Goal: Task Accomplishment & Management: Manage account settings

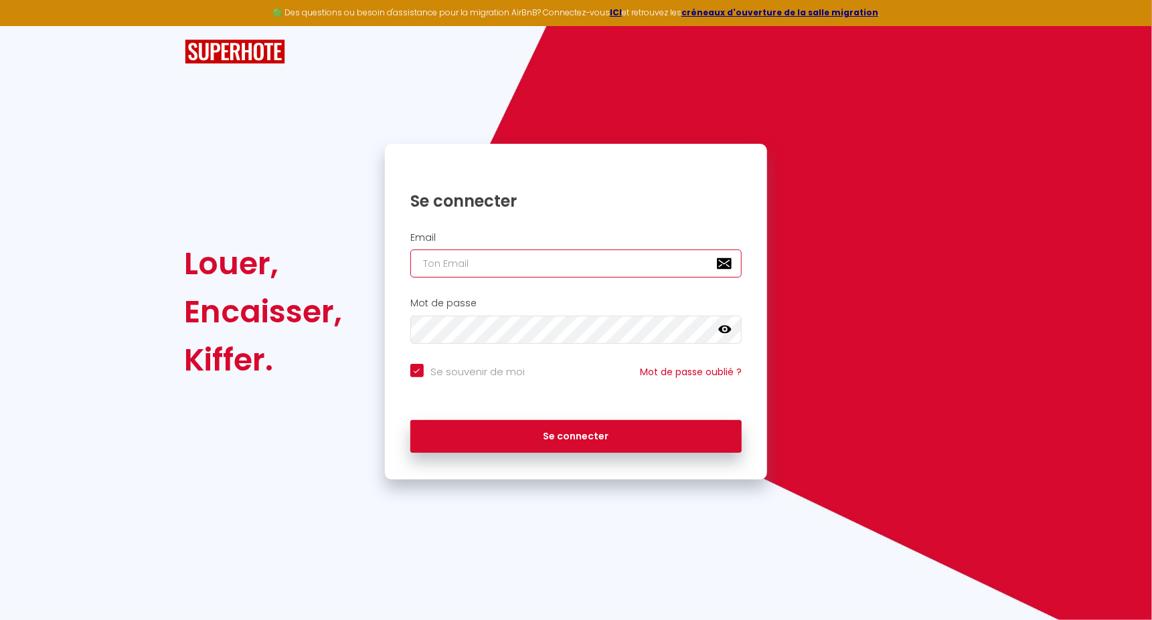
type input "[EMAIL_ADDRESS][DOMAIN_NAME]"
checkbox input "true"
click at [578, 269] on input "[EMAIL_ADDRESS][DOMAIN_NAME]" at bounding box center [576, 264] width 332 height 28
click at [578, 269] on input "vviglione@gmail.com" at bounding box center [576, 264] width 332 height 28
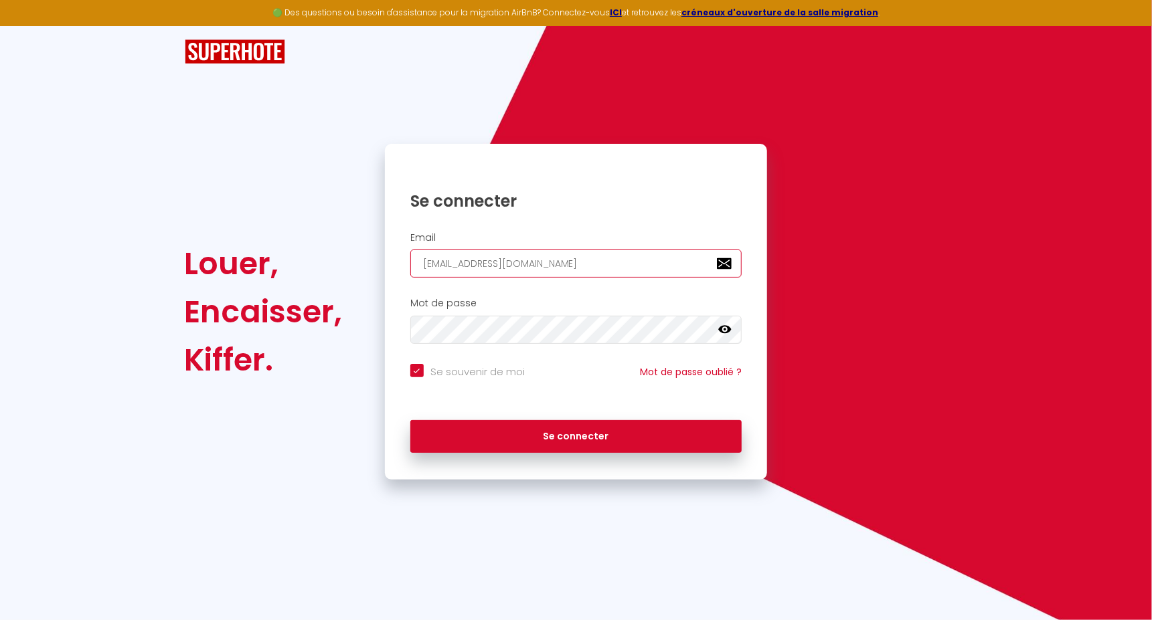
click at [578, 269] on input "vviglione@gmail.com" at bounding box center [576, 264] width 332 height 28
paste input "info@casaboma"
type input "[EMAIL_ADDRESS][DOMAIN_NAME]"
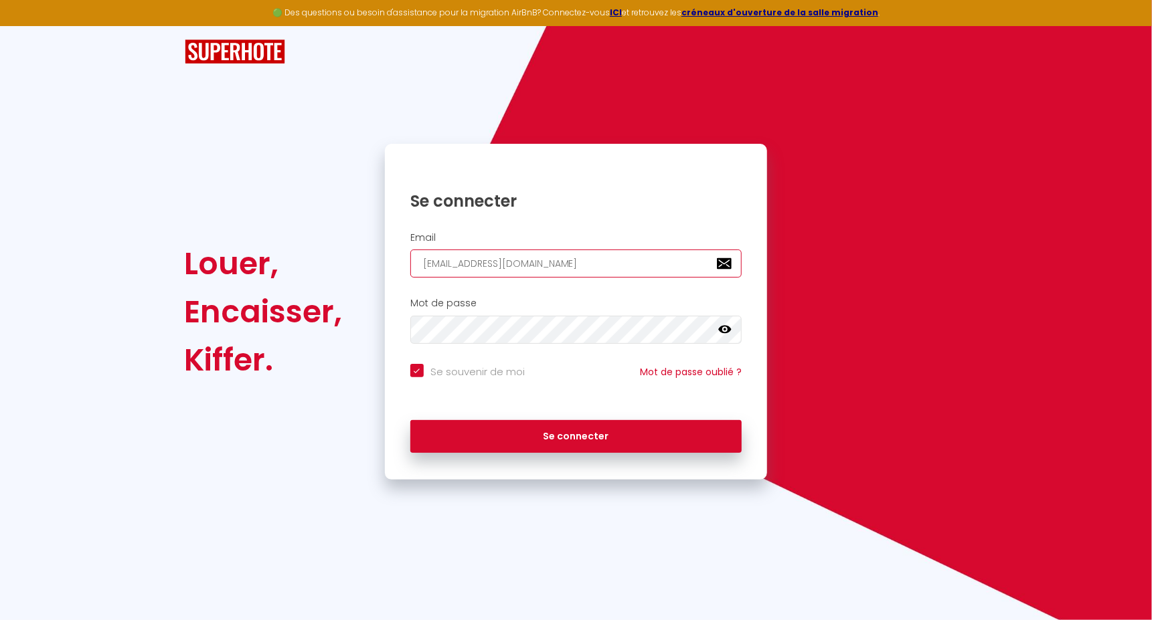
checkbox input "true"
type input "[EMAIL_ADDRESS][DOMAIN_NAME]"
click at [410, 420] on button "Se connecter" at bounding box center [576, 436] width 332 height 33
checkbox input "true"
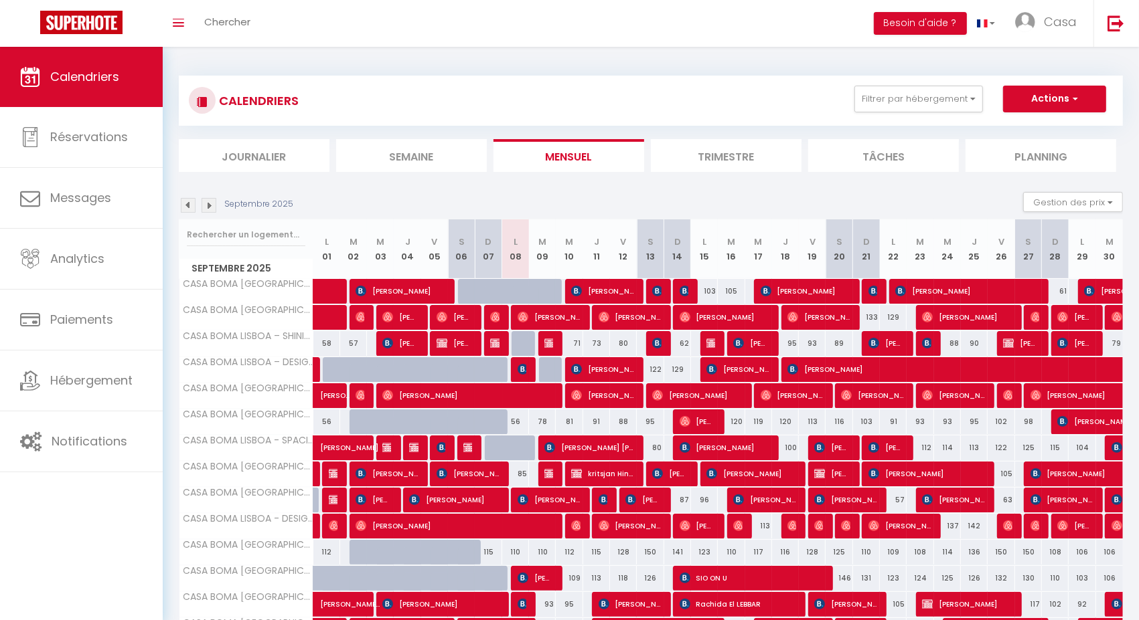
click at [892, 114] on div "CALENDRIERS Filtrer par hébergement Tous CASA BOMA LISBOA - MODERN & LUMINOUS A…" at bounding box center [651, 101] width 924 height 30
click at [903, 107] on button "Filtrer par hébergement" at bounding box center [918, 99] width 129 height 27
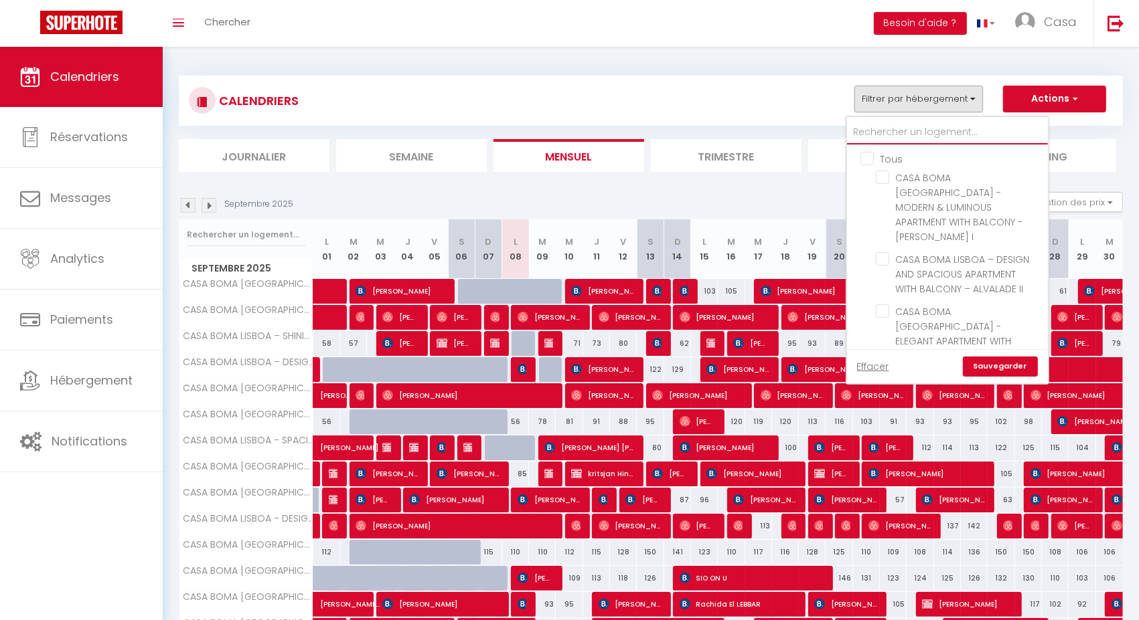
click at [902, 135] on input "text" at bounding box center [947, 132] width 201 height 24
type input "bo"
checkbox input "false"
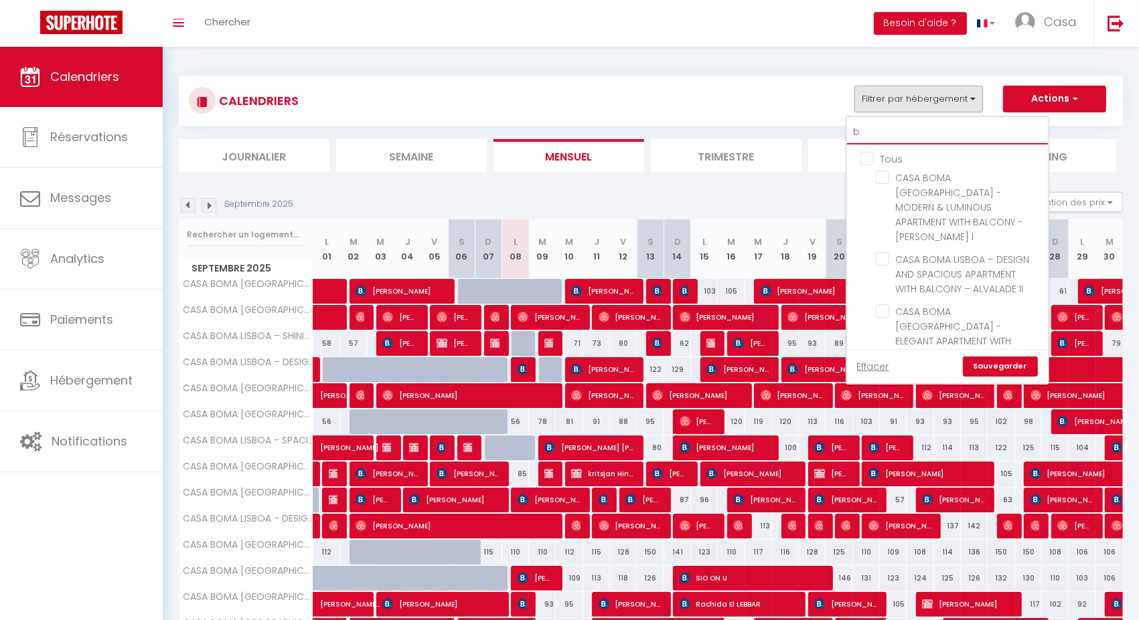
checkbox input "false"
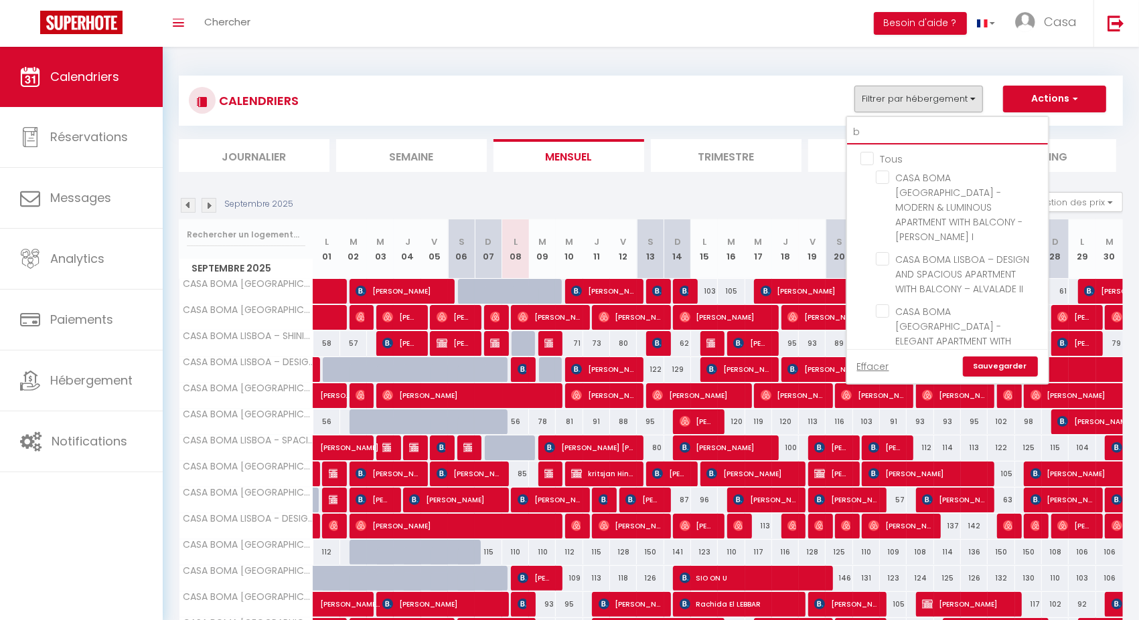
checkbox input "false"
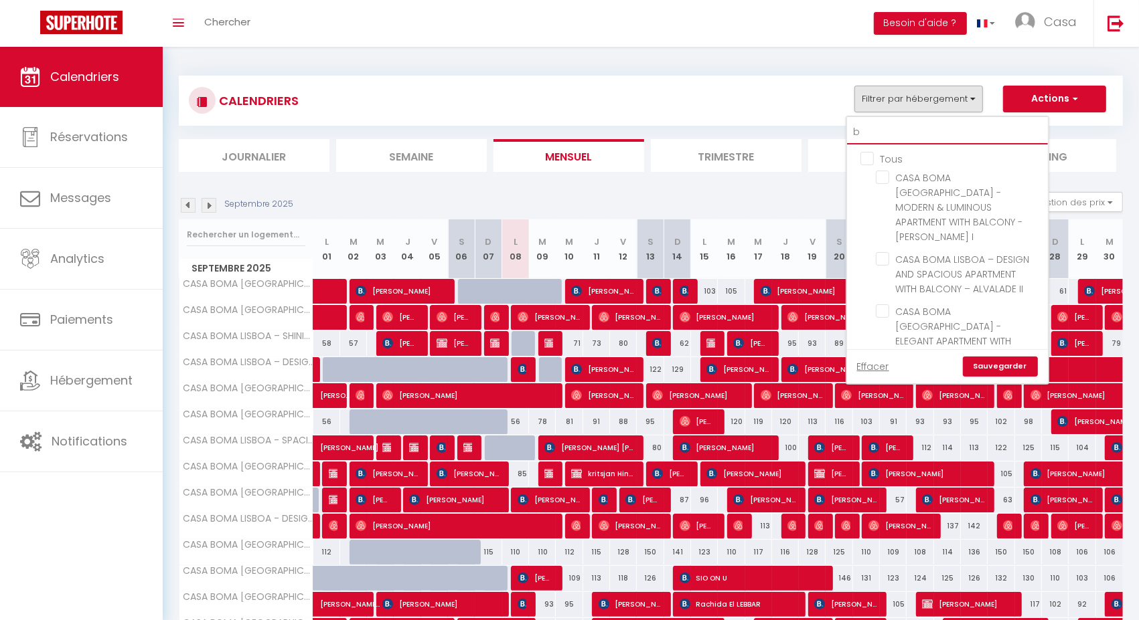
checkbox input "false"
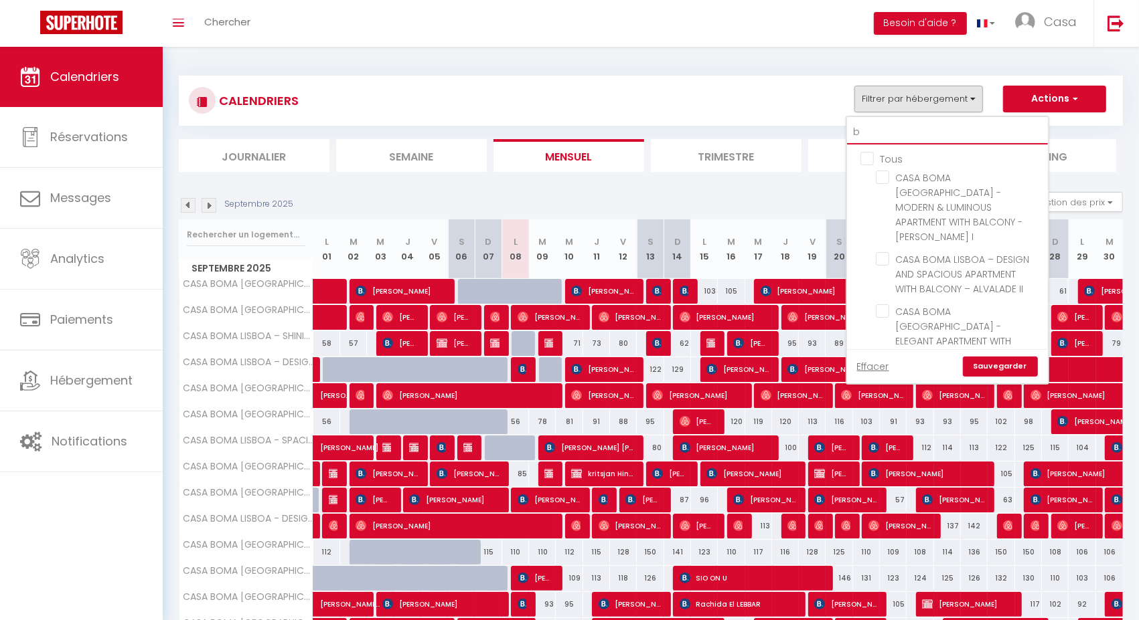
checkbox input "false"
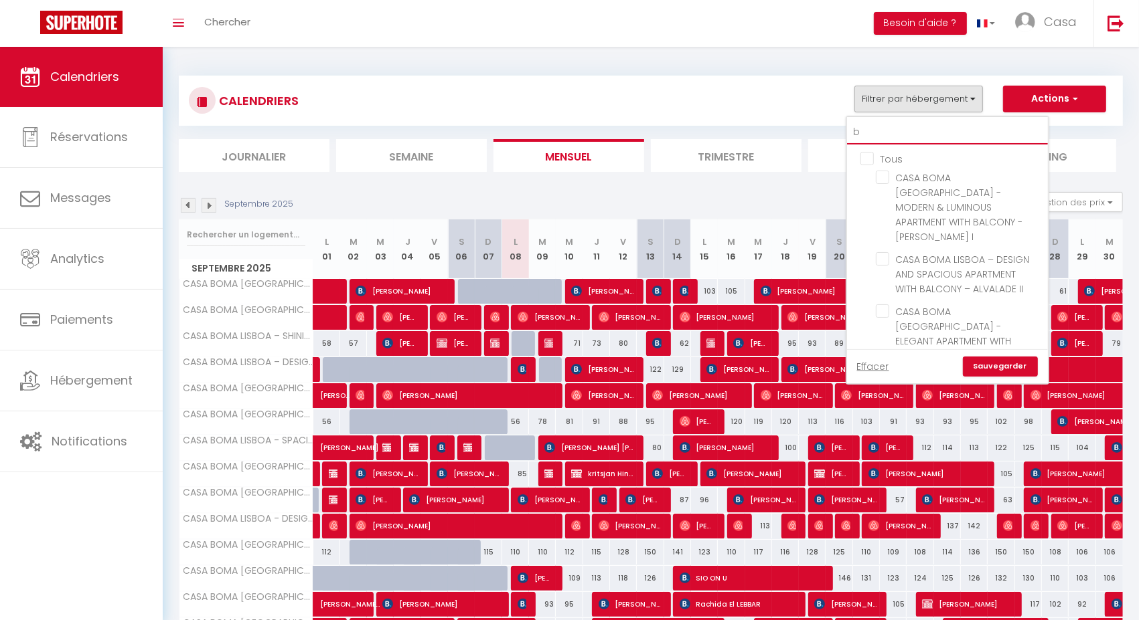
checkbox input "false"
type input "boma"
checkbox input "false"
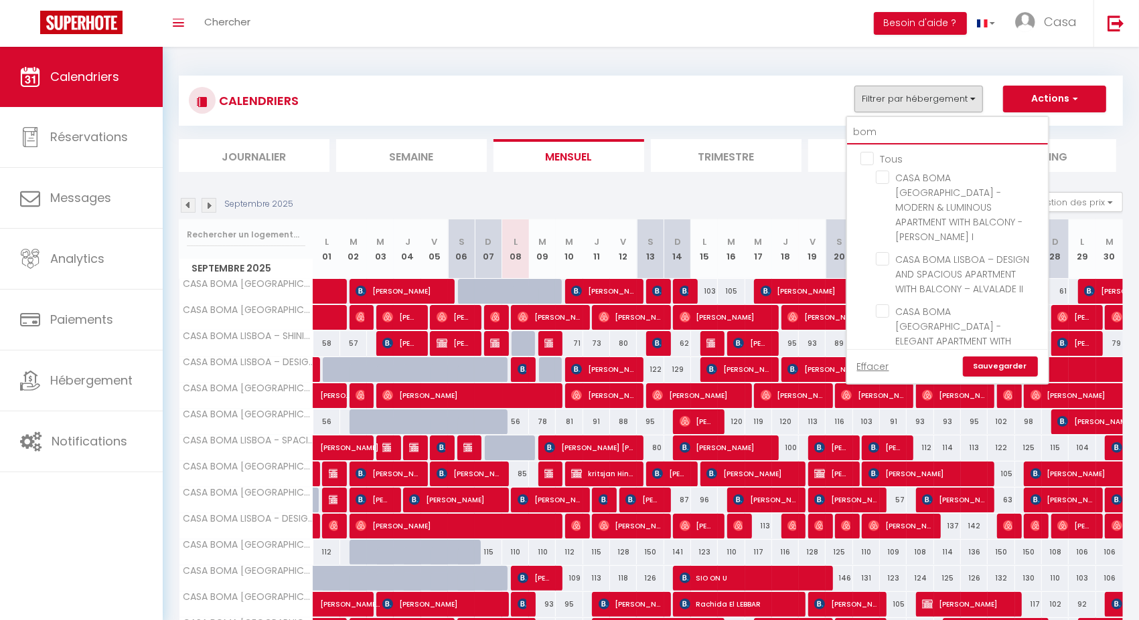
checkbox input "false"
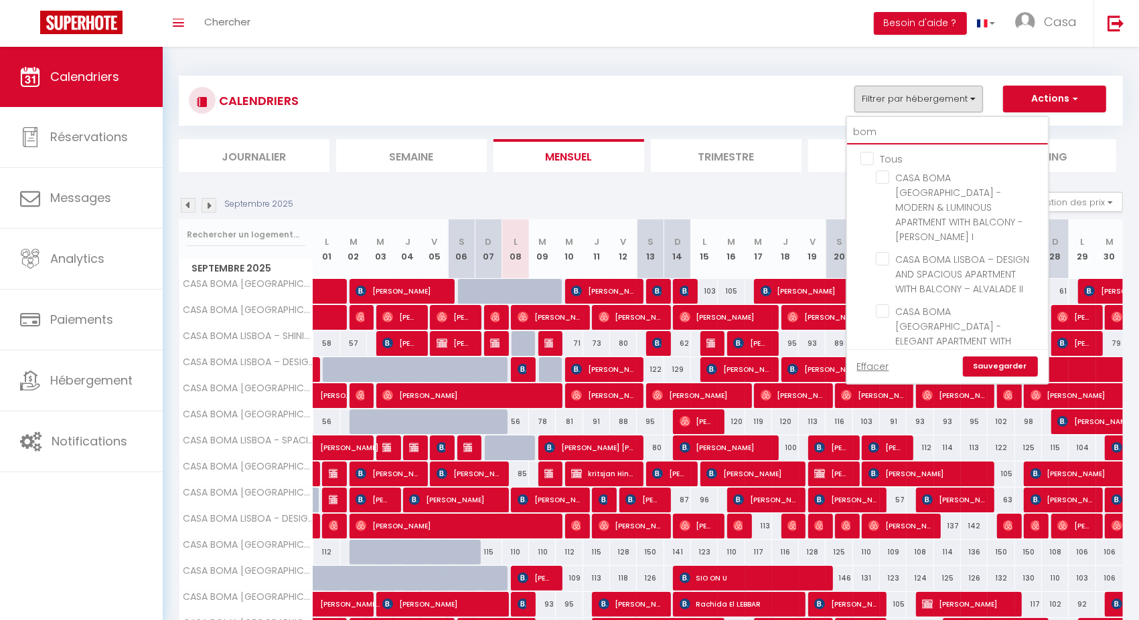
checkbox input "false"
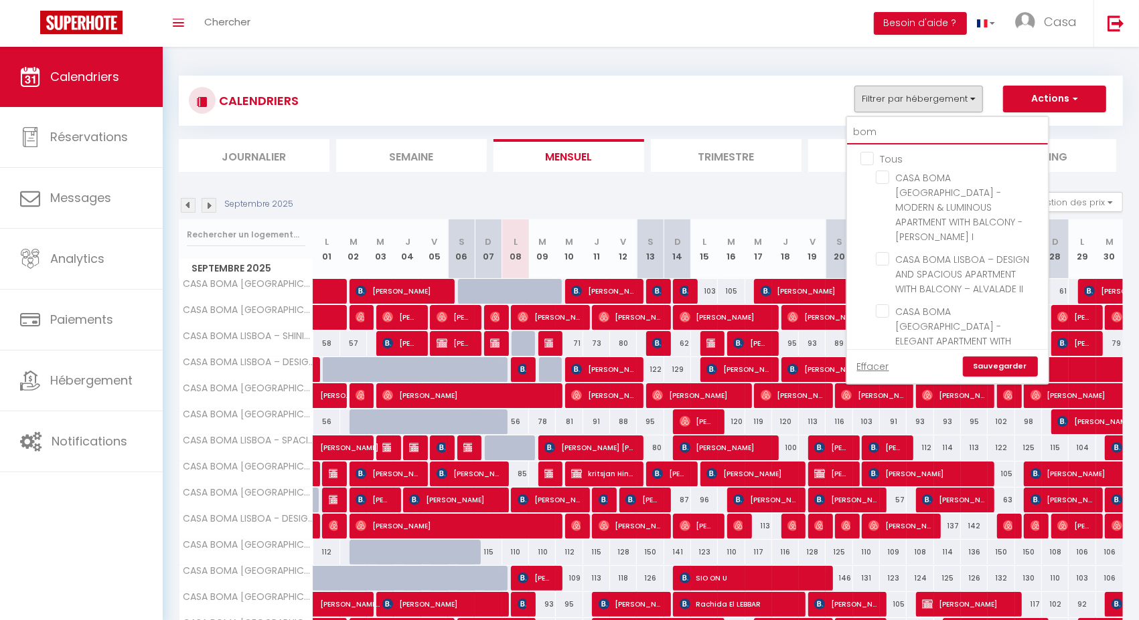
checkbox input "false"
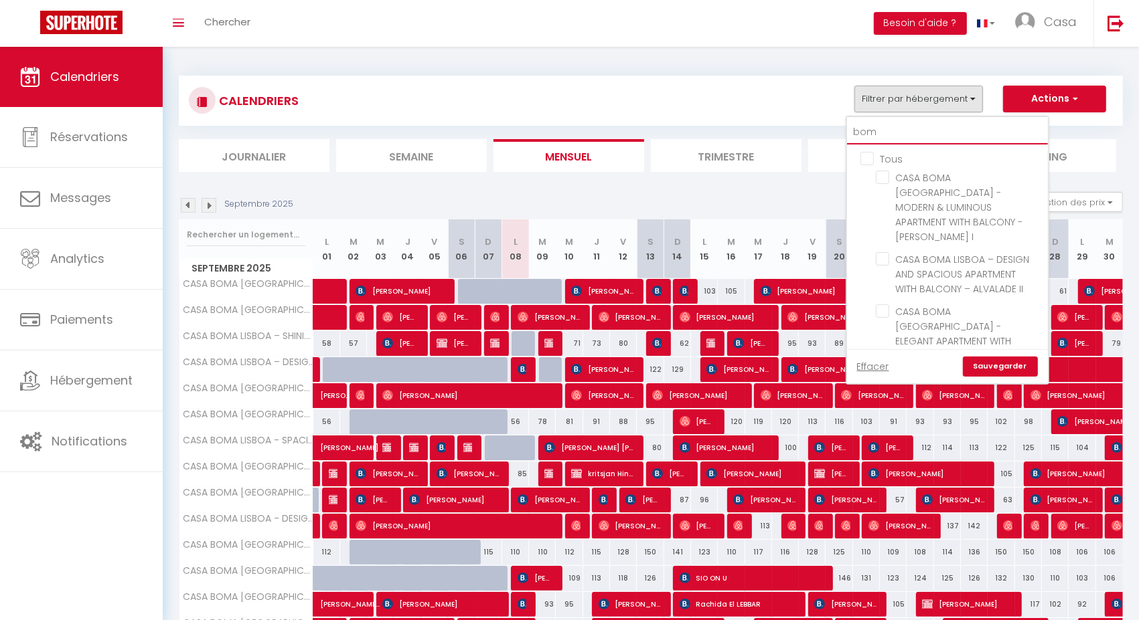
checkbox input "false"
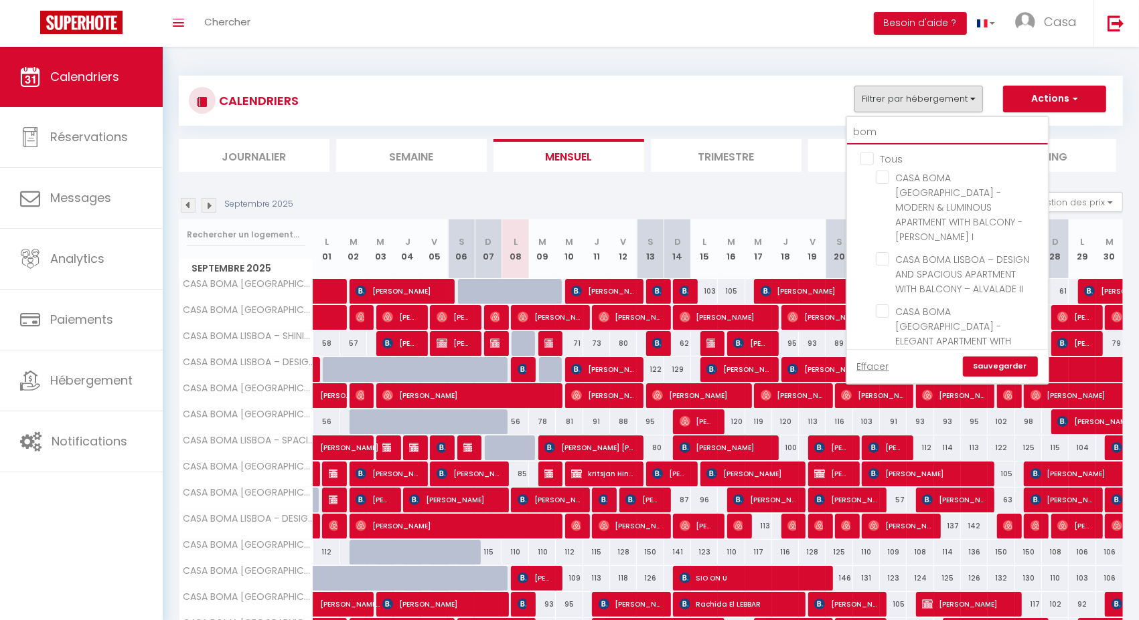
checkbox input "false"
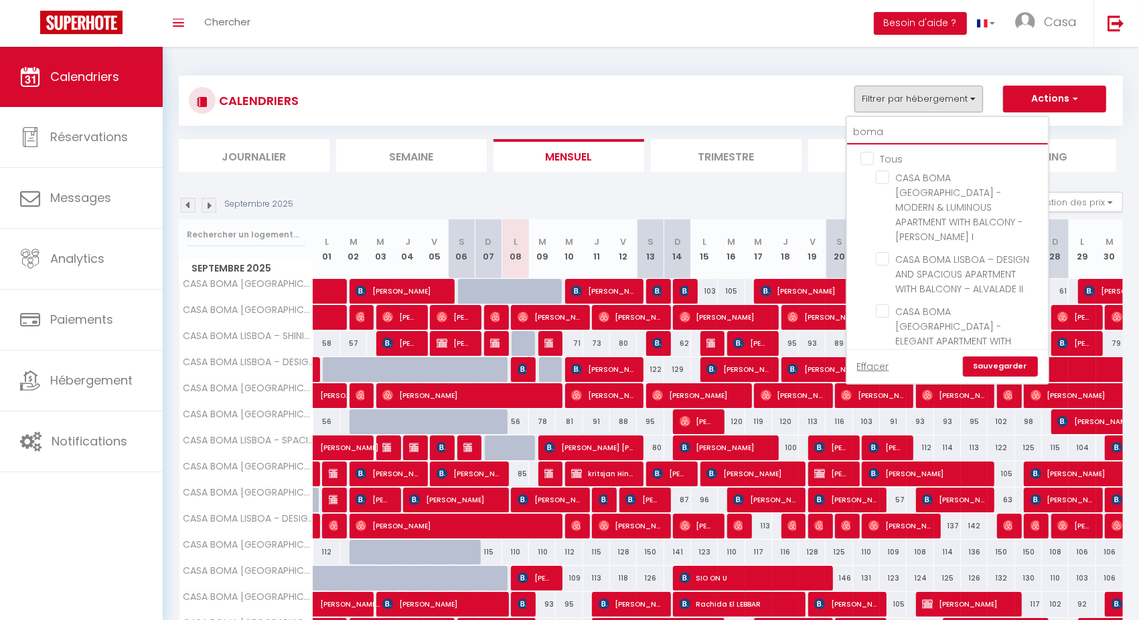
checkbox input "false"
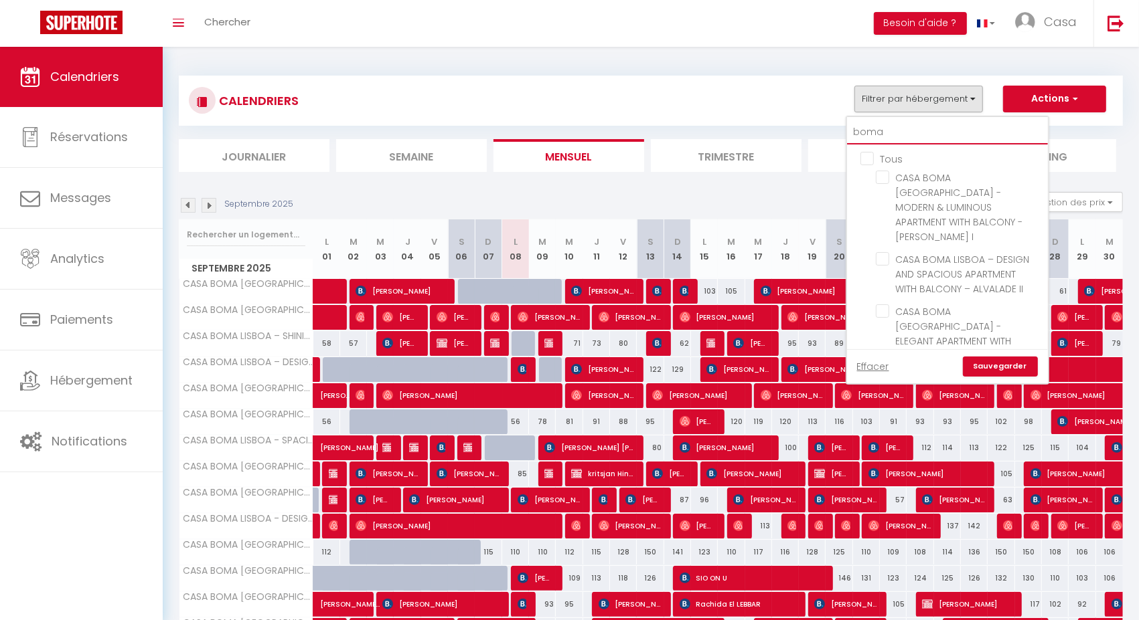
checkbox input "false"
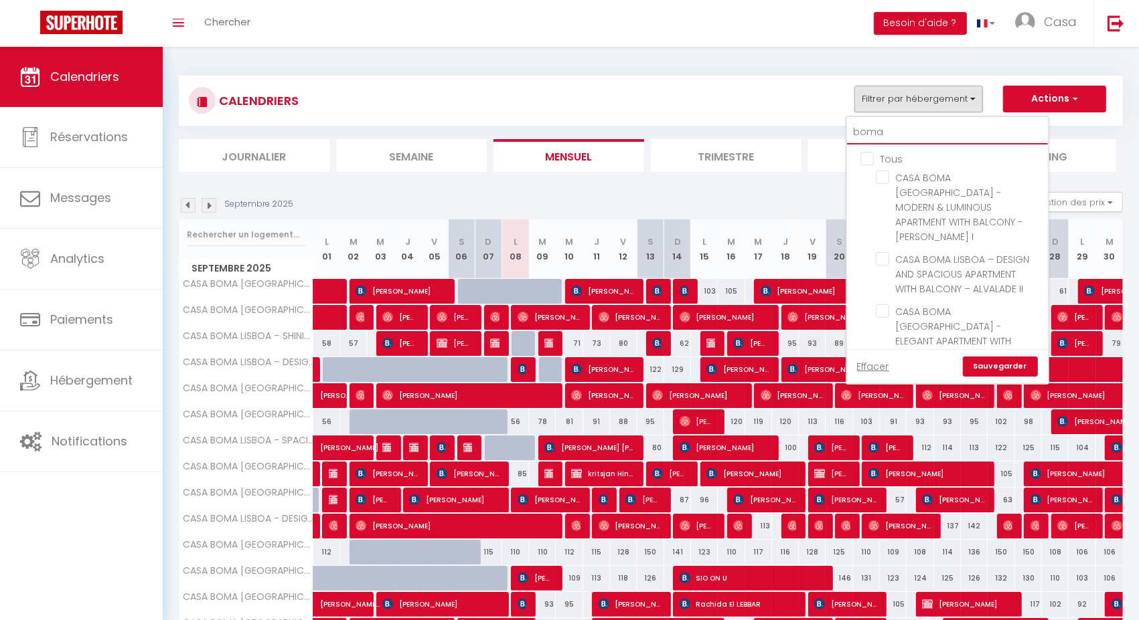
checkbox input "false"
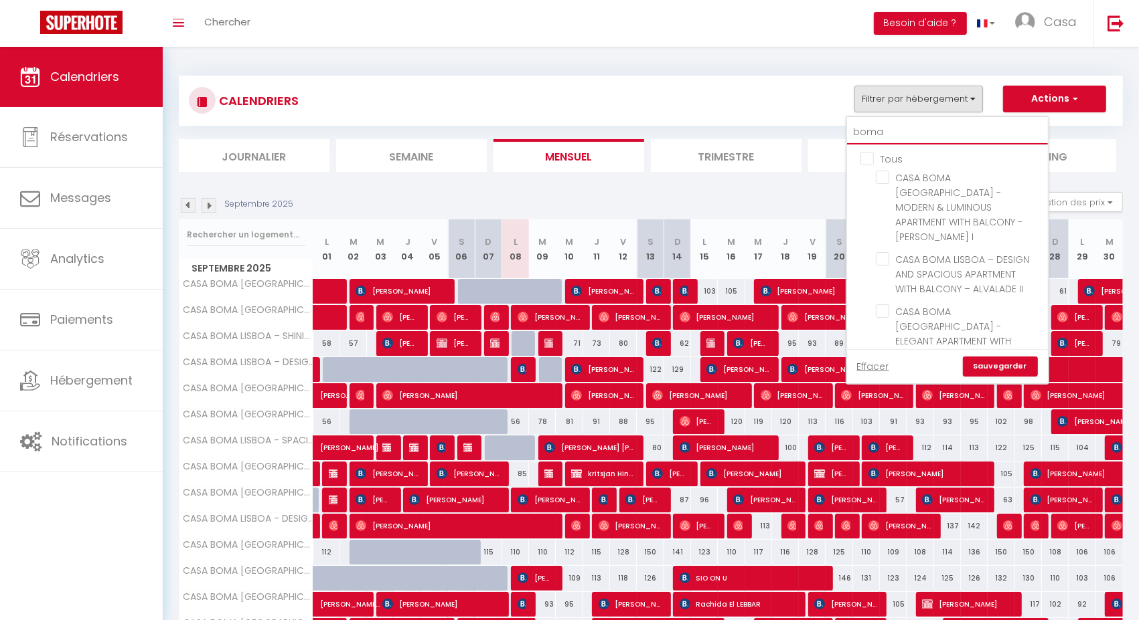
checkbox input "false"
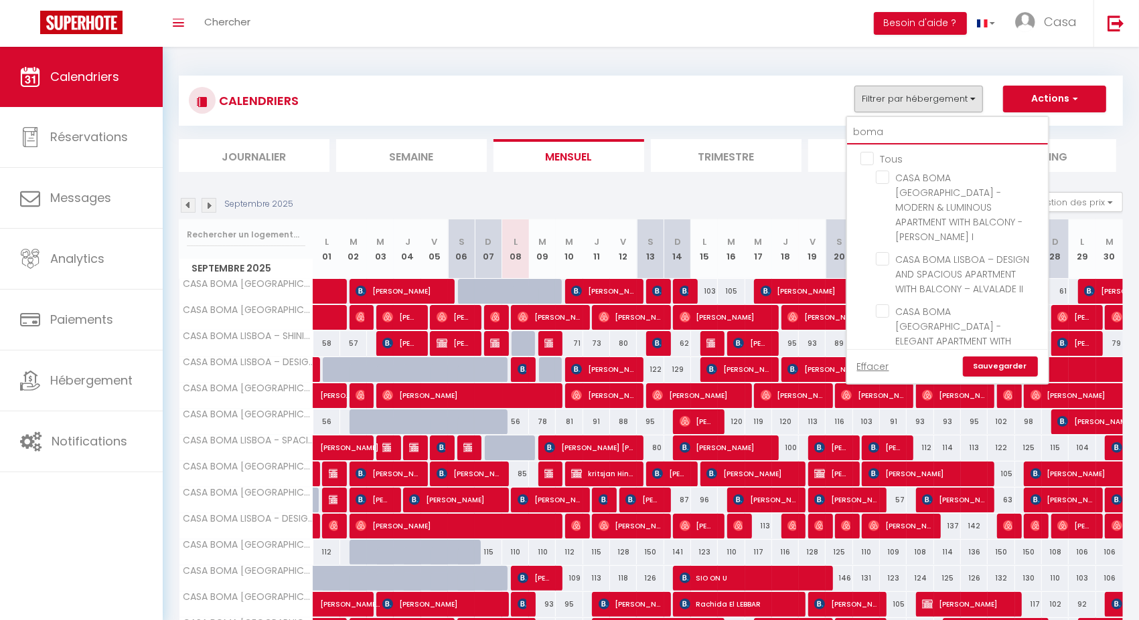
checkbox input "false"
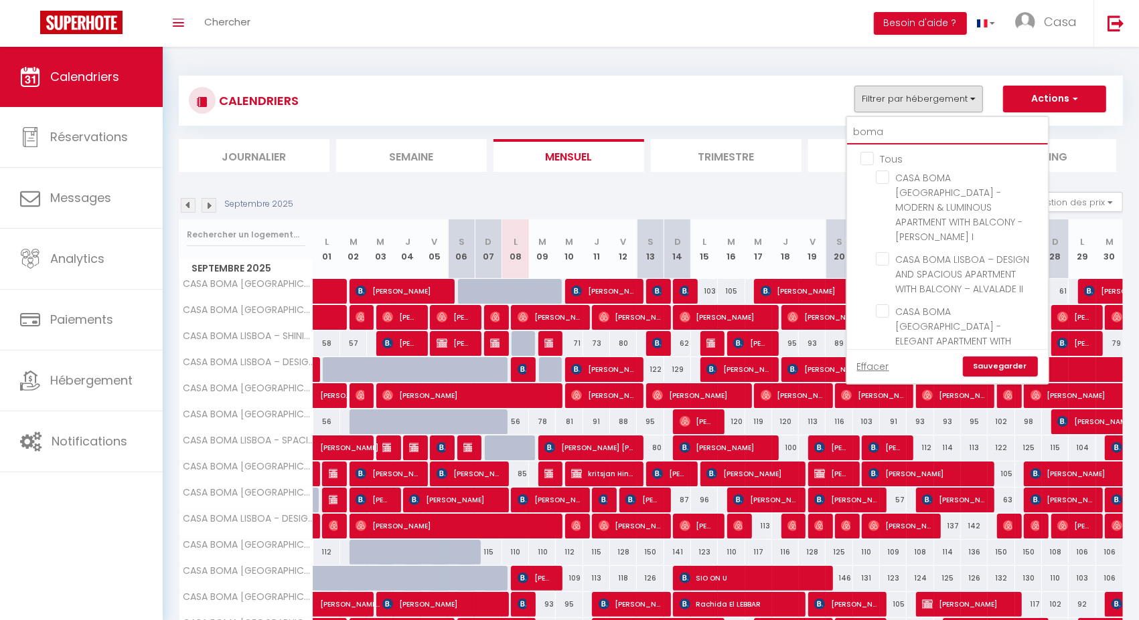
checkbox input "false"
type input "boma"
click at [227, 16] on span "Chercher" at bounding box center [227, 22] width 46 height 14
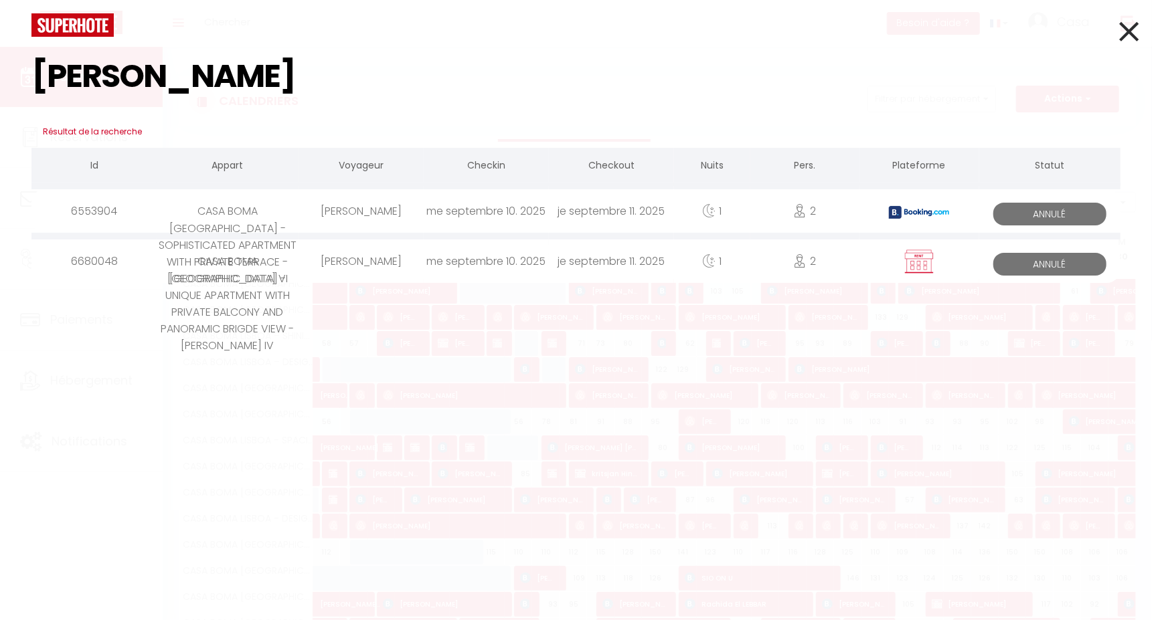
type input "andré da si"
click at [353, 252] on div "andré da silva" at bounding box center [361, 262] width 125 height 44
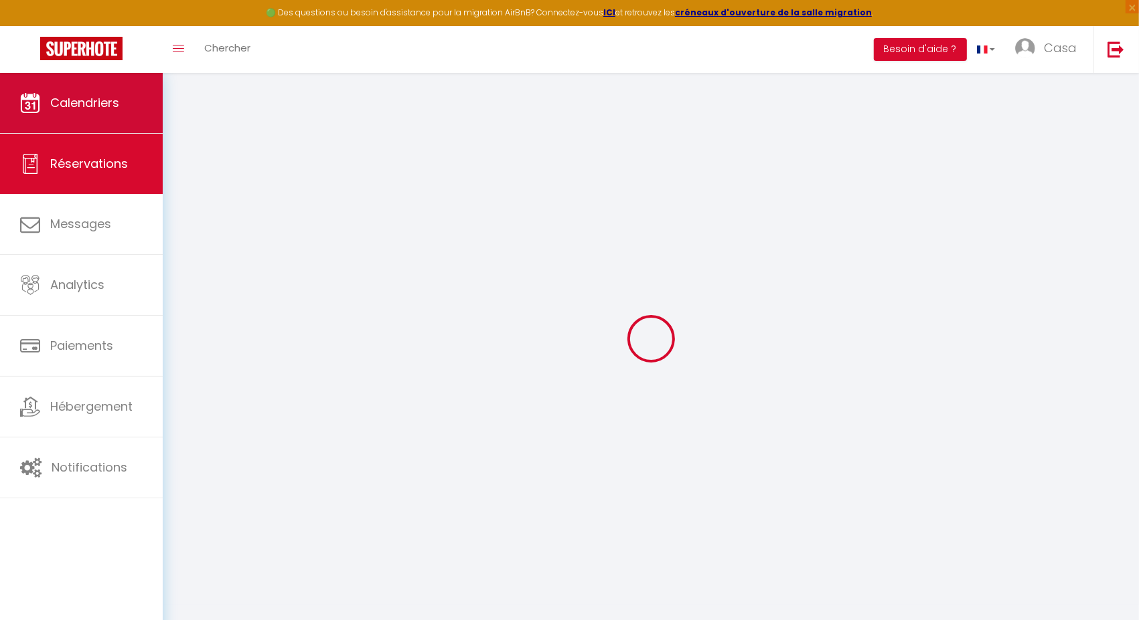
select select
checkbox input "false"
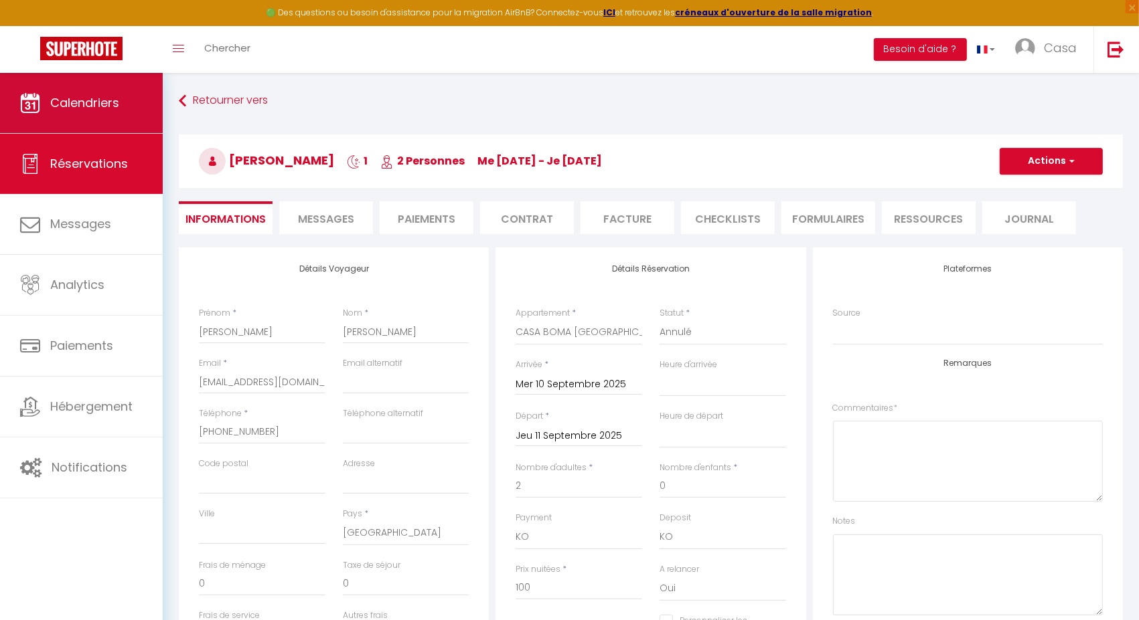
type input "37"
type input "4"
select select
checkbox input "false"
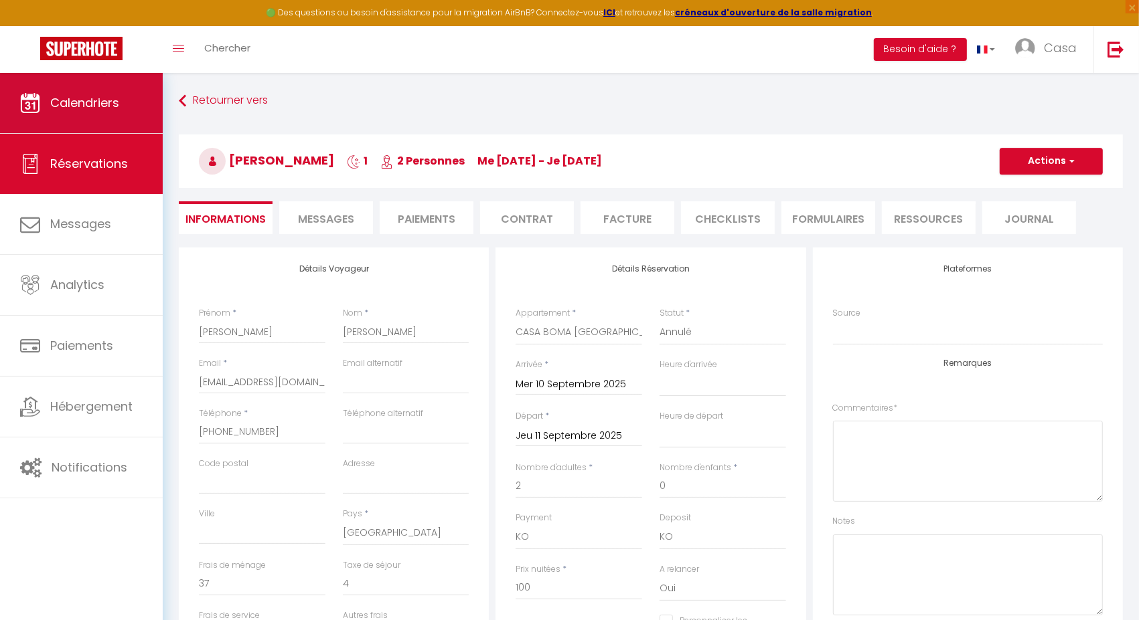
select select
click at [113, 106] on span "Calendriers" at bounding box center [84, 102] width 69 height 17
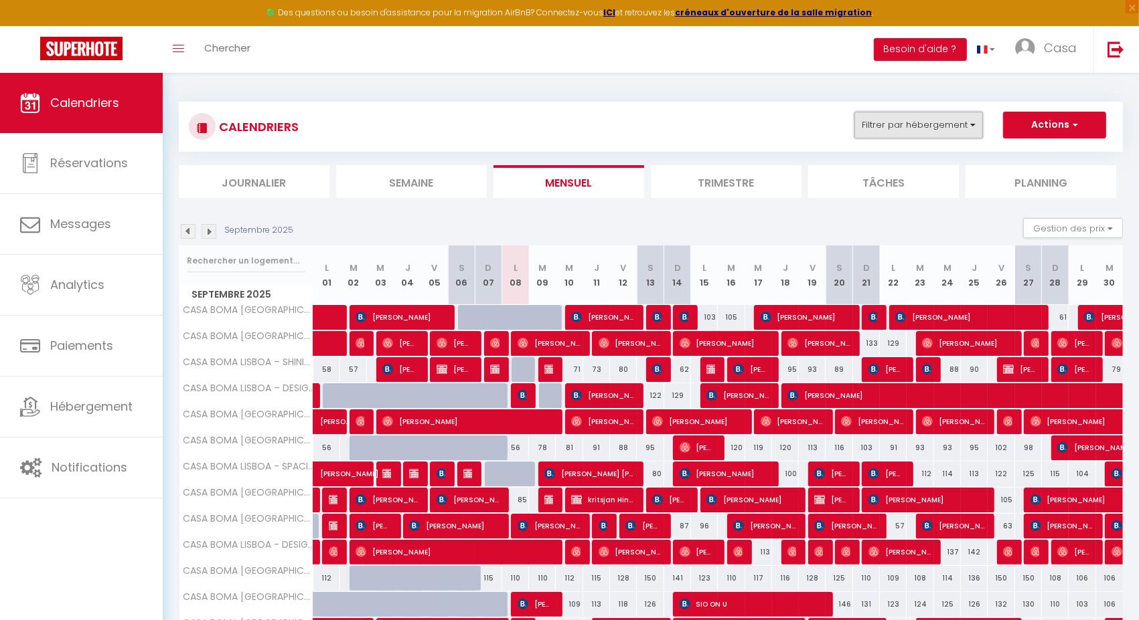
click at [894, 116] on button "Filtrer par hébergement" at bounding box center [918, 125] width 129 height 27
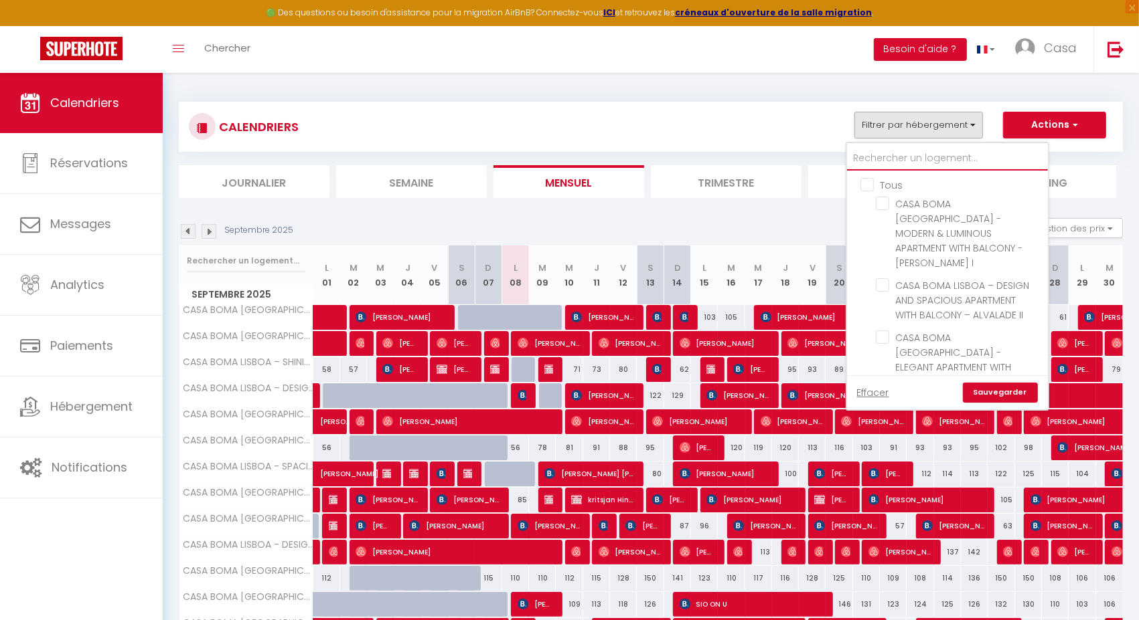
click at [913, 148] on input "text" at bounding box center [947, 159] width 201 height 24
type input "bo"
checkbox input "false"
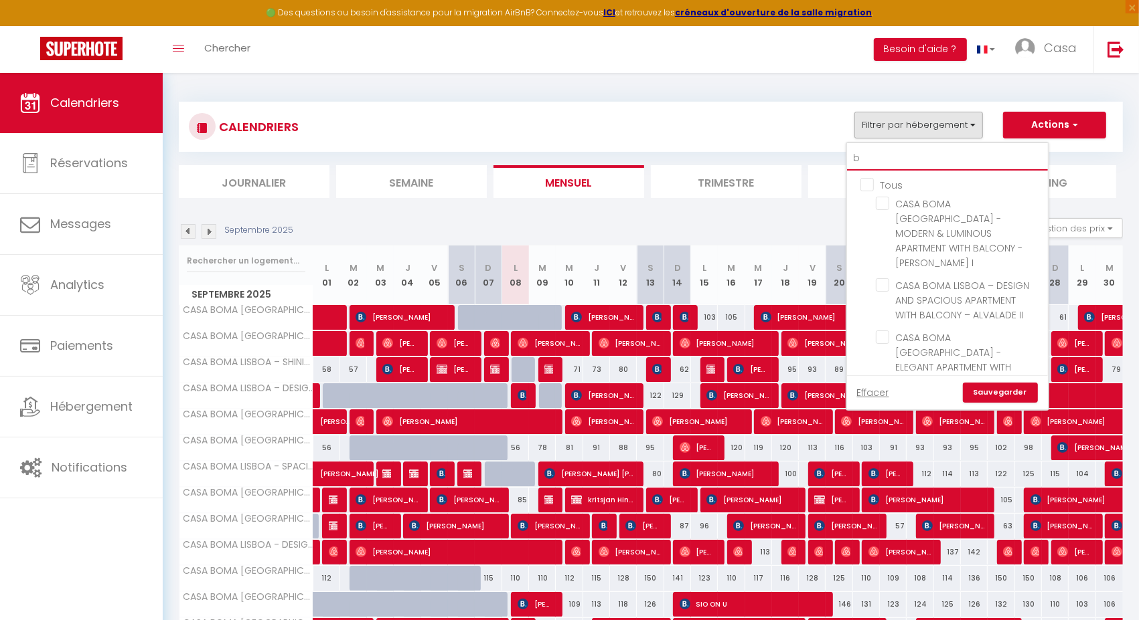
checkbox input "false"
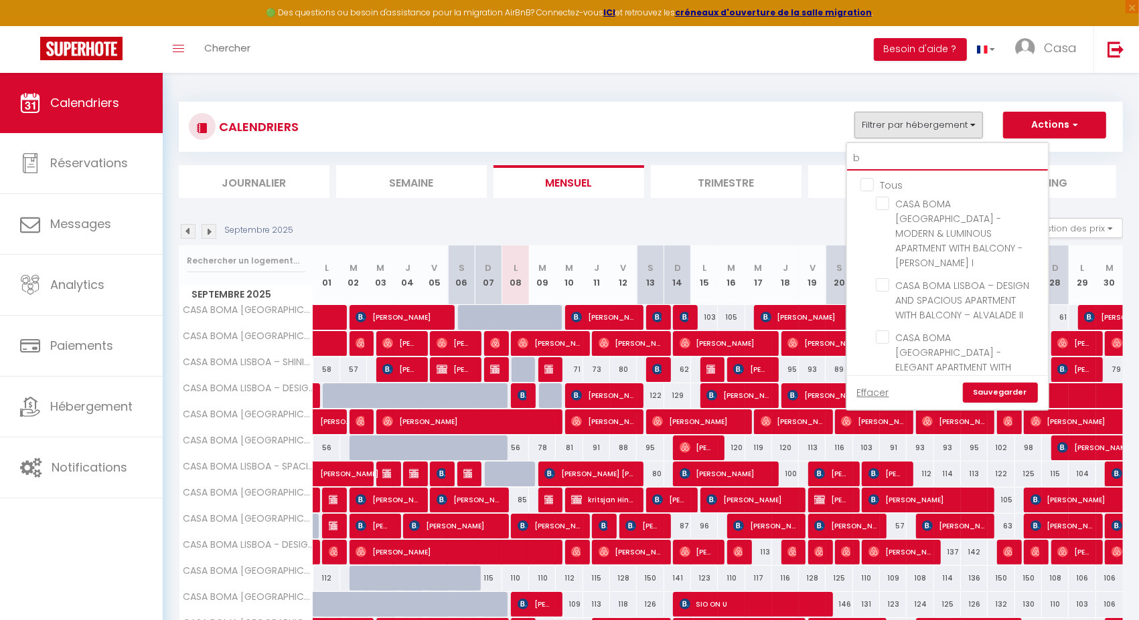
checkbox input "false"
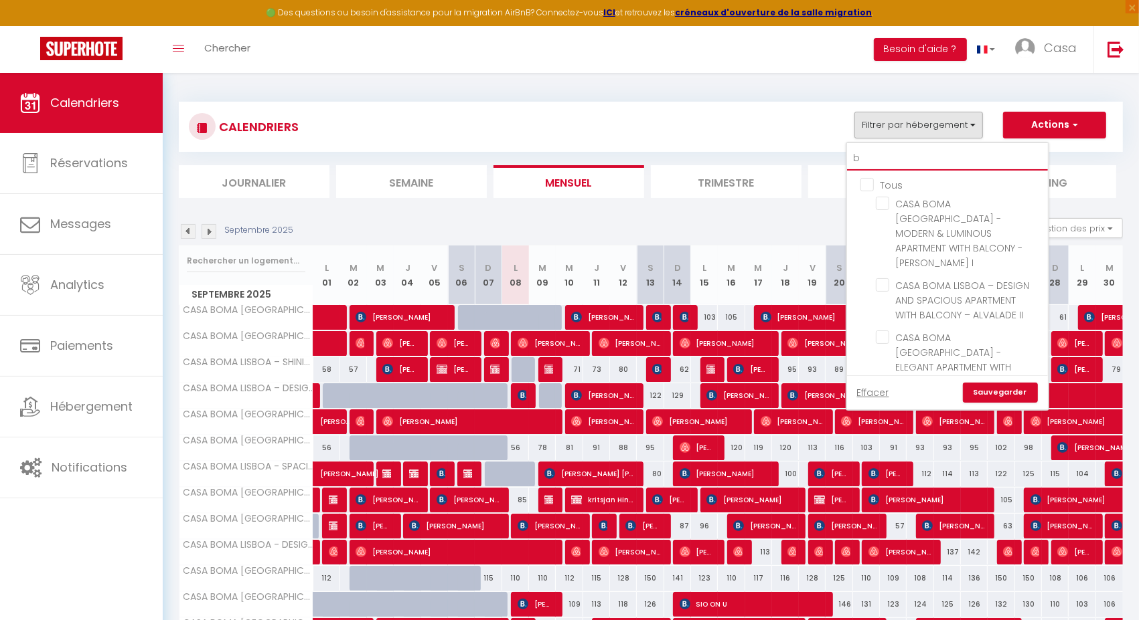
checkbox input "false"
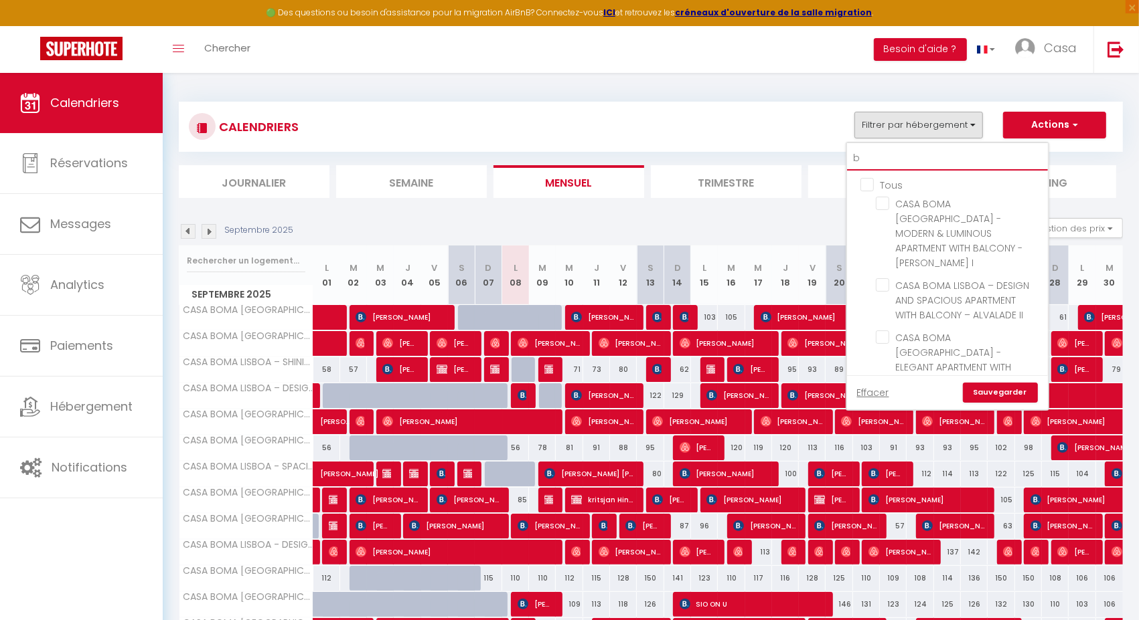
checkbox input "false"
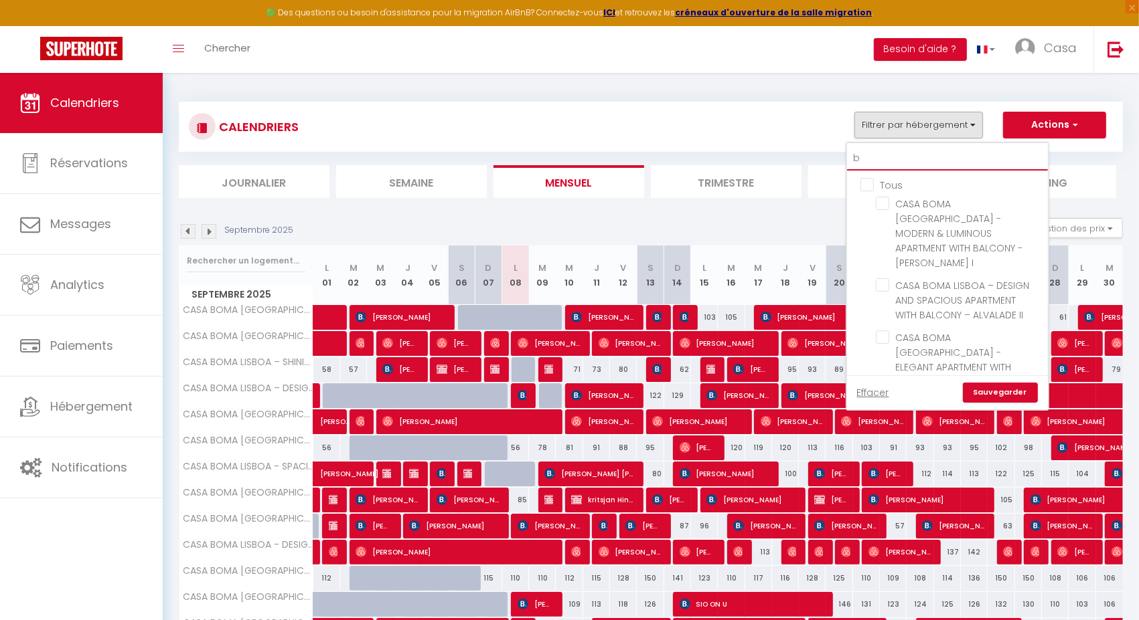
checkbox input "false"
type input "boma"
checkbox input "false"
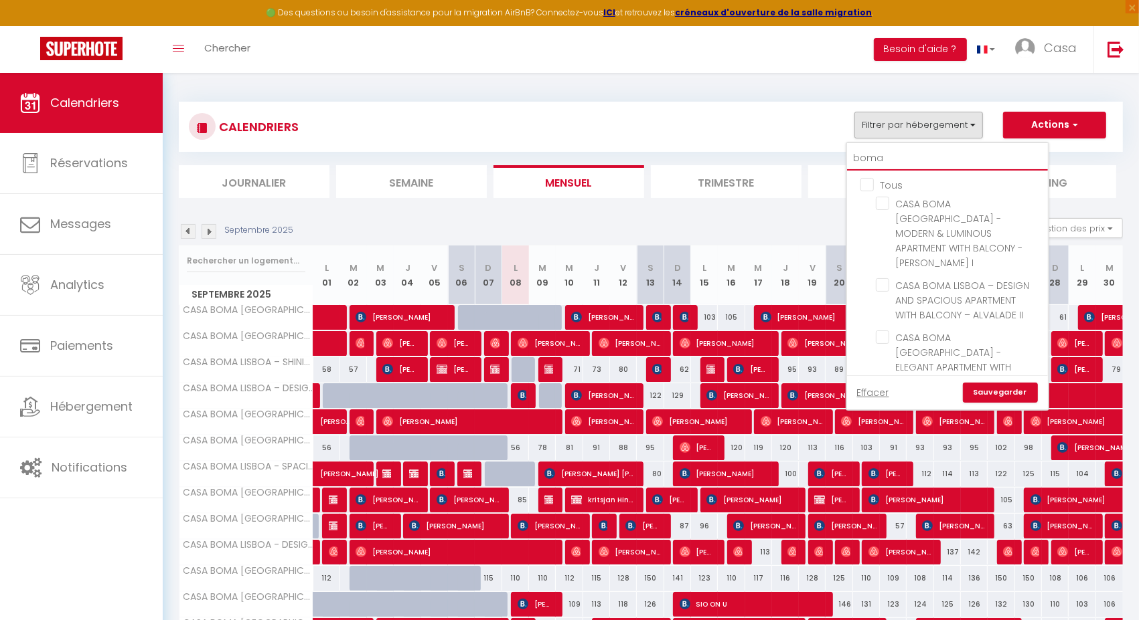
checkbox input "false"
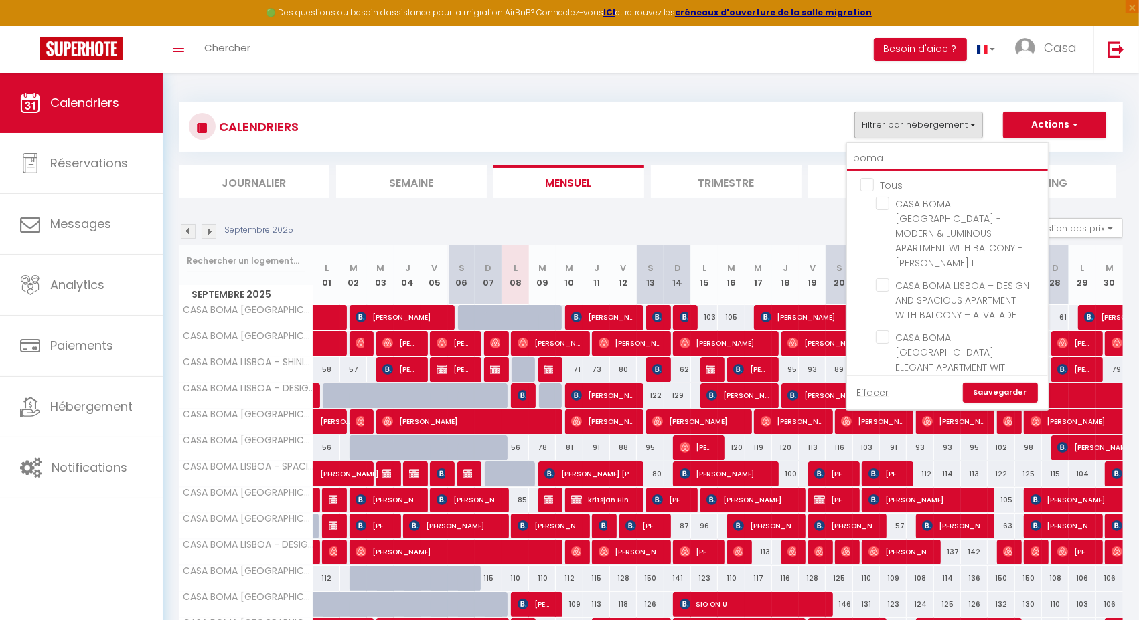
checkbox input "false"
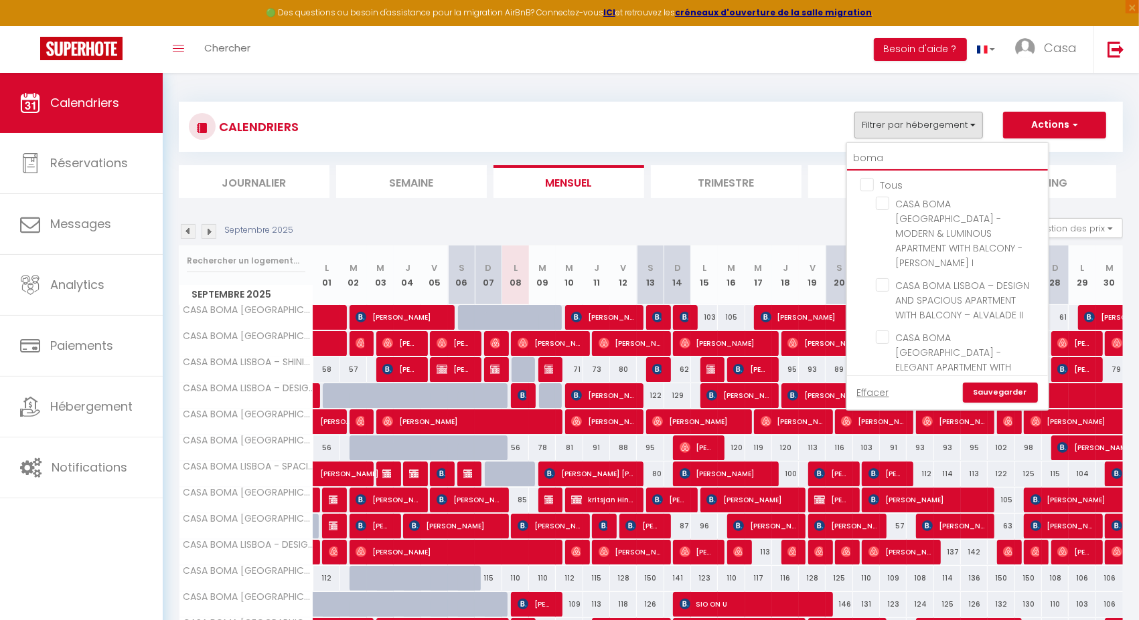
checkbox input "false"
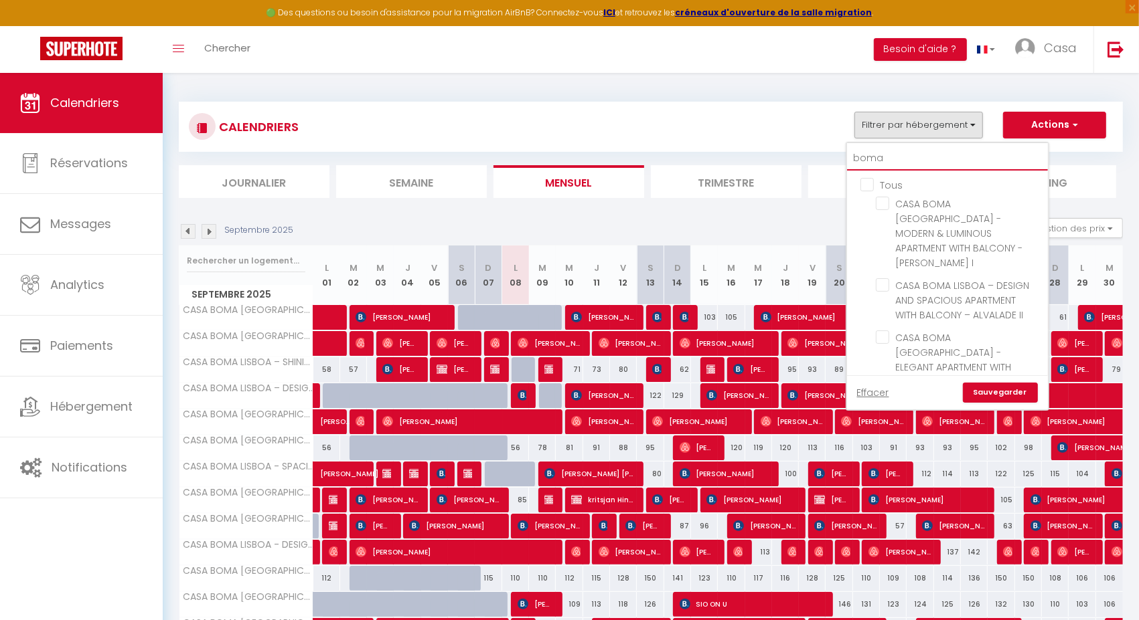
checkbox input "false"
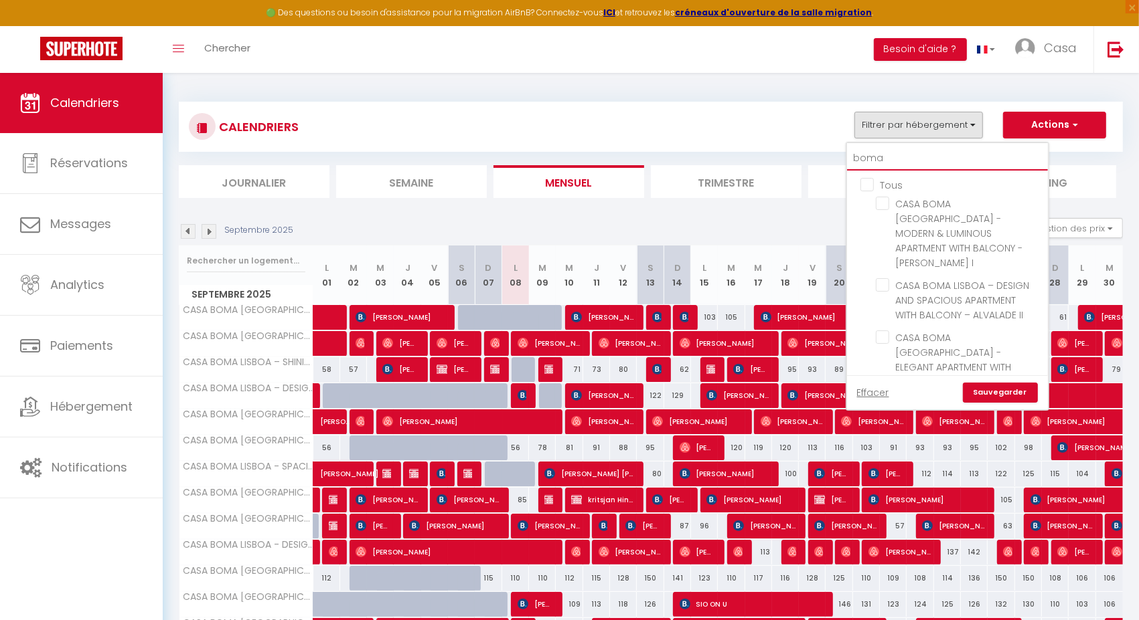
checkbox input "false"
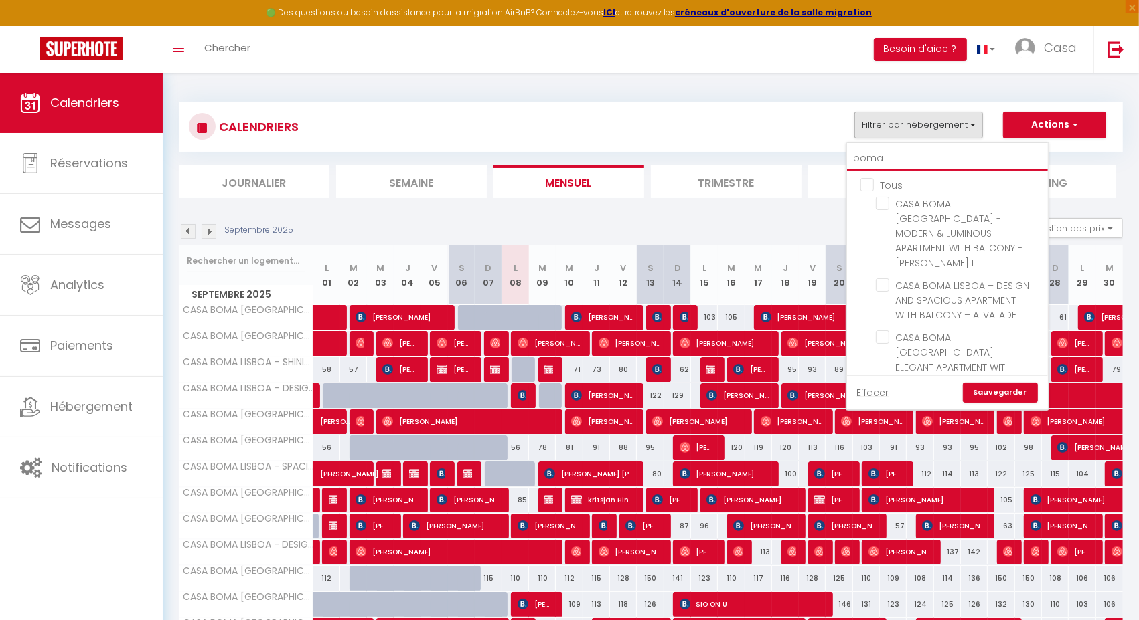
checkbox input "false"
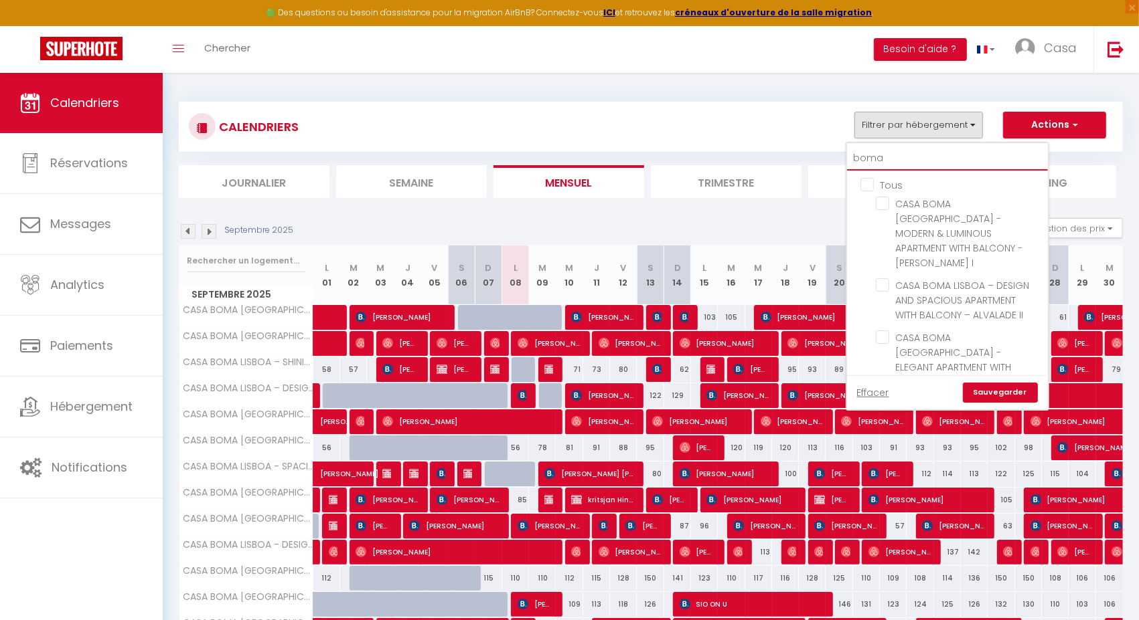
checkbox input "false"
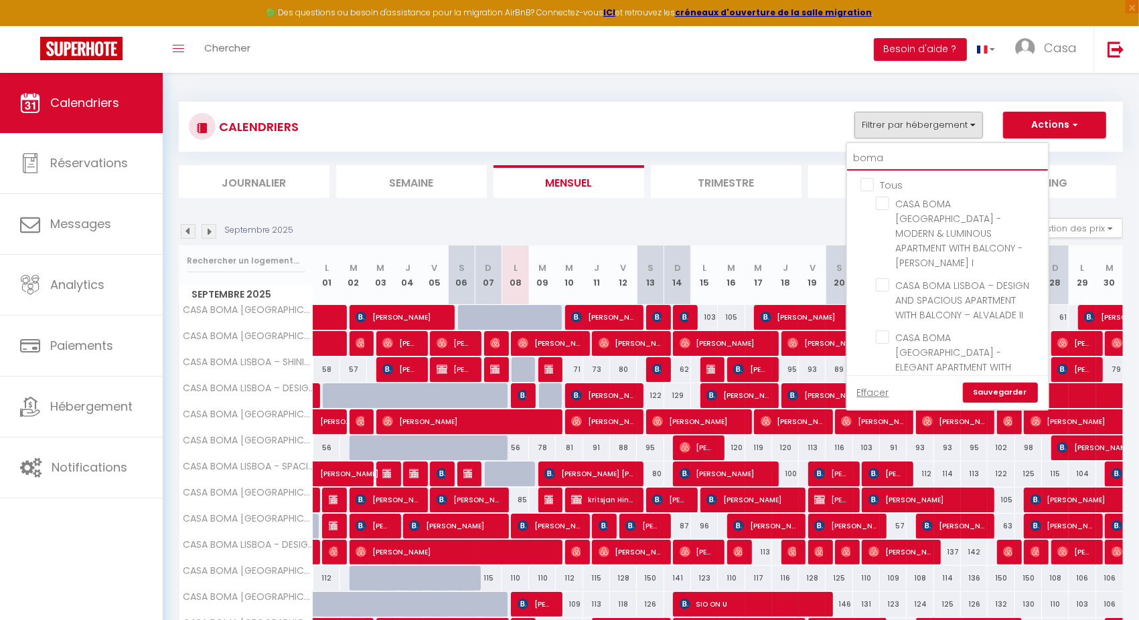
checkbox input "false"
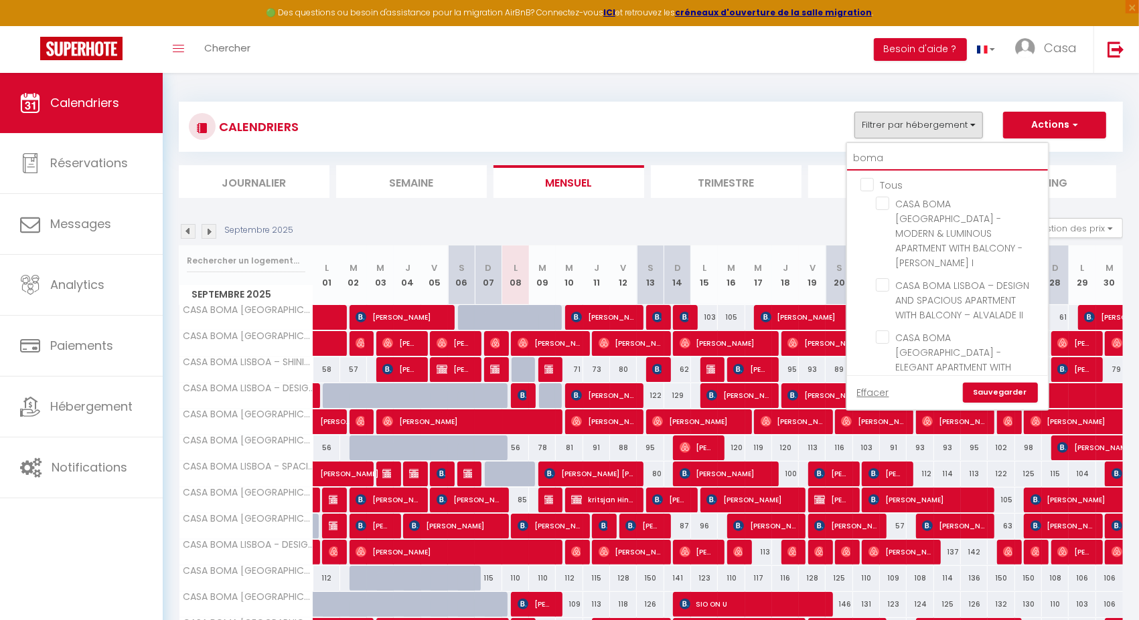
checkbox input "false"
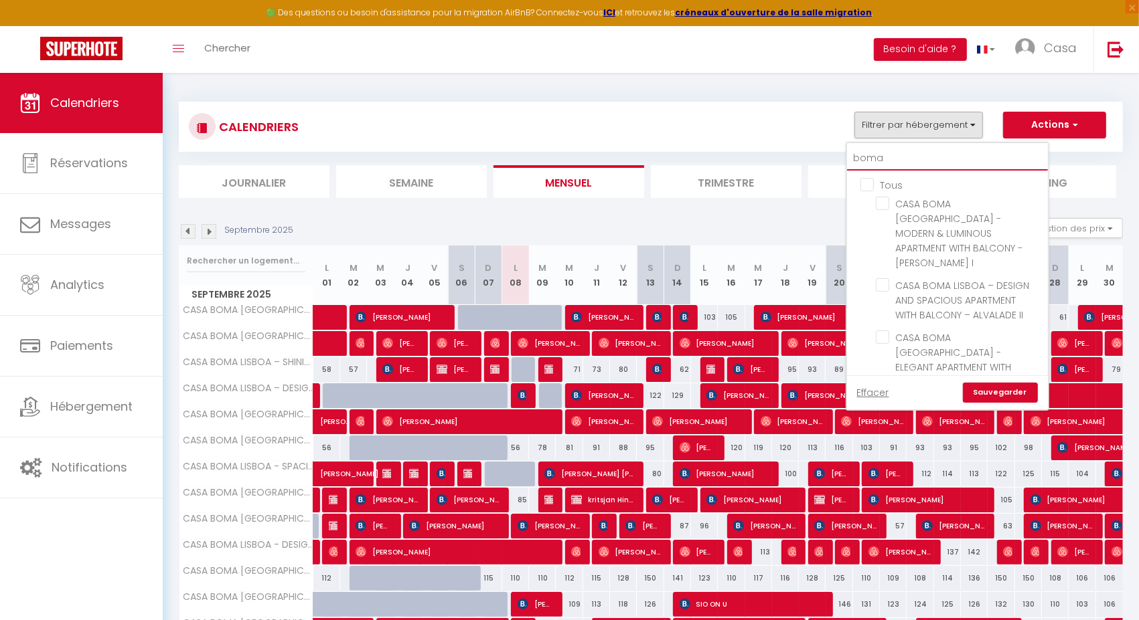
checkbox input "false"
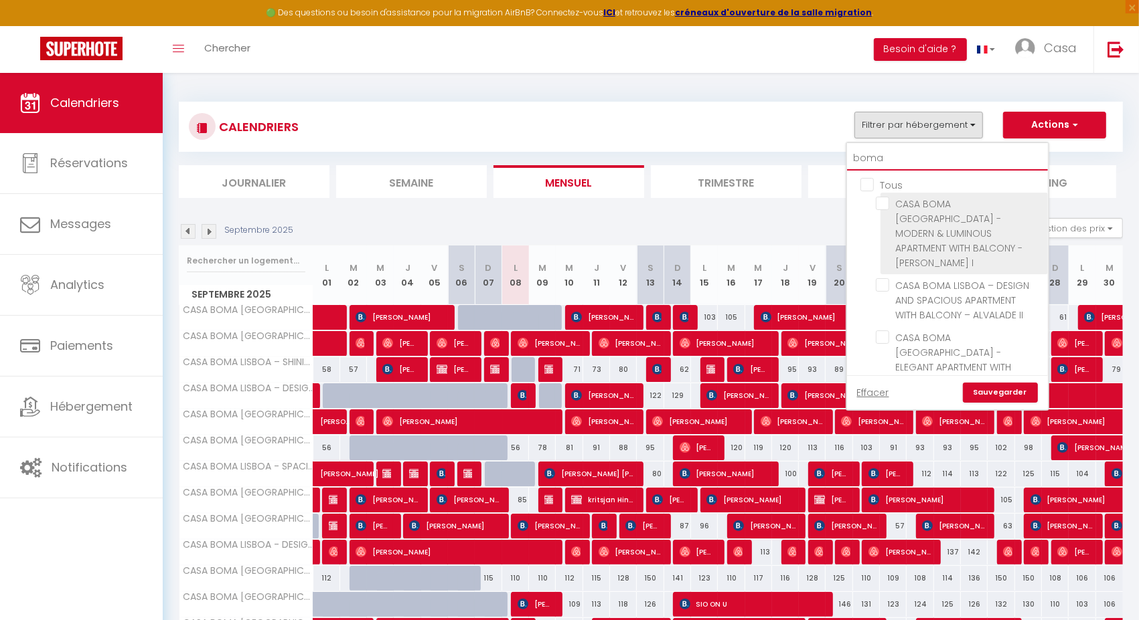
type input "boma"
click at [887, 199] on input "CASA BOMA LISBOA - MODERN & LUMINOUS APARTMENT WITH BALCONY - ALCANTARA I" at bounding box center [959, 203] width 167 height 13
checkbox input "true"
checkbox input "false"
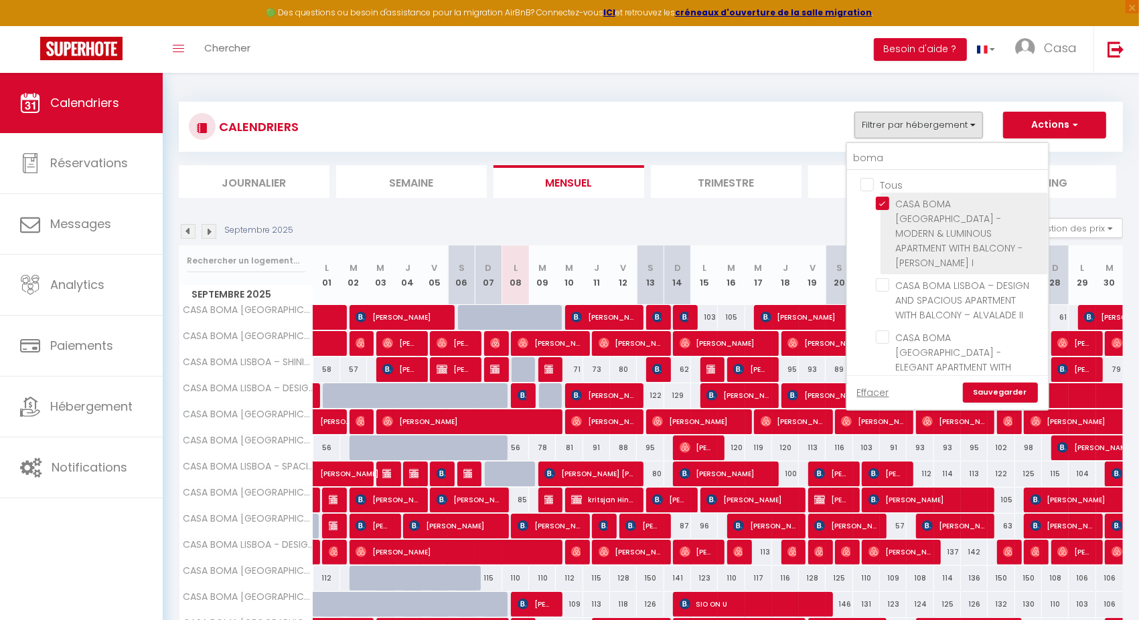
checkbox input "false"
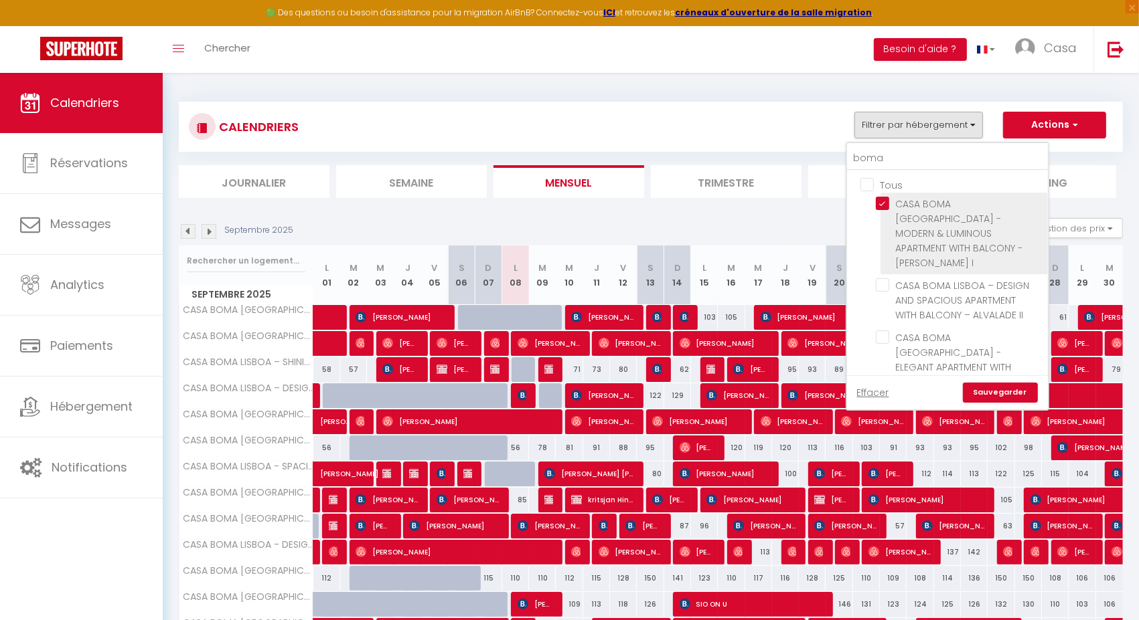
checkbox input "false"
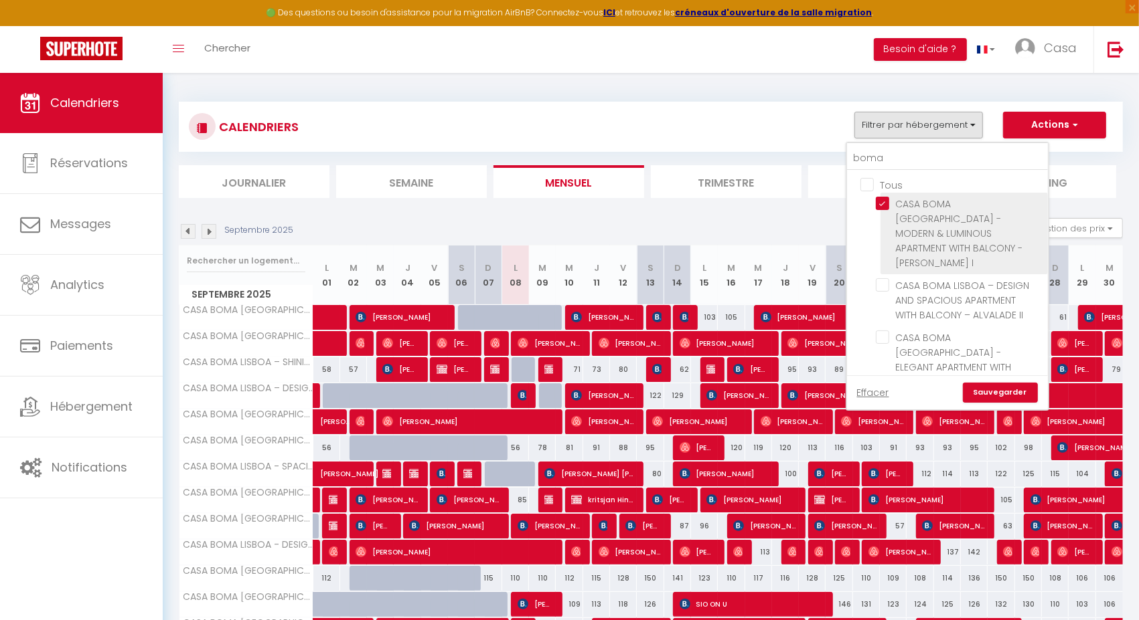
checkbox input "false"
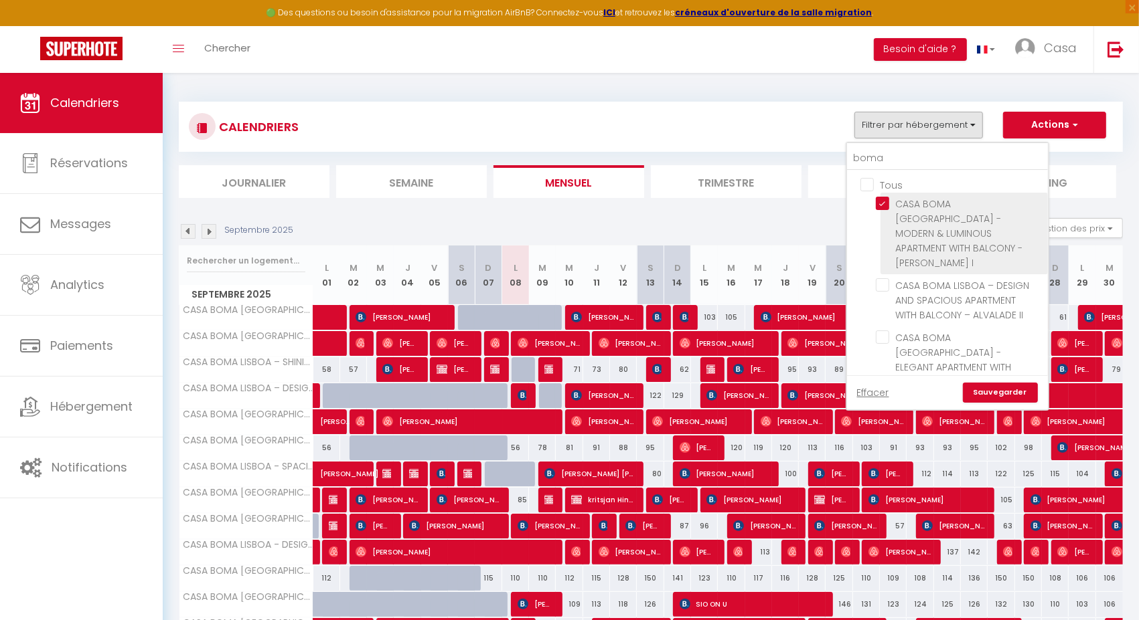
checkbox input "false"
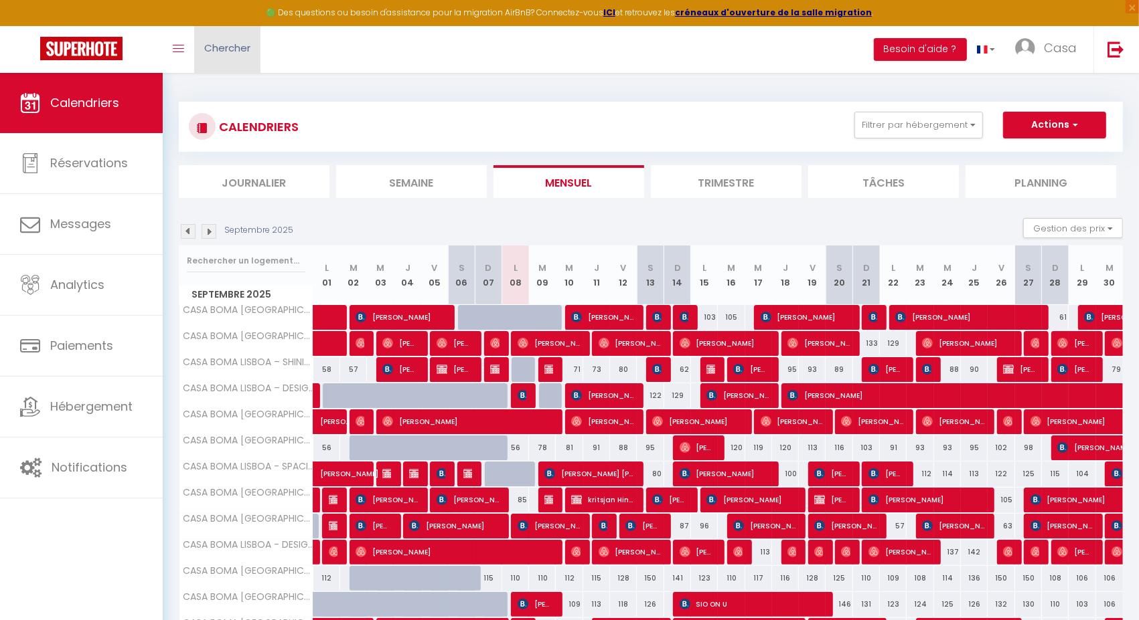
click at [220, 46] on span "Chercher" at bounding box center [227, 48] width 46 height 14
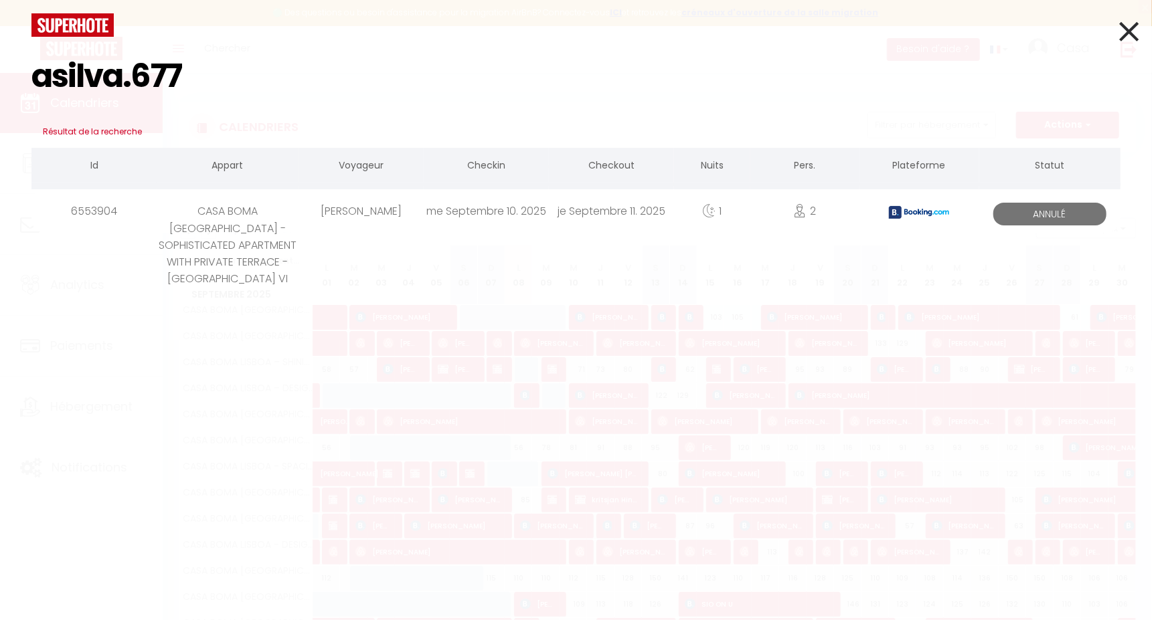
click at [1137, 27] on icon at bounding box center [1128, 31] width 19 height 33
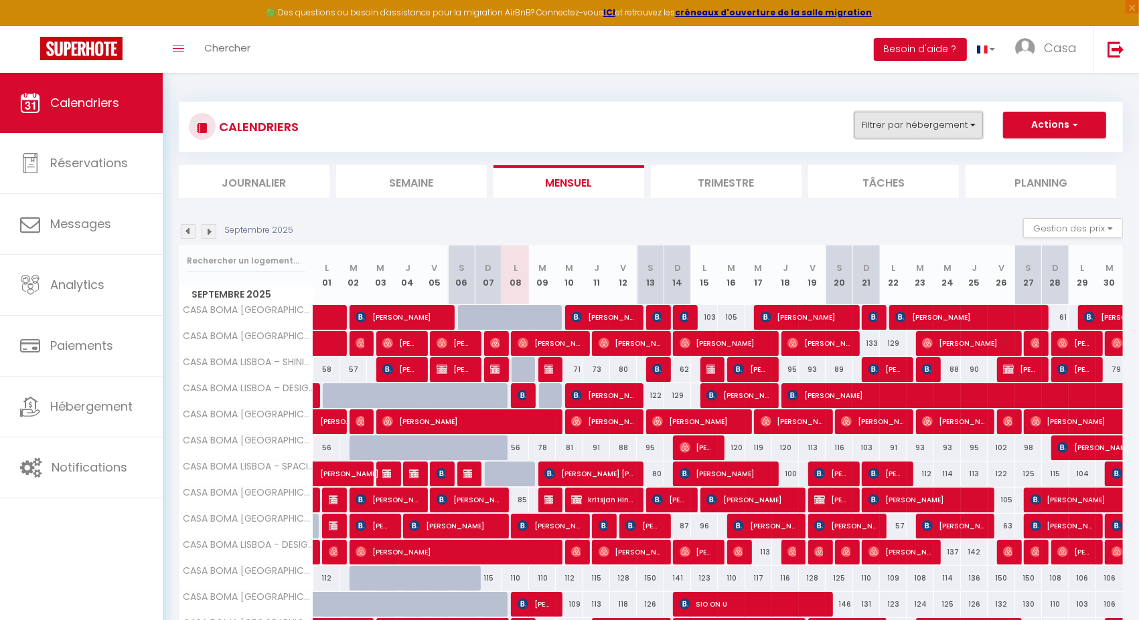
click at [931, 120] on button "Filtrer par hébergement" at bounding box center [918, 125] width 129 height 27
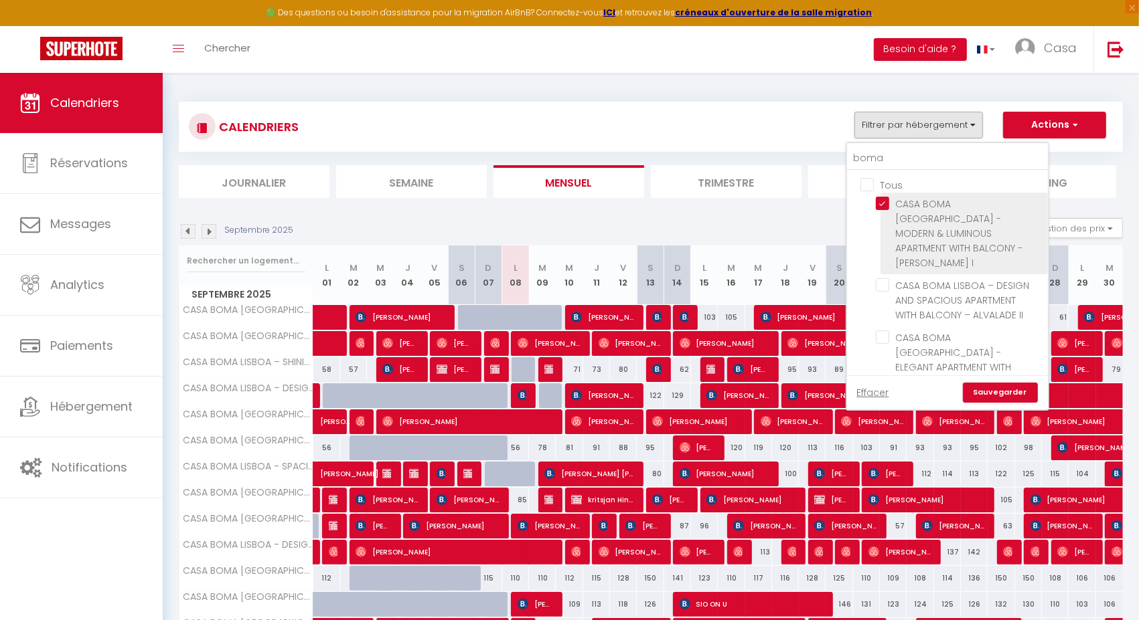
click at [880, 199] on input "CASA BOMA LISBOA - MODERN & LUMINOUS APARTMENT WITH BALCONY - ALCANTARA I" at bounding box center [959, 203] width 167 height 13
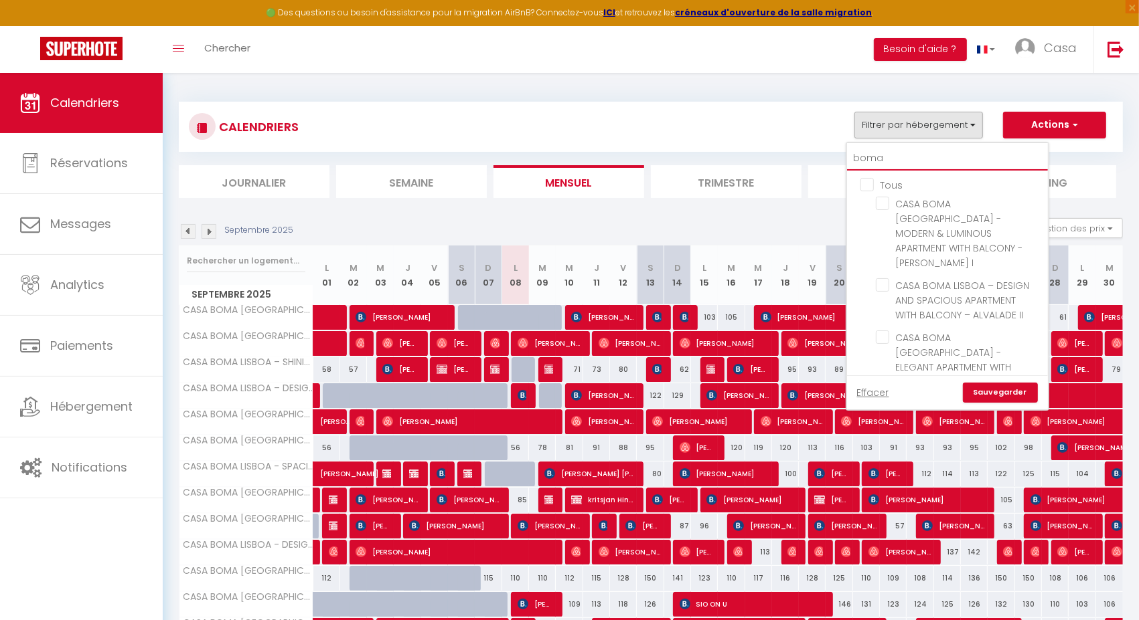
click at [885, 159] on input "boma" at bounding box center [947, 159] width 201 height 24
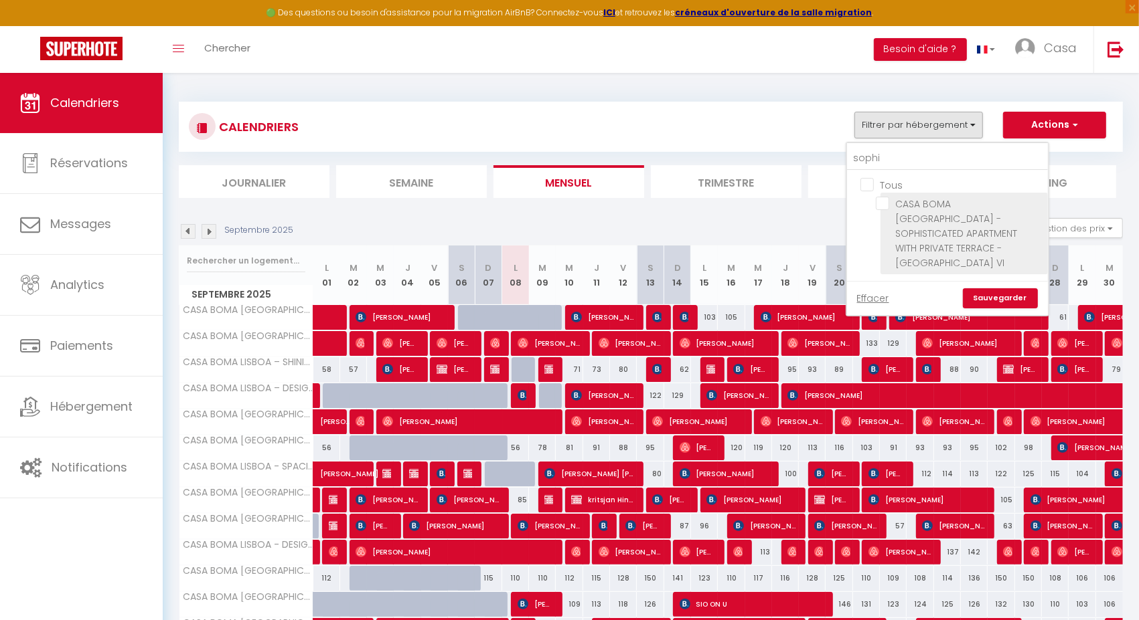
click at [884, 201] on input "CASA BOMA LISBOA - SOPHISTICATED APARTMENT WITH PRIVATE TERRACE - ALCANTARA VI" at bounding box center [959, 203] width 167 height 13
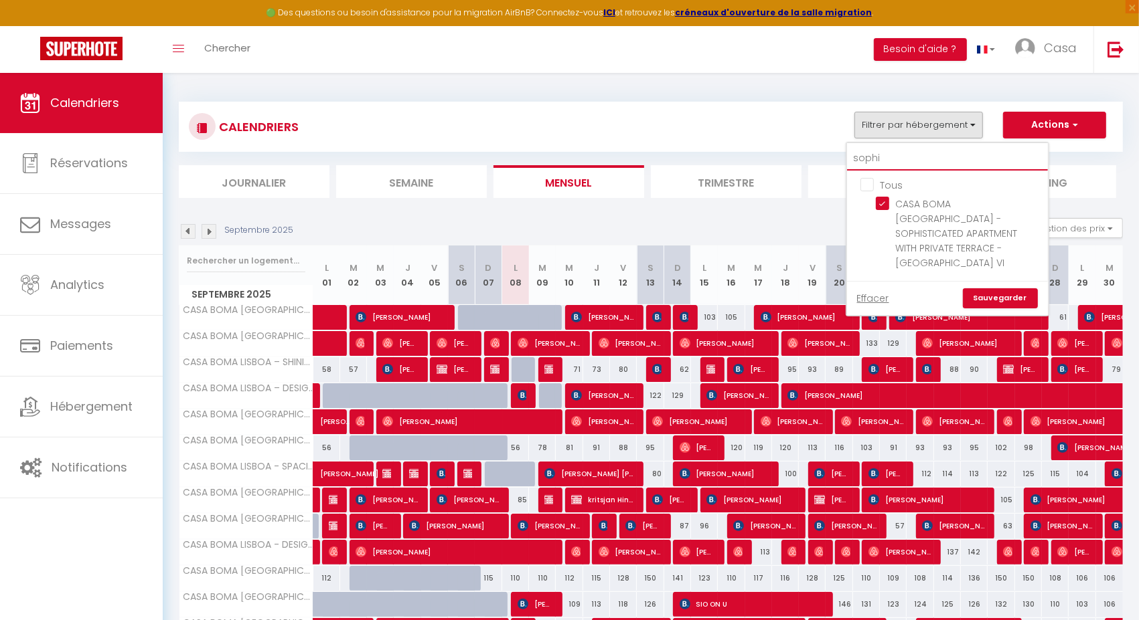
click at [911, 155] on input "sophi" at bounding box center [947, 159] width 201 height 24
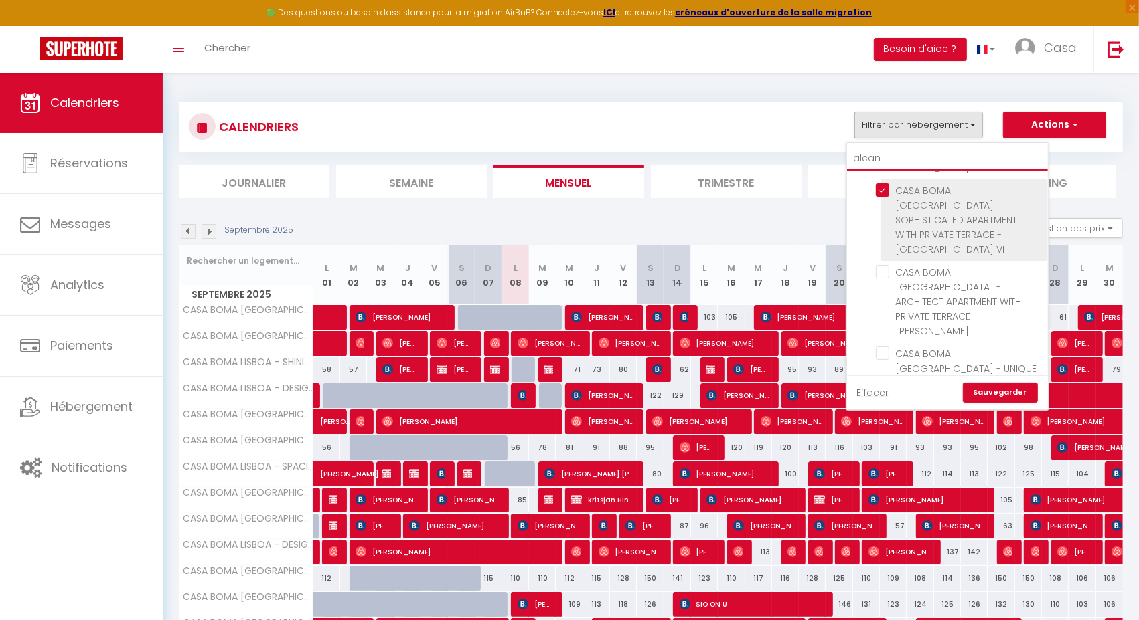
scroll to position [96, 0]
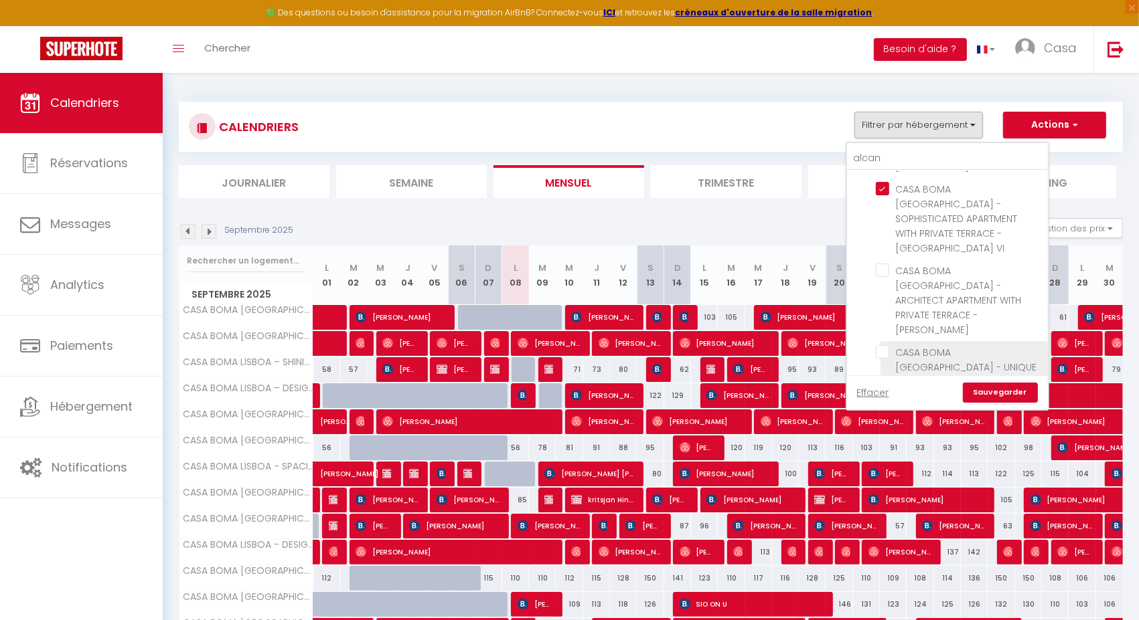
click at [884, 345] on input "CASA BOMA LISBOA - UNIQUE APARTMENT WITH PRIVATE BALCONY AND PANORAMIC BRIGDE V…" at bounding box center [959, 351] width 167 height 13
click at [990, 388] on link "Sauvegarder" at bounding box center [1000, 393] width 75 height 20
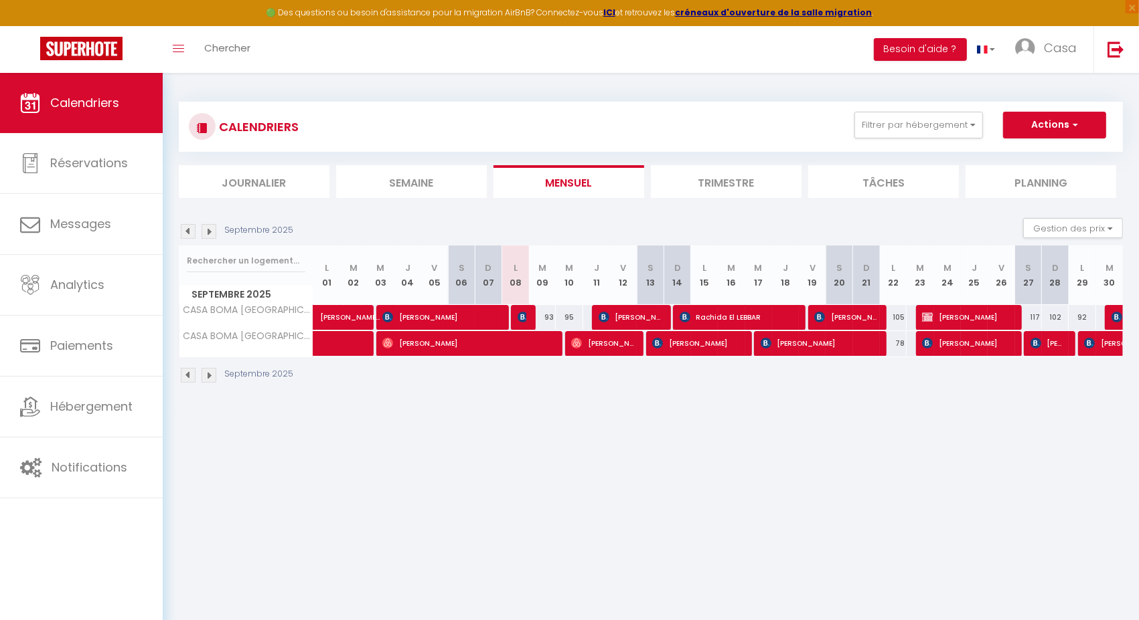
click at [182, 232] on img at bounding box center [188, 231] width 15 height 15
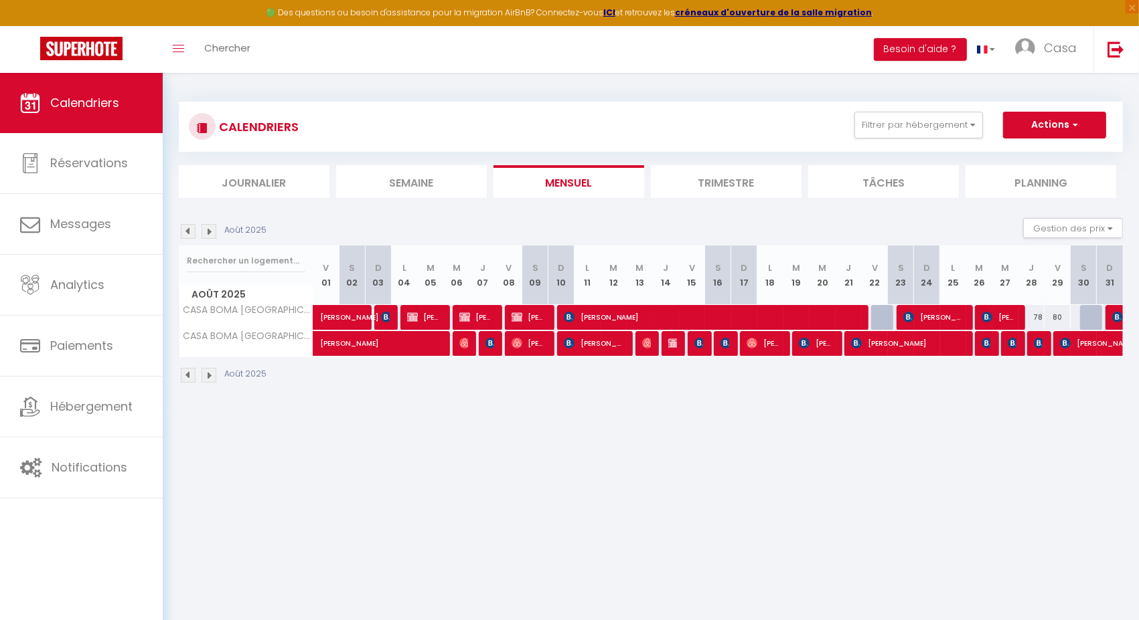
click at [208, 234] on img at bounding box center [208, 231] width 15 height 15
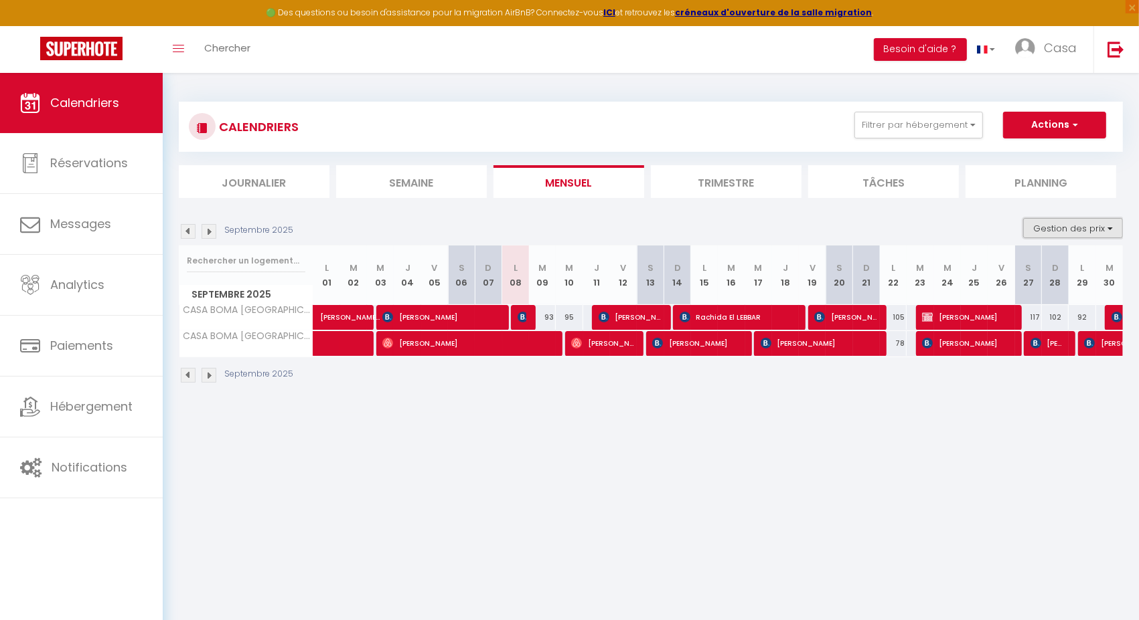
click at [1038, 230] on button "Gestion des prix" at bounding box center [1073, 228] width 100 height 20
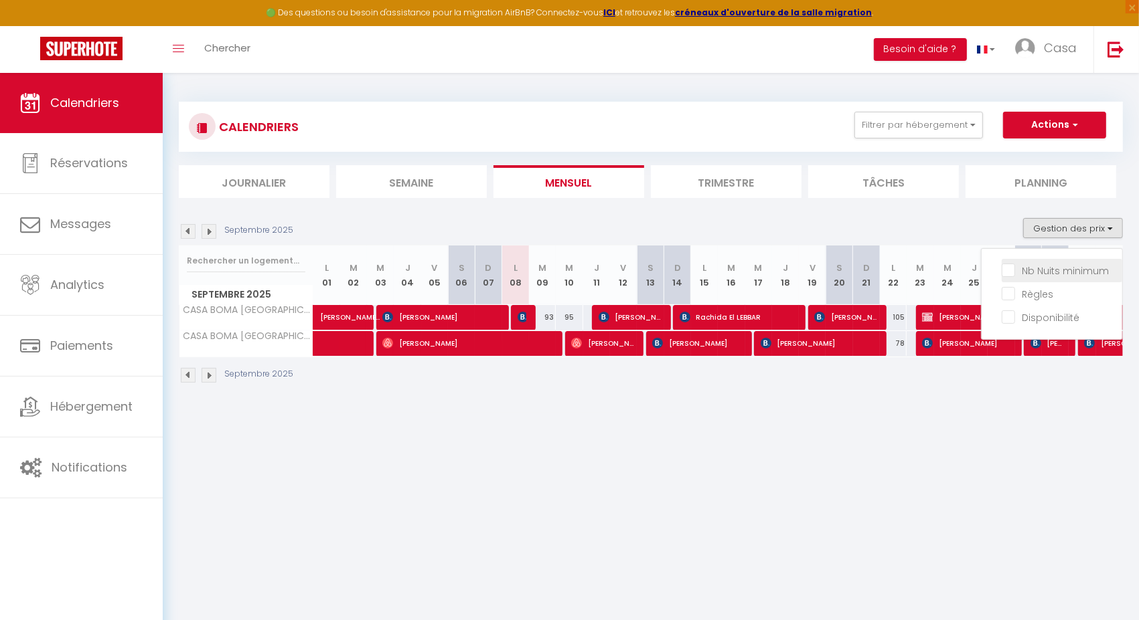
click at [1042, 277] on label "Nb Nuits minimum" at bounding box center [1062, 271] width 94 height 15
click at [1042, 276] on input "Nb Nuits minimum" at bounding box center [1061, 269] width 120 height 13
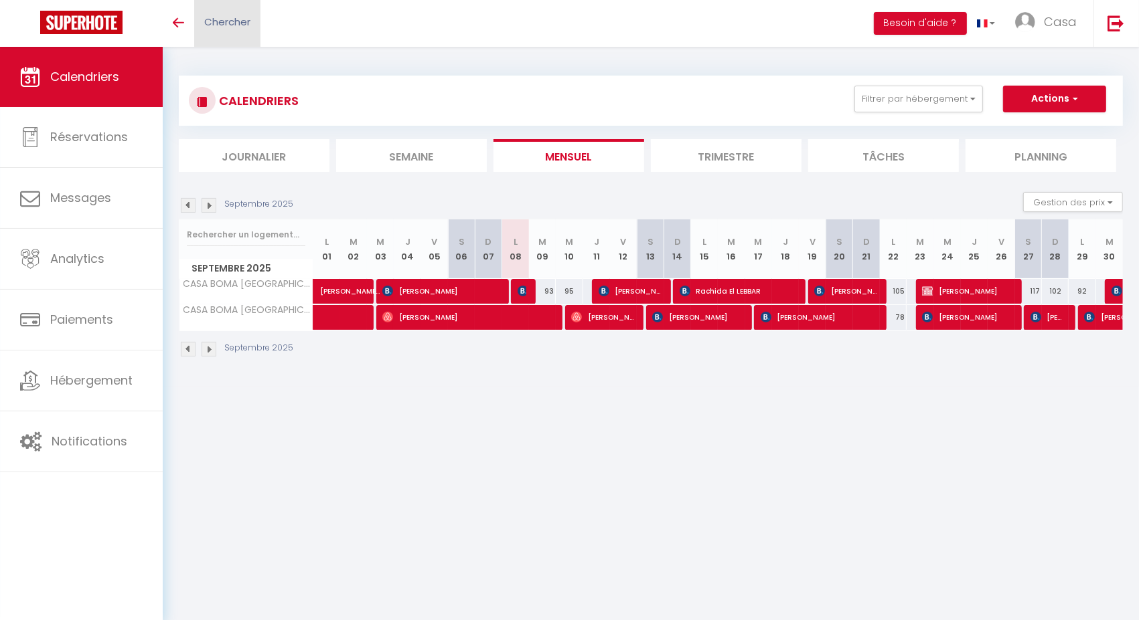
click at [234, 19] on span "Chercher" at bounding box center [227, 22] width 46 height 14
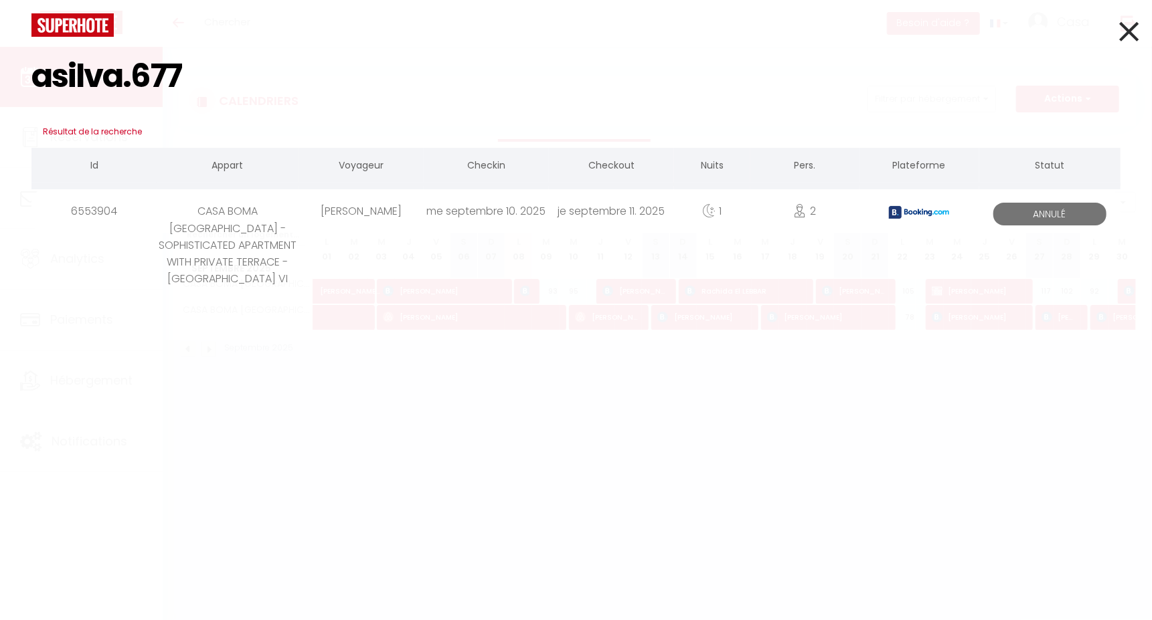
type input "asilva.677"
click at [230, 233] on div "CASA BOMA [GEOGRAPHIC_DATA] - SOPHISTICATED APARTMENT WITH PRIVATE TERRACE - [G…" at bounding box center [228, 211] width 142 height 44
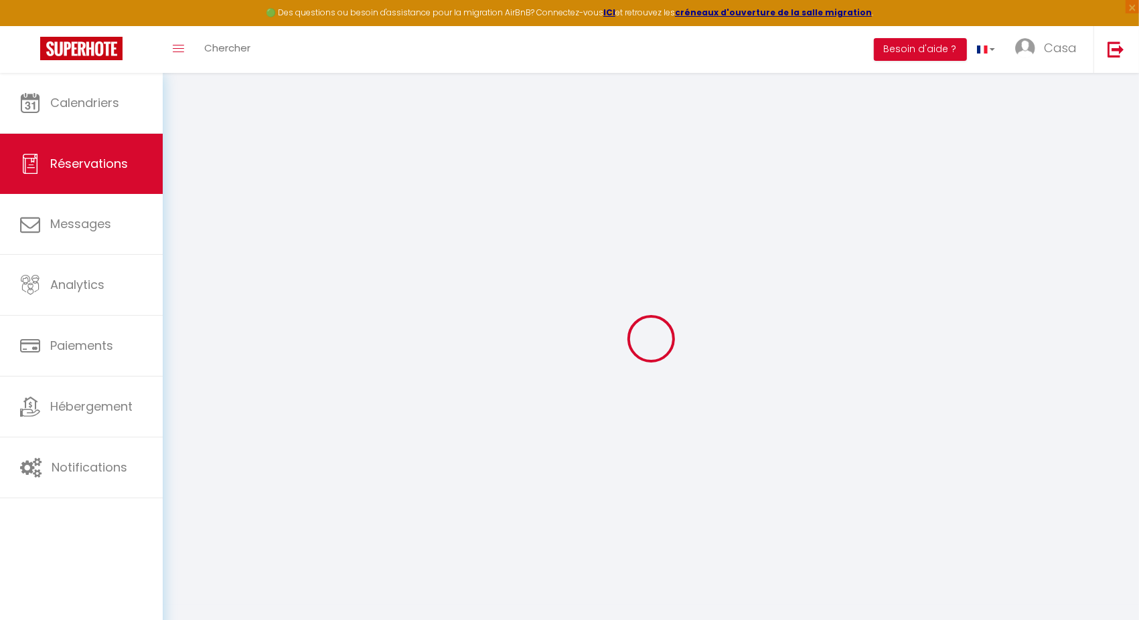
type input "André"
type input "da Silva"
type input "asilva.677953@guest.booking.com"
type input "[PHONE_NUMBER]"
type input "."
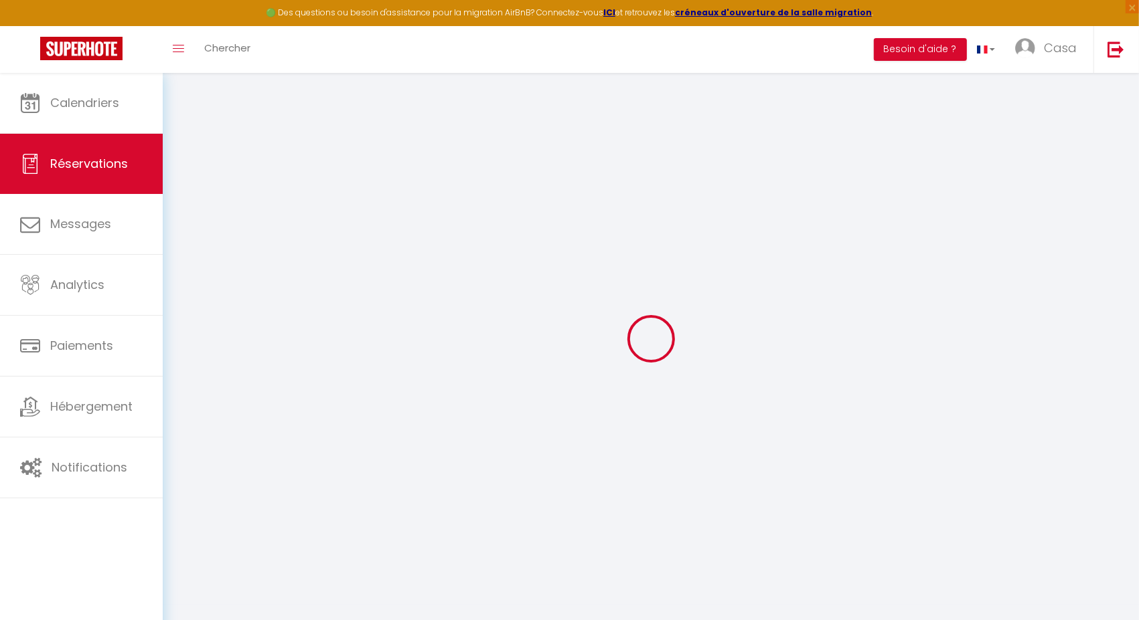
select select "PT"
type input "20.81"
select select "6448"
select select "0"
select select
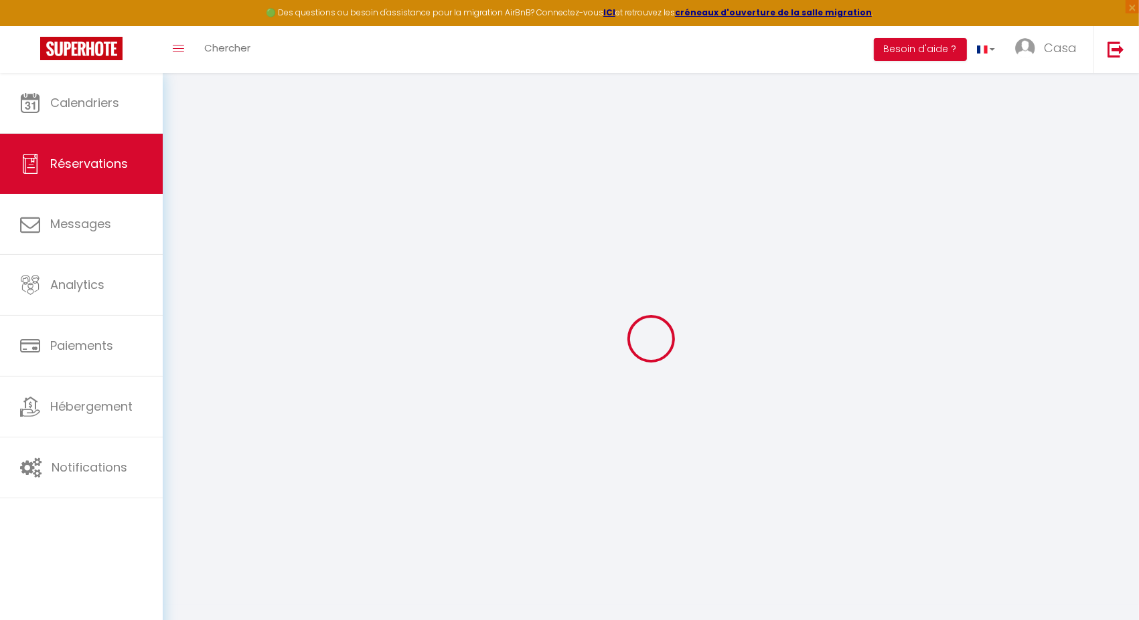
select select
type input "2"
select select "10"
select select
type input "93.06"
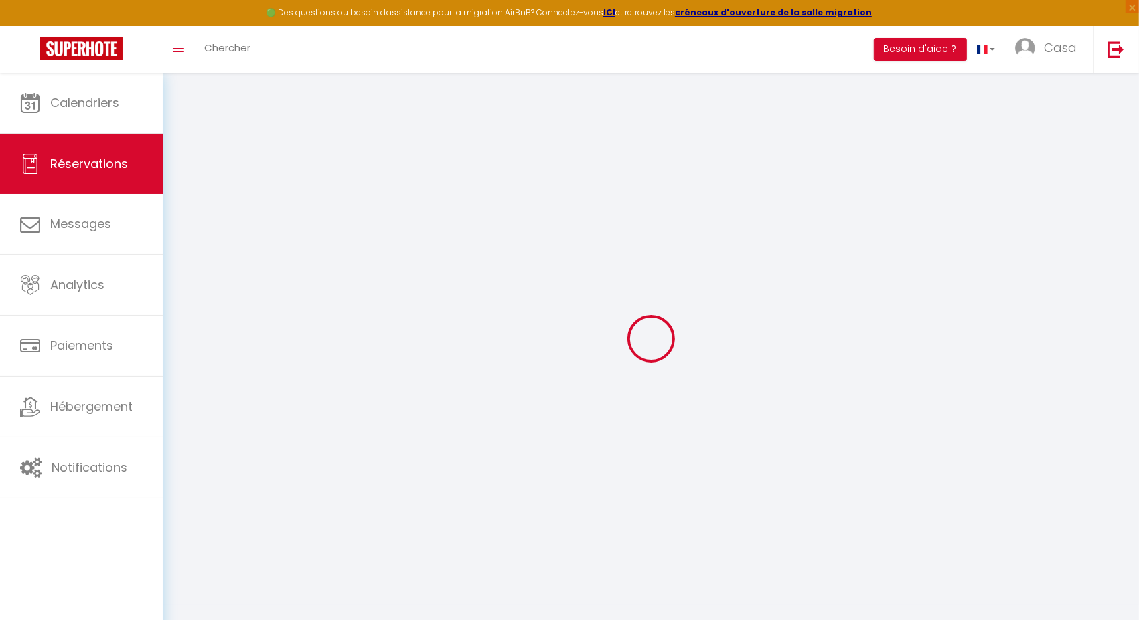
checkbox input "false"
type input "138.06"
select select "2"
type input "0"
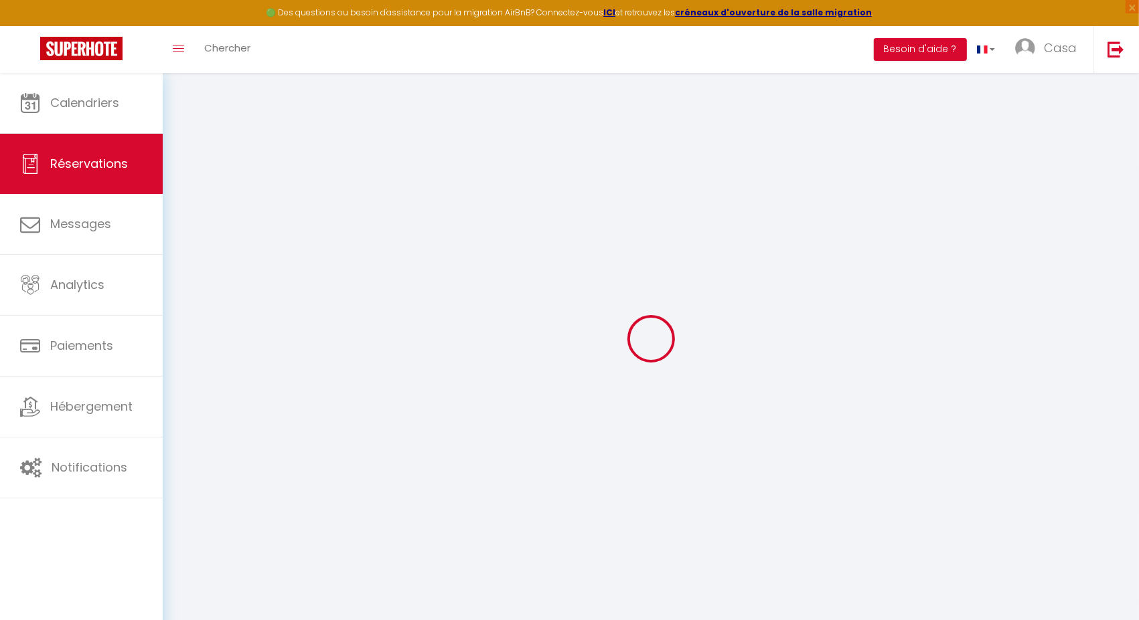
type input "0"
select select
select select "14"
checkbox input "false"
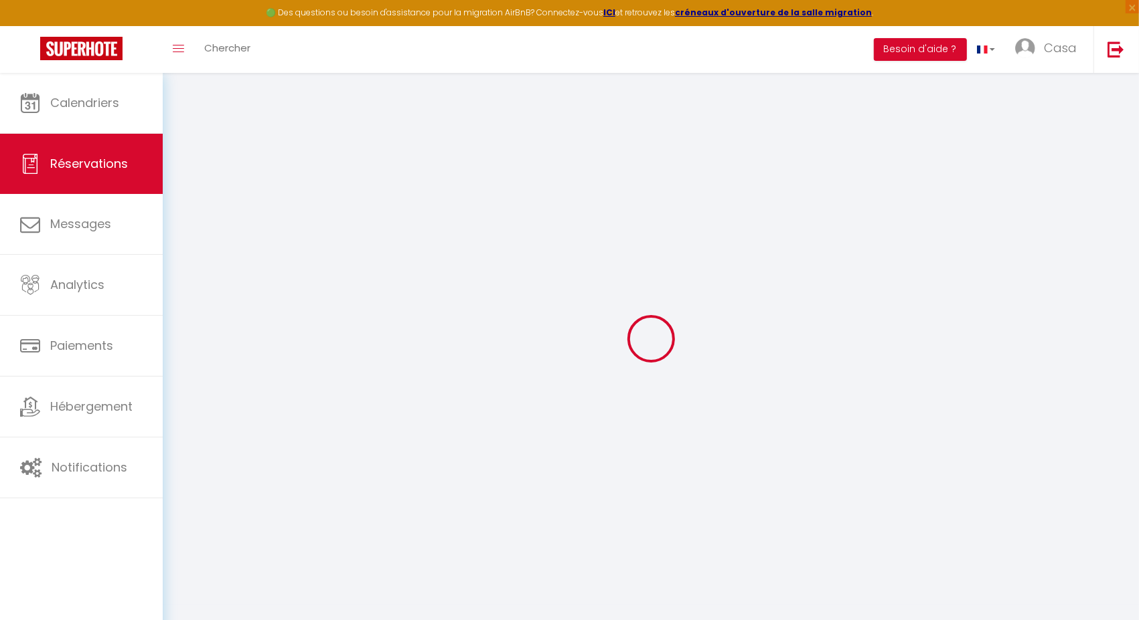
select select
checkbox input "false"
select select
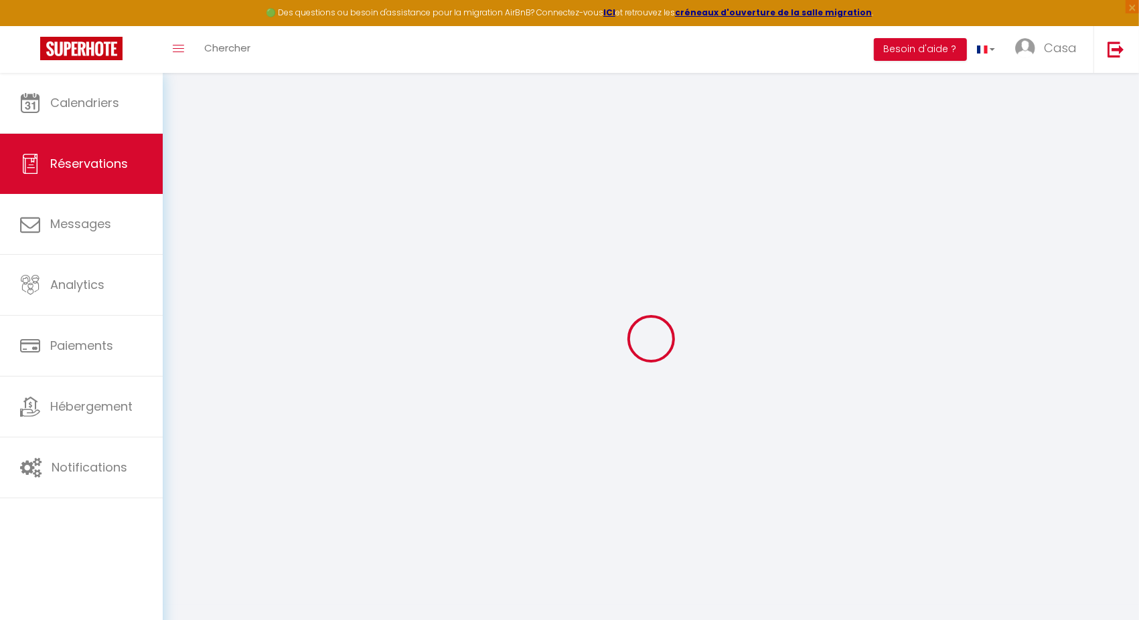
checkbox input "false"
type textarea "This guest has requested a receipt for their stay. This guest's company name is…"
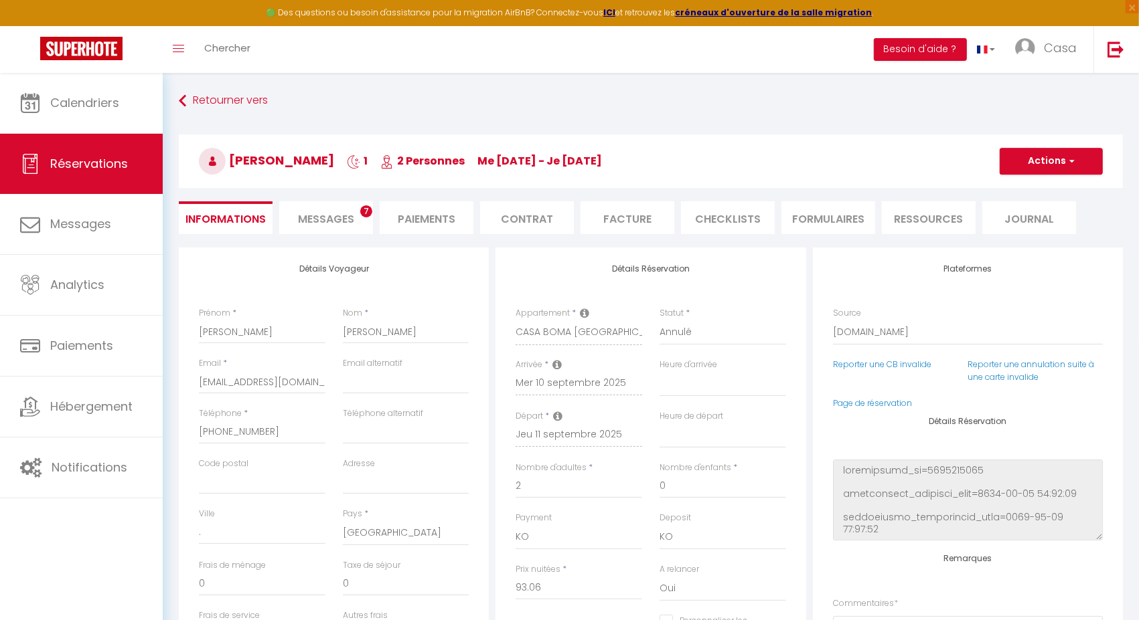
type input "37"
type input "8"
select select
checkbox input "false"
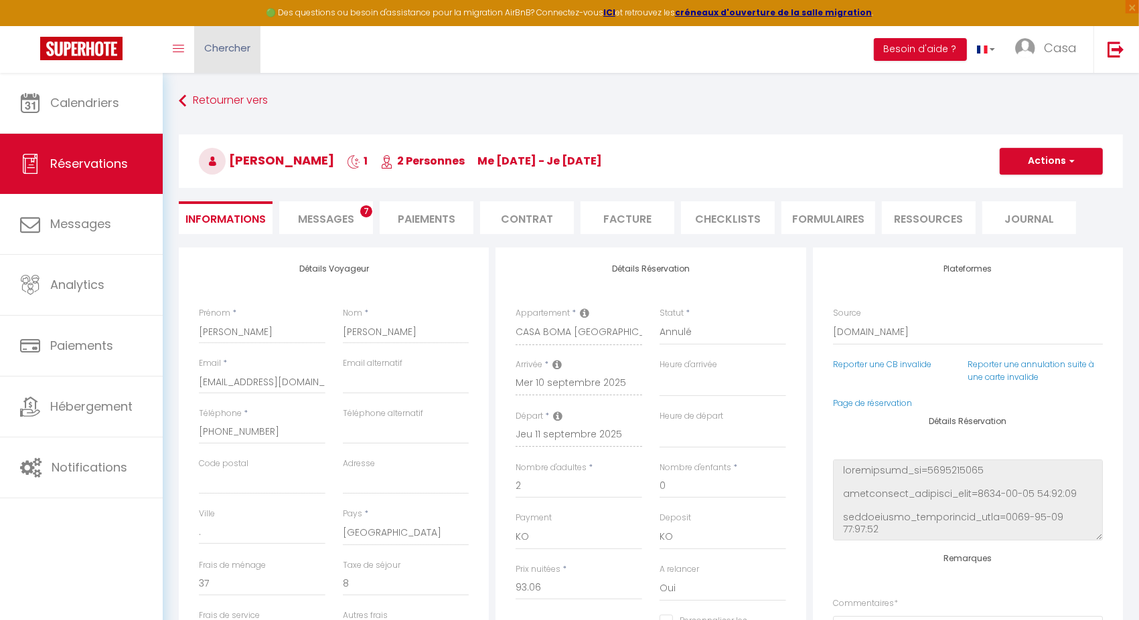
select select
click at [255, 54] on link "Chercher" at bounding box center [227, 49] width 66 height 47
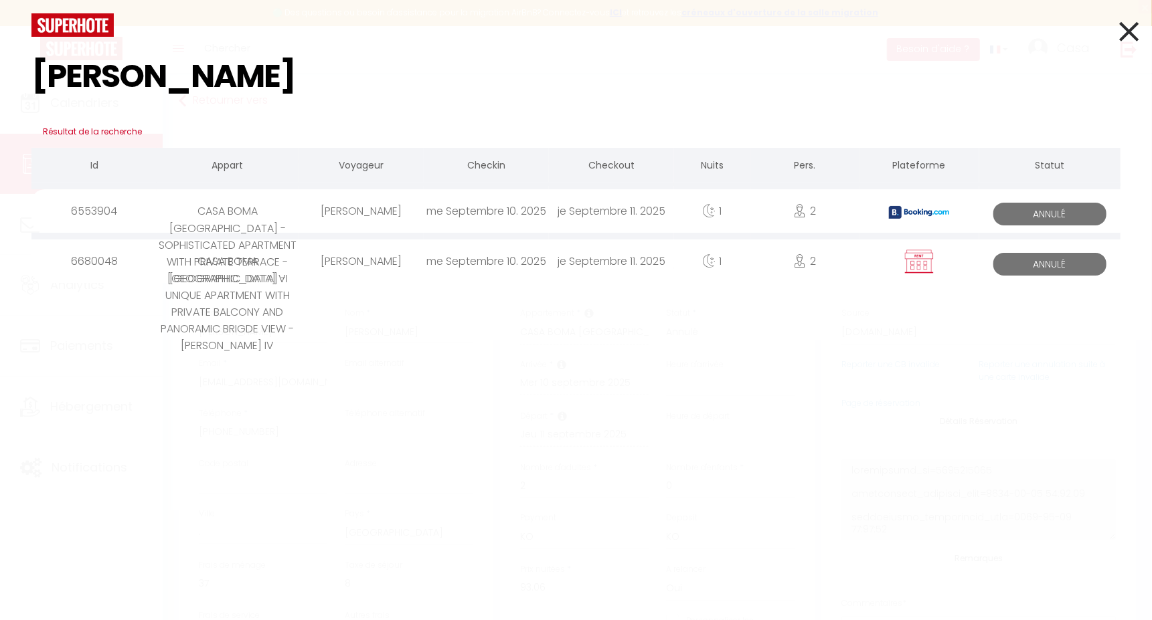
type input "[PERSON_NAME]"
click at [264, 283] on div "CASA BOMA [GEOGRAPHIC_DATA] - UNIQUE APARTMENT WITH PRIVATE BALCONY AND PANORAM…" at bounding box center [228, 262] width 142 height 44
select select
checkbox input "false"
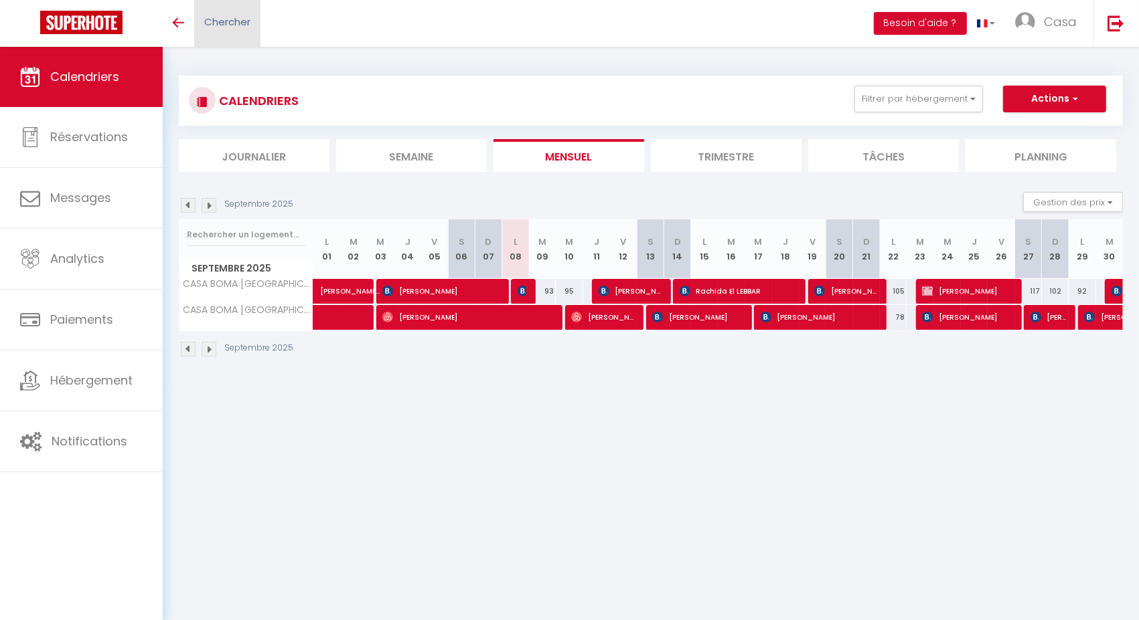
click at [232, 22] on span "Chercher" at bounding box center [227, 22] width 46 height 14
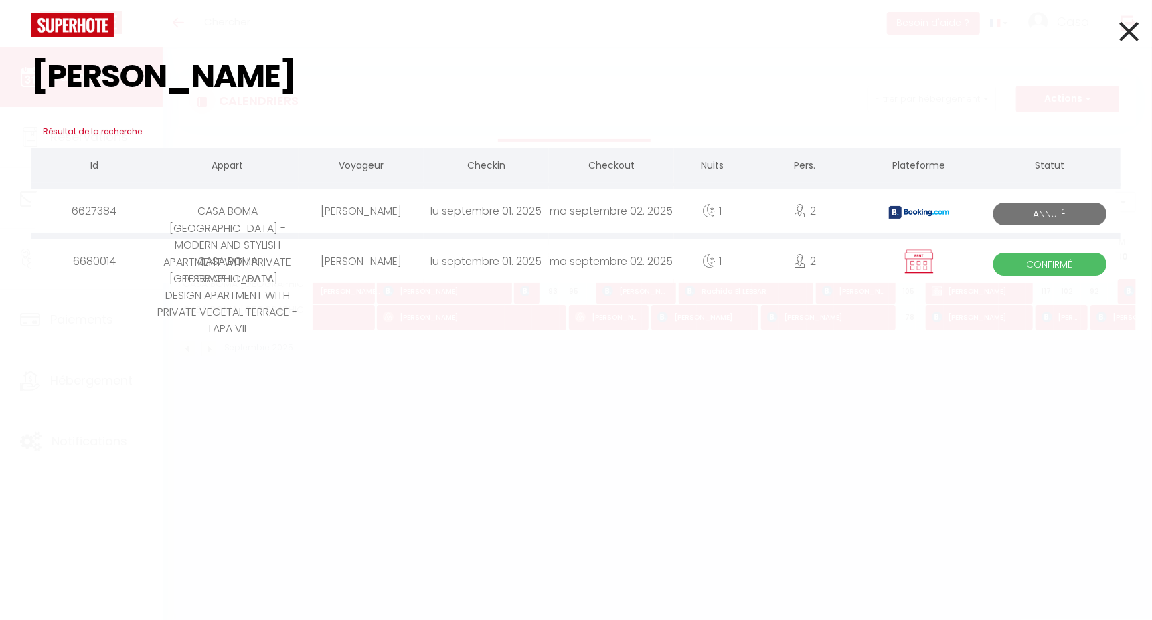
type input "hugo rodrigues"
drag, startPoint x: 290, startPoint y: 219, endPoint x: 214, endPoint y: 220, distance: 76.3
click at [214, 220] on div "CASA BOMA [GEOGRAPHIC_DATA] - MODERN AND STYLISH APARTMENT WITH PRIVATE TERRACE…" at bounding box center [228, 211] width 142 height 44
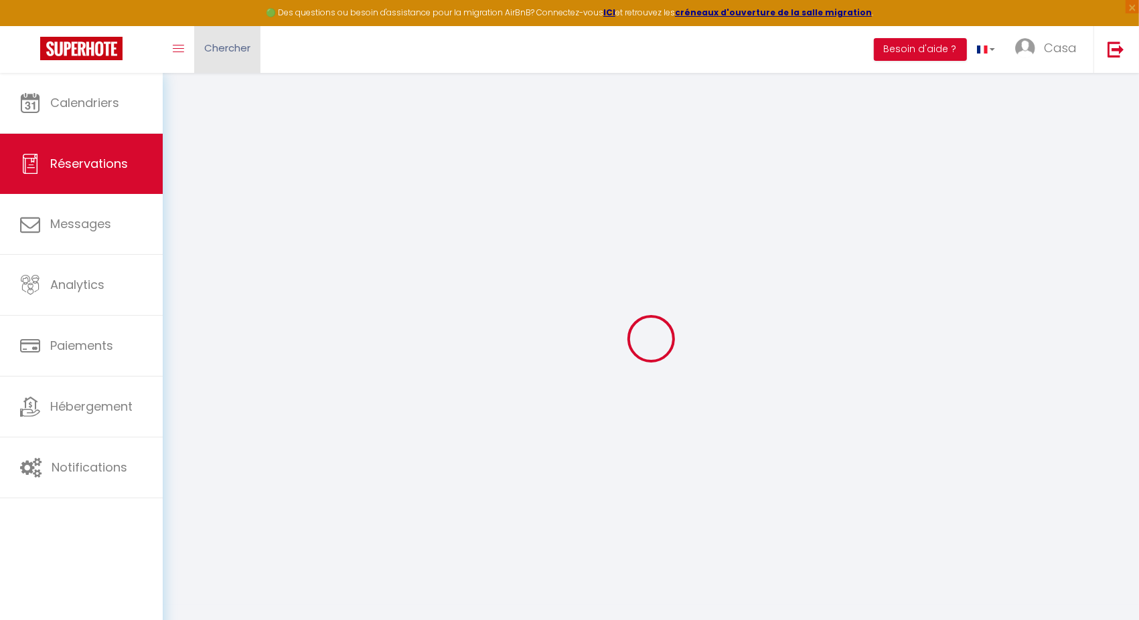
select select
checkbox input "false"
select select
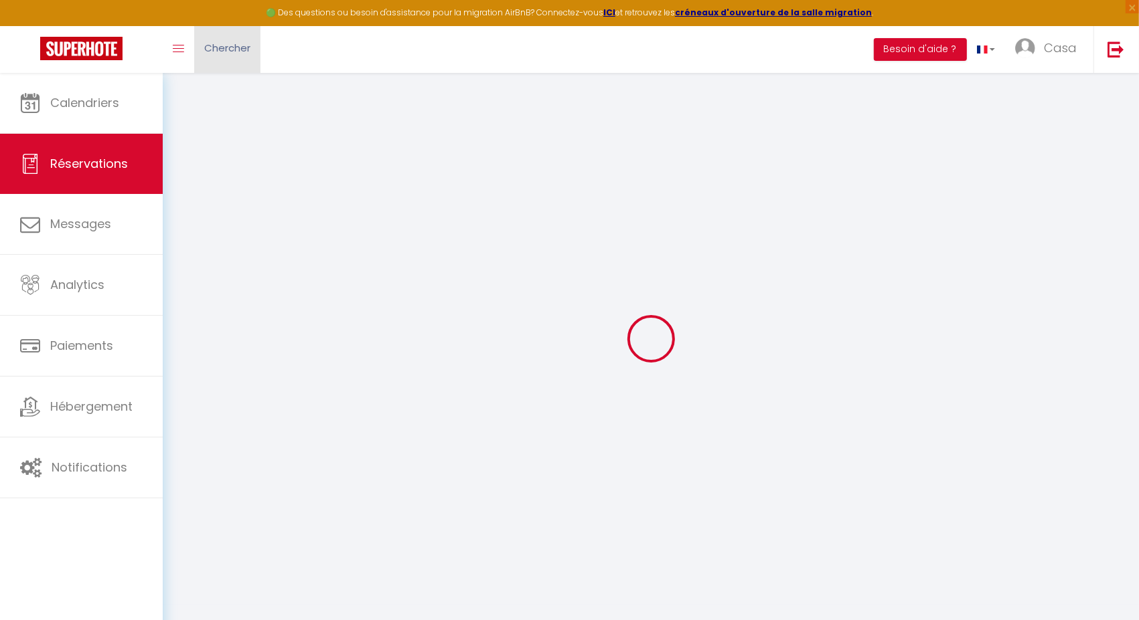
checkbox input "false"
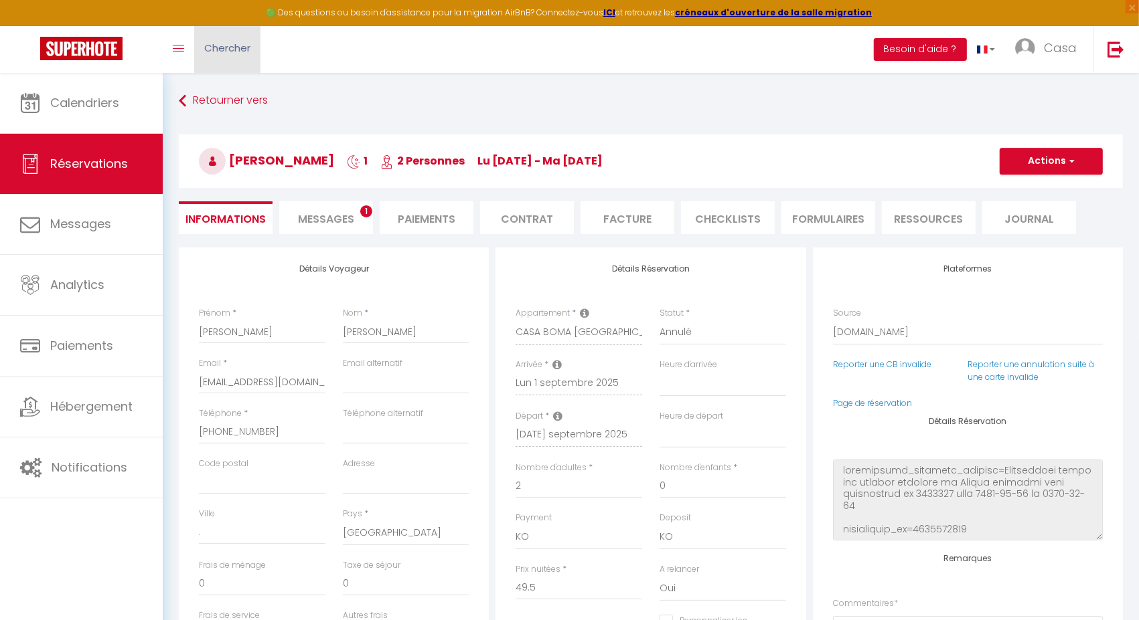
select select
checkbox input "false"
type input "37"
type input "8"
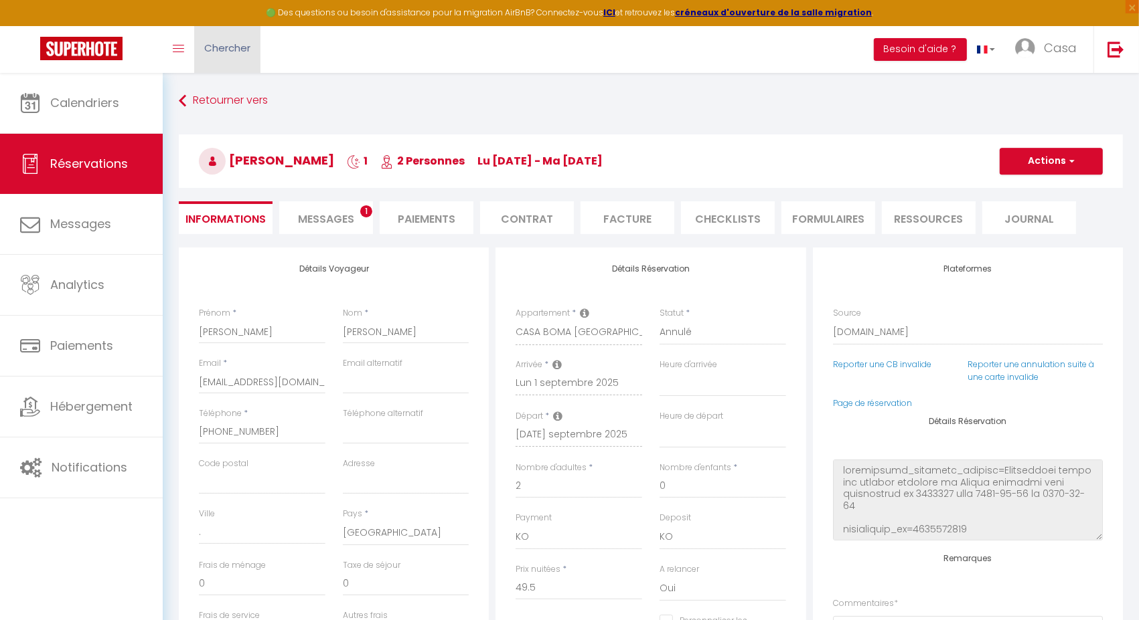
select select
checkbox input "false"
select select
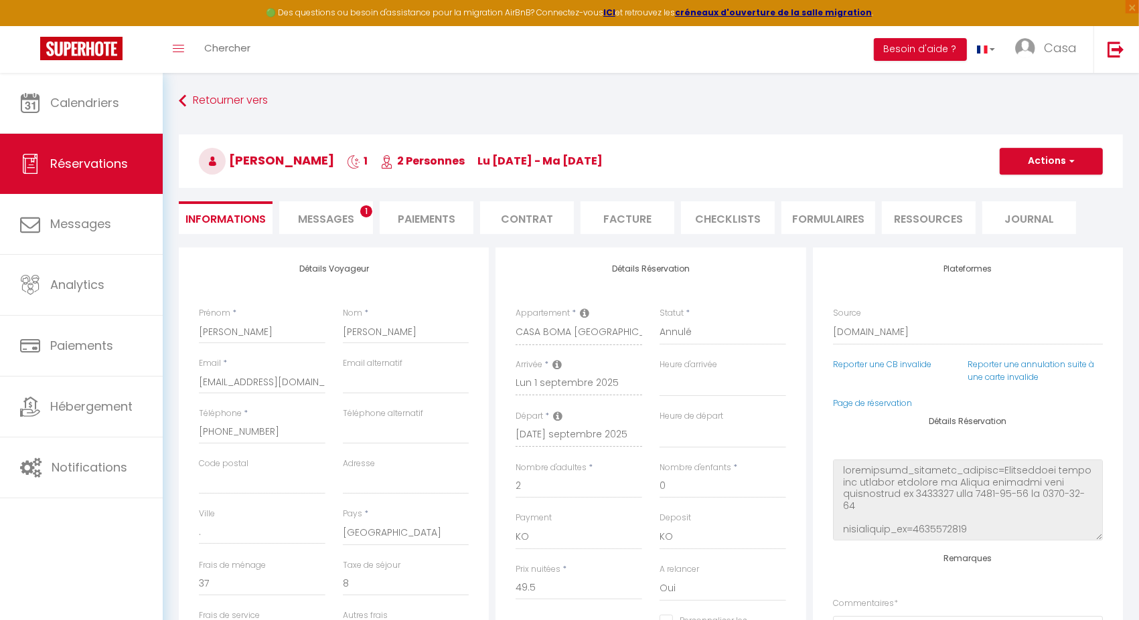
click at [345, 217] on span "Messages" at bounding box center [326, 219] width 56 height 15
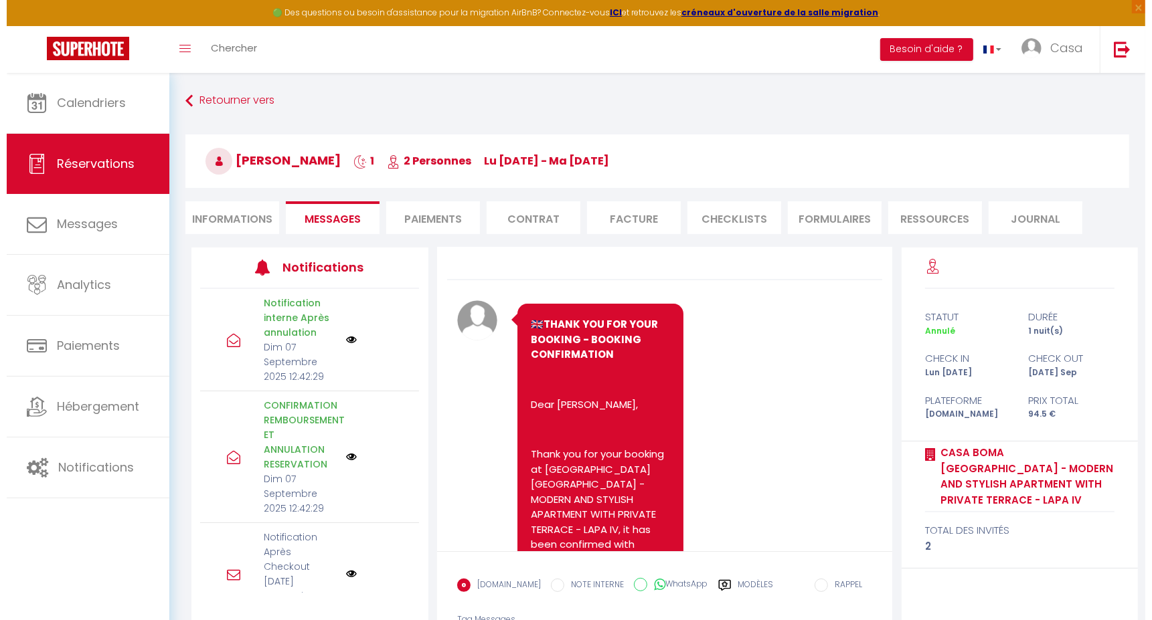
scroll to position [3, 0]
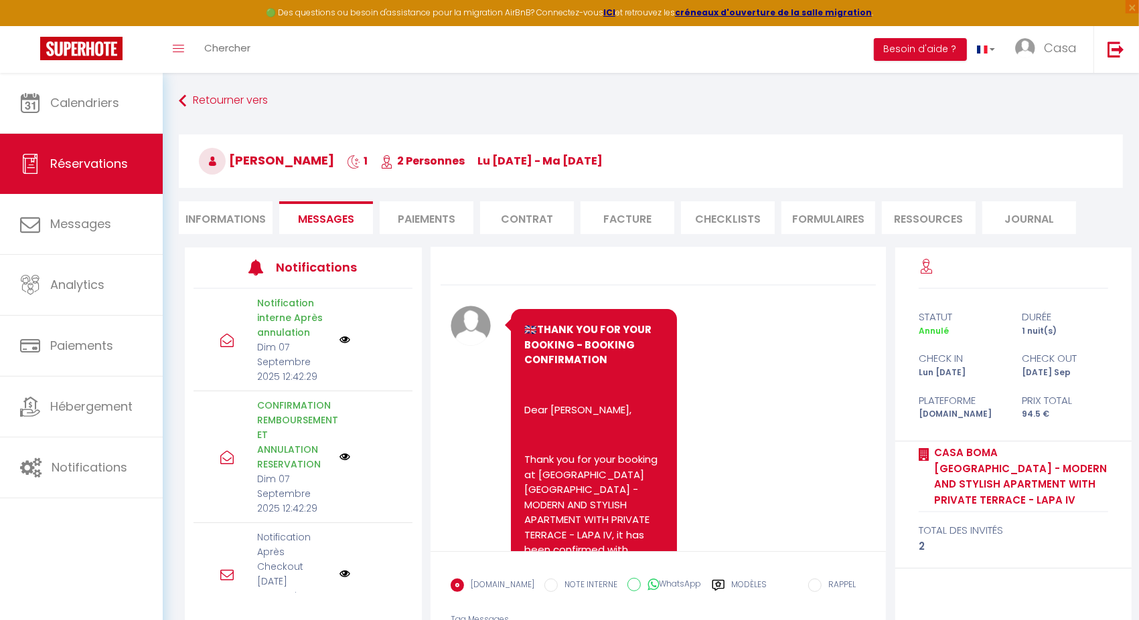
click at [212, 213] on li "Informations" at bounding box center [226, 217] width 94 height 33
select select
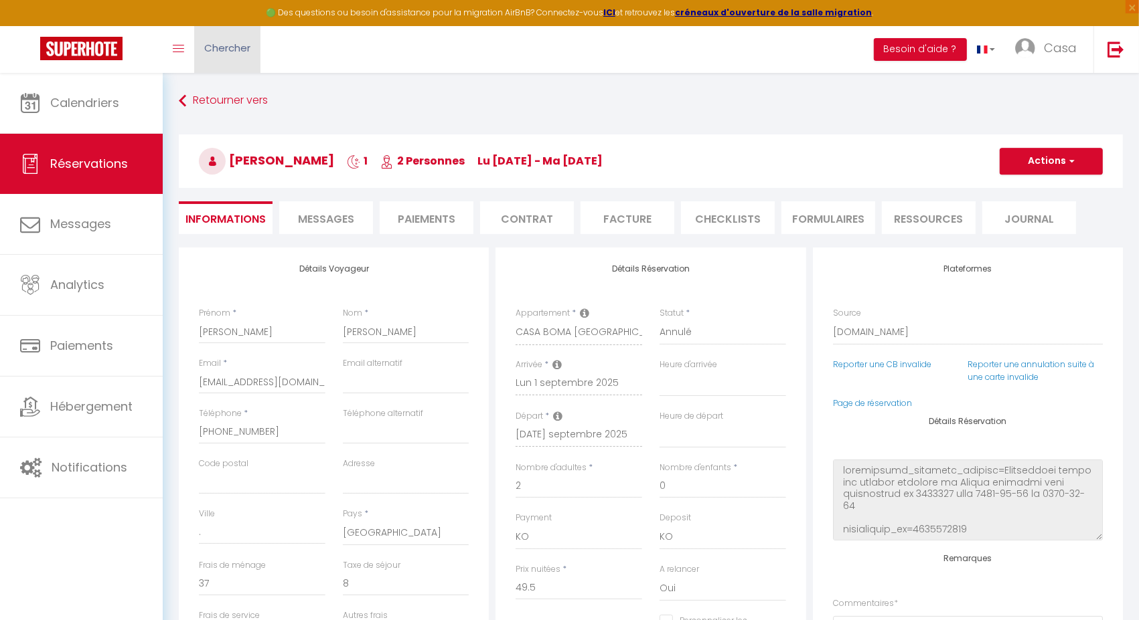
click at [238, 55] on link "Chercher" at bounding box center [227, 49] width 66 height 47
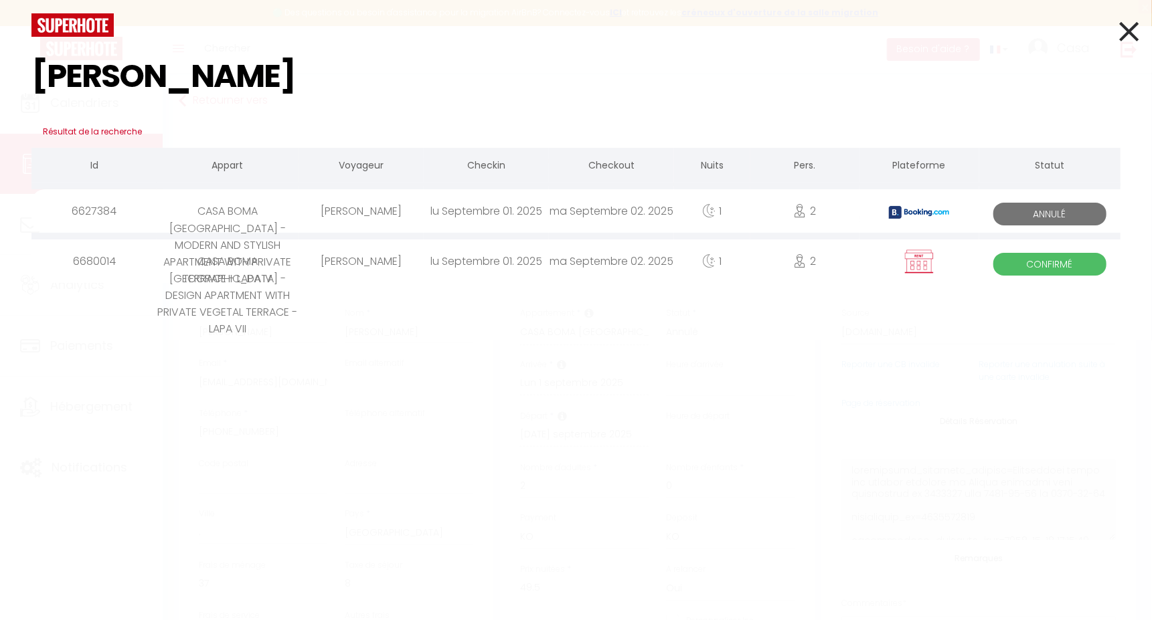
type input "hugo rodrigues"
select select
checkbox input "false"
select select
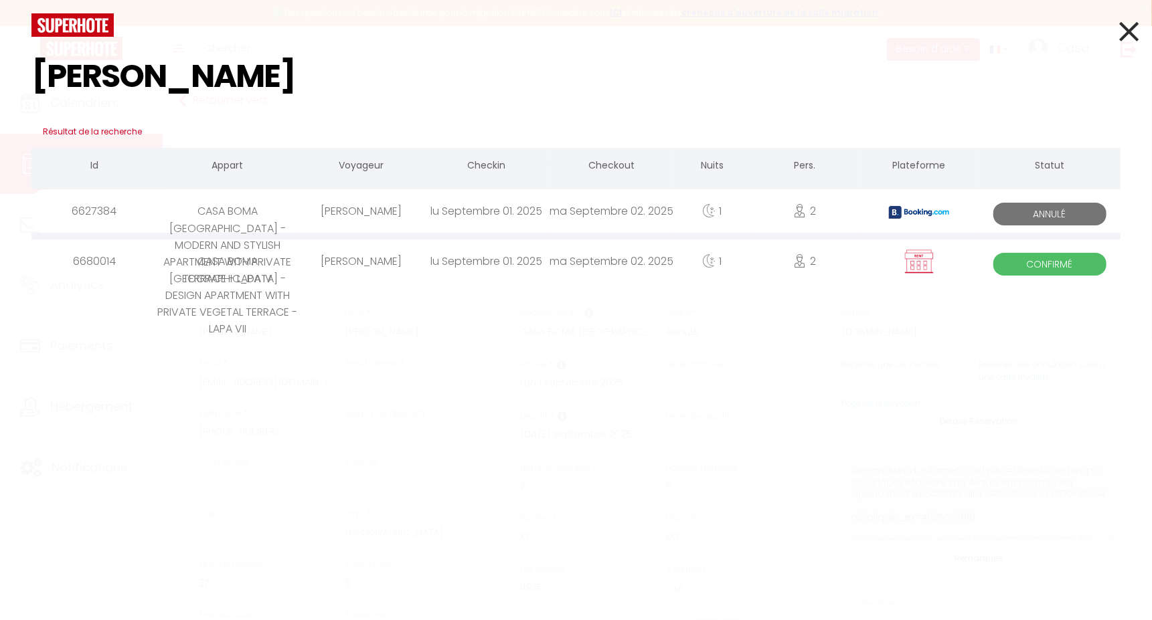
select select
checkbox input "false"
select select
checkbox input "false"
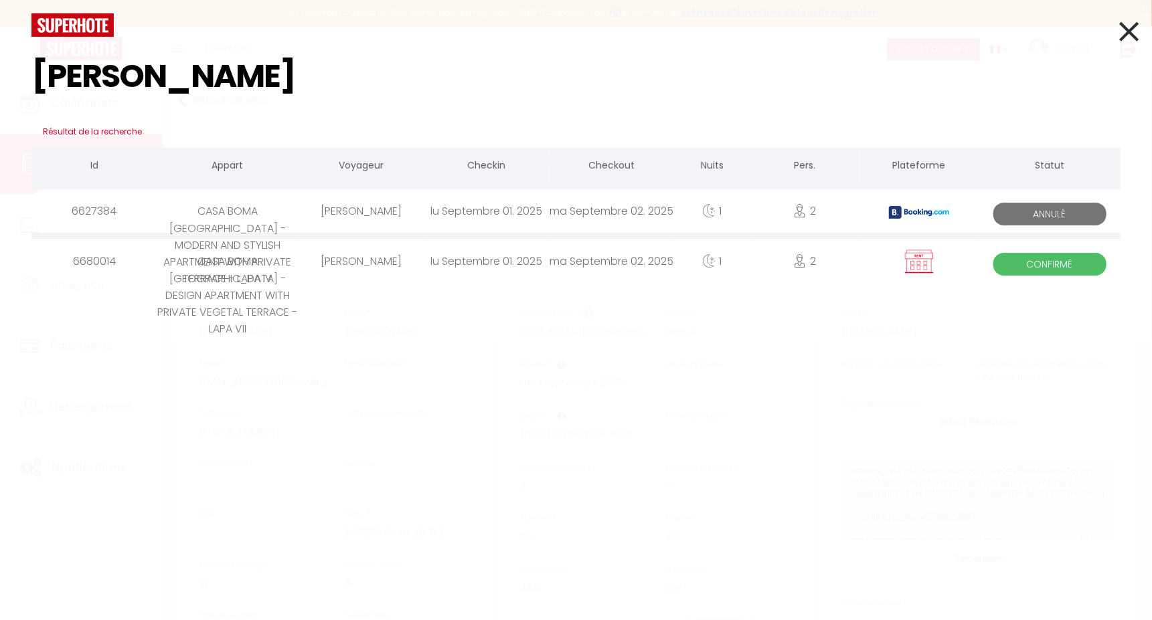
select select
checkbox input "false"
select select
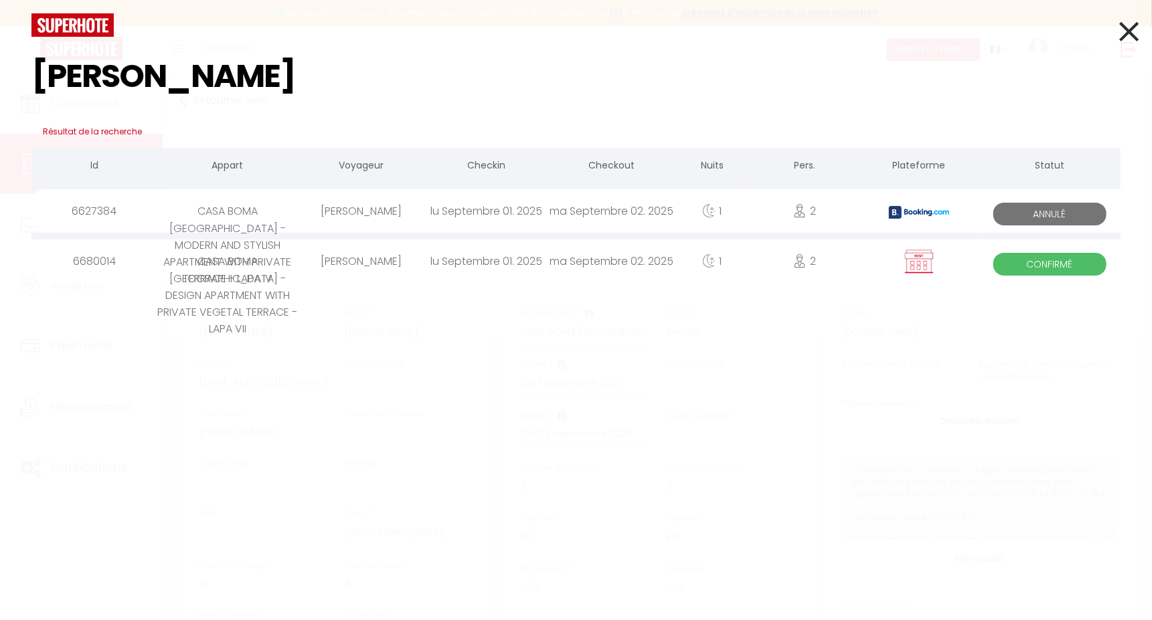
checkbox input "false"
select select
checkbox input "false"
select select
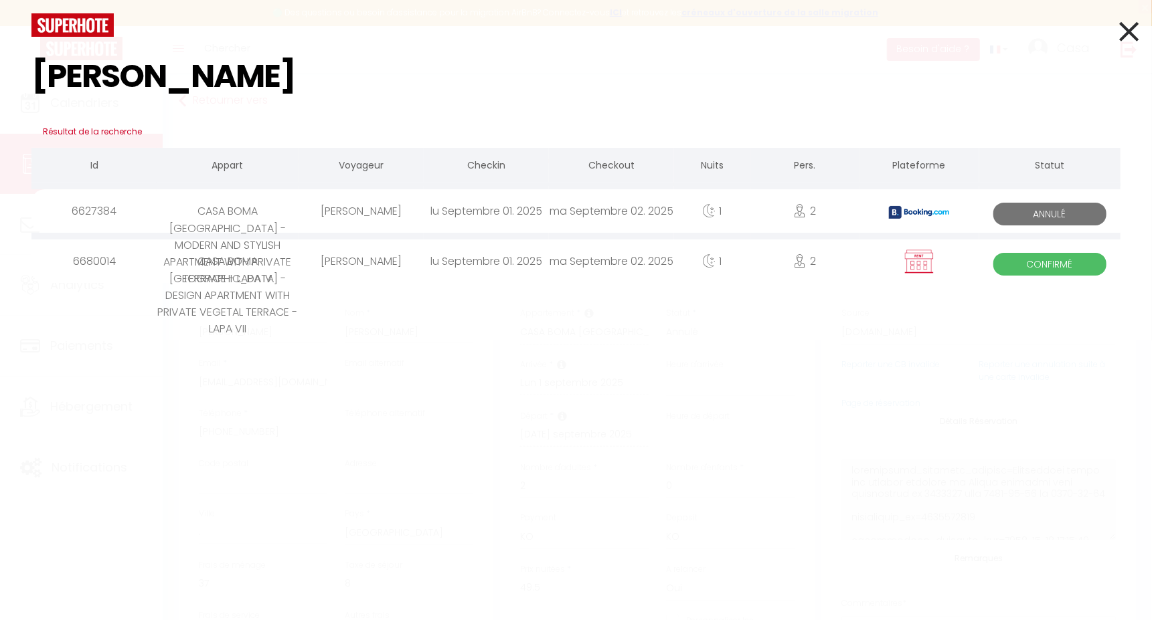
select select
checkbox input "false"
select select
checkbox input "false"
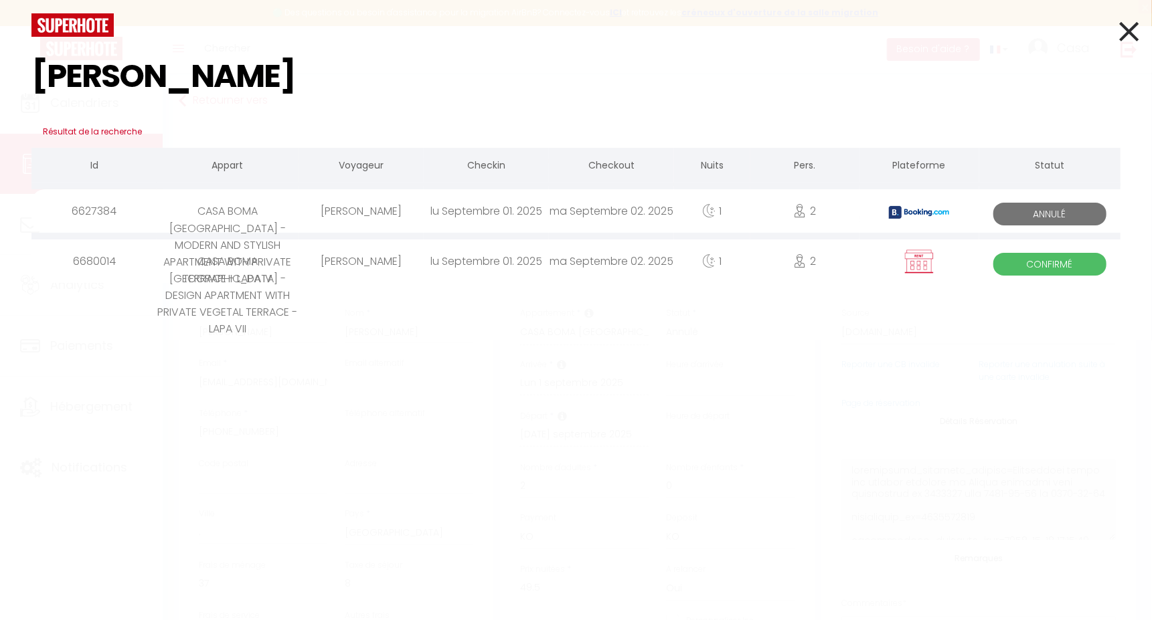
drag, startPoint x: 559, startPoint y: 169, endPoint x: 554, endPoint y: -14, distance: 183.5
click at [554, 0] on html "🟢 Des questions ou besoin d'assistance pour la migration AirBnB? Connectez-vous…" at bounding box center [576, 310] width 1152 height 620
select select
checkbox input "false"
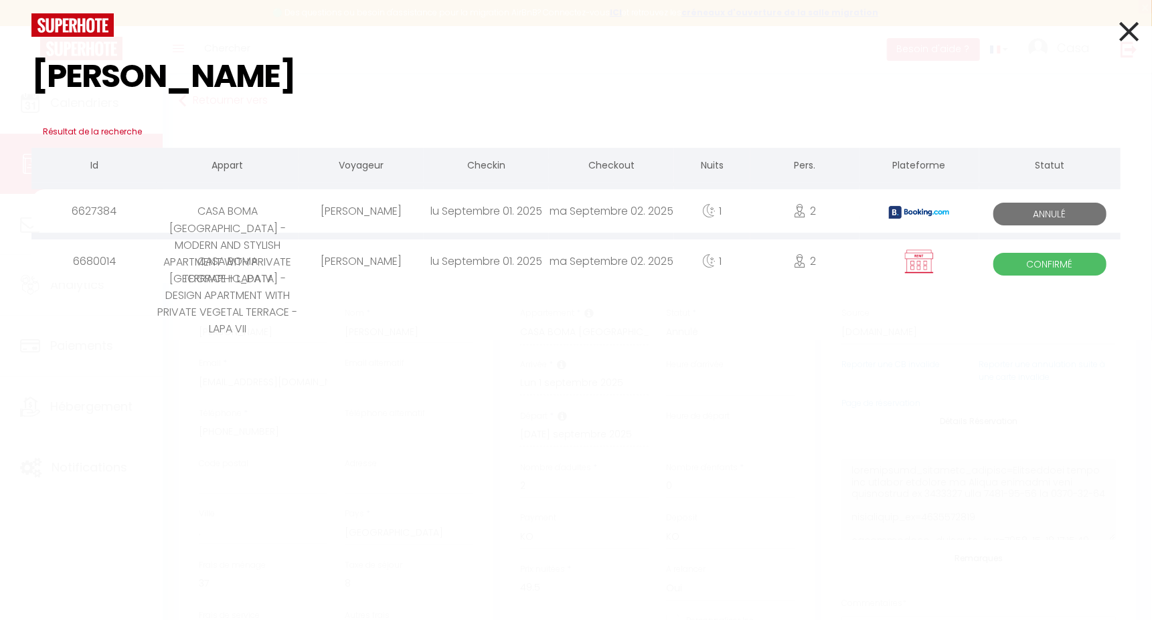
select select
checkbox input "false"
select select
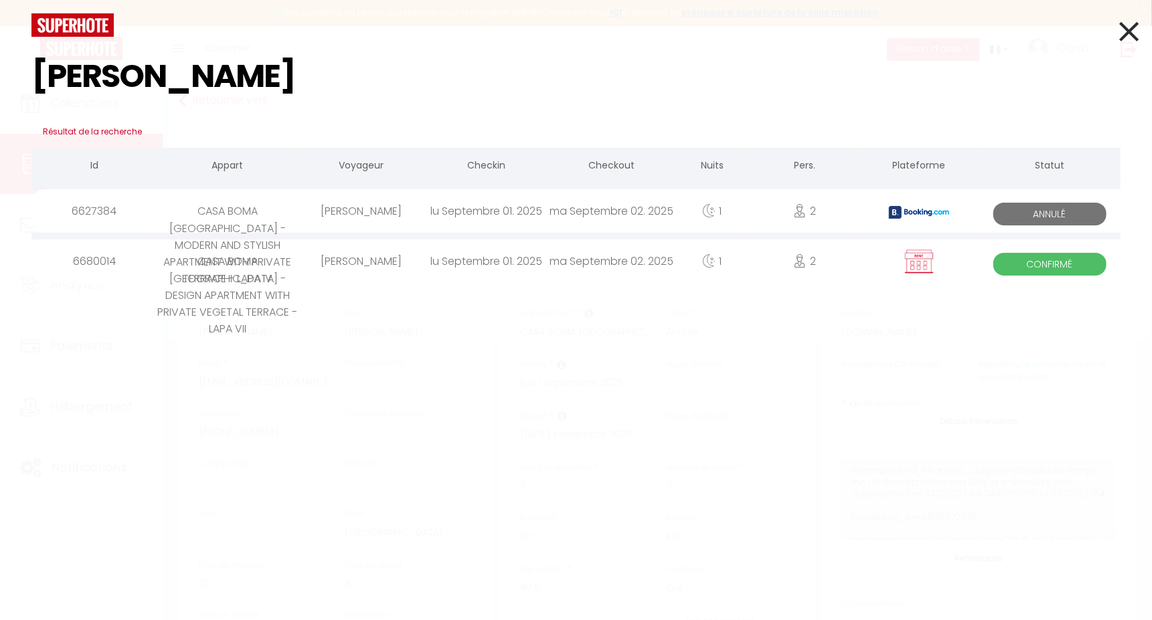
checkbox input "false"
select select
checkbox input "false"
select select
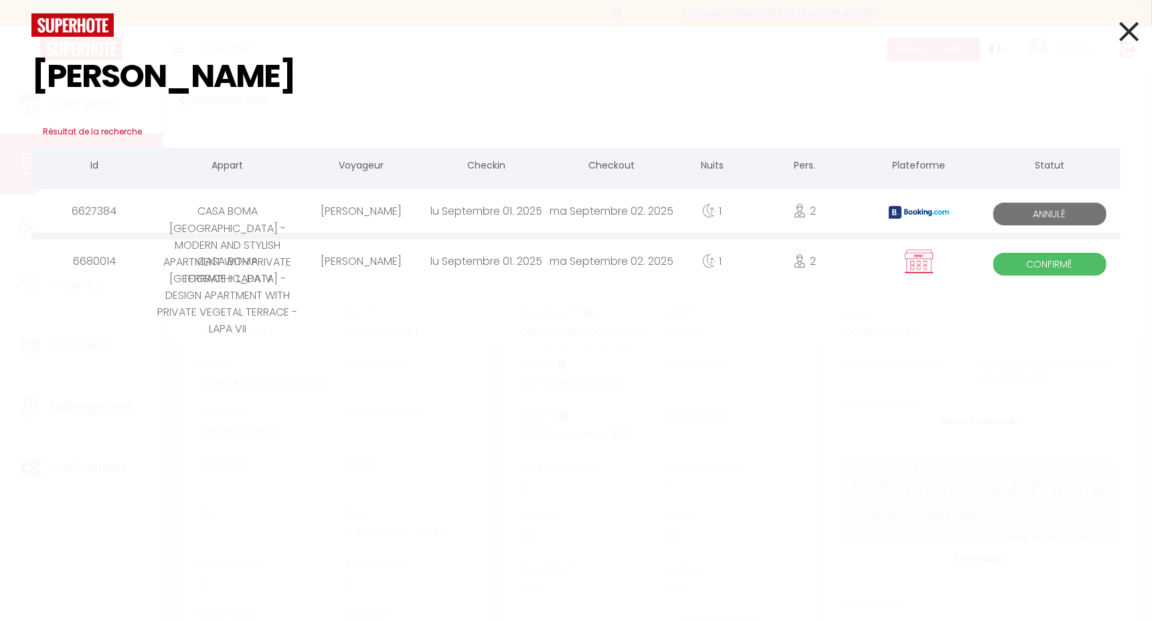
select select
checkbox input "false"
select select
checkbox input "false"
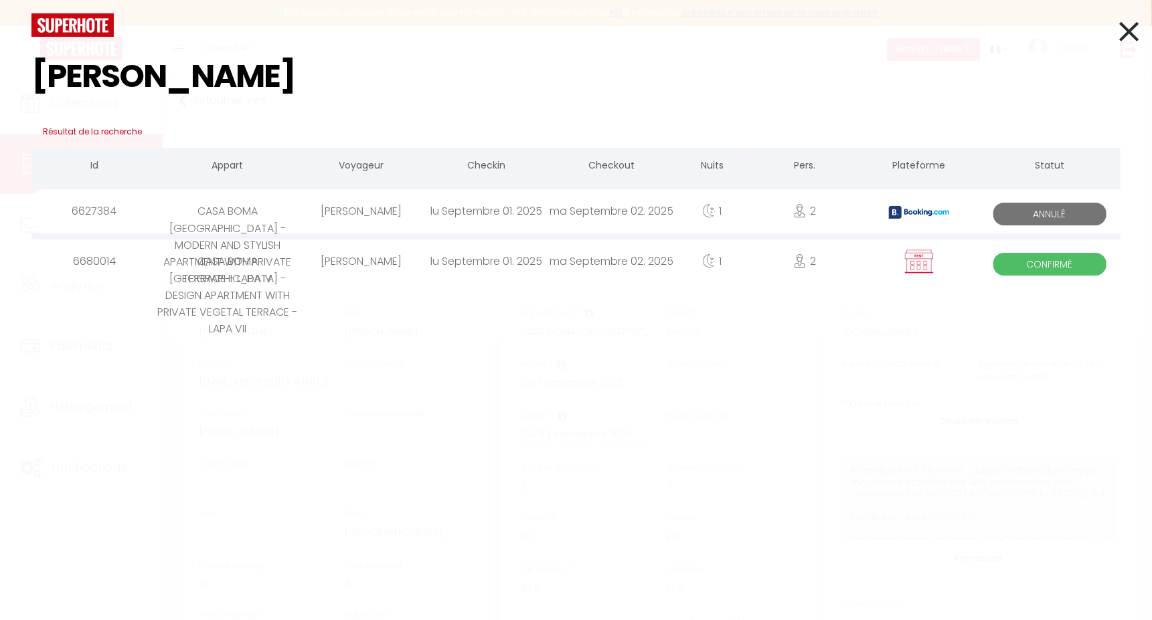
select select
checkbox input "false"
select select
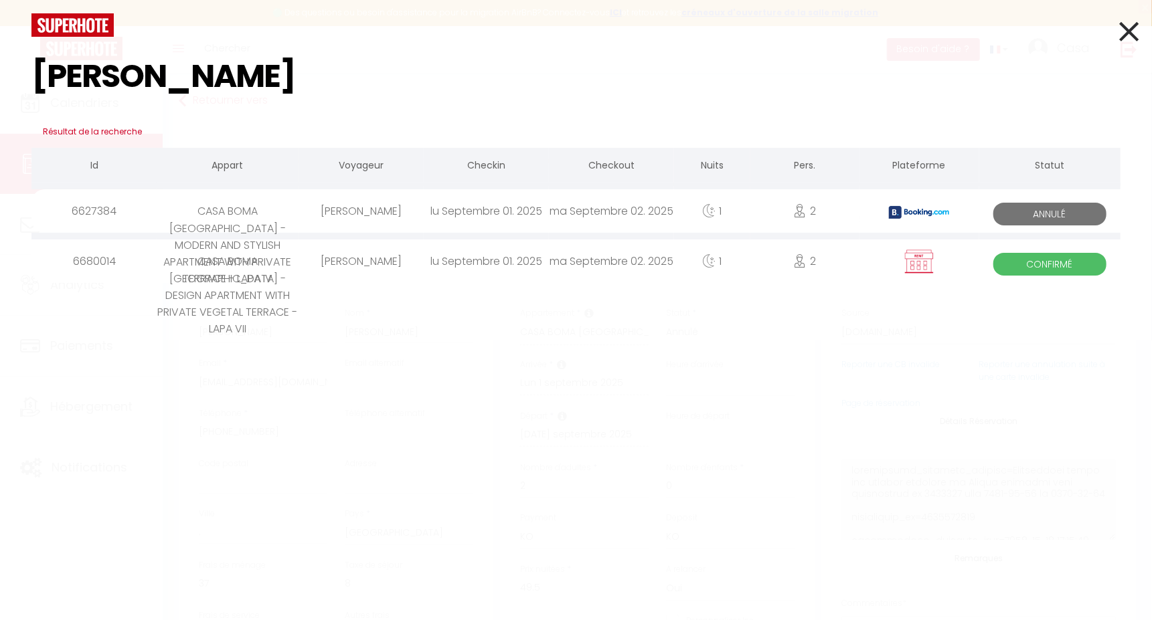
checkbox input "false"
select select
checkbox input "false"
select select
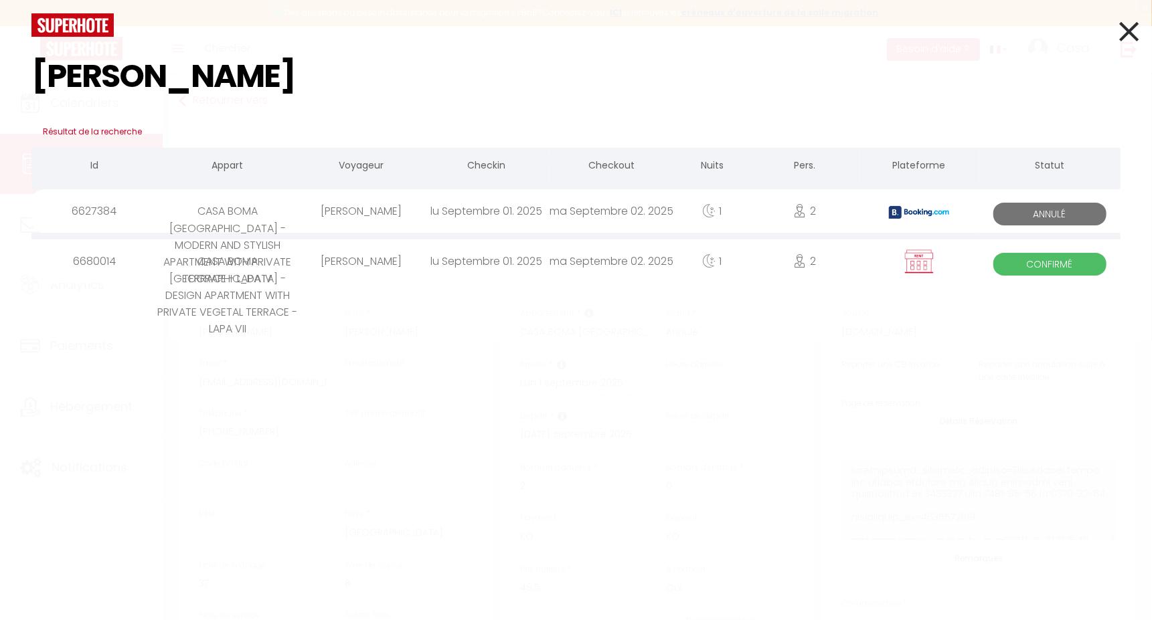
select select
checkbox input "false"
select select
checkbox input "false"
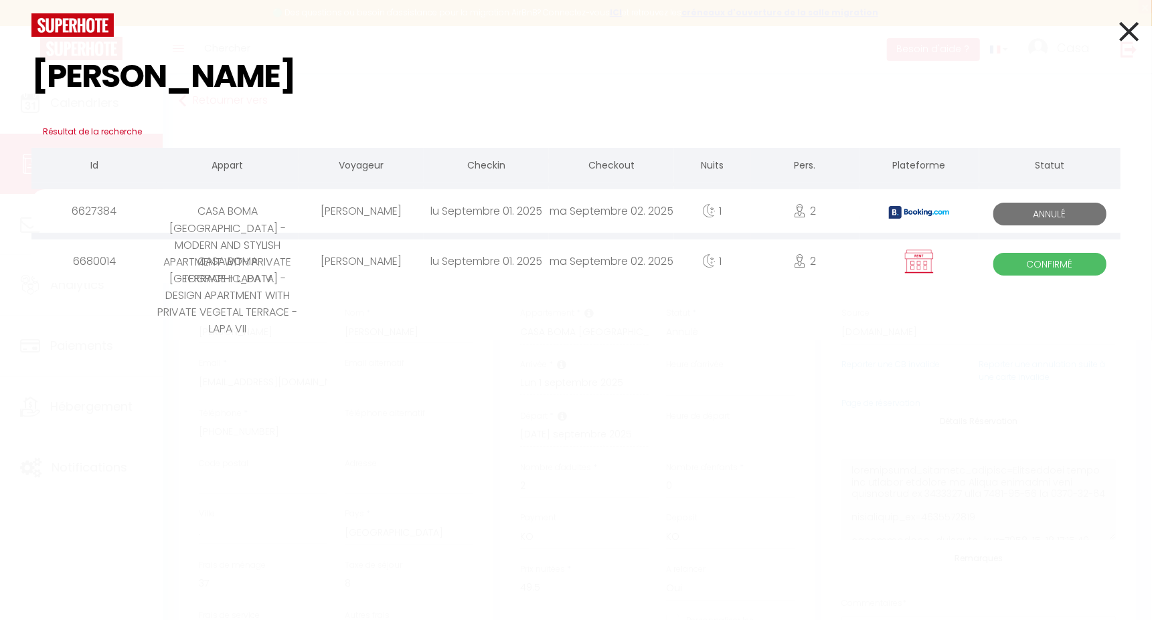
select select
checkbox input "false"
select select
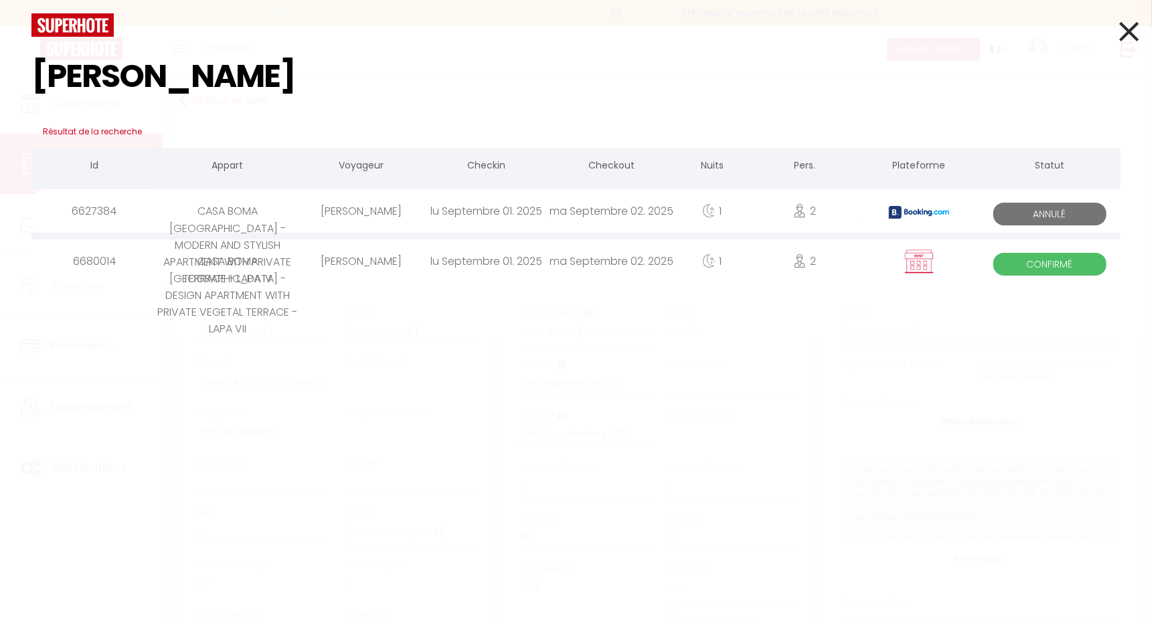
checkbox input "false"
select select
checkbox input "false"
select select
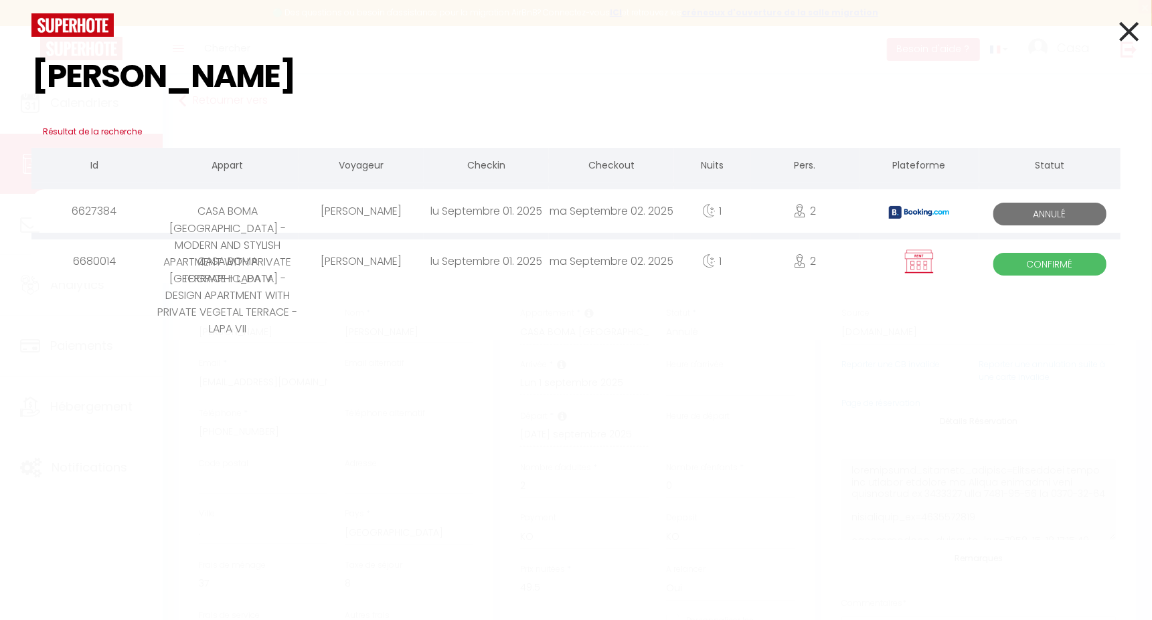
select select
checkbox input "false"
select select
checkbox input "false"
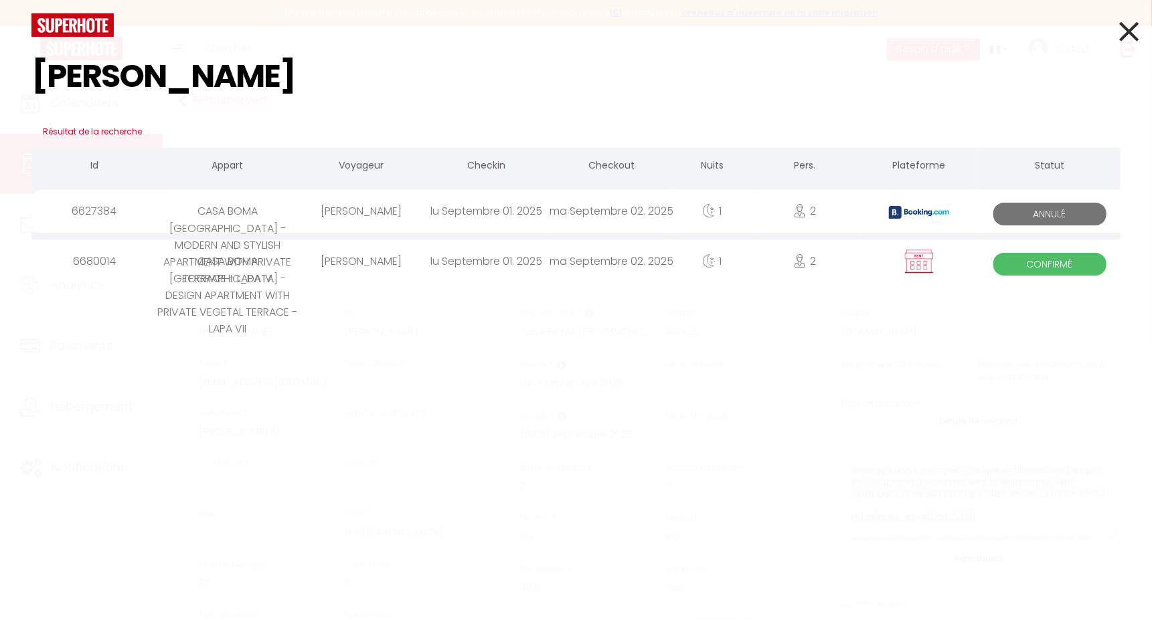
select select
checkbox input "false"
select select
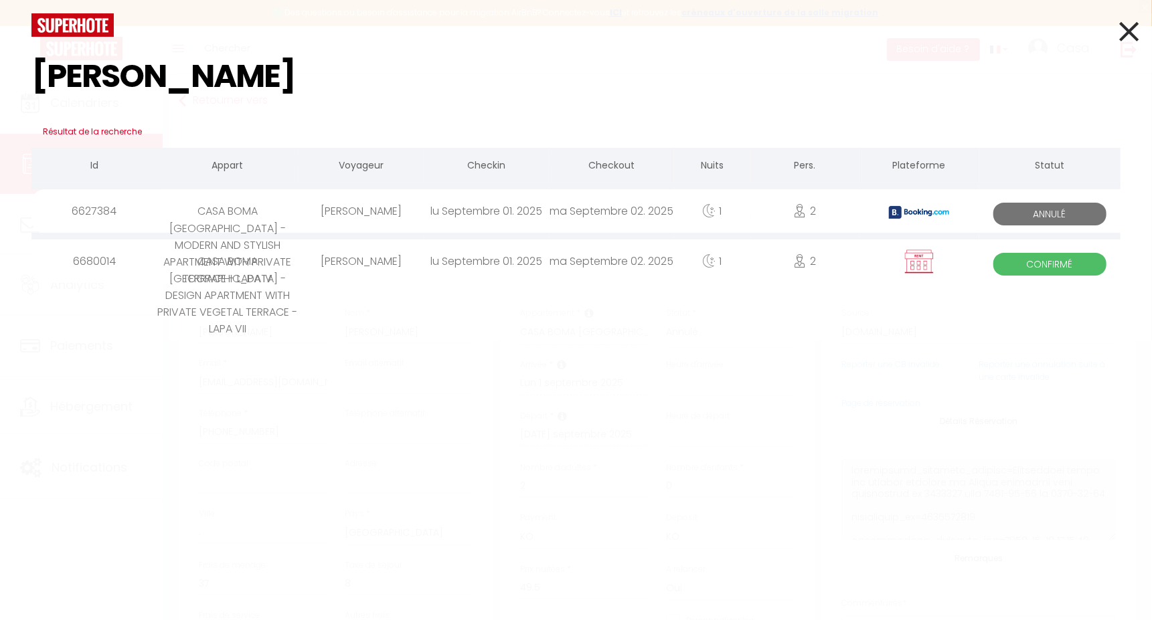
checkbox input "false"
select select
checkbox input "false"
select select
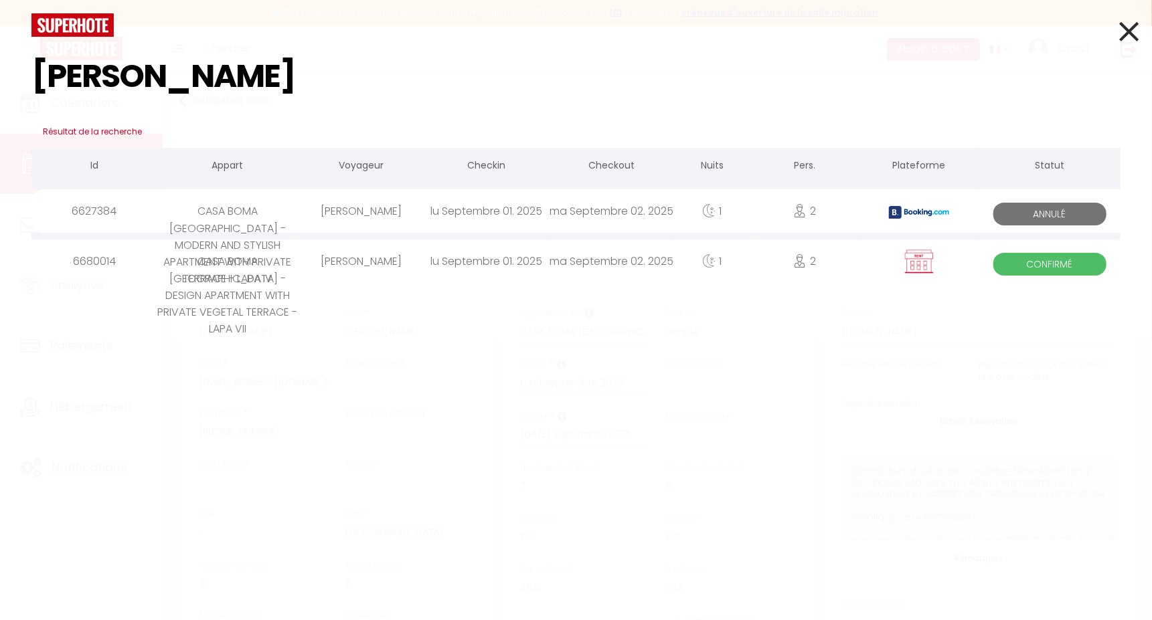
select select
checkbox input "false"
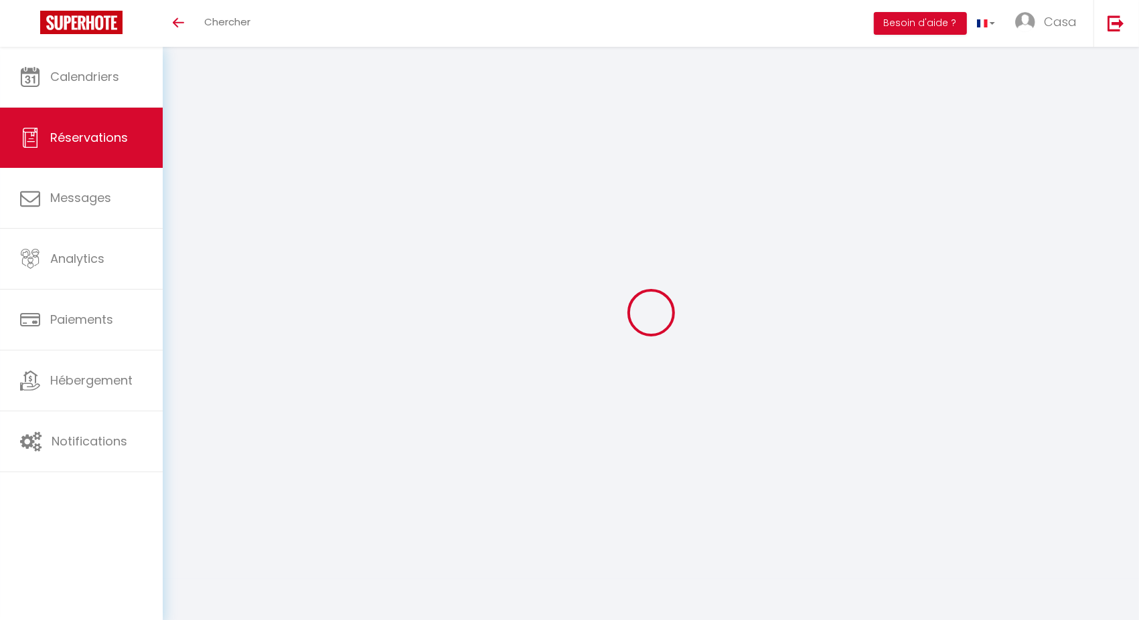
select select
checkbox input "false"
select select
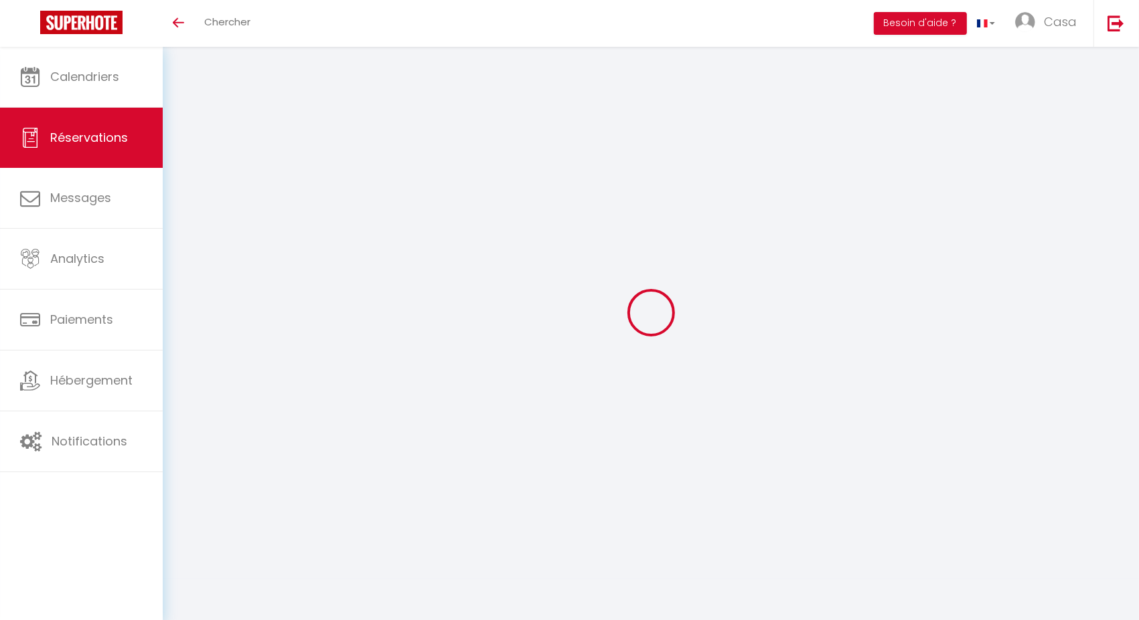
checkbox input "false"
type input "37"
type input "4"
select select
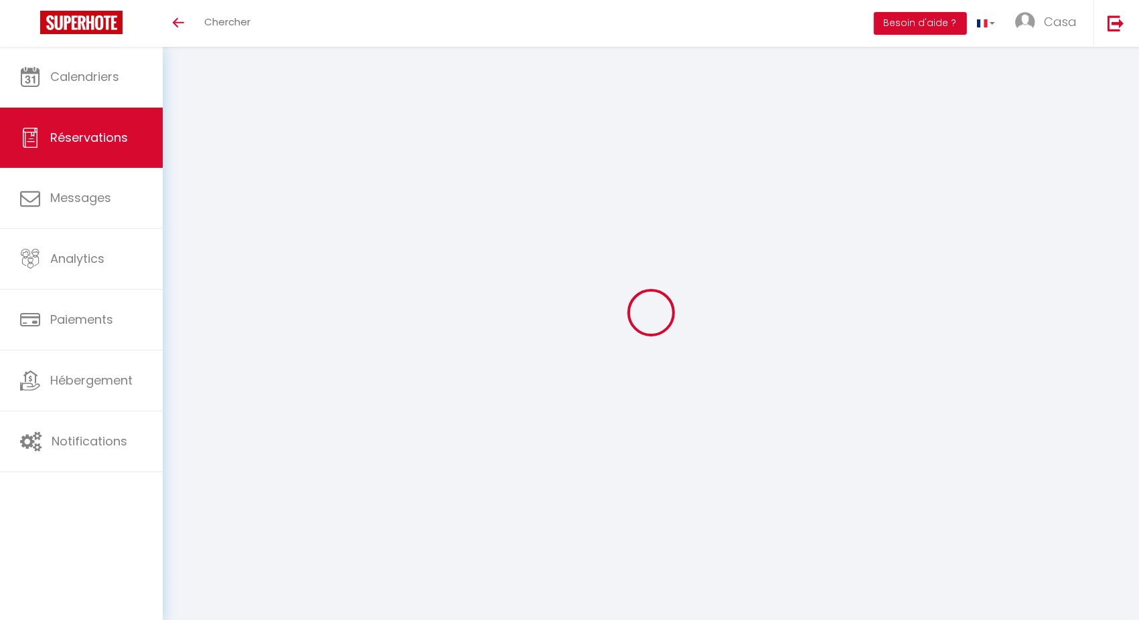
checkbox input "false"
select select
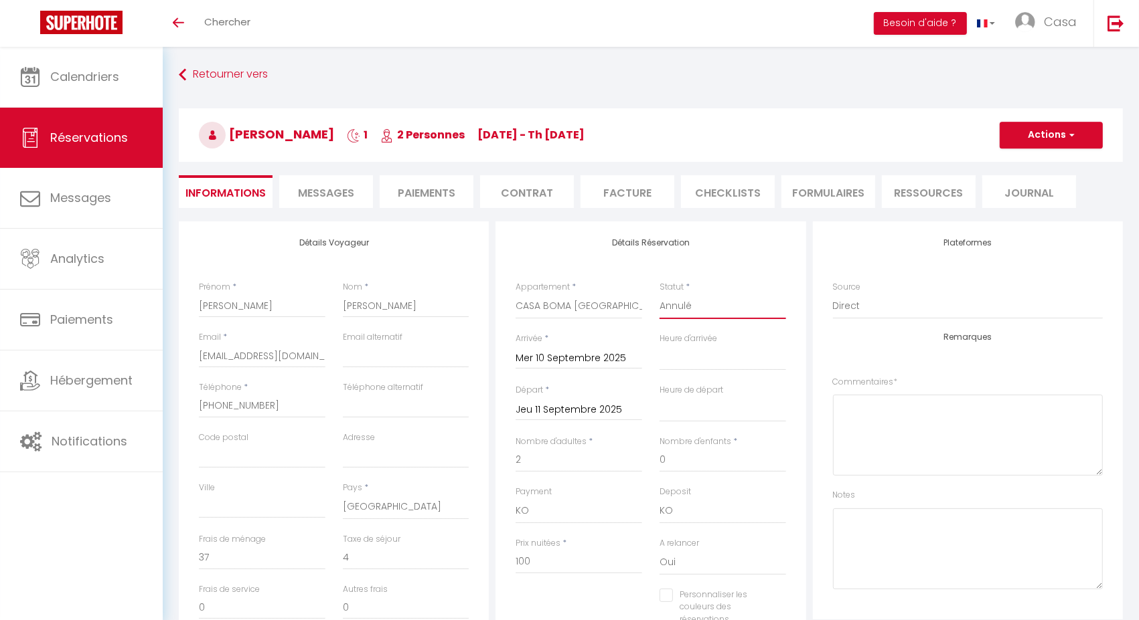
click at [697, 309] on select "Confirmé Non Confirmé [PERSON_NAME] par le voyageur No Show Request" at bounding box center [722, 306] width 127 height 25
select select "1"
click at [659, 294] on select "Confirmé Non Confirmé [PERSON_NAME] par le voyageur No Show Request" at bounding box center [722, 306] width 127 height 25
select select
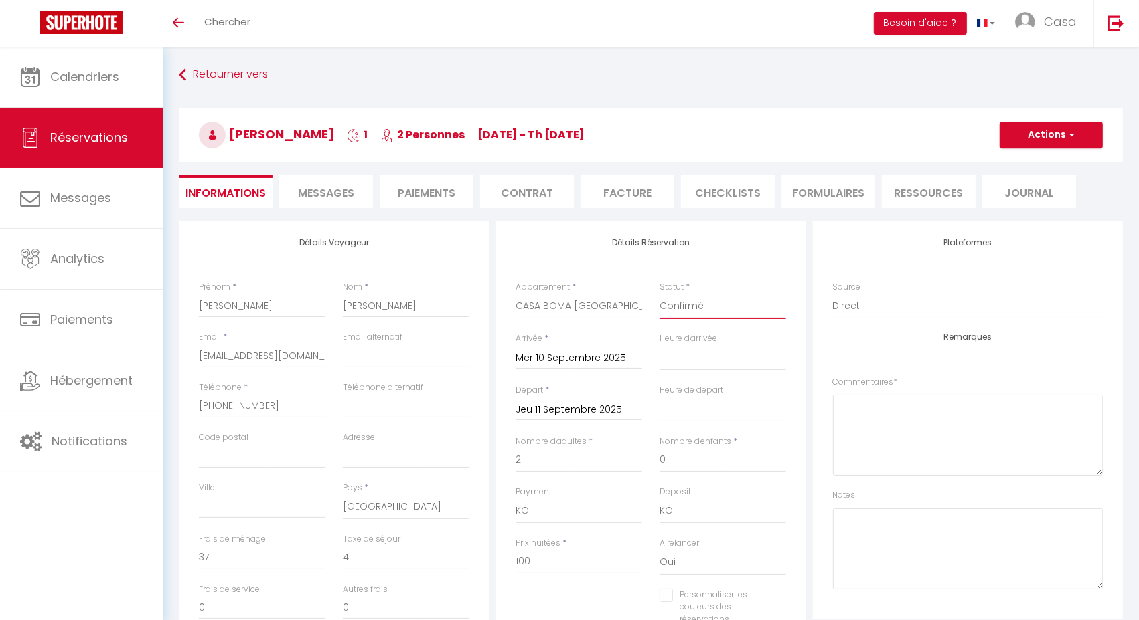
checkbox input "false"
click at [1042, 145] on button "Actions" at bounding box center [1050, 135] width 103 height 27
click at [1027, 159] on link "Enregistrer" at bounding box center [1038, 164] width 106 height 17
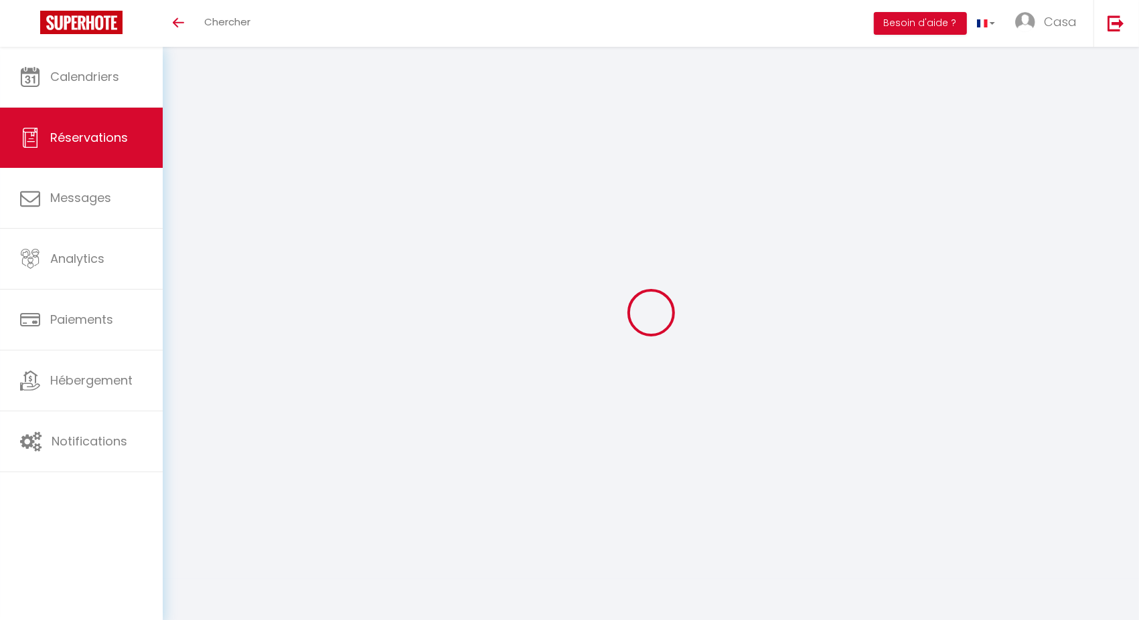
select select "not_cancelled"
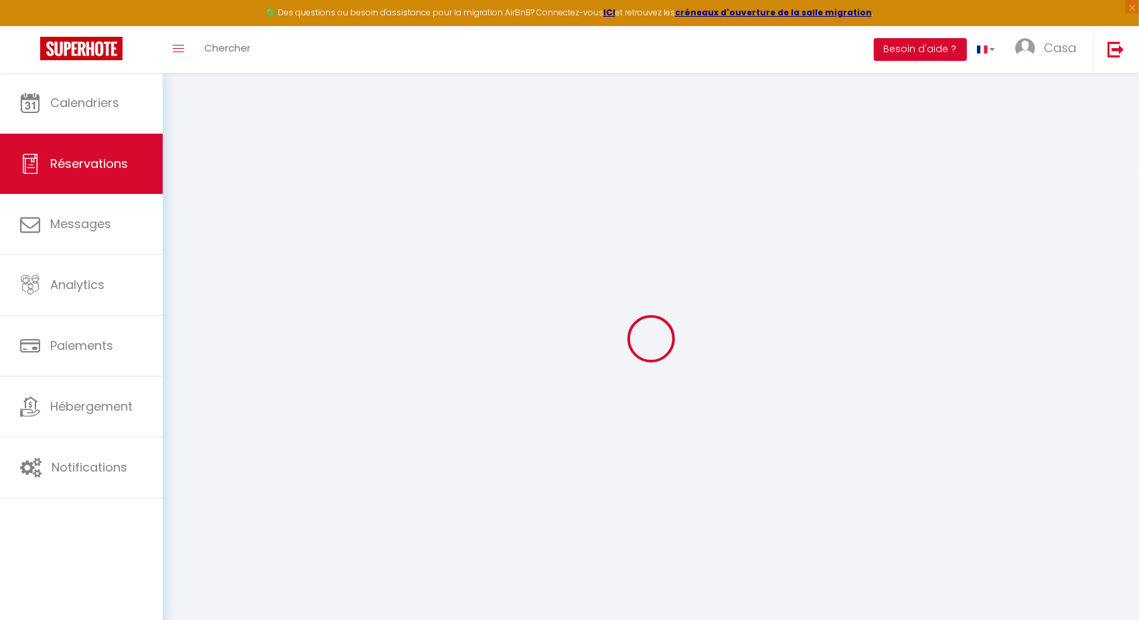
select select
checkbox input "false"
select select
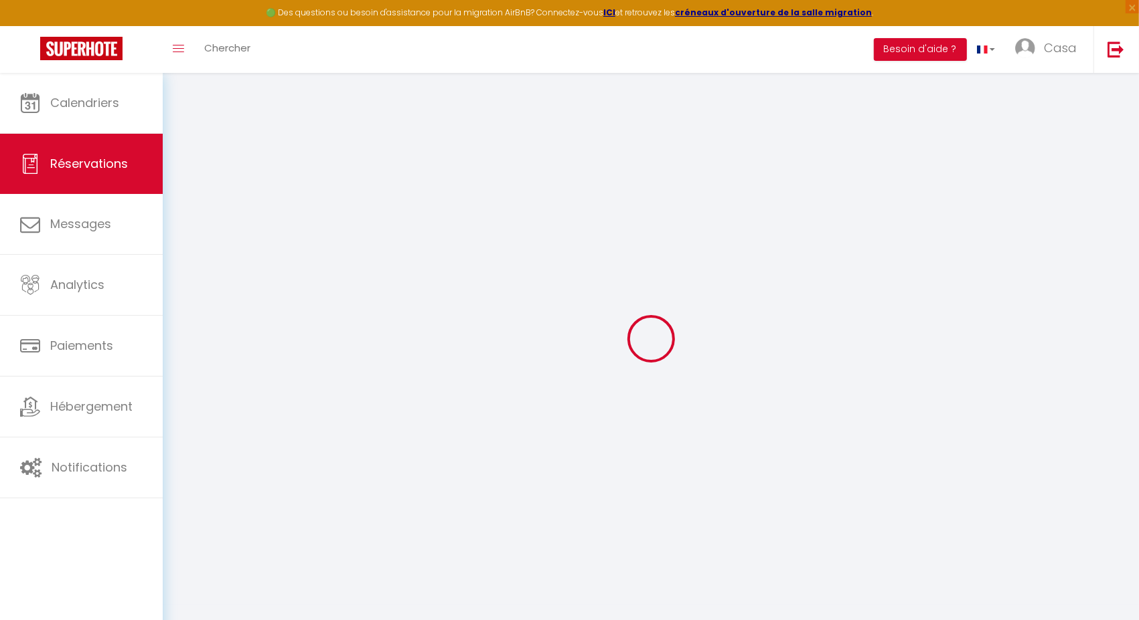
checkbox input "false"
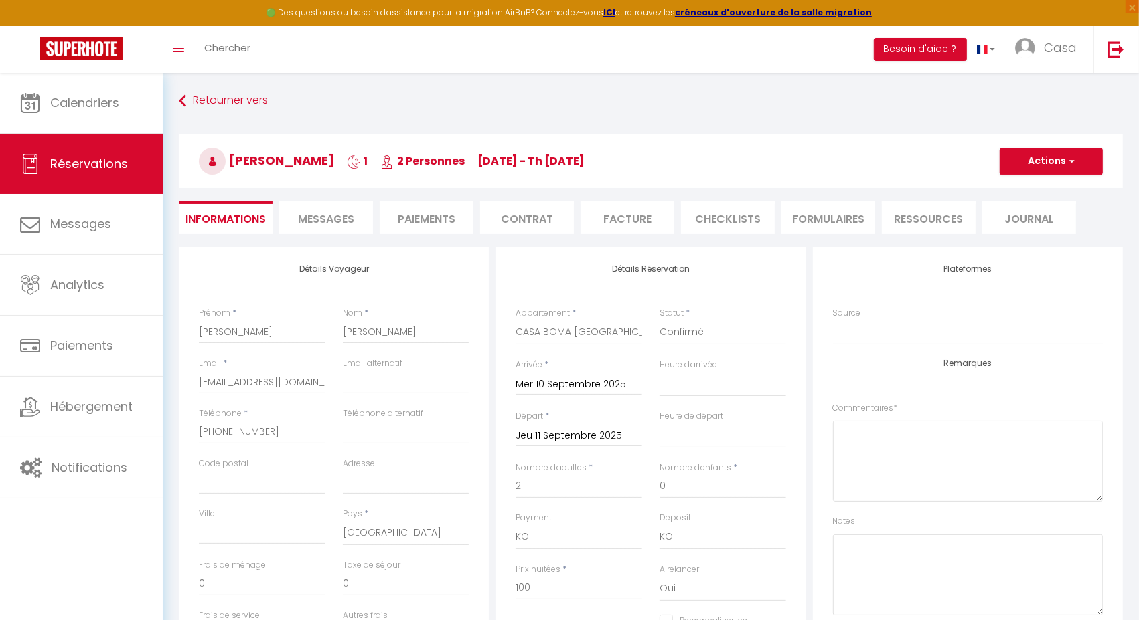
type input "37"
type input "4"
select select
checkbox input "false"
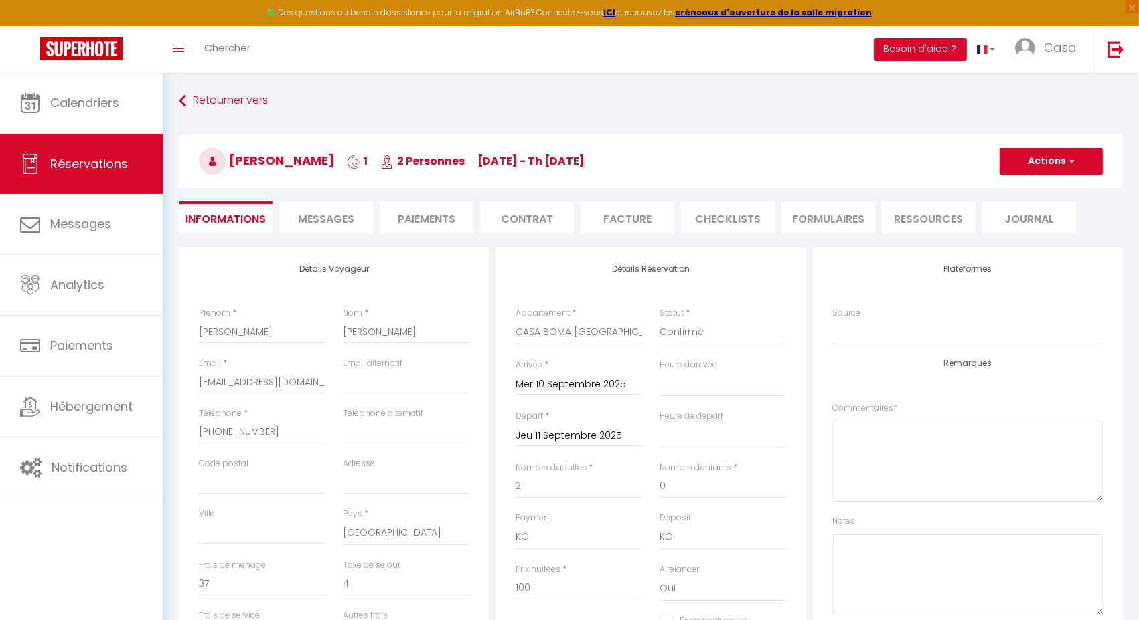
select select
click at [677, 330] on select "Confirmé Non Confirmé Annulé Annulé par le voyageur No Show Request" at bounding box center [722, 332] width 127 height 25
select select "0"
click at [659, 320] on select "Confirmé Non Confirmé Annulé Annulé par le voyageur No Show Request" at bounding box center [722, 332] width 127 height 25
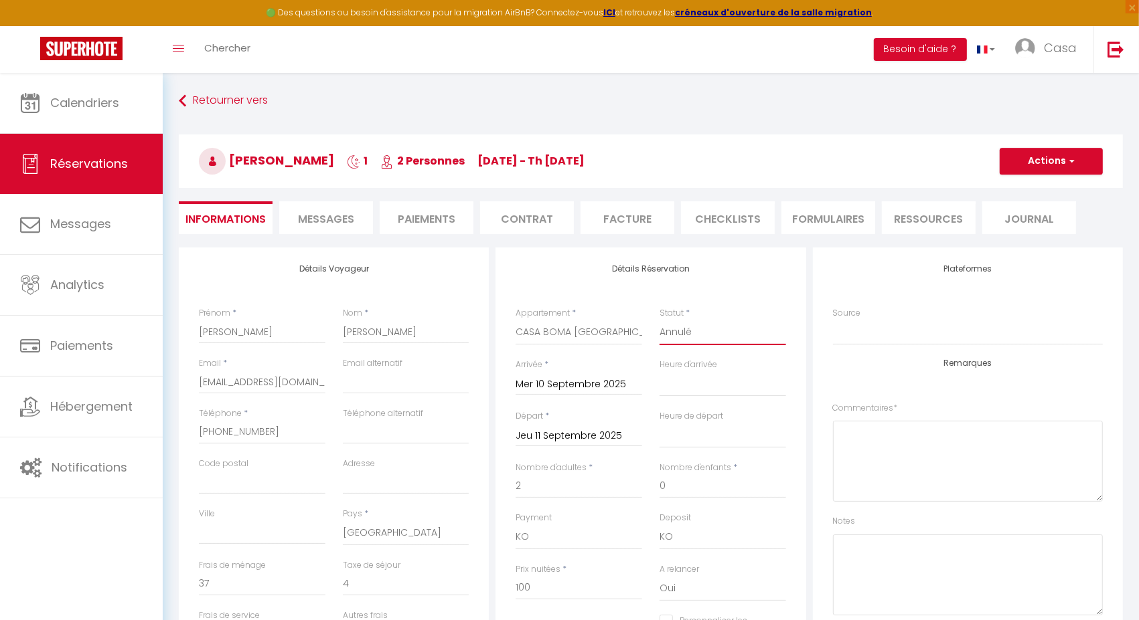
select select
checkbox input "false"
click at [1024, 167] on button "Actions" at bounding box center [1050, 161] width 103 height 27
click at [1019, 185] on link "Enregistrer" at bounding box center [1038, 190] width 106 height 17
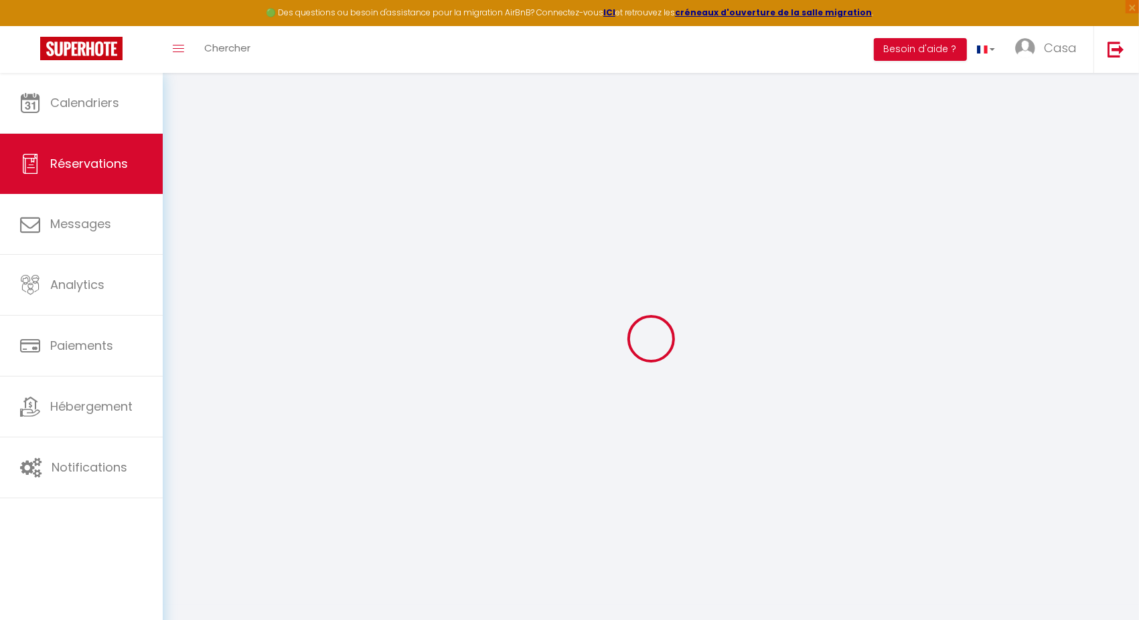
select select "not_cancelled"
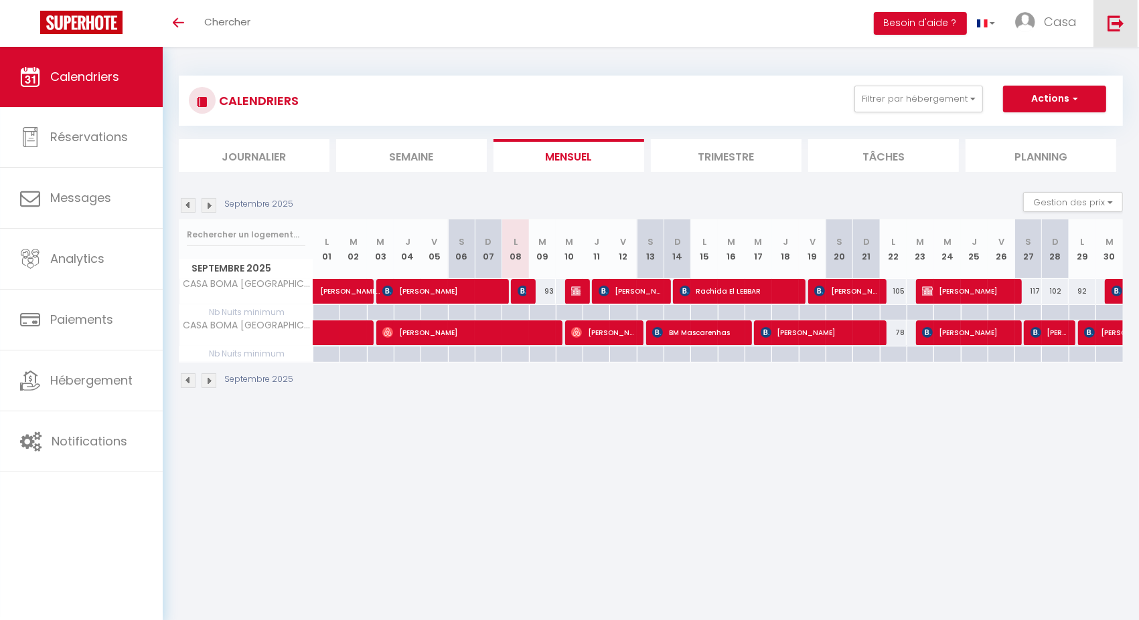
click at [1112, 29] on img at bounding box center [1115, 23] width 17 height 17
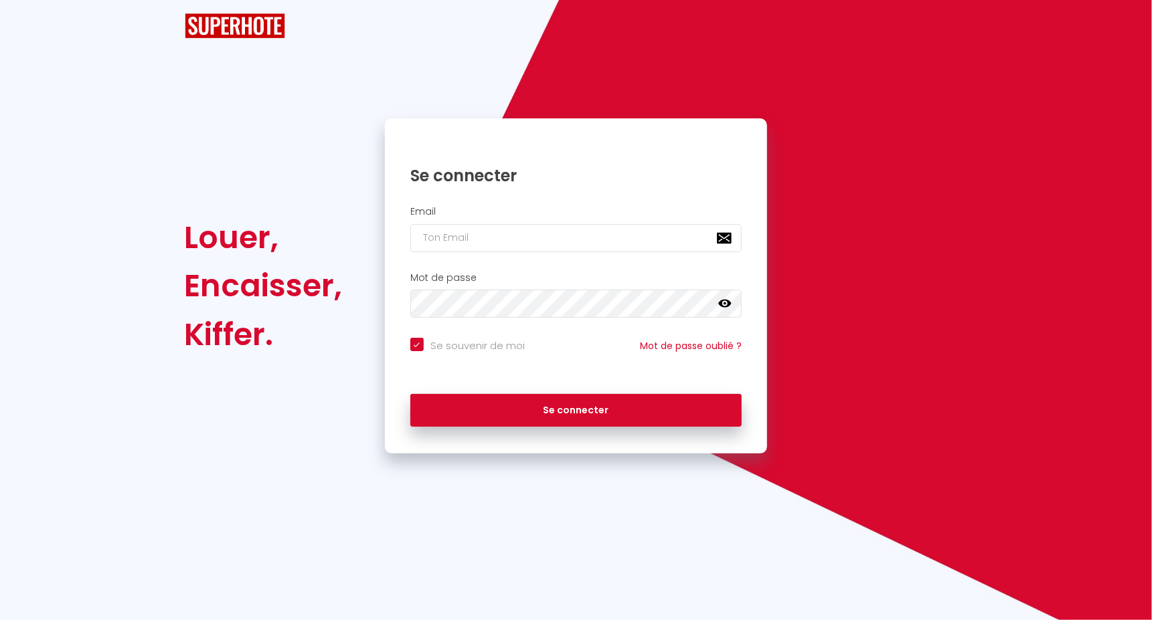
checkbox input "true"
type input "[EMAIL_ADDRESS][DOMAIN_NAME]"
checkbox input "true"
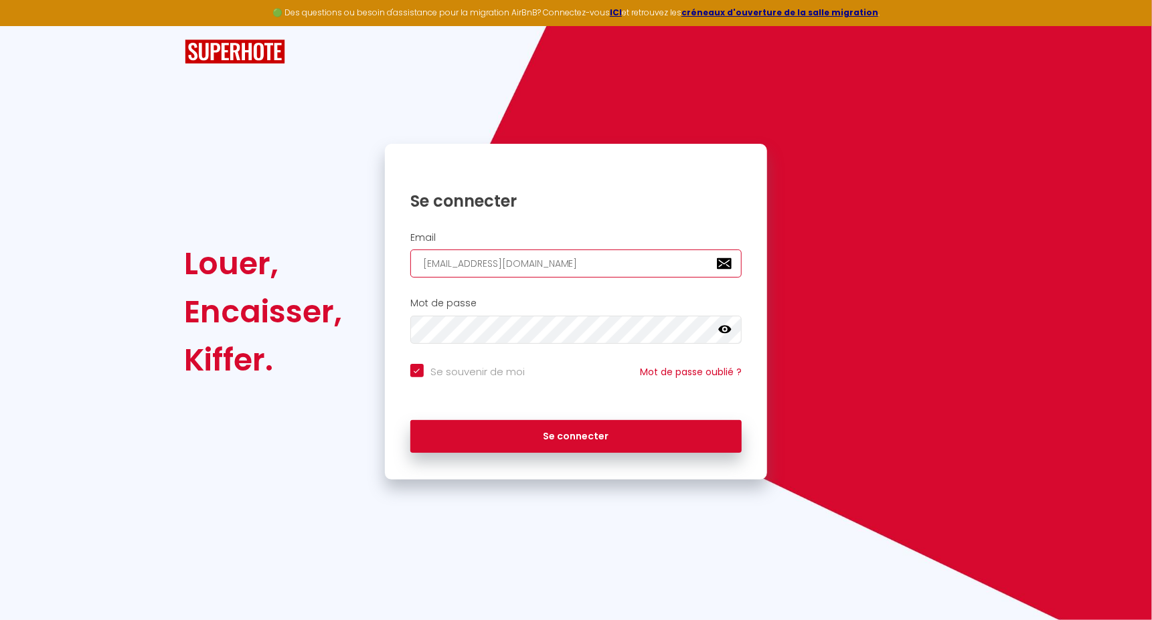
click at [467, 264] on input "[EMAIL_ADDRESS][DOMAIN_NAME]" at bounding box center [576, 264] width 332 height 28
paste input "[PERSON_NAME][EMAIL_ADDRESS][DOMAIN_NAME]"
type input "[PERSON_NAME][EMAIL_ADDRESS][DOMAIN_NAME]"
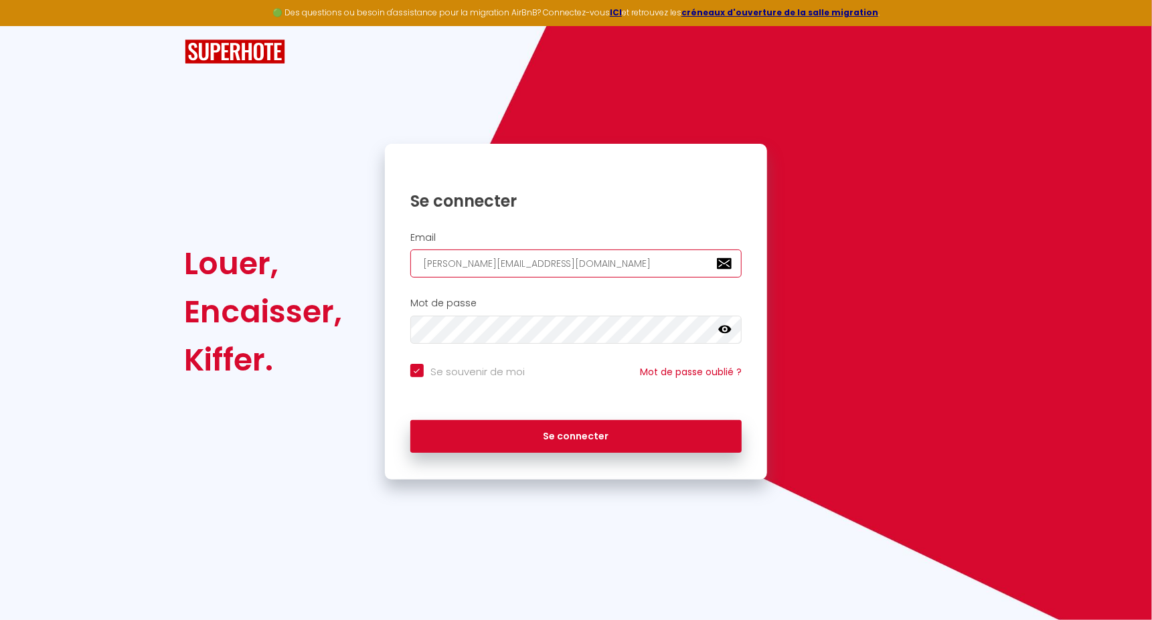
checkbox input "true"
type input "[PERSON_NAME][EMAIL_ADDRESS][DOMAIN_NAME]"
click at [410, 420] on button "Se connecter" at bounding box center [576, 436] width 332 height 33
checkbox input "true"
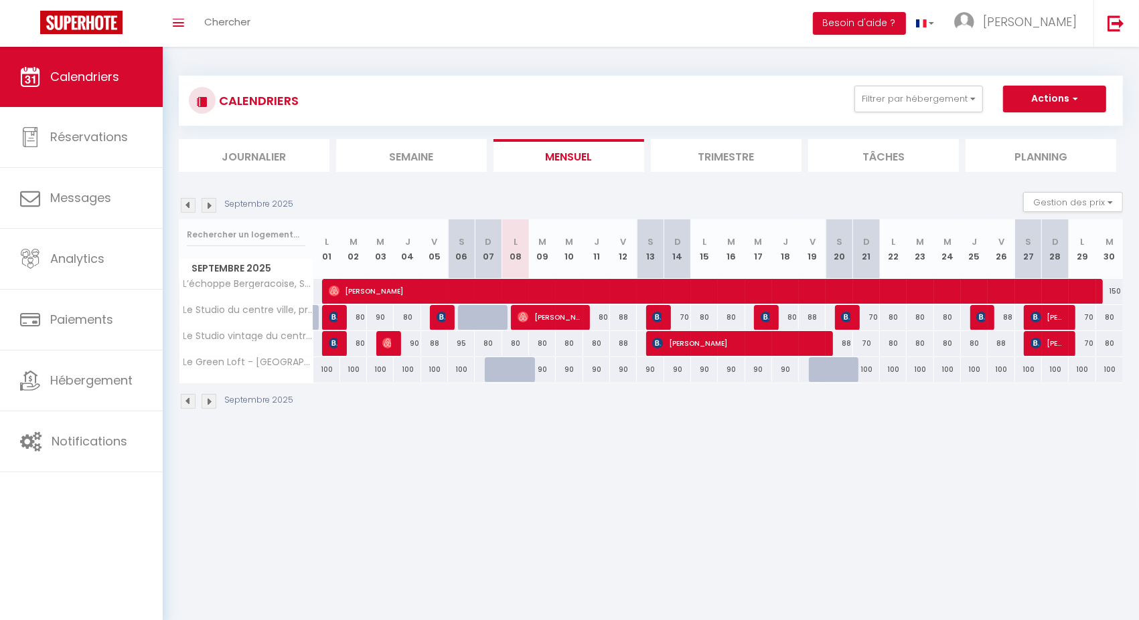
click at [185, 208] on img at bounding box center [188, 205] width 15 height 15
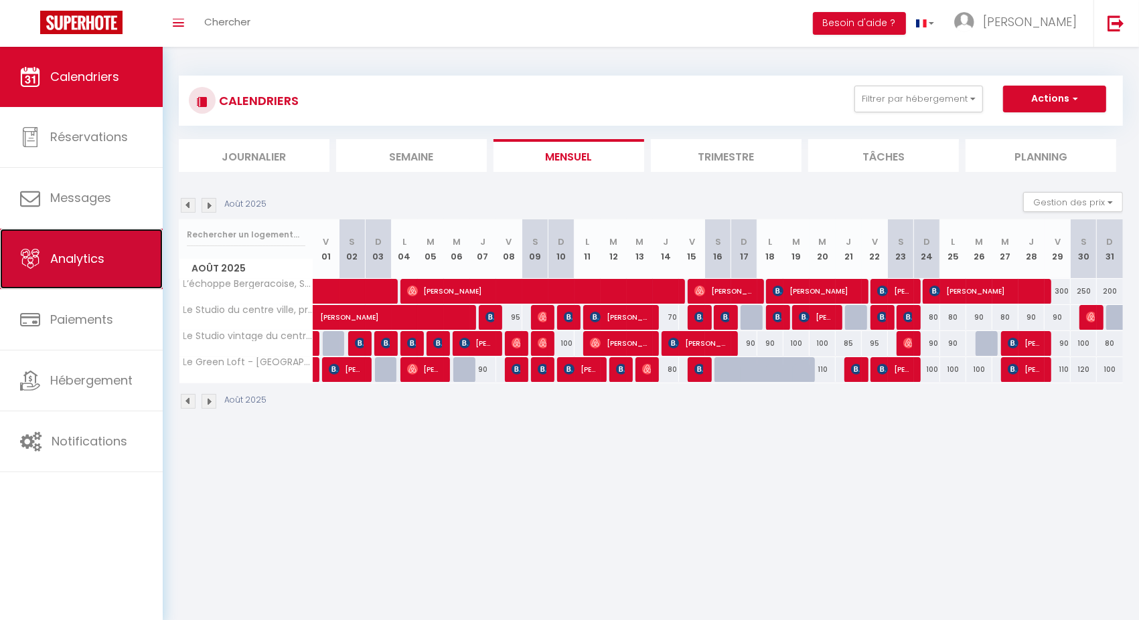
click at [110, 263] on link "Analytics" at bounding box center [81, 259] width 163 height 60
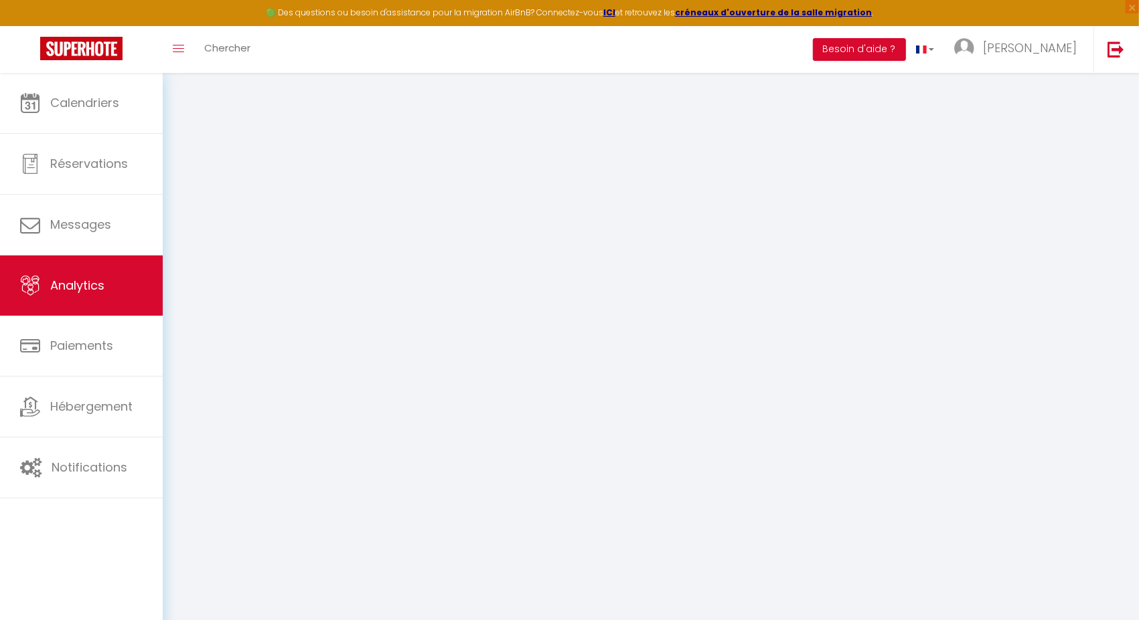
select select "2025"
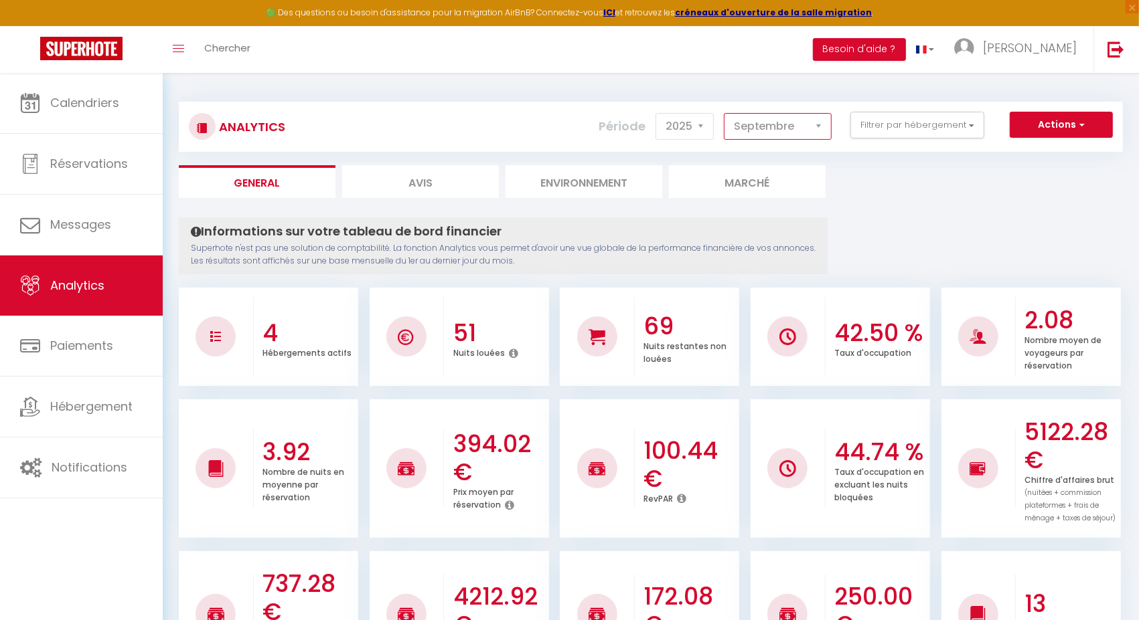
click at [748, 133] on select "[PERSON_NAME] Mars Avril Mai Juin Juillet Août Septembre Octobre Novembre Décem…" at bounding box center [778, 126] width 108 height 27
select select "8"
click at [726, 113] on select "[PERSON_NAME] Mars Avril Mai Juin Juillet Août Septembre Octobre Novembre Décem…" at bounding box center [778, 126] width 108 height 27
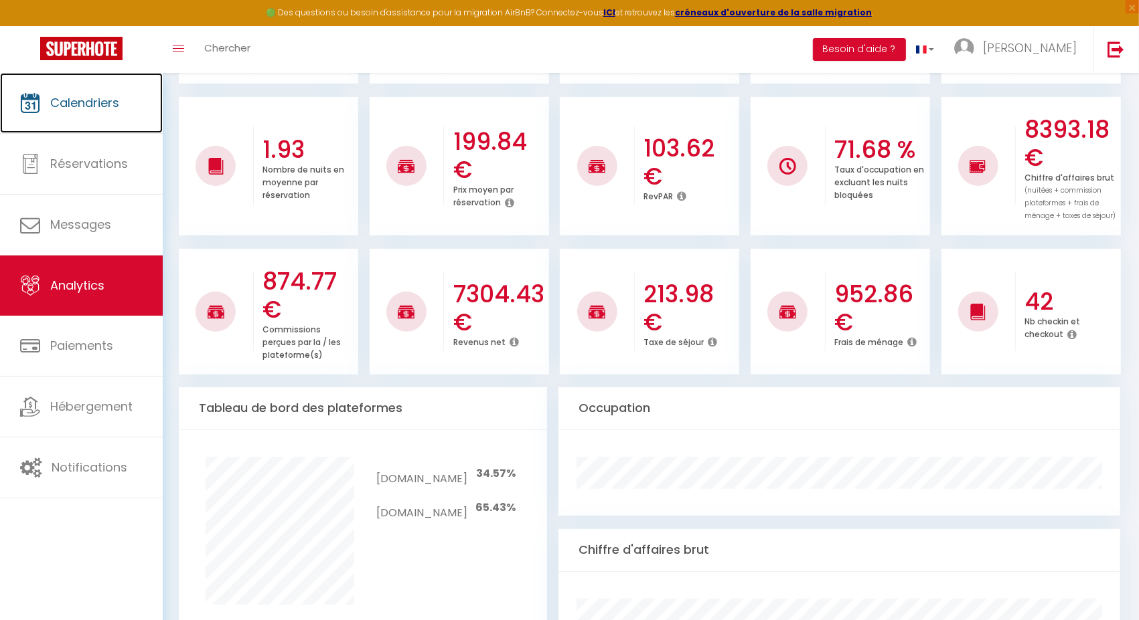
scroll to position [301, 0]
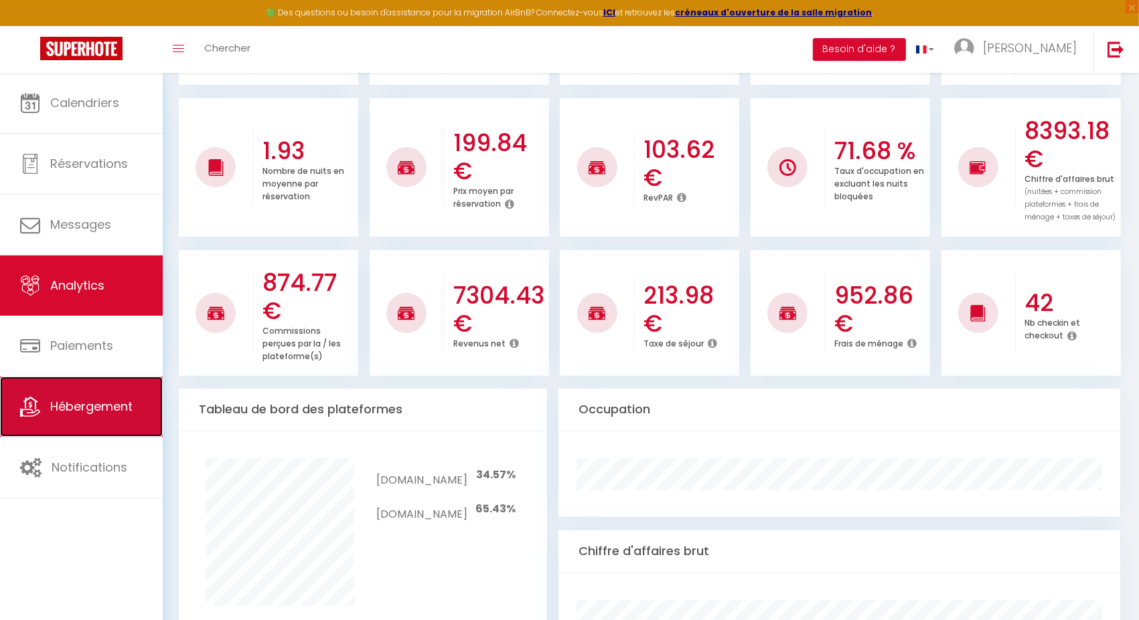
click at [75, 404] on span "Hébergement" at bounding box center [91, 406] width 82 height 17
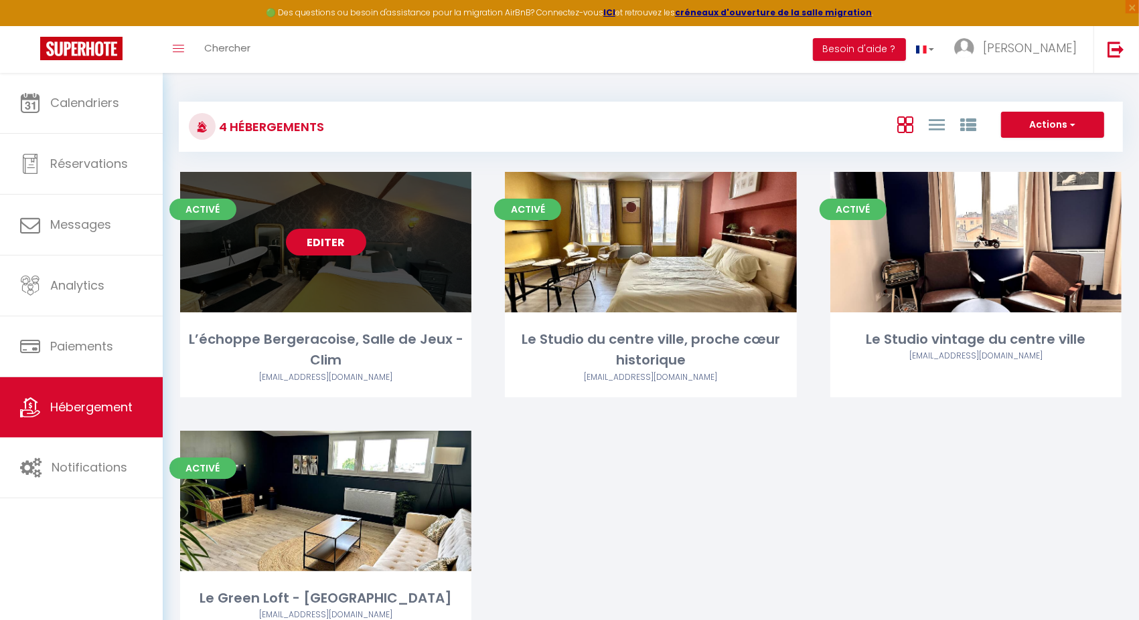
click at [310, 251] on link "Editer" at bounding box center [326, 242] width 80 height 27
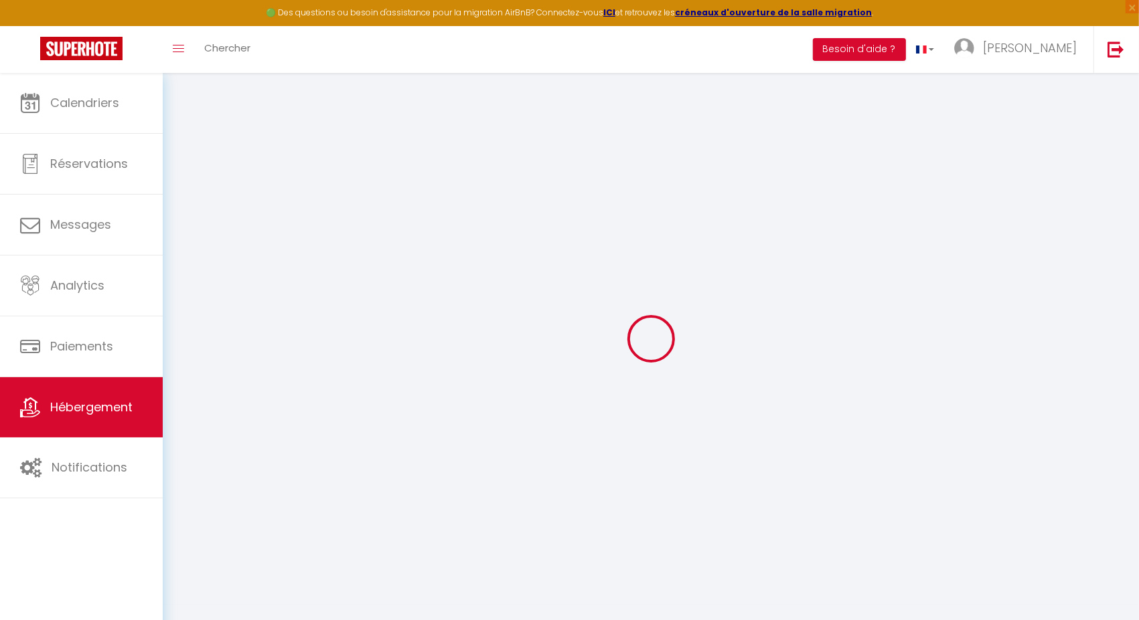
type input "Oups ! Les dates sélectionnées sont indisponibles."
type textarea "Malheureusement les dates sélectionnées sont indisponibles. Nous vous invitons …"
select select
checkbox input "false"
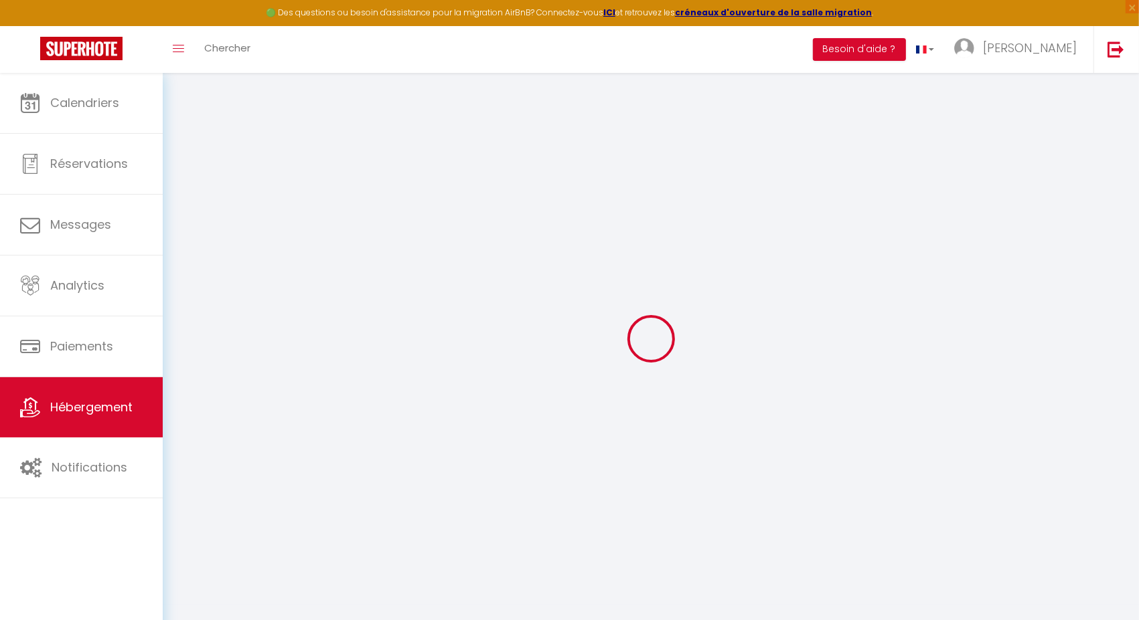
checkbox input "false"
select select "16:00"
select select
select select "11:00"
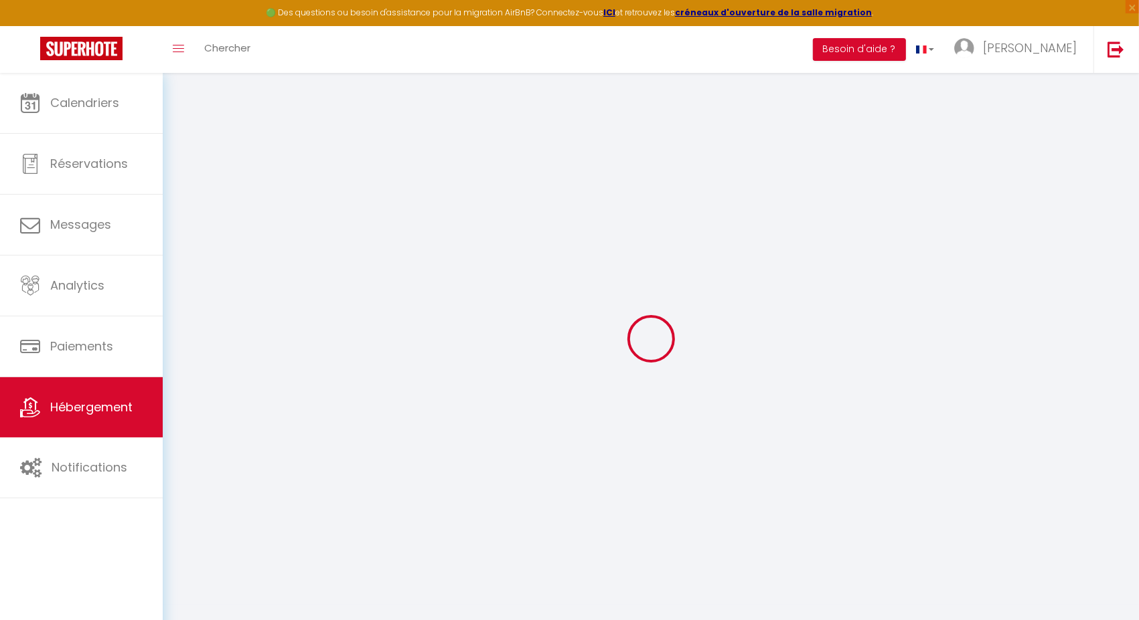
select select "15"
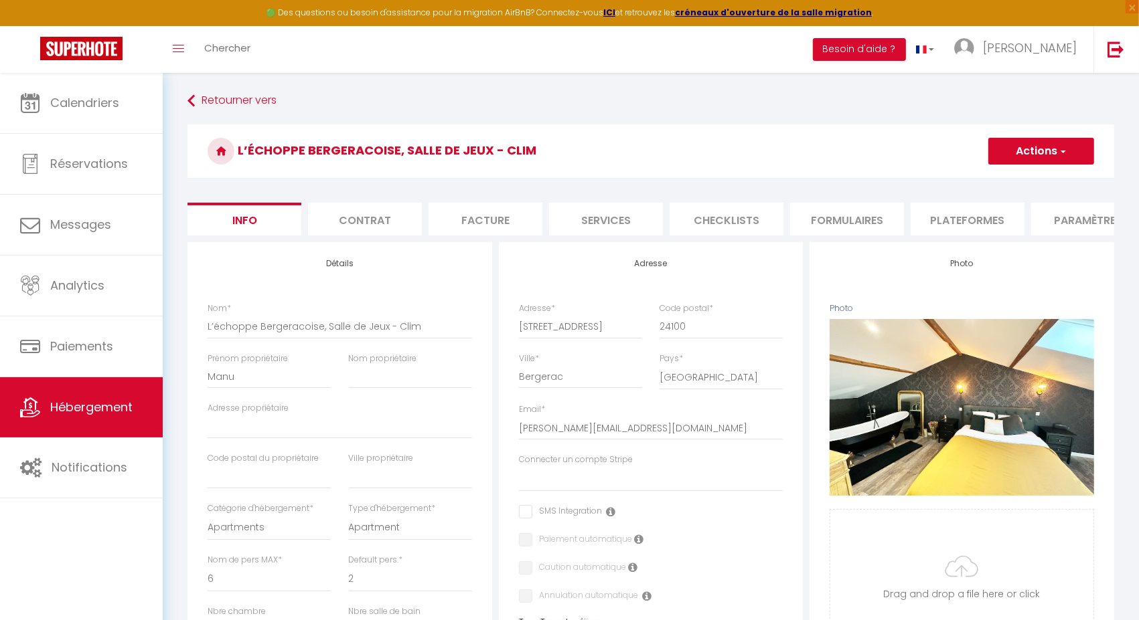
select select
checkbox input "false"
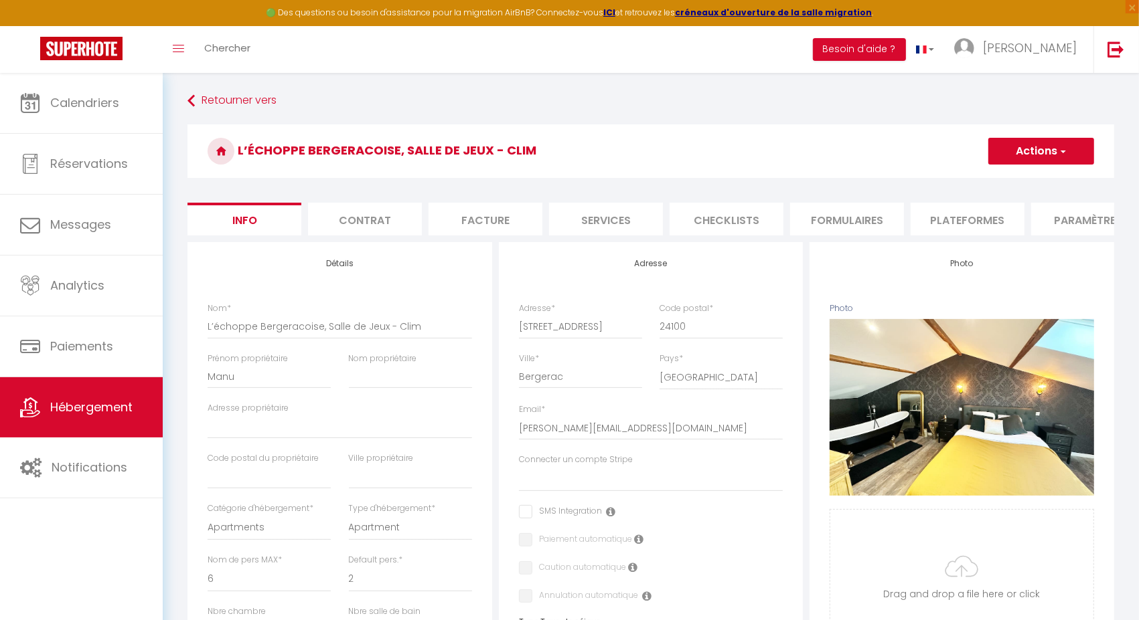
checkbox input "false"
click at [945, 218] on li "website" at bounding box center [931, 219] width 114 height 33
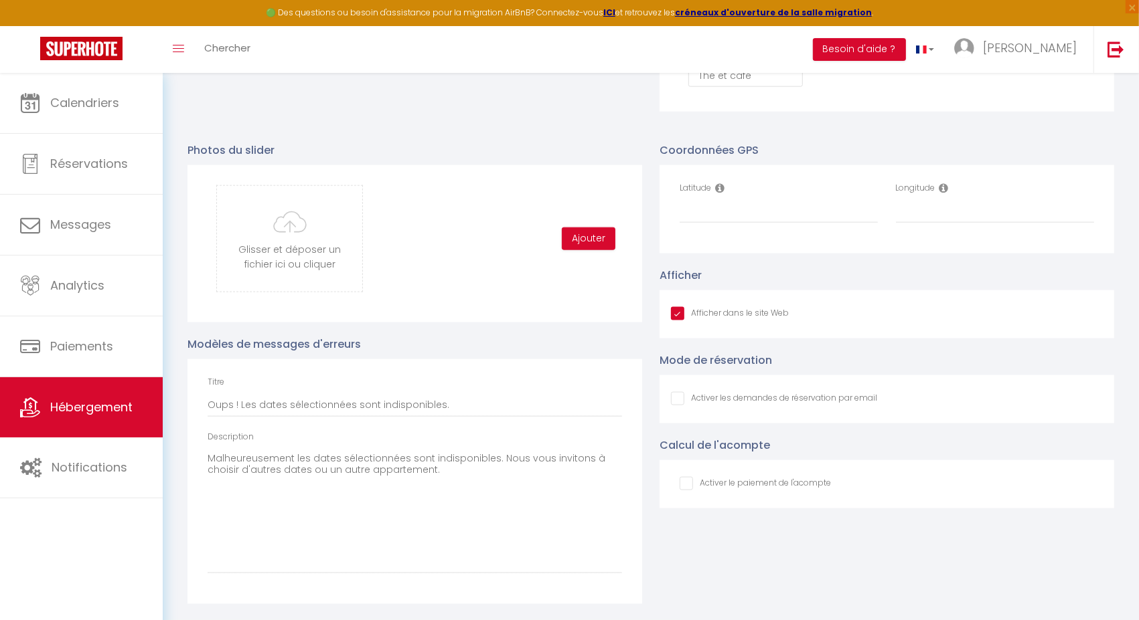
scroll to position [1363, 0]
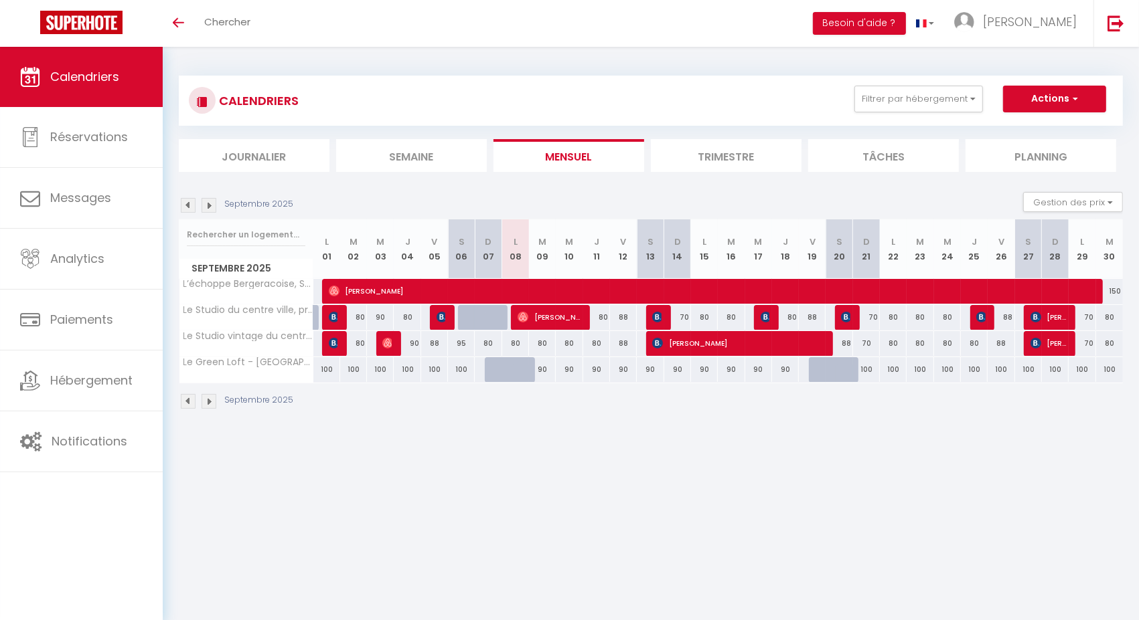
click at [183, 201] on img at bounding box center [188, 205] width 15 height 15
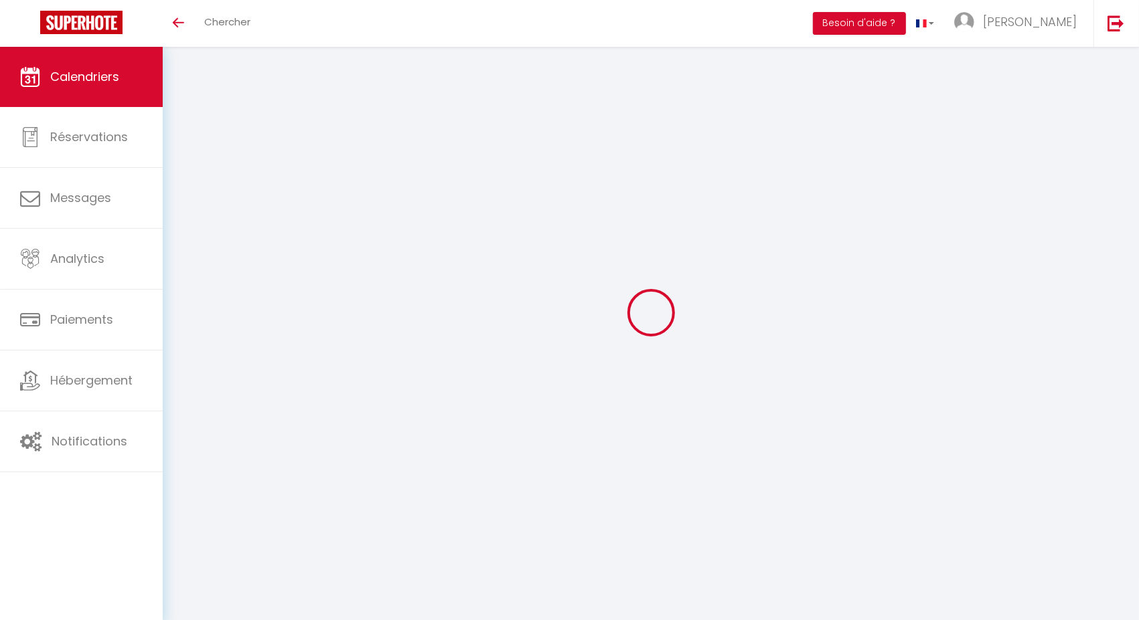
select select
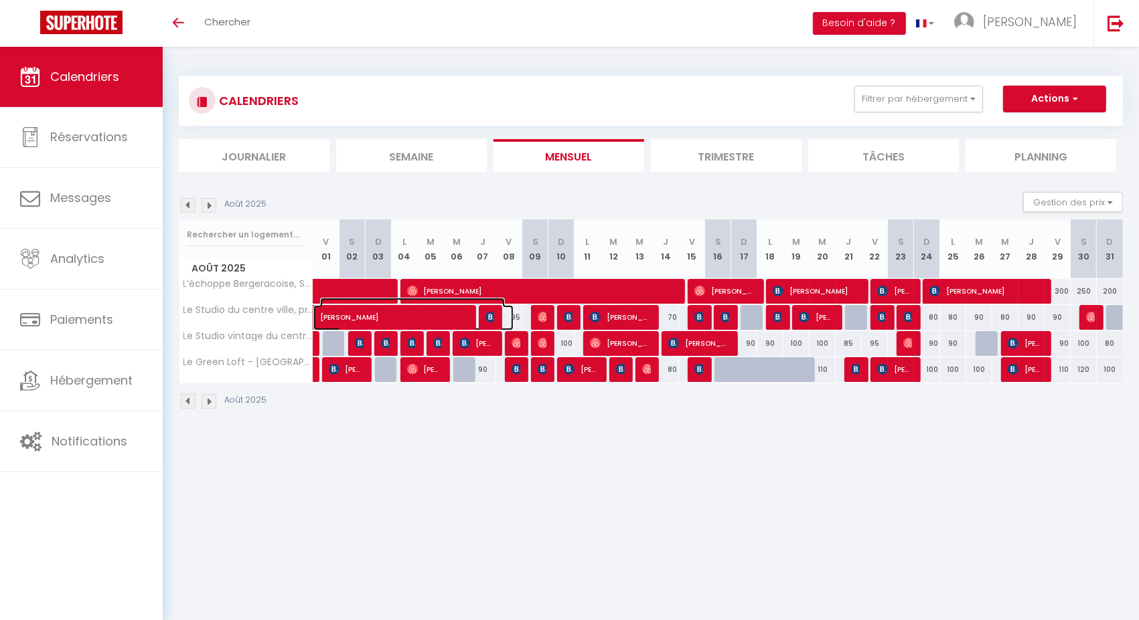
click at [351, 318] on span "MICHELE GORIN" at bounding box center [412, 310] width 185 height 25
select select "OK"
select select "KO"
select select "0"
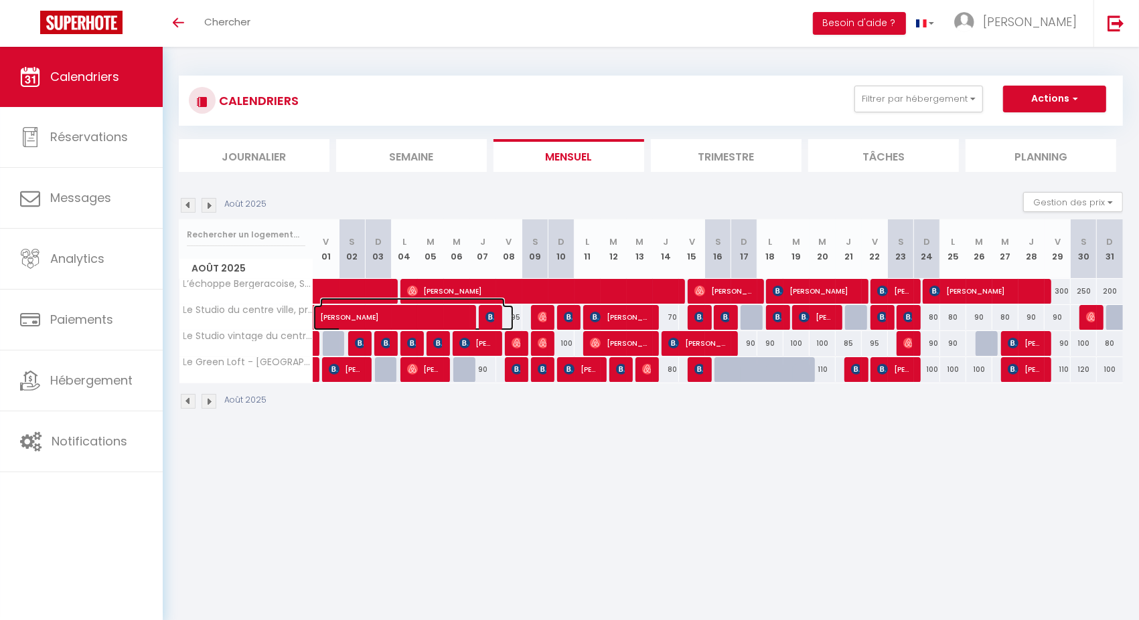
select select "1"
select select
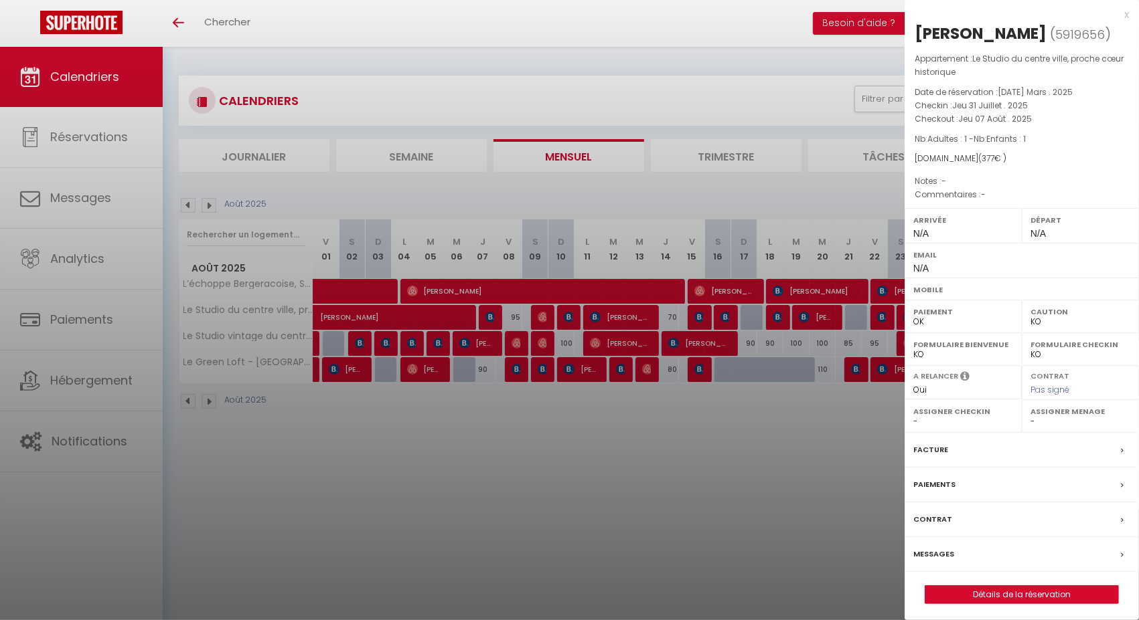
click at [351, 430] on div at bounding box center [569, 310] width 1139 height 620
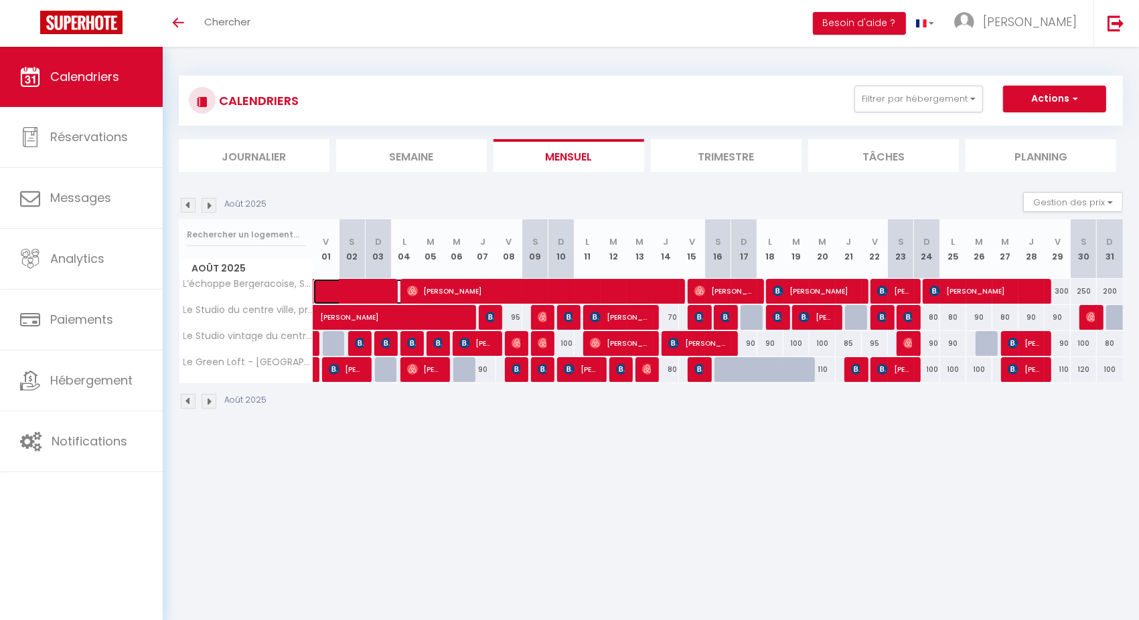
click at [349, 291] on span at bounding box center [375, 291] width 92 height 25
select select "OK"
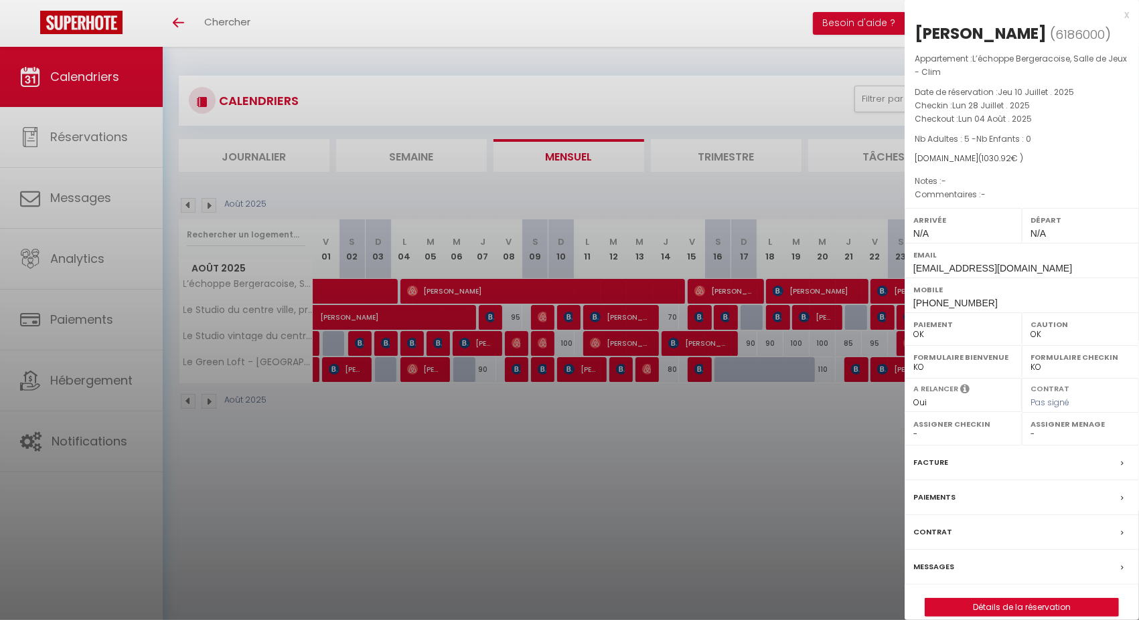
click at [378, 428] on div at bounding box center [569, 310] width 1139 height 620
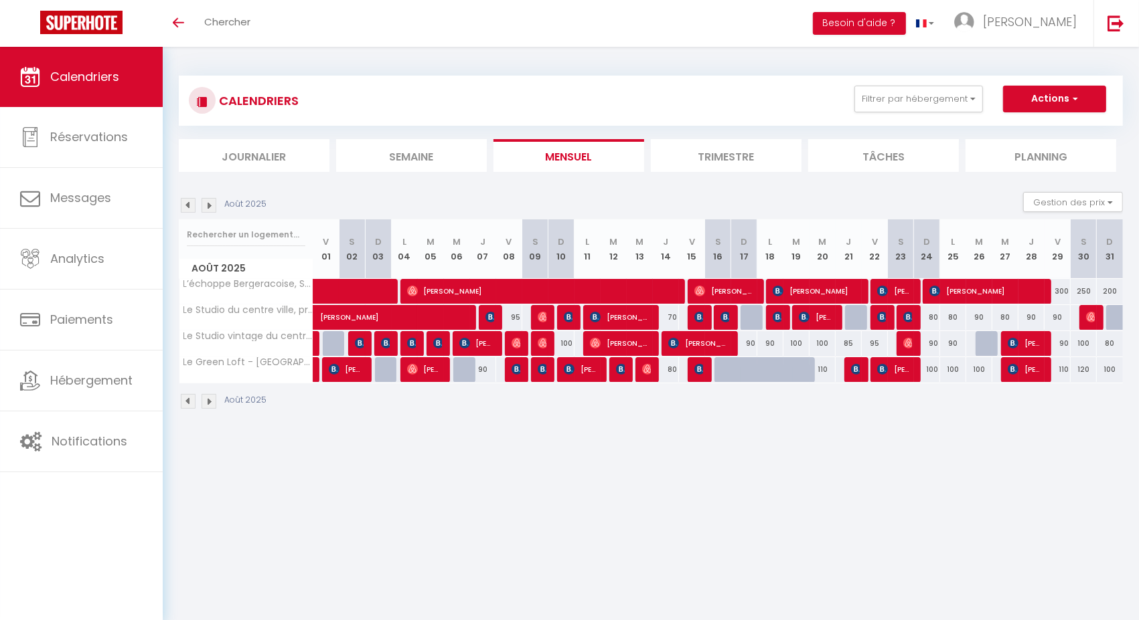
click at [191, 204] on img at bounding box center [188, 205] width 15 height 15
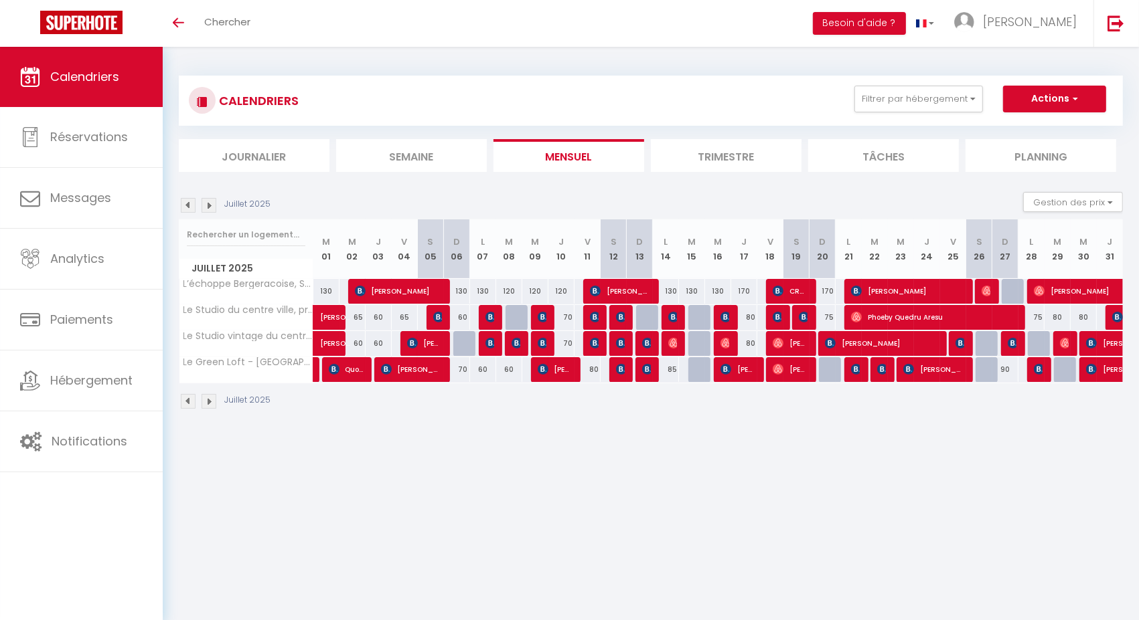
click at [214, 203] on img at bounding box center [208, 205] width 15 height 15
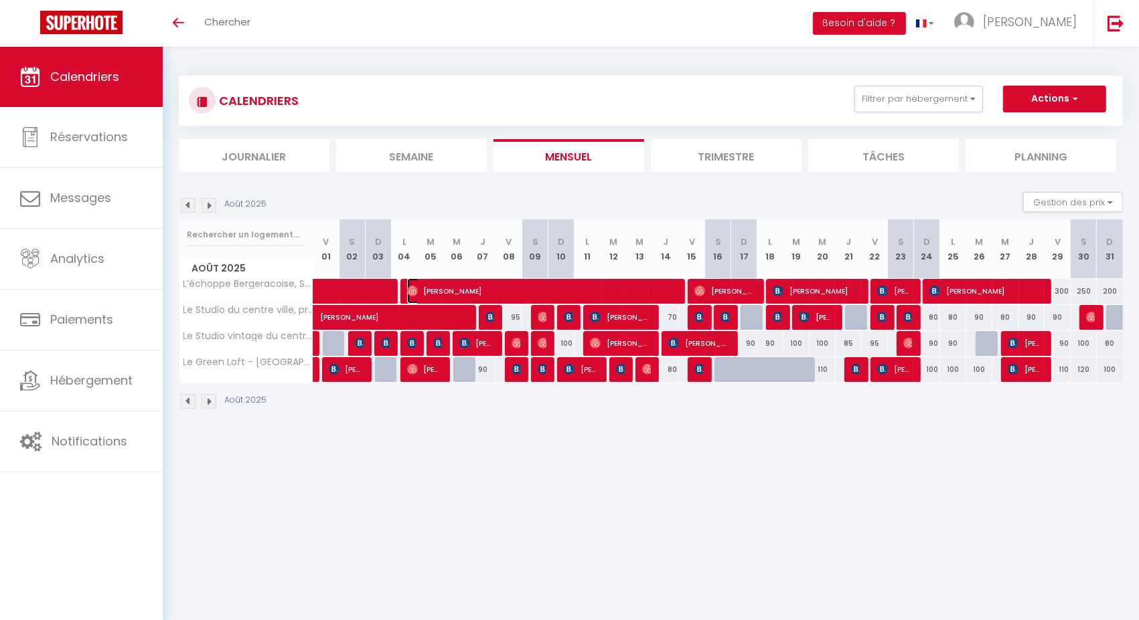
click at [451, 288] on span "Johanna Ruel" at bounding box center [542, 290] width 270 height 25
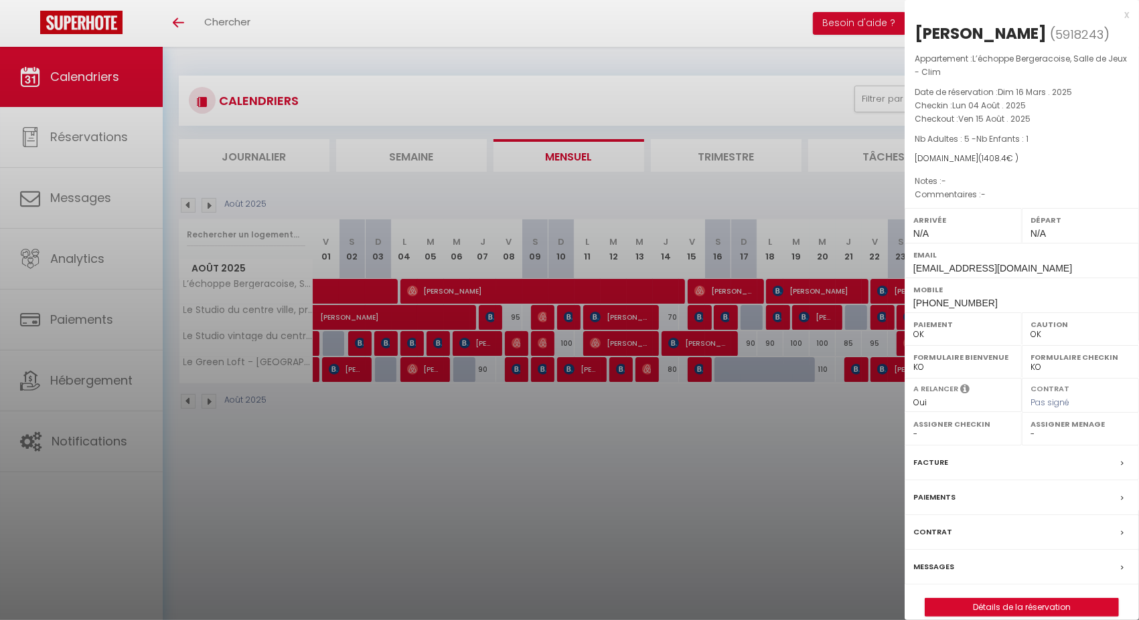
click at [537, 428] on div at bounding box center [569, 310] width 1139 height 620
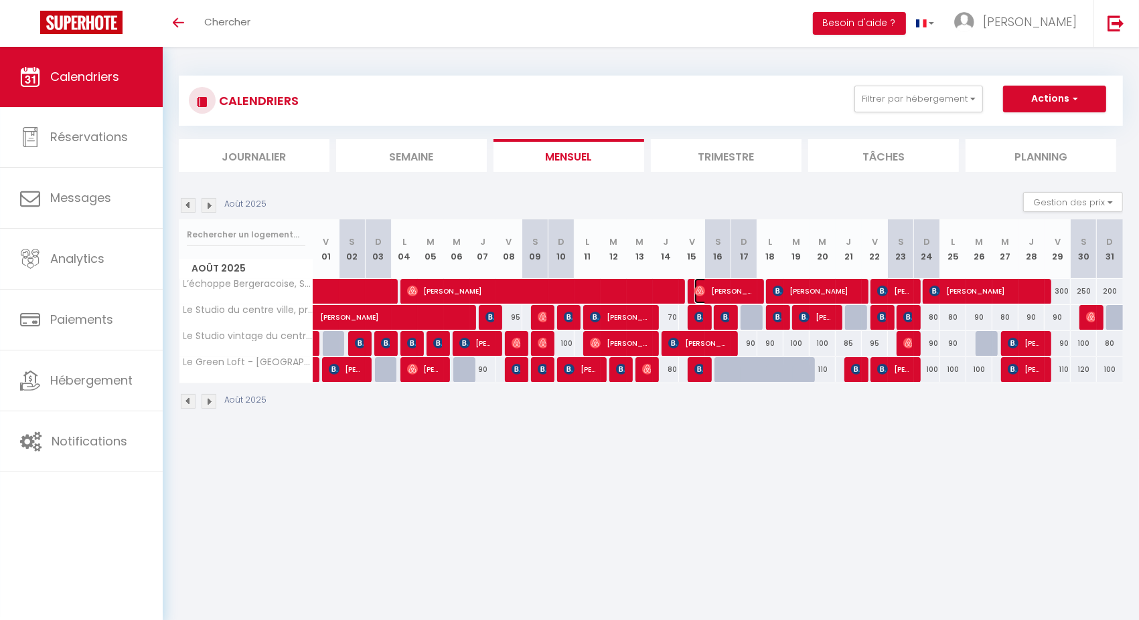
click at [710, 291] on span "Xuan Nam" at bounding box center [724, 290] width 61 height 25
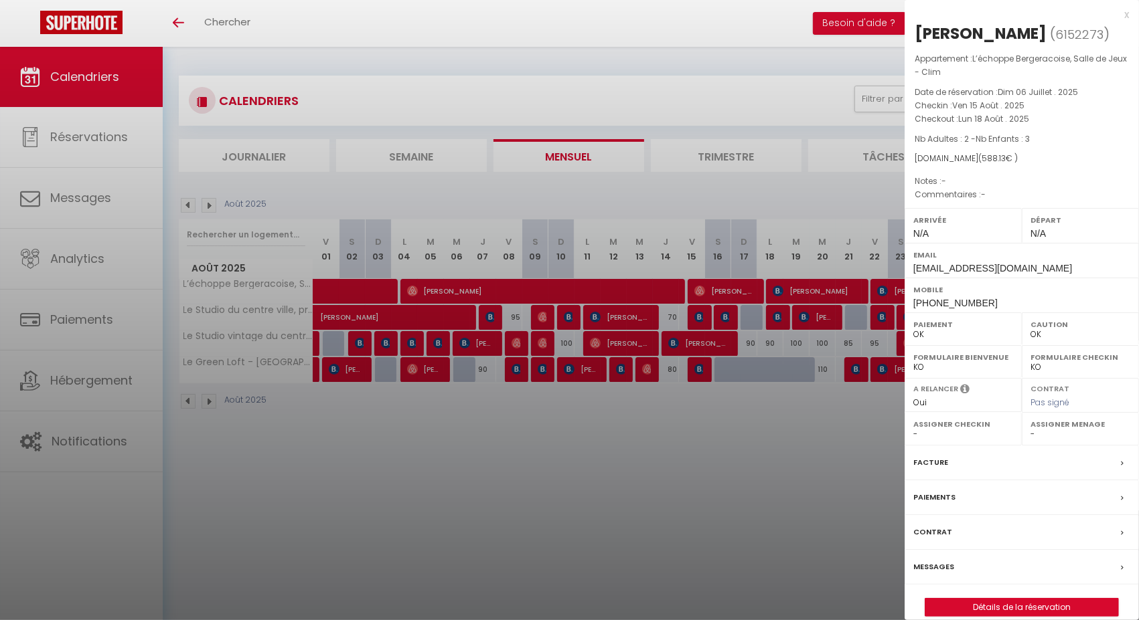
click at [613, 444] on div at bounding box center [569, 310] width 1139 height 620
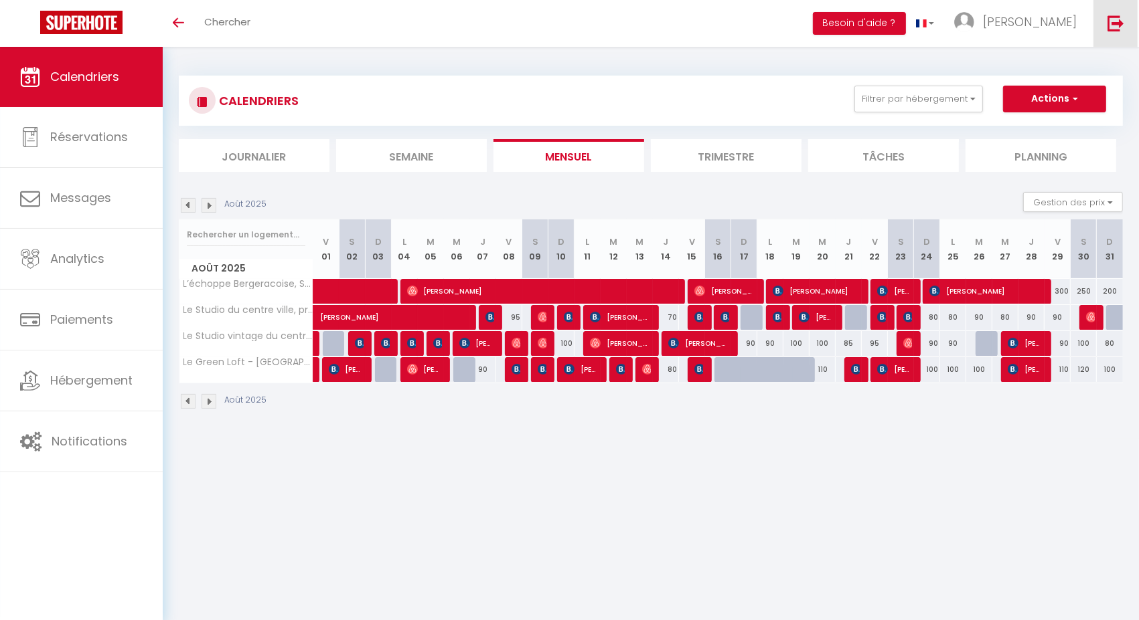
click at [1125, 21] on link at bounding box center [1115, 23] width 44 height 47
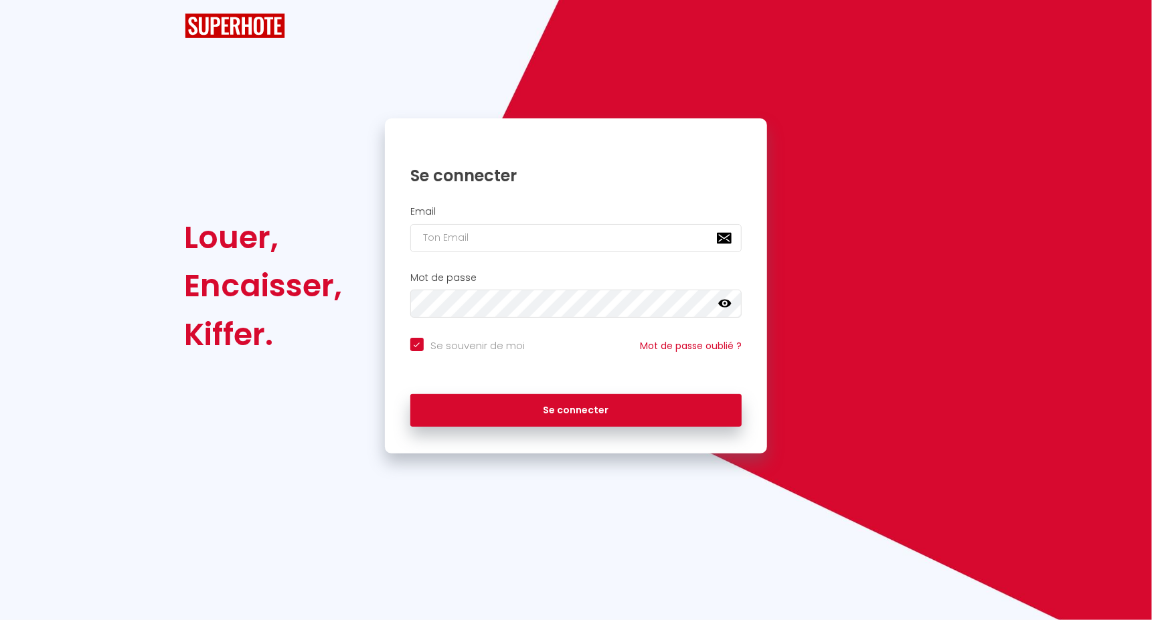
checkbox input "true"
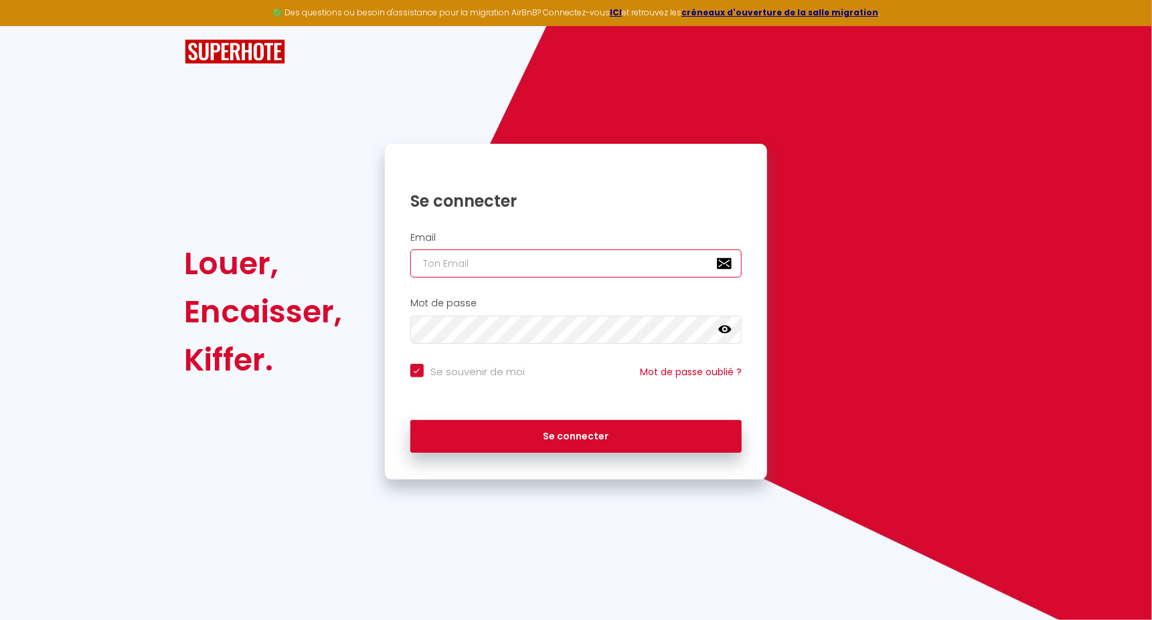
type input "vviglione@gmail.com"
checkbox input "true"
click at [508, 272] on input "vviglione@gmail.com" at bounding box center [576, 264] width 332 height 28
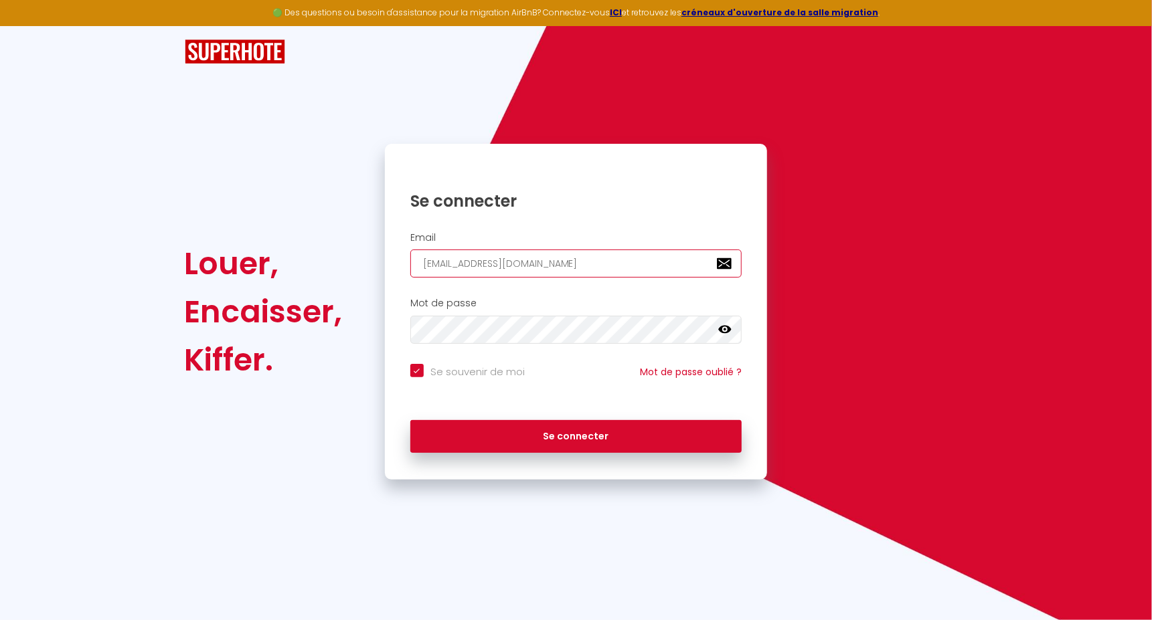
paste input "[EMAIL_ADDRESS][DOMAIN_NAME]"
type input "[EMAIL_ADDRESS][DOMAIN_NAME]"
checkbox input "true"
type input "[EMAIL_ADDRESS][DOMAIN_NAME]"
click at [410, 420] on button "Se connecter" at bounding box center [576, 436] width 332 height 33
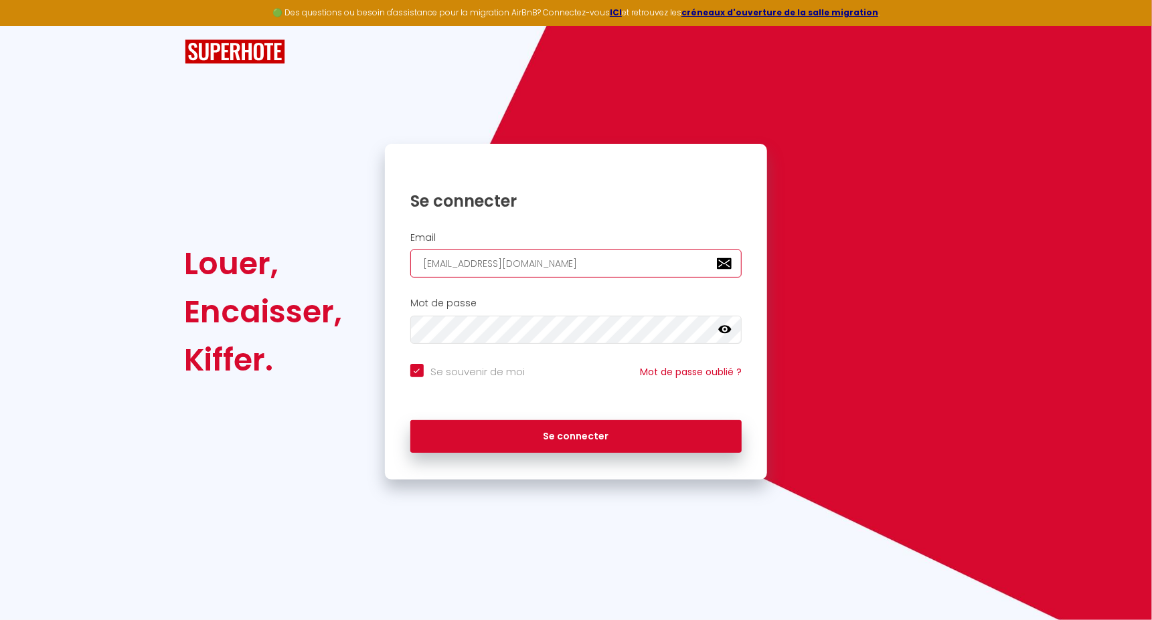
checkbox input "true"
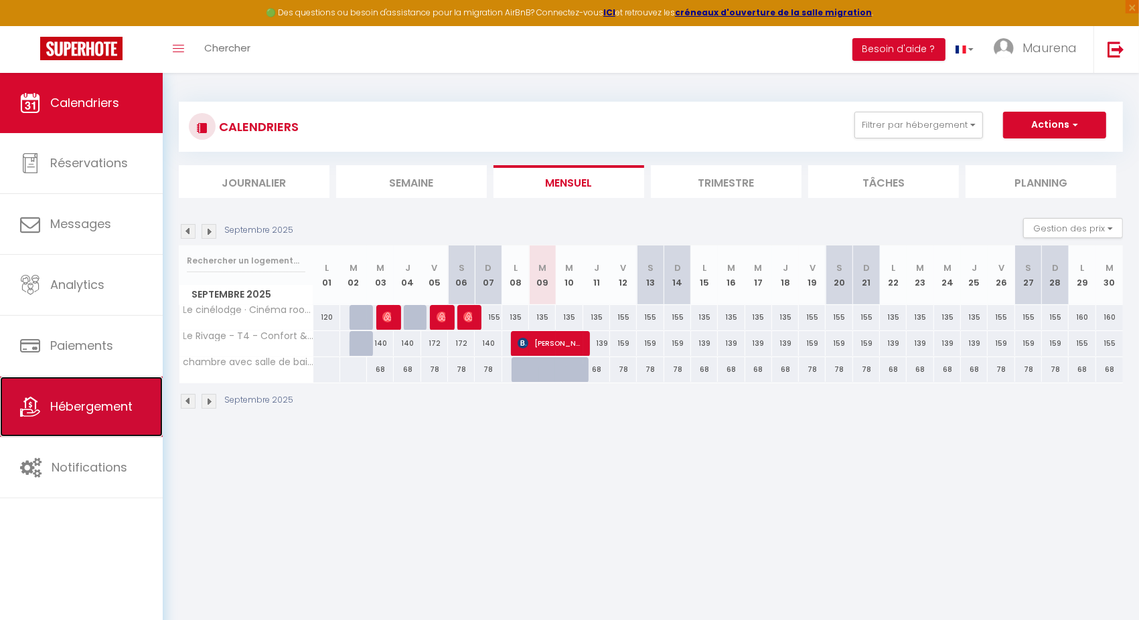
click at [96, 408] on span "Hébergement" at bounding box center [91, 406] width 82 height 17
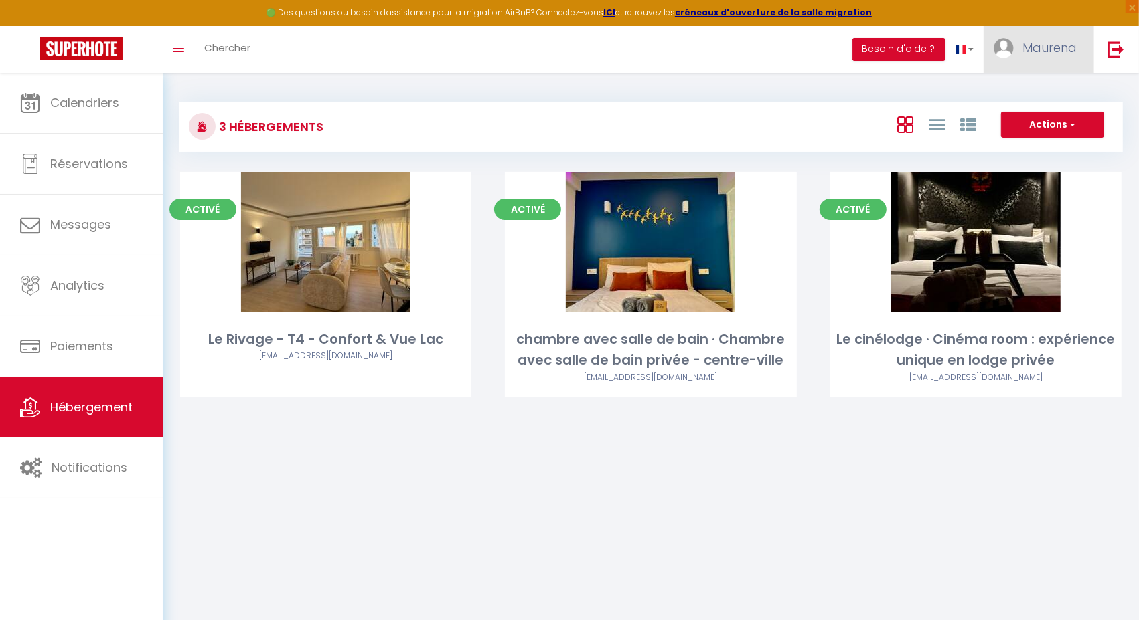
click at [1032, 35] on link "Maurena" at bounding box center [1038, 49] width 110 height 47
click at [1024, 90] on link "Paramètres" at bounding box center [1039, 93] width 99 height 23
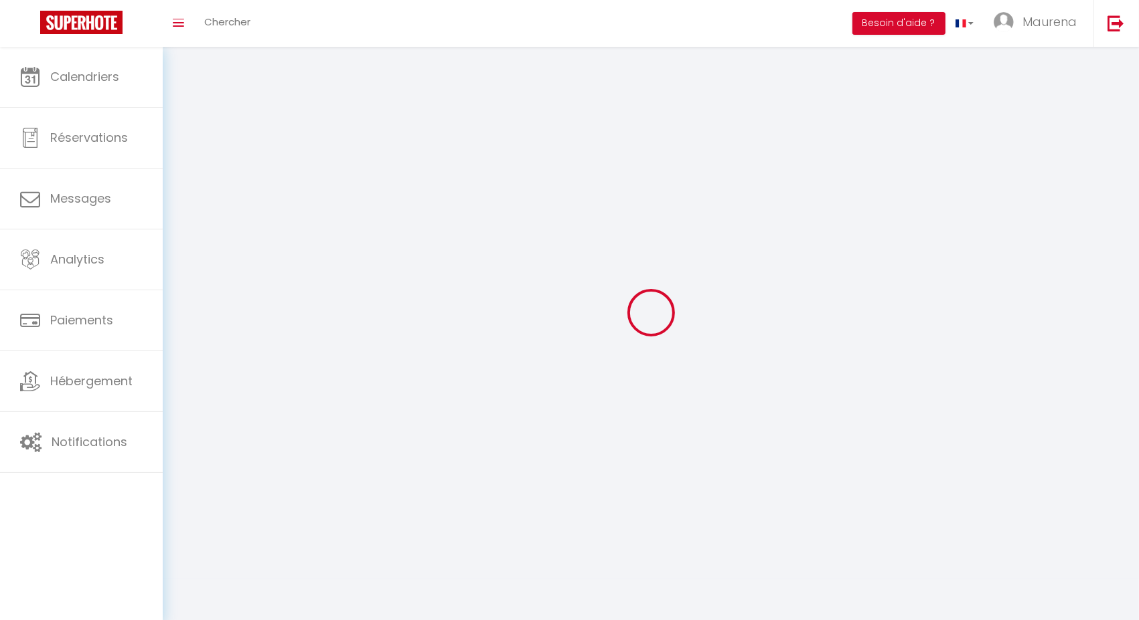
type input "Maurena"
type input "Grosset"
type input "+33663698428"
type input "38 rue Antoine-carteret"
type input "1202"
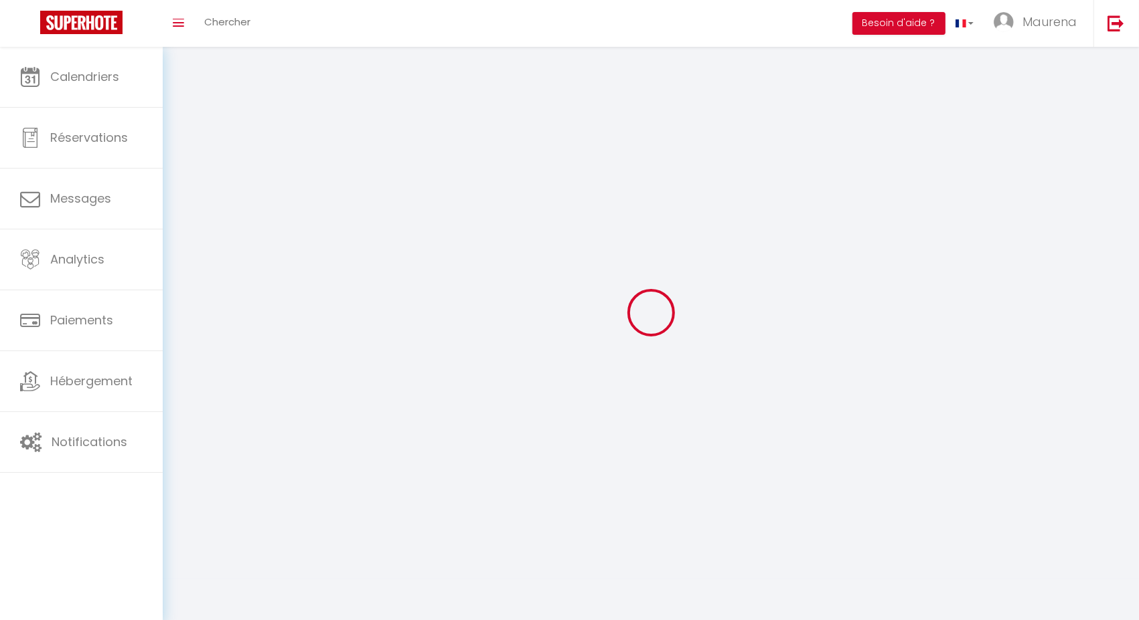
type input "Genève"
type input "0MazV1Py1raB0FwtWhJG85F1b"
type input "F3sD0KHHbYEVlnt9tD1iW3Xcj"
select select "208"
select select "28"
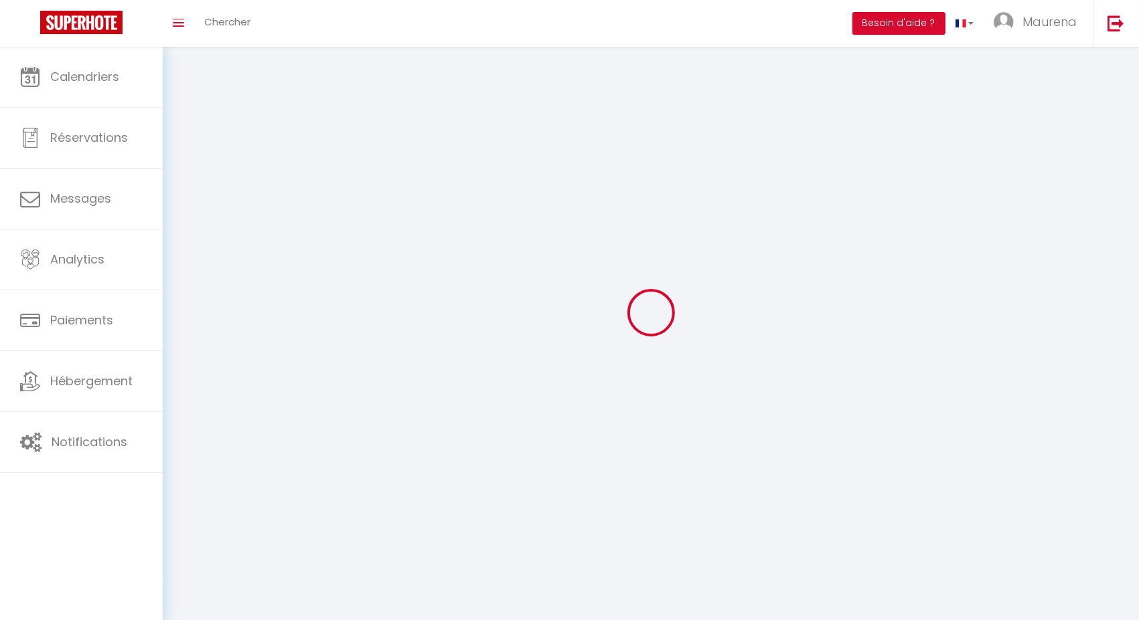
select select "fr"
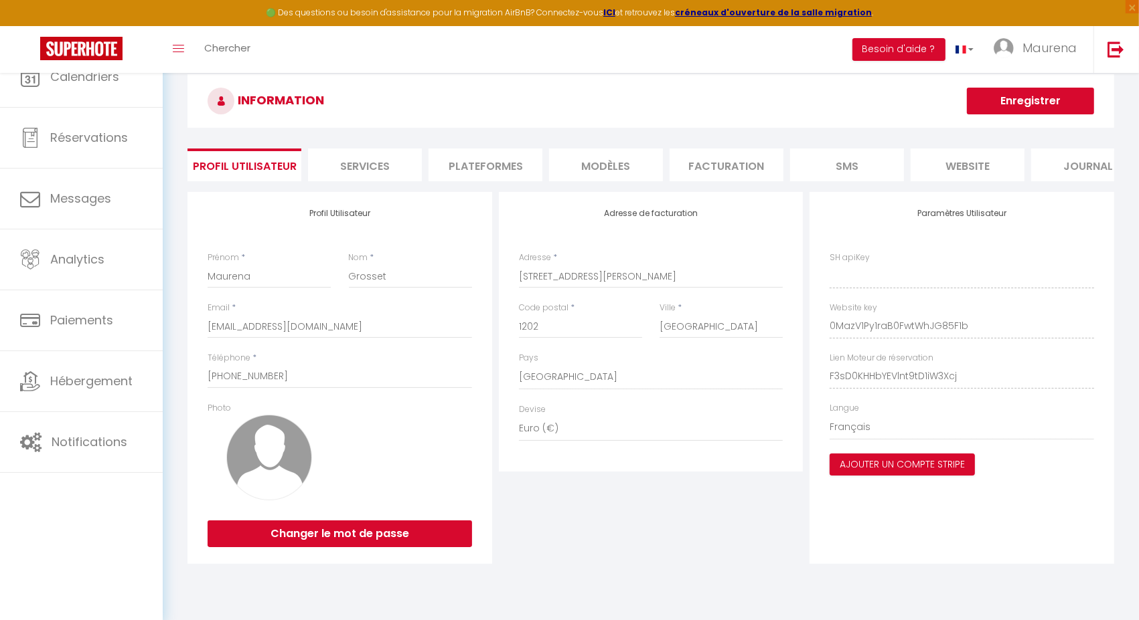
type input "0MazV1Py1raB0FwtWhJG85F1b"
type input "F3sD0KHHbYEVlnt9tD1iW3Xcj"
type input "https://app.superhote.com/#/get-available-rentals/F3sD0KHHbYEVlnt9tD1iW3Xcj"
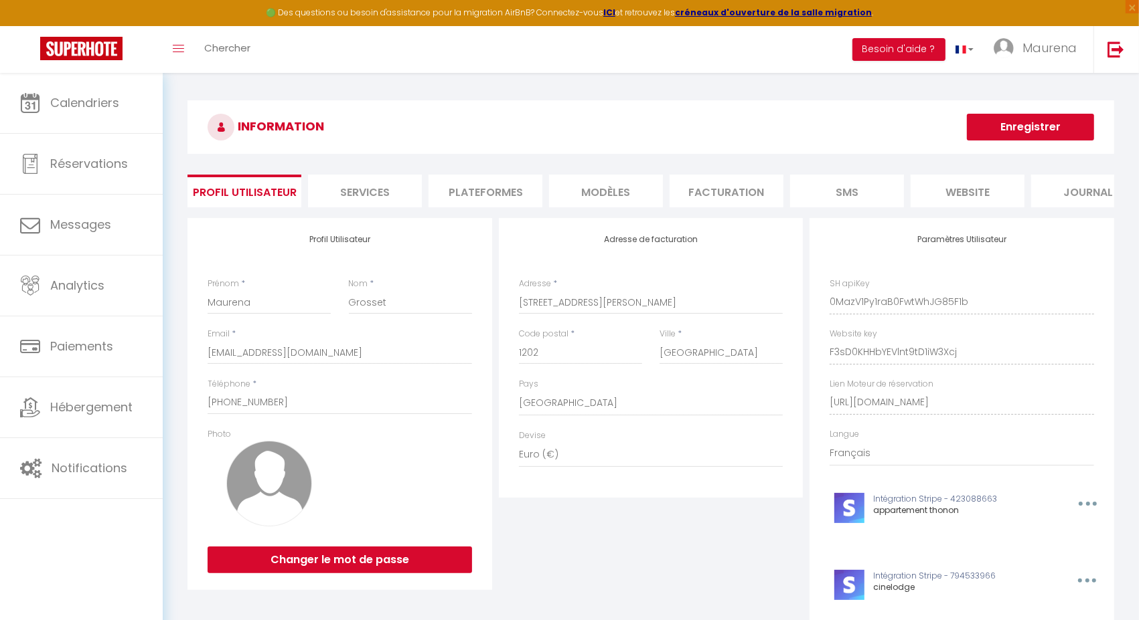
click at [366, 191] on li "Services" at bounding box center [365, 191] width 114 height 33
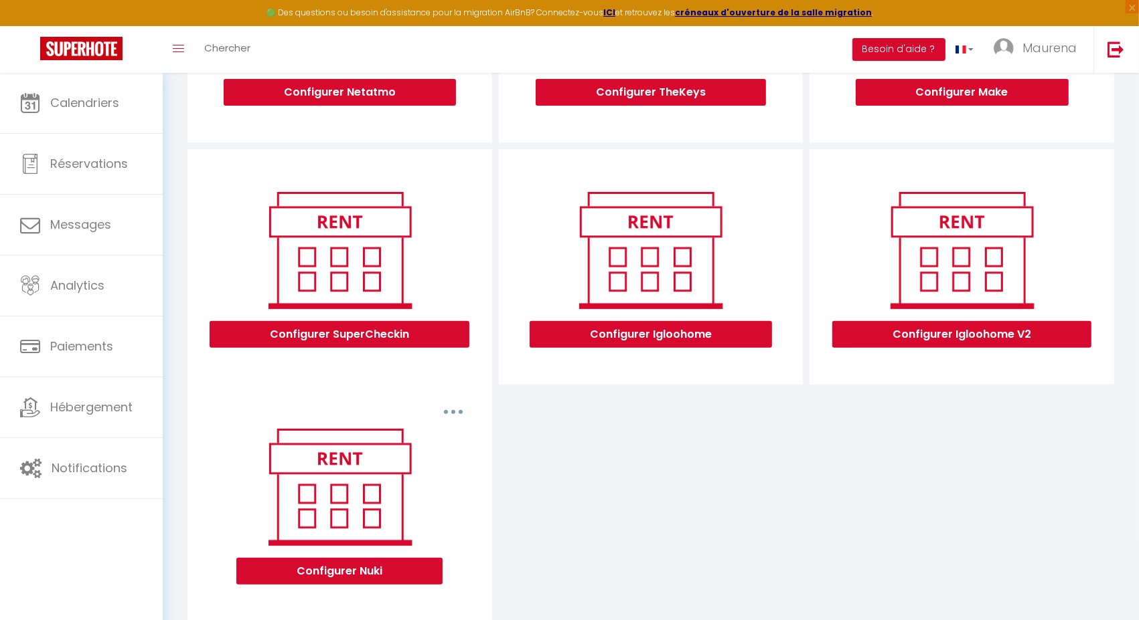
scroll to position [363, 0]
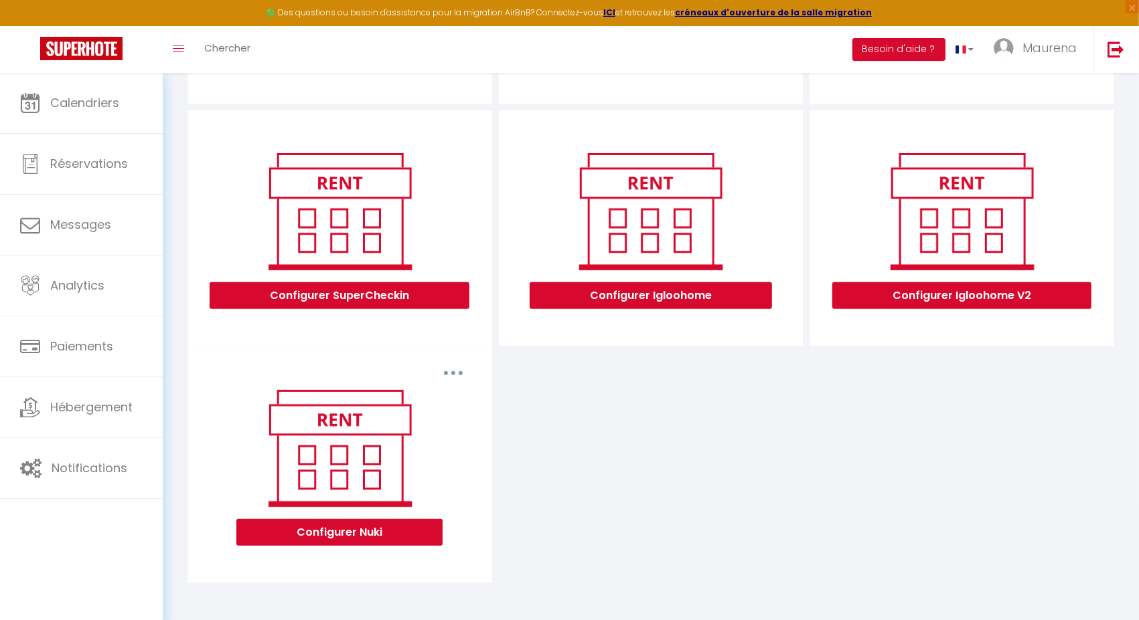
click at [446, 374] on button "button" at bounding box center [452, 373] width 37 height 21
click at [355, 532] on button "Configurer Nuki" at bounding box center [339, 532] width 206 height 27
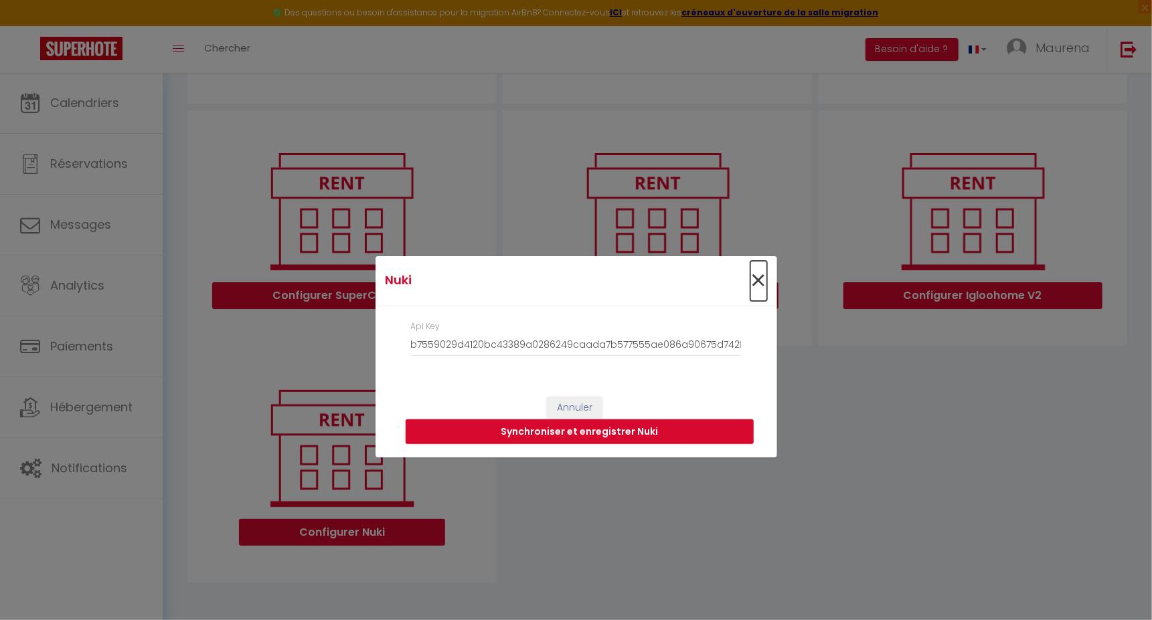
click at [760, 282] on span "×" at bounding box center [758, 281] width 17 height 40
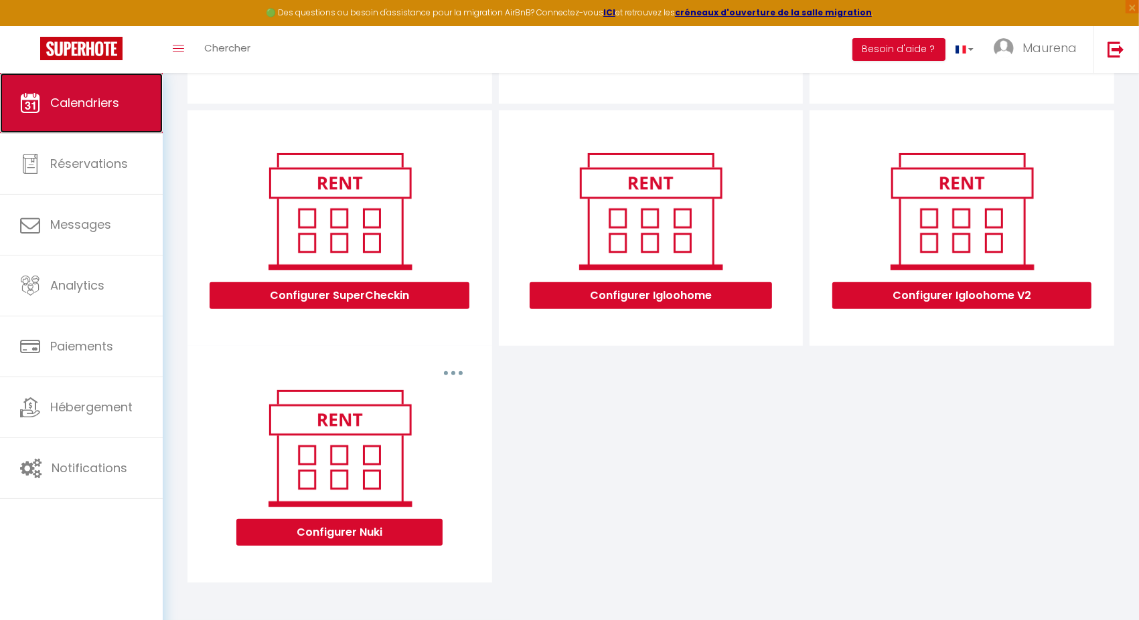
click at [74, 99] on span "Calendriers" at bounding box center [84, 102] width 69 height 17
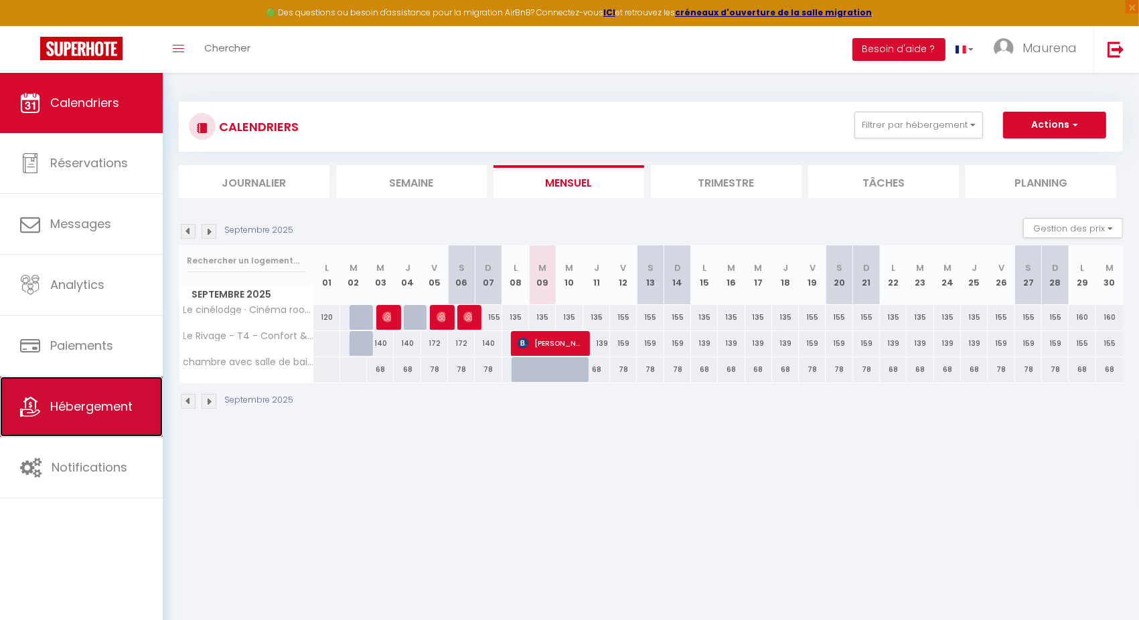
click at [110, 393] on link "Hébergement" at bounding box center [81, 407] width 163 height 60
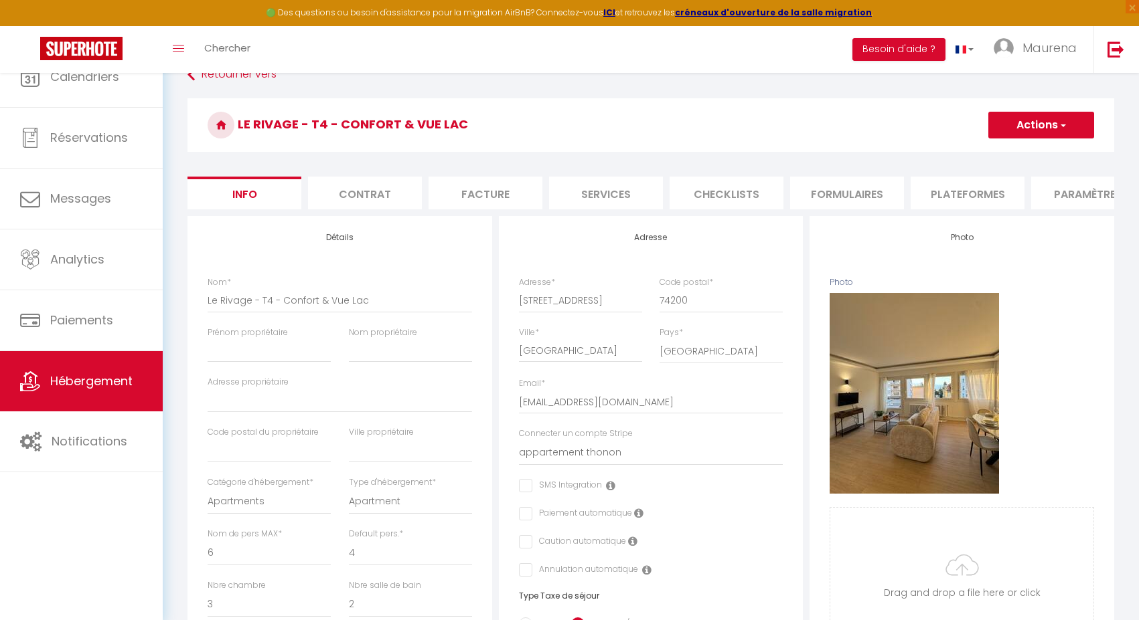
select select "6"
select select "4"
select select "3"
select select "2"
select select "16:00"
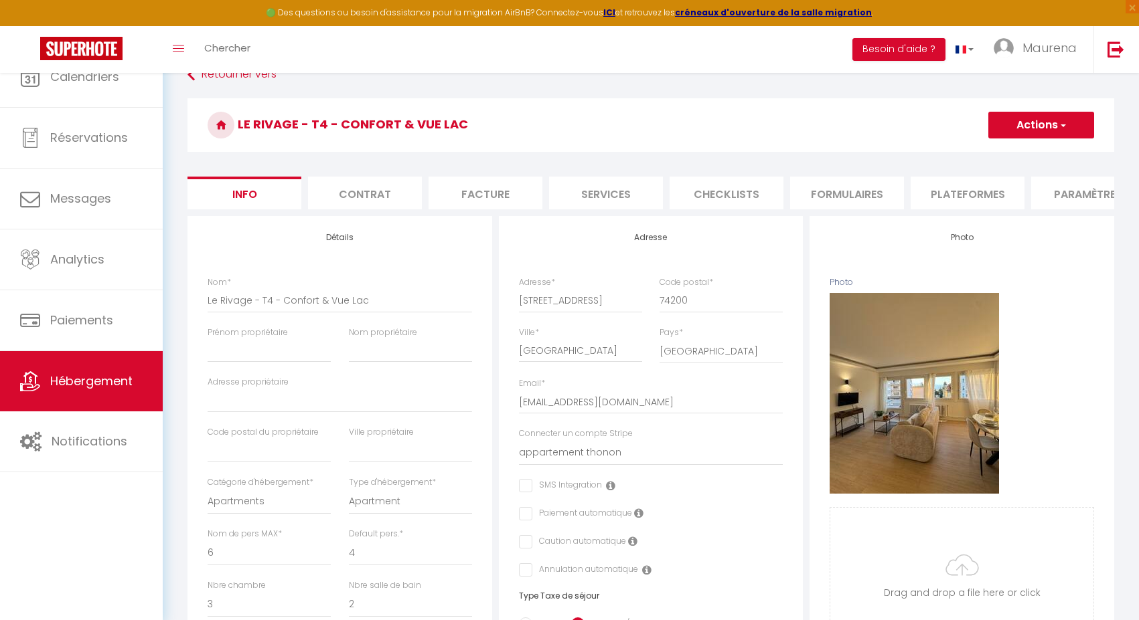
select select "23:45"
select select "11:00"
select select "30"
select select "120"
select select "28"
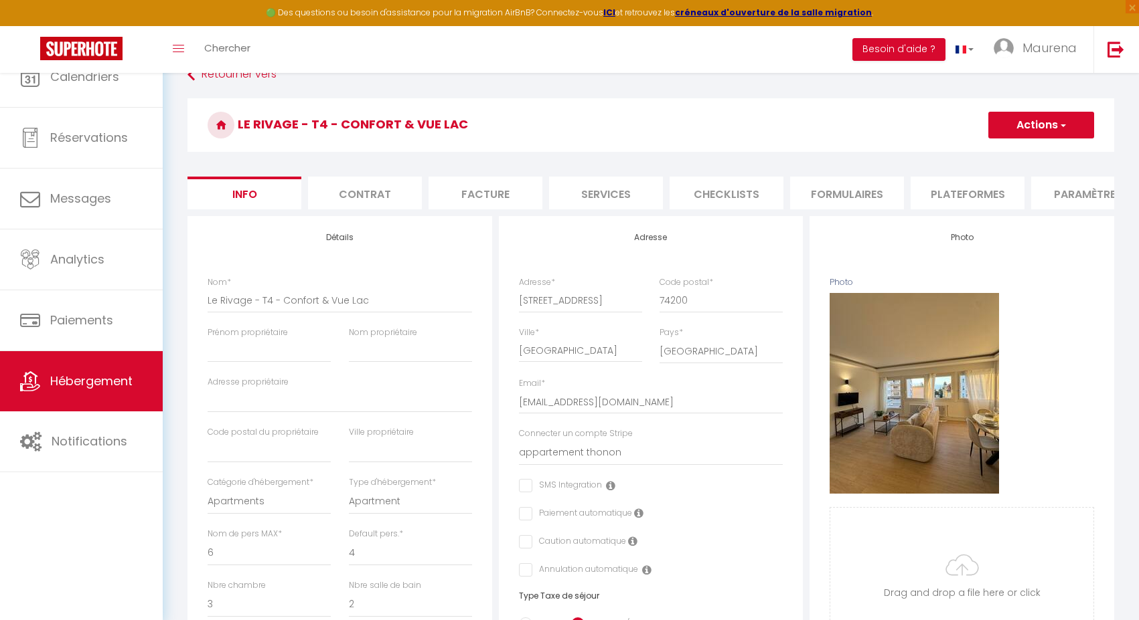
select select "52355"
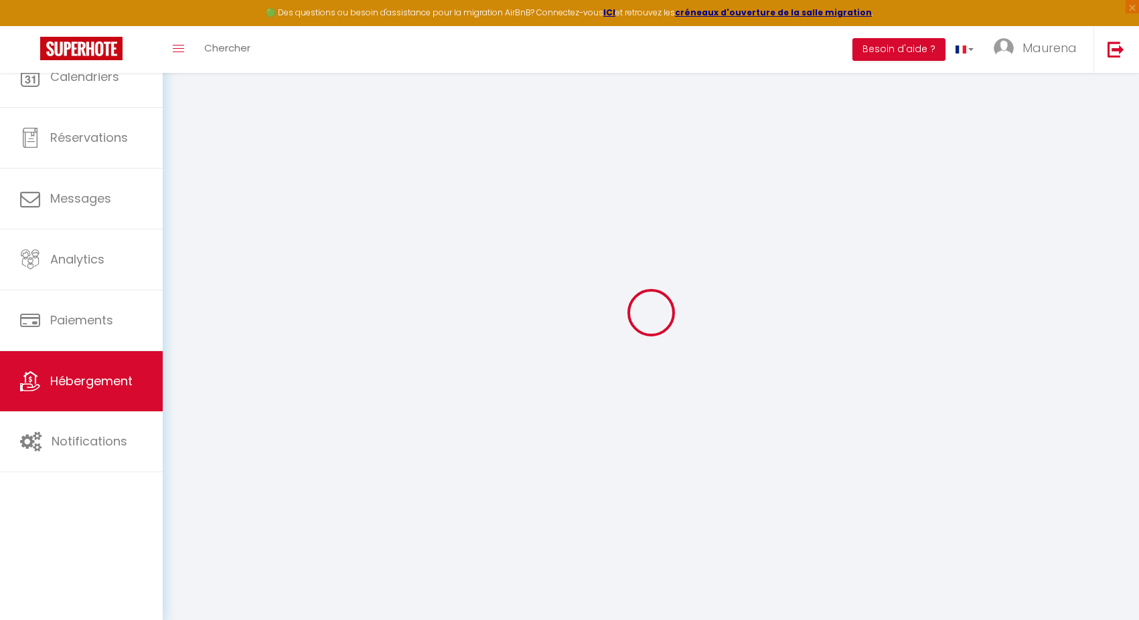
select select "2"
select select "1"
select select "16:00"
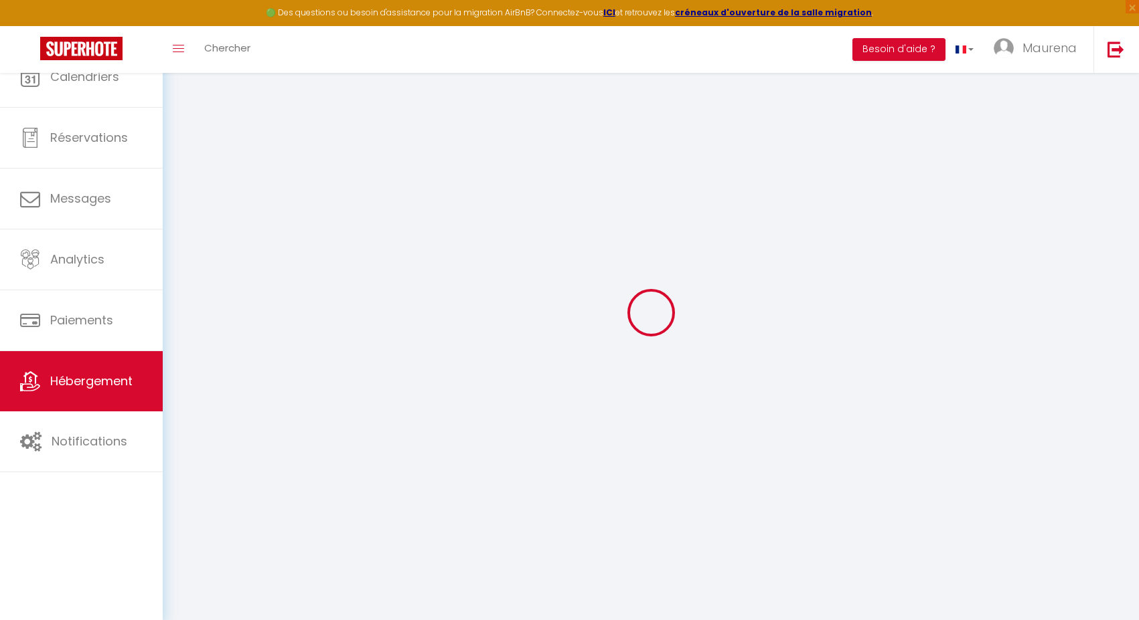
select select "23:45"
select select "11:00"
select select "30"
select select "120"
select select "28"
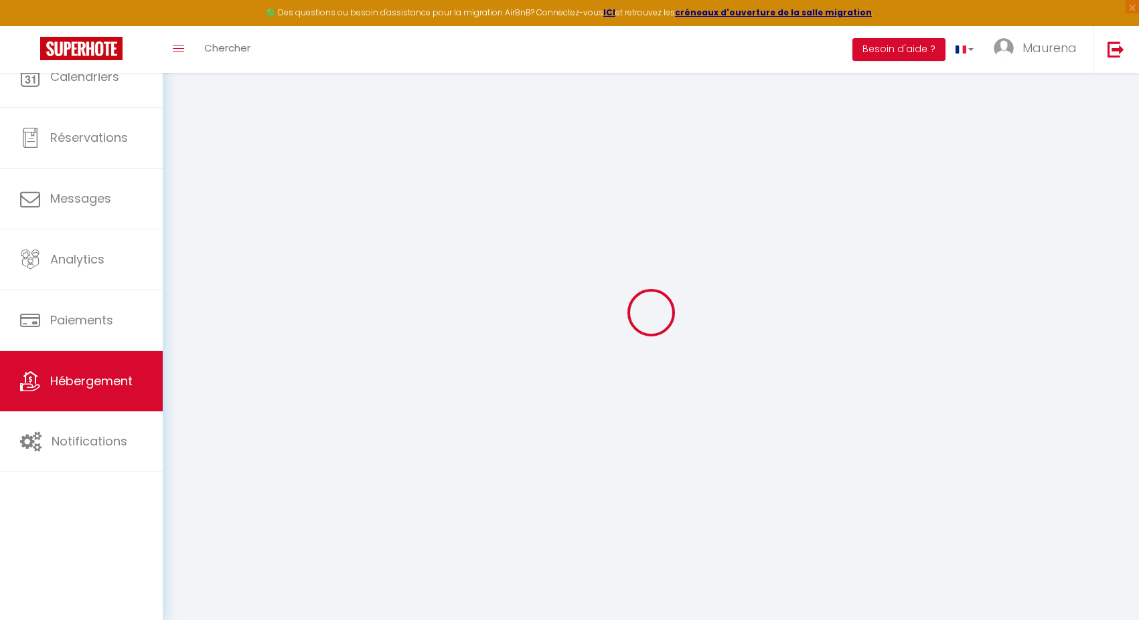
select select "52070"
checkbox input "false"
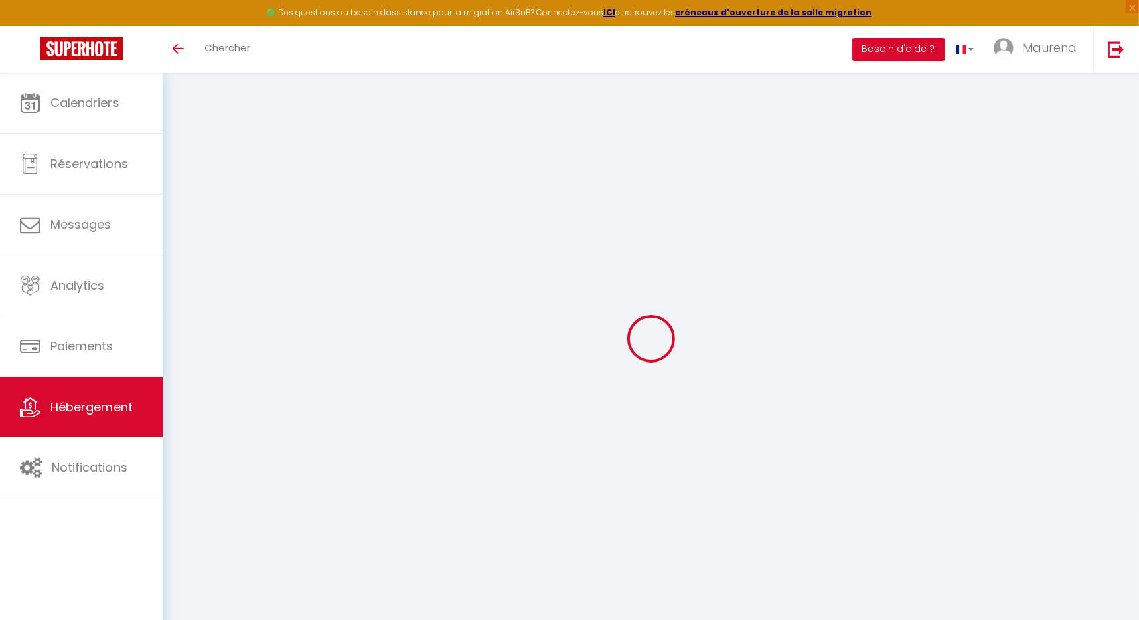
select select "Nuki"
checkbox input "true"
checkbox input "false"
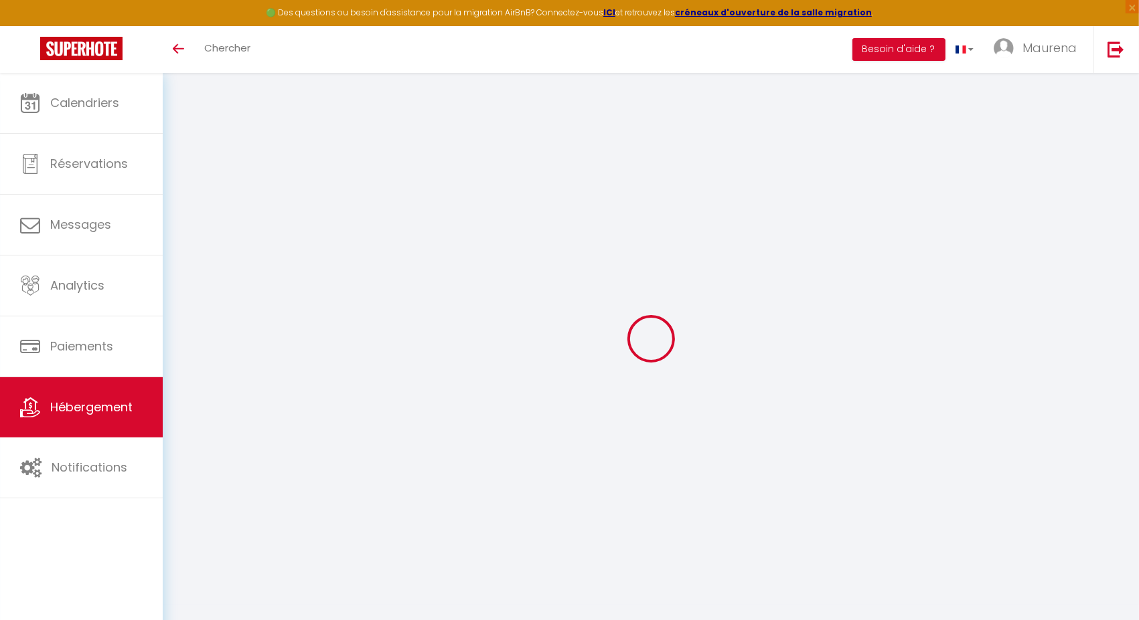
checkbox input "true"
checkbox input "false"
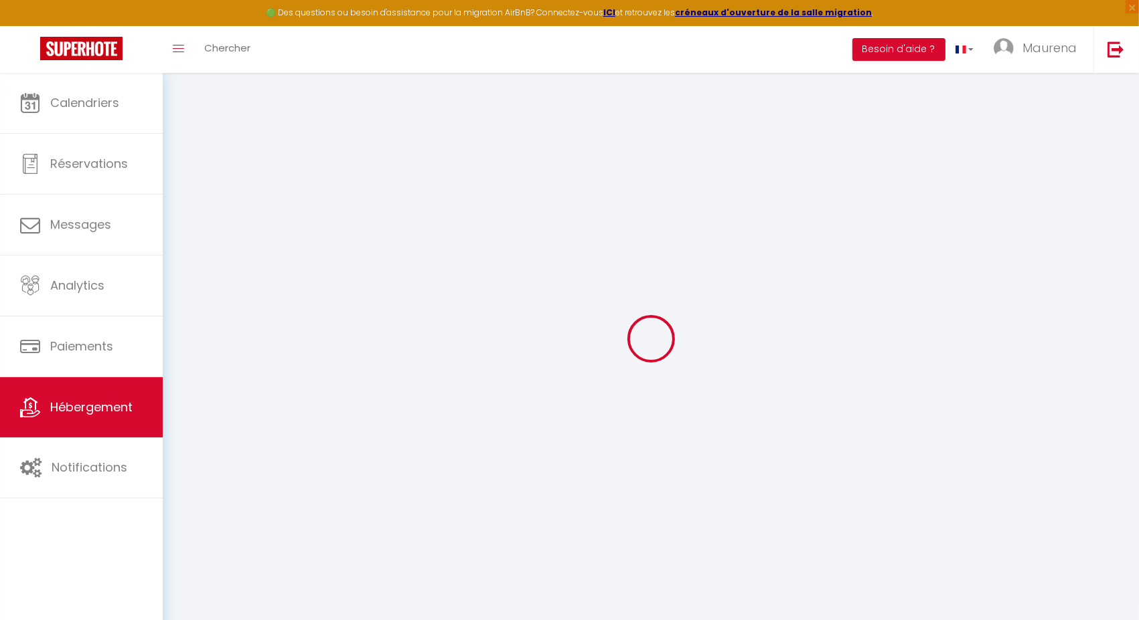
checkbox input "false"
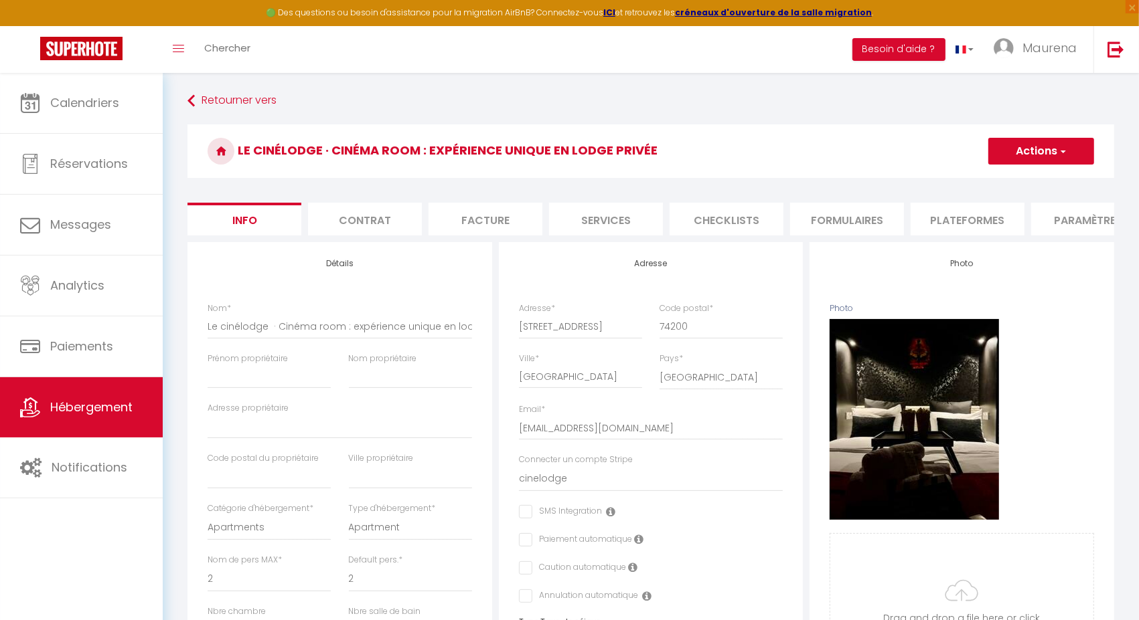
click at [970, 225] on li "Plateformes" at bounding box center [967, 219] width 114 height 33
checkbox input "true"
checkbox input "false"
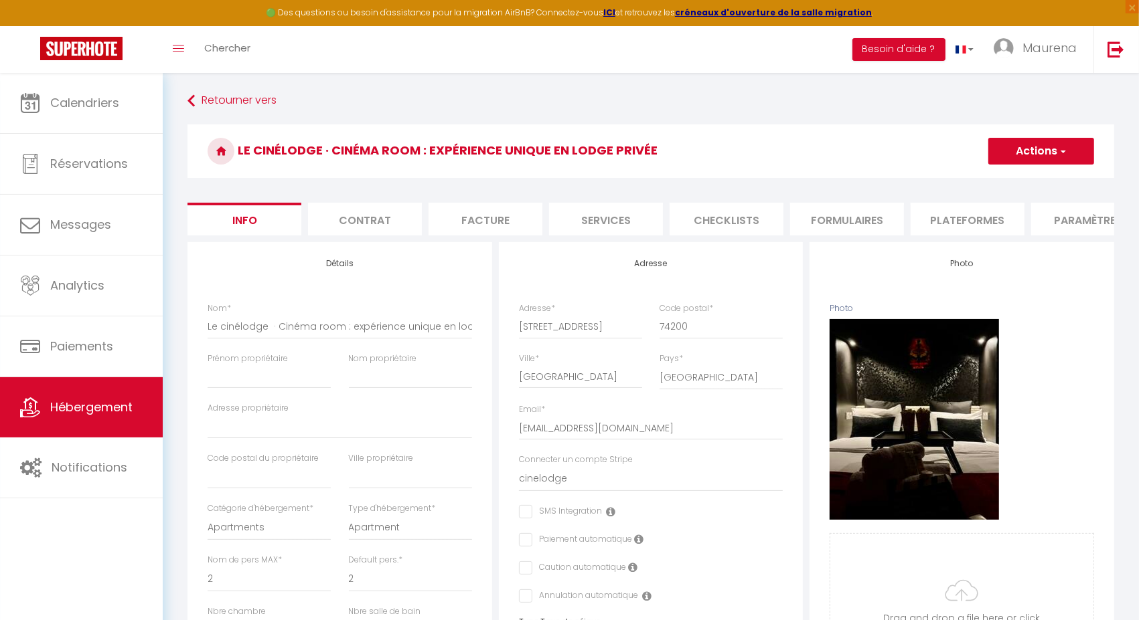
checkbox input "true"
select select
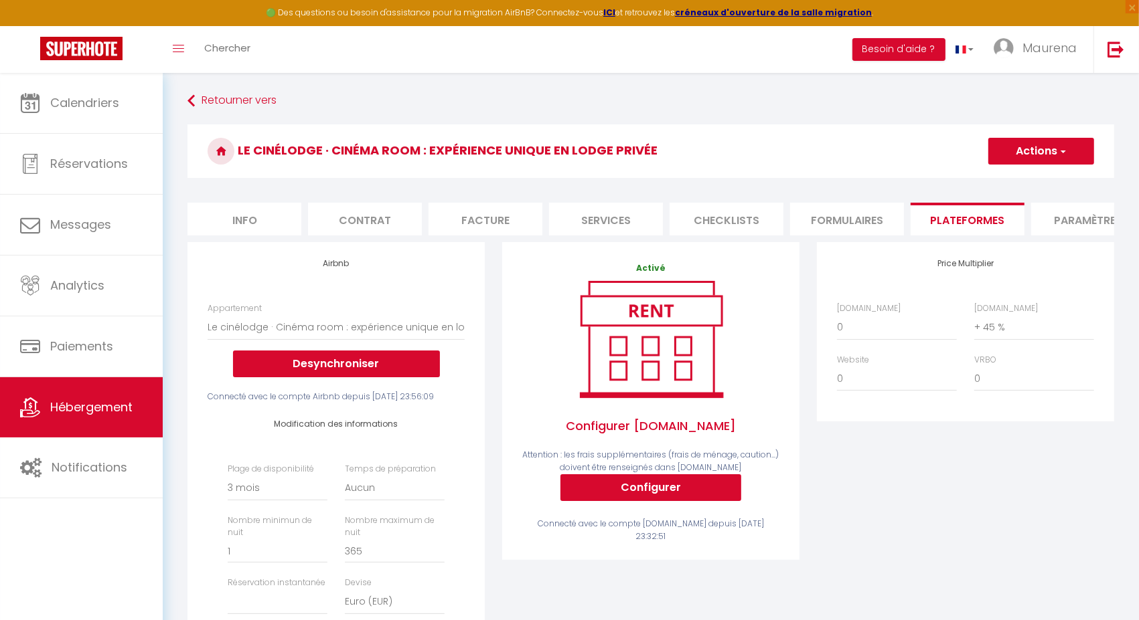
click at [611, 218] on li "Services" at bounding box center [606, 219] width 114 height 33
checkbox input "true"
checkbox input "false"
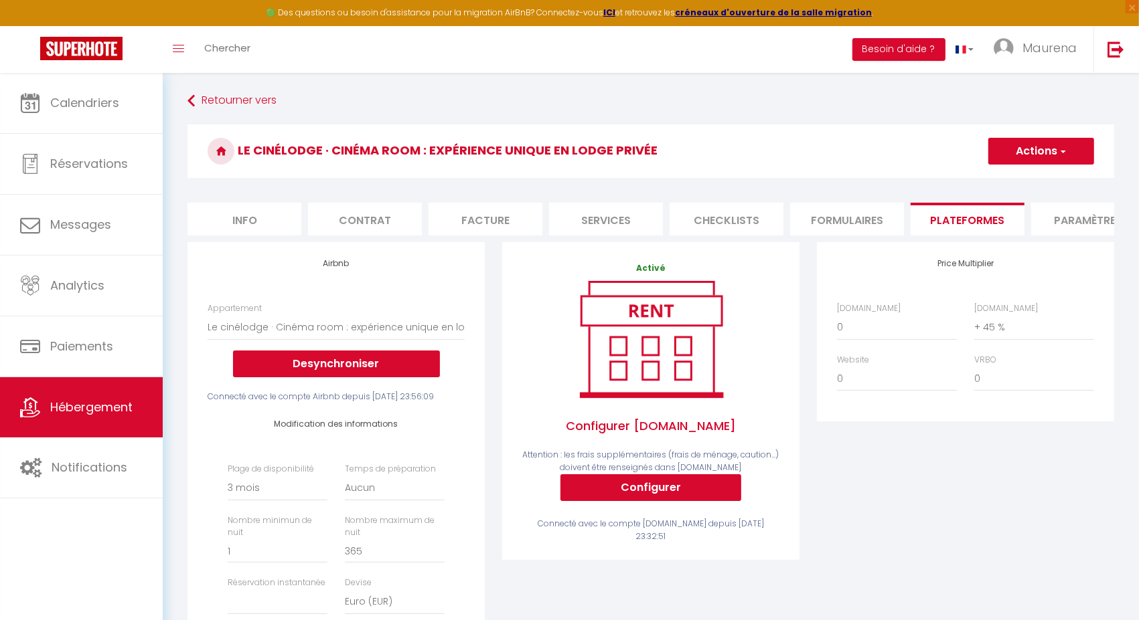
checkbox input "true"
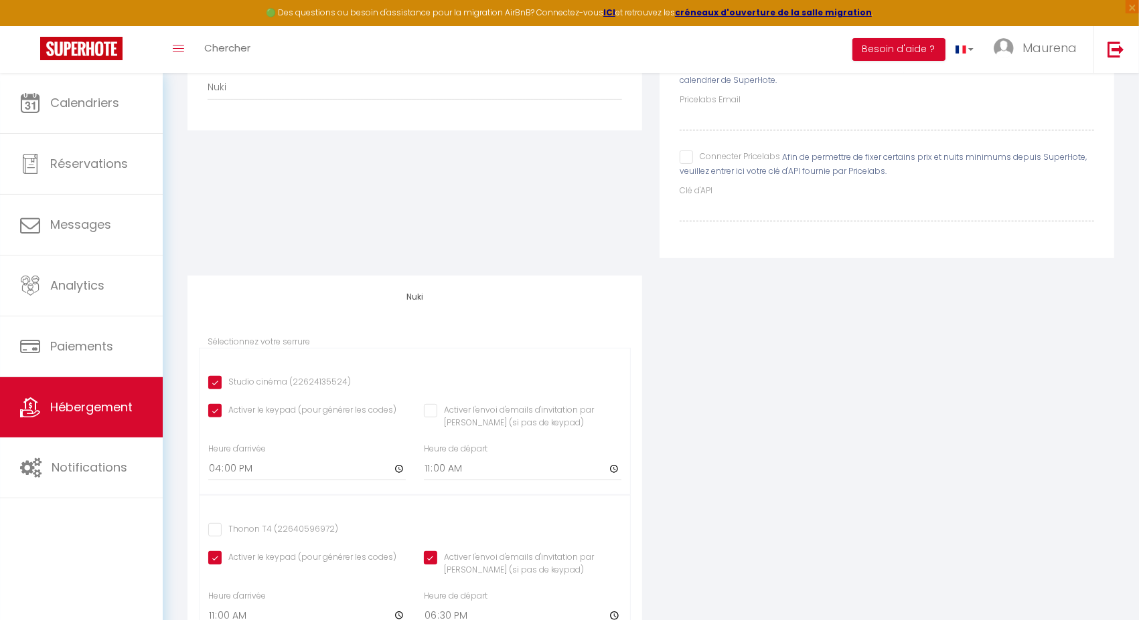
scroll to position [223, 0]
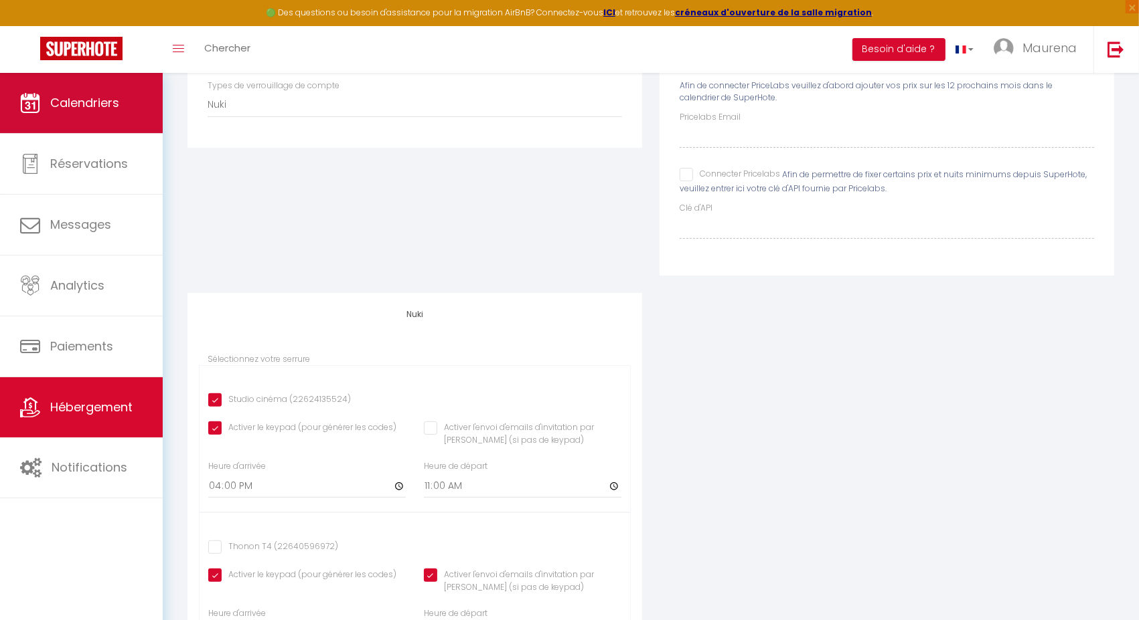
click at [94, 102] on span "Calendriers" at bounding box center [84, 102] width 69 height 17
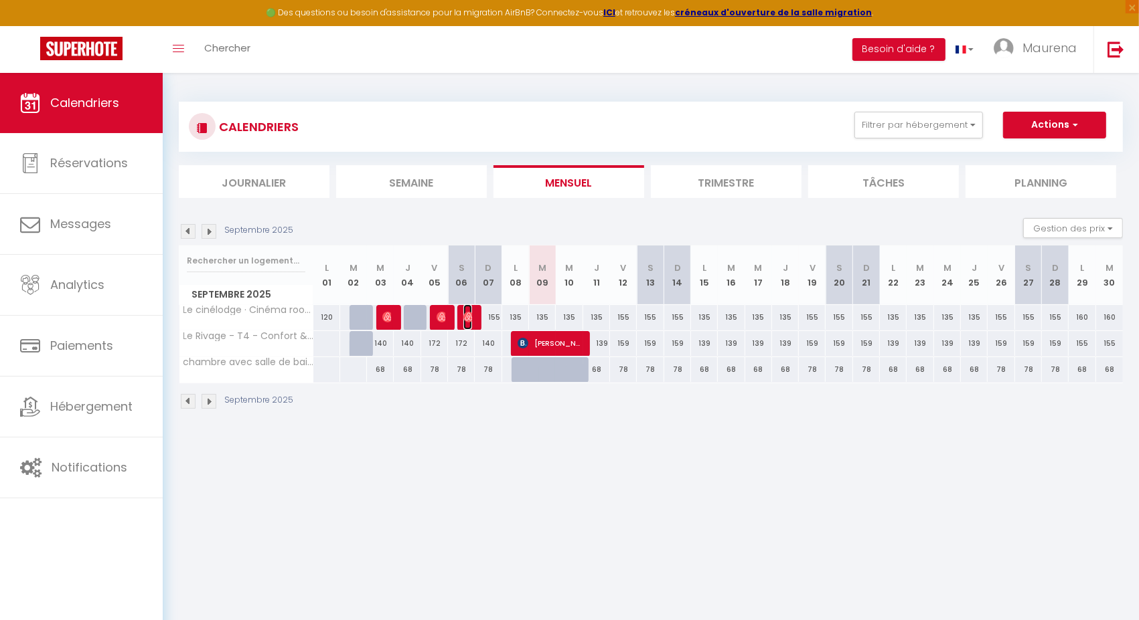
click at [469, 319] on img at bounding box center [468, 317] width 11 height 11
select select "OK"
select select "1"
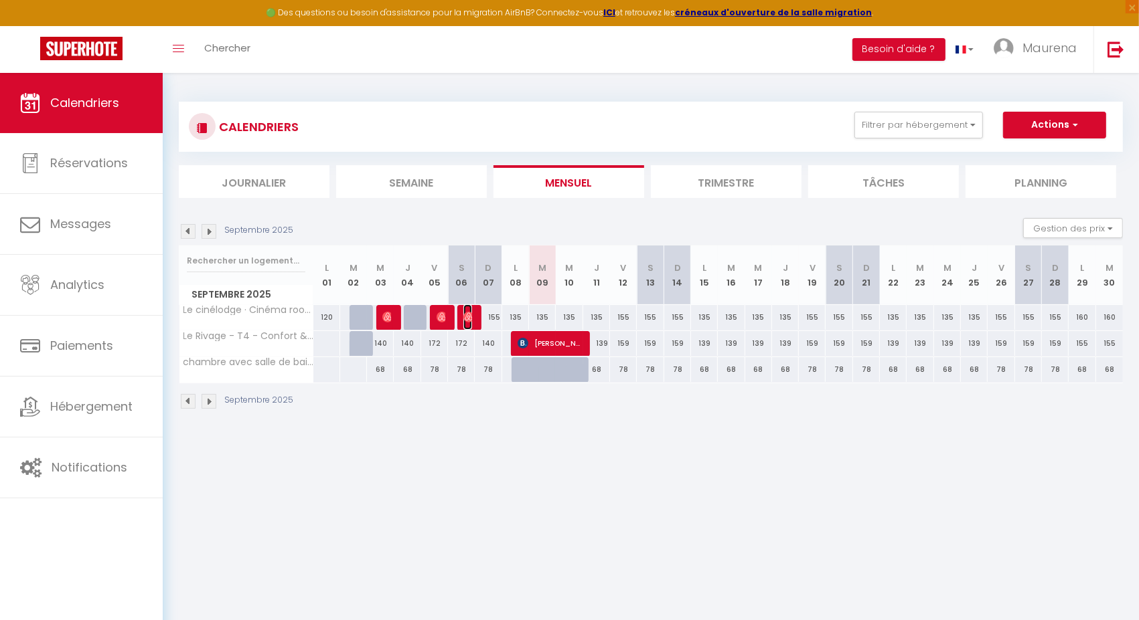
select select "1"
select select
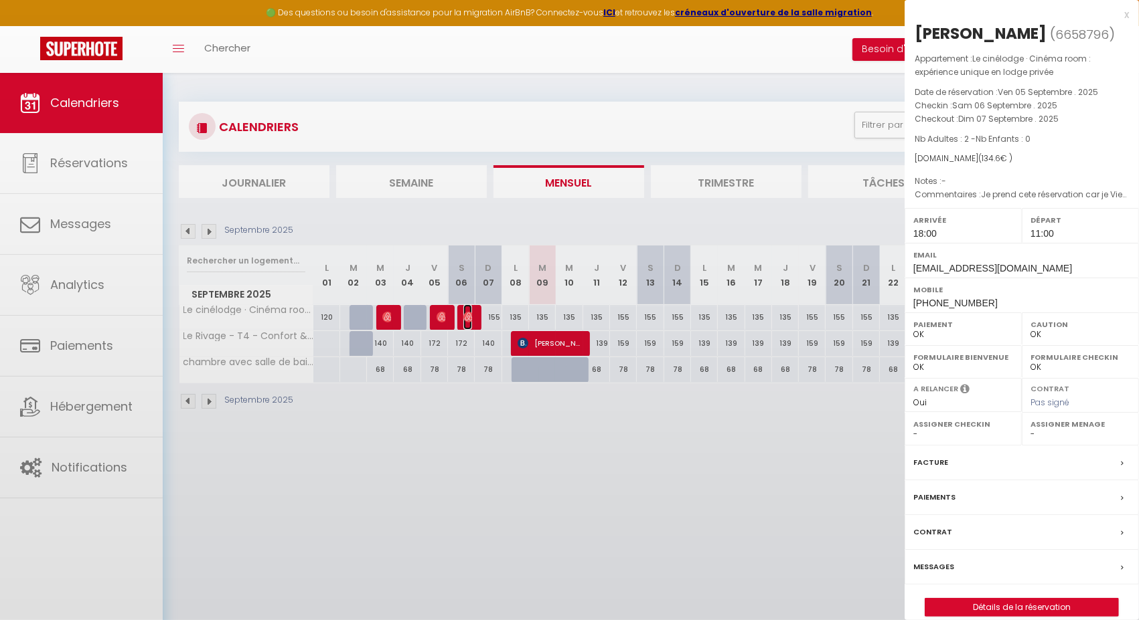
select select "52070"
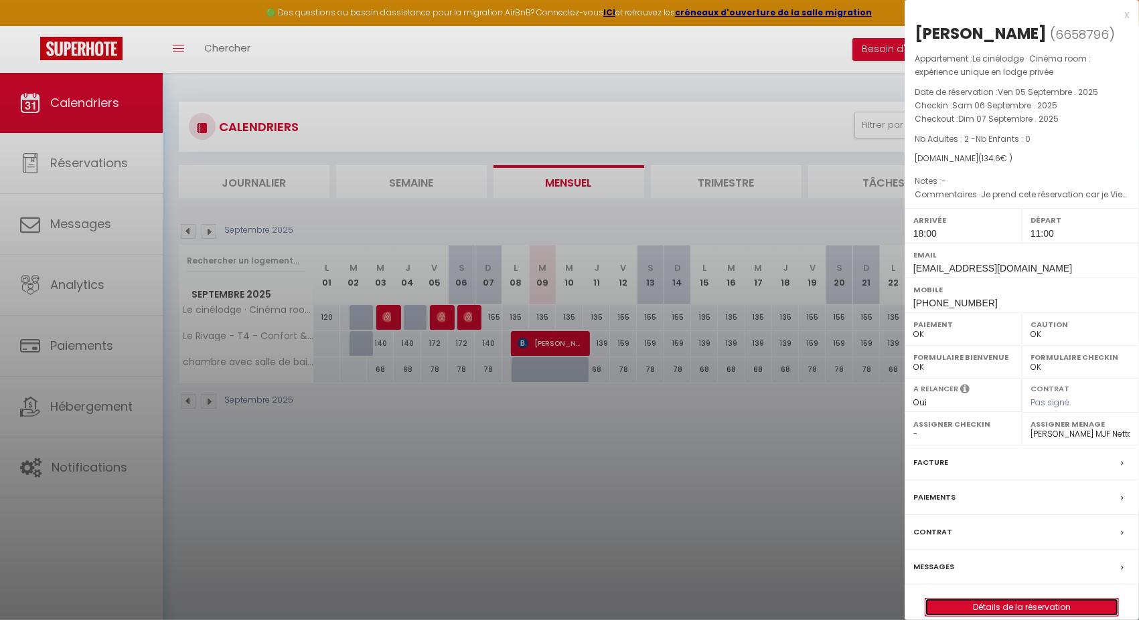
click at [979, 608] on link "Détails de la réservation" at bounding box center [1021, 607] width 193 height 17
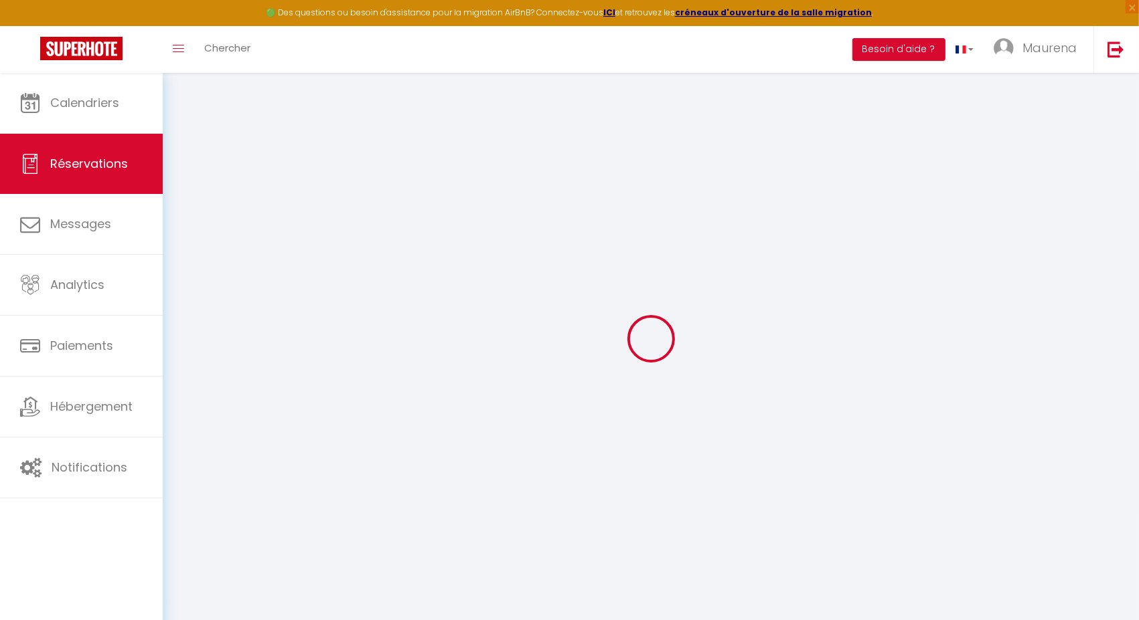
type input "[PERSON_NAME]"
type input "[EMAIL_ADDRESS][DOMAIN_NAME]"
type input "[PHONE_NUMBER]"
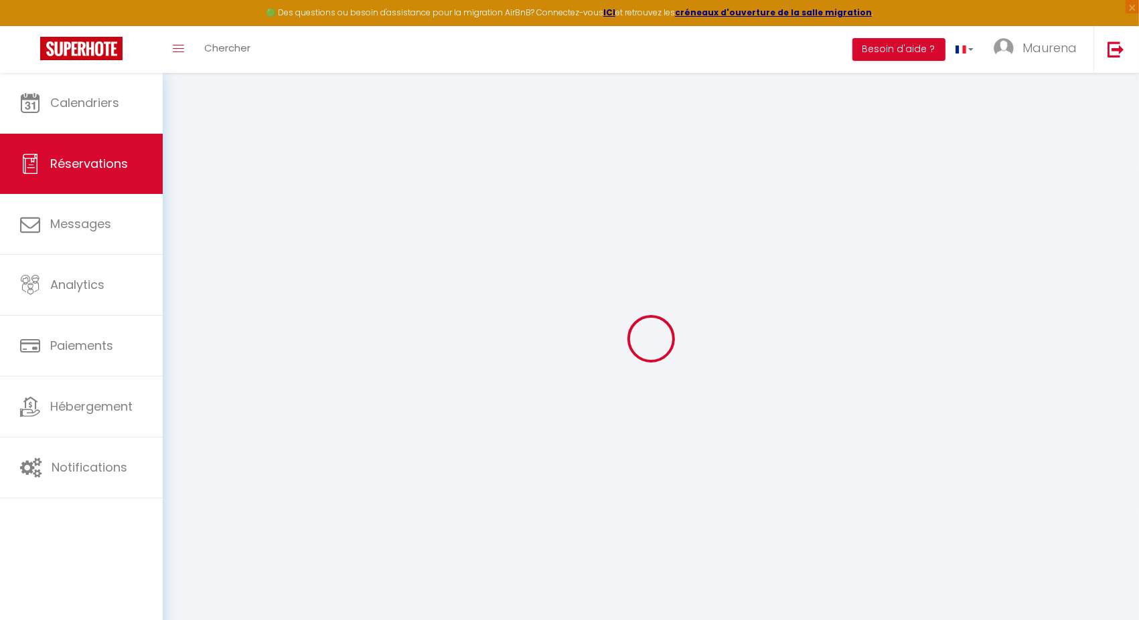
type input "[PHONE_NUMBER]"
select select
type input "25.92"
select select "76250"
select select "1"
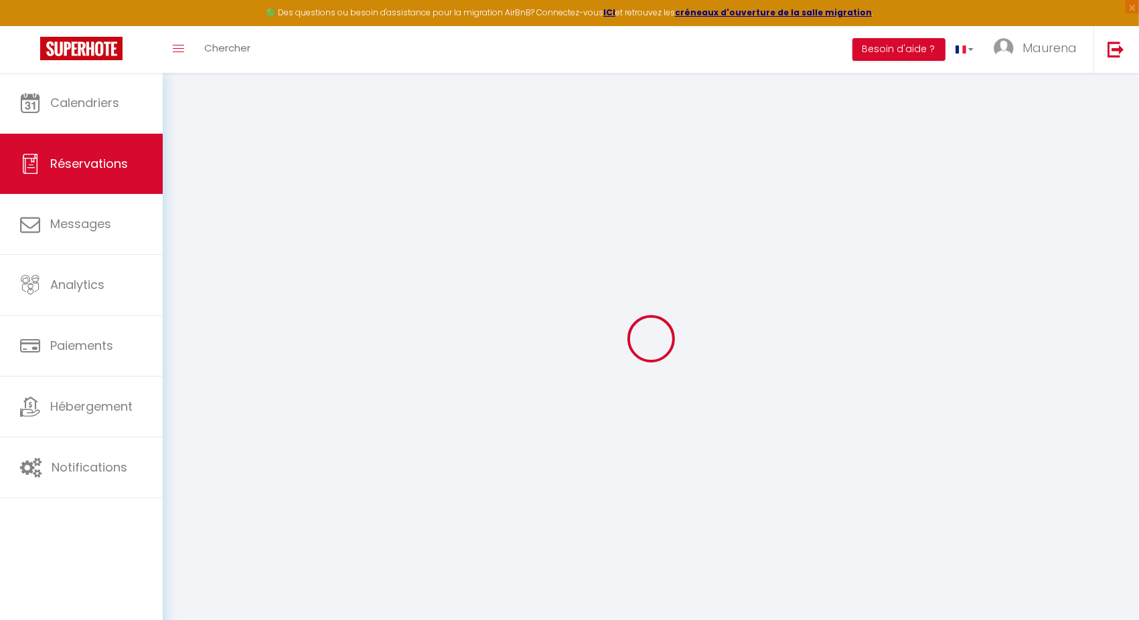
select select
type input "2"
select select "12"
select select
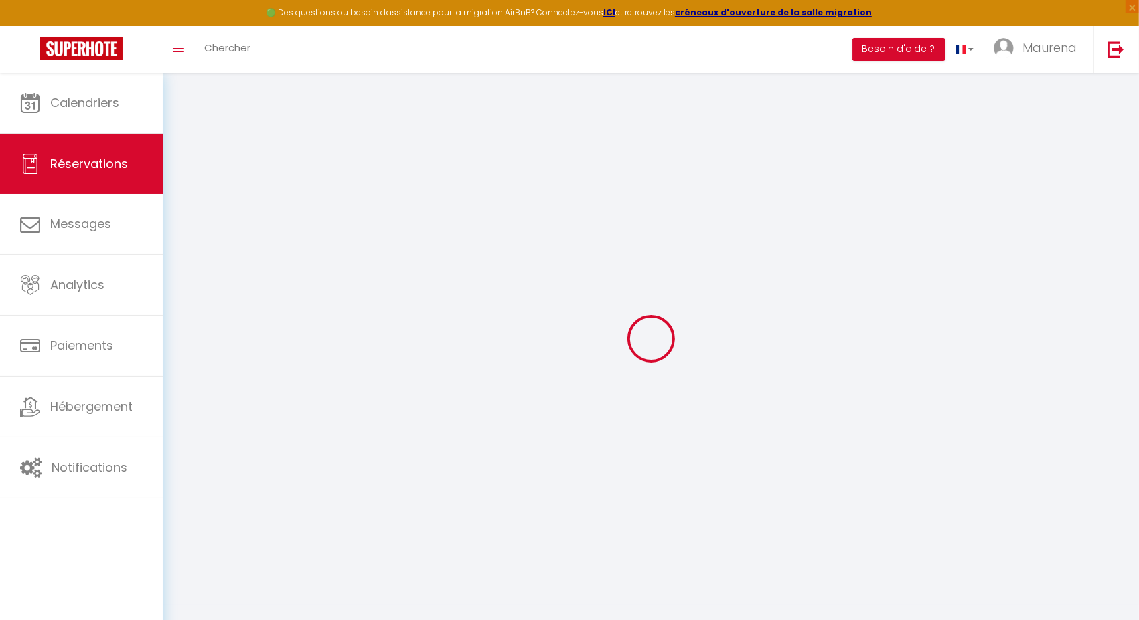
type input "130"
checkbox input "false"
type input "0"
select select "1"
type input "0"
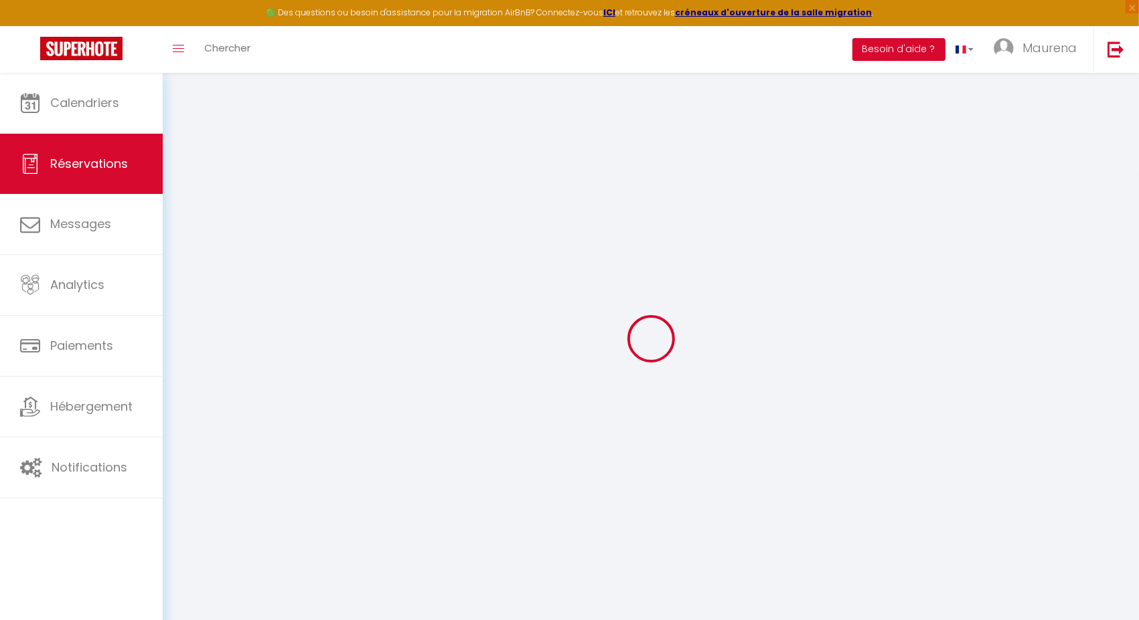
type input "0"
select select
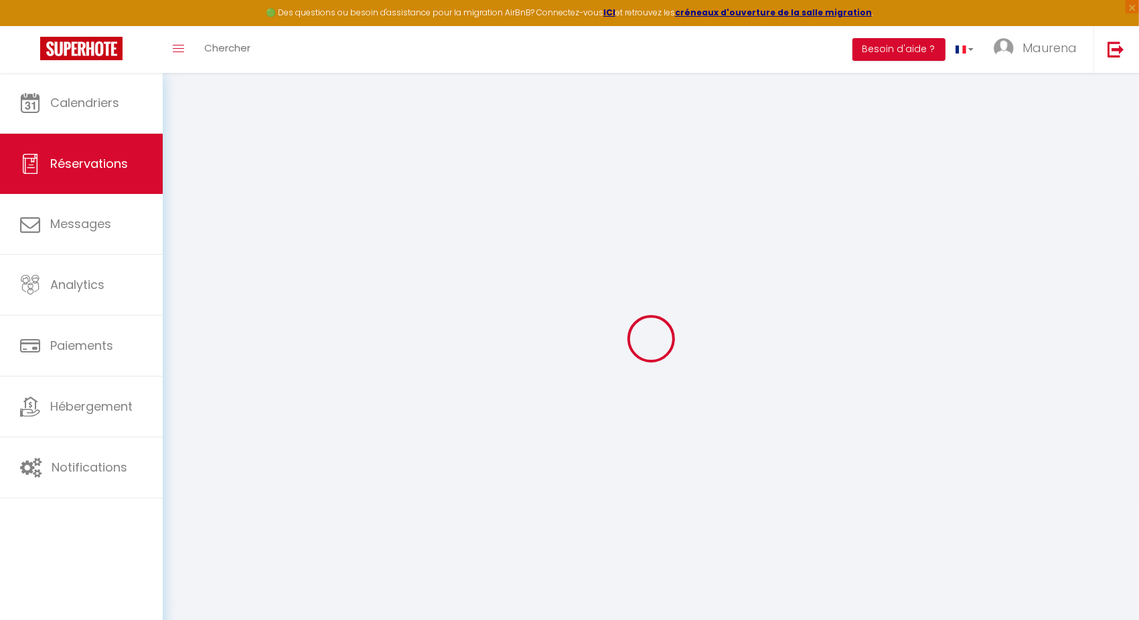
select select "15"
checkbox input "false"
select select
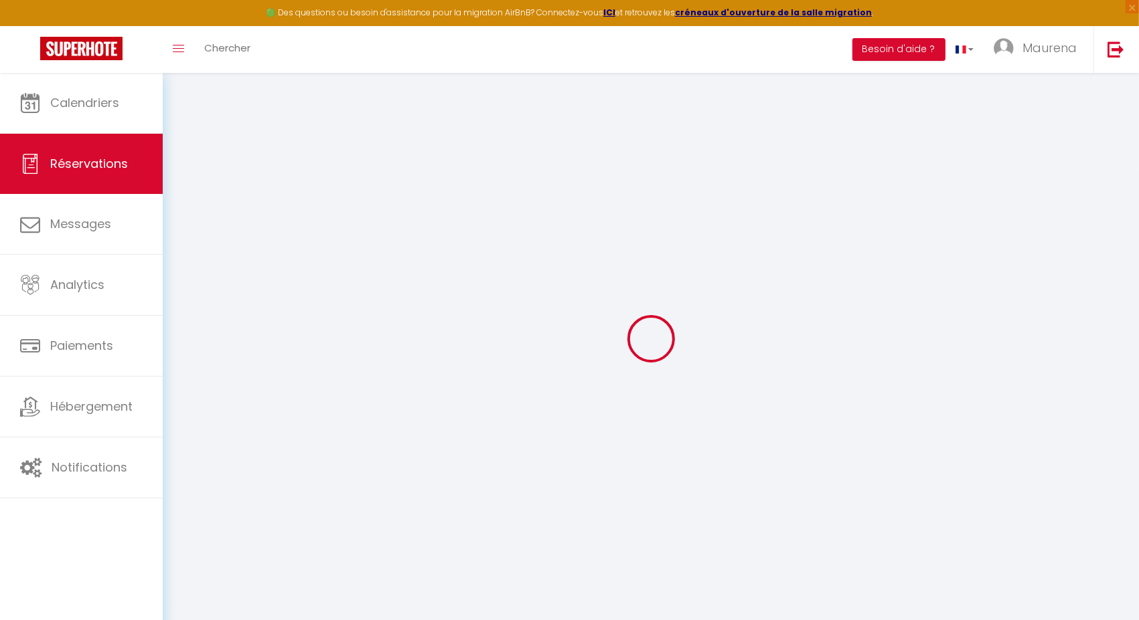
checkbox input "false"
select select
checkbox input "false"
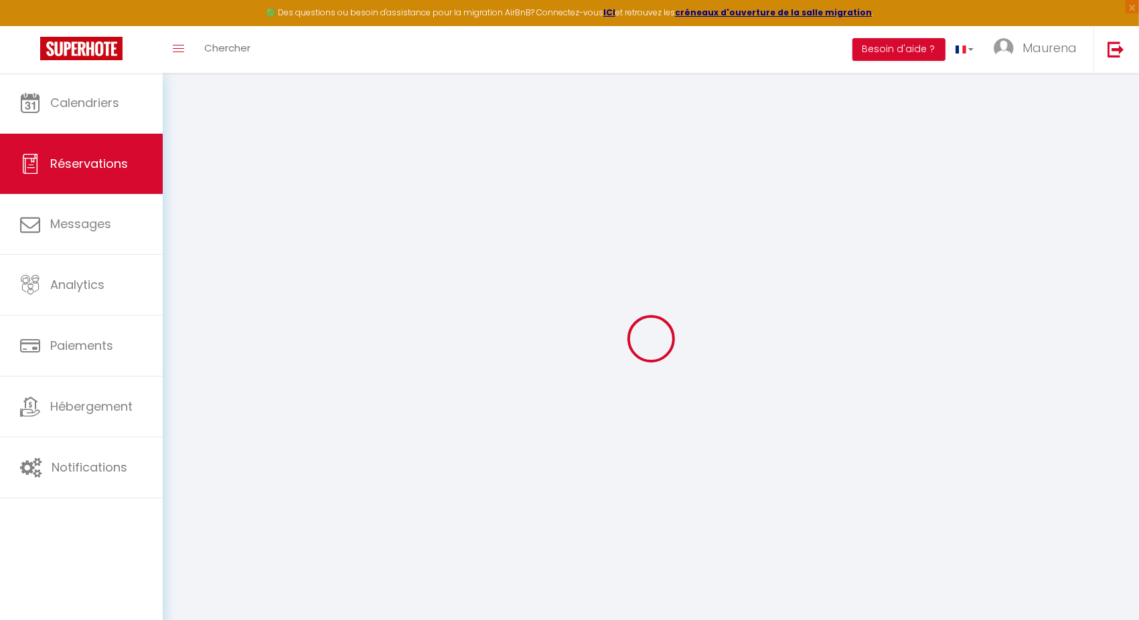
type textarea "Je prend cete réservation car je Vien voir ma copine dans le 74"
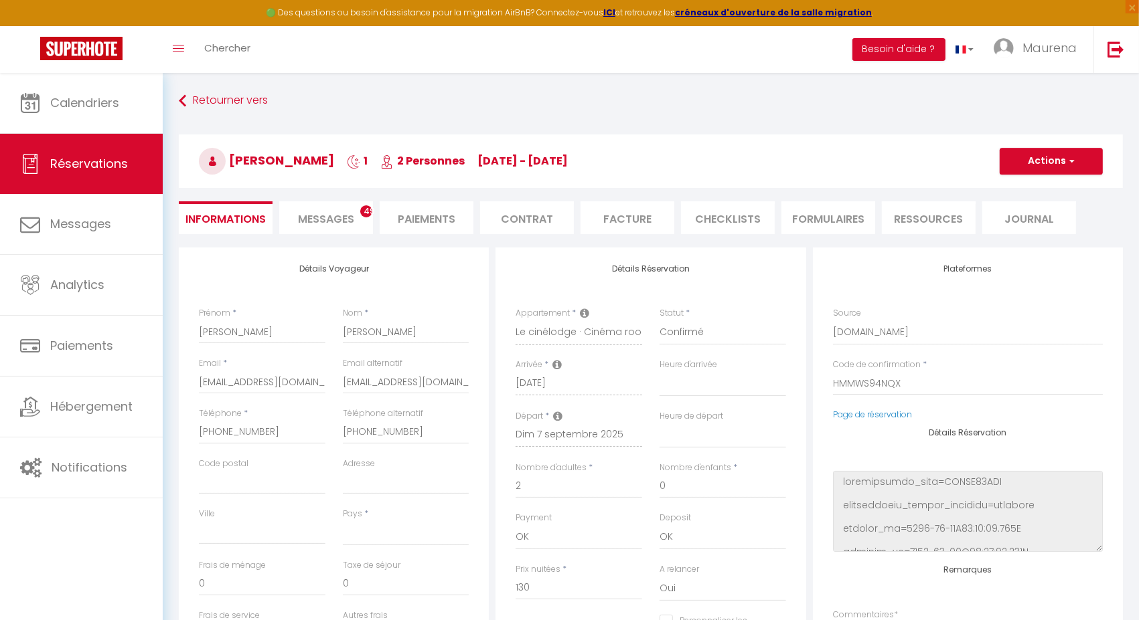
select select
type input "4.6"
select select
checkbox input "false"
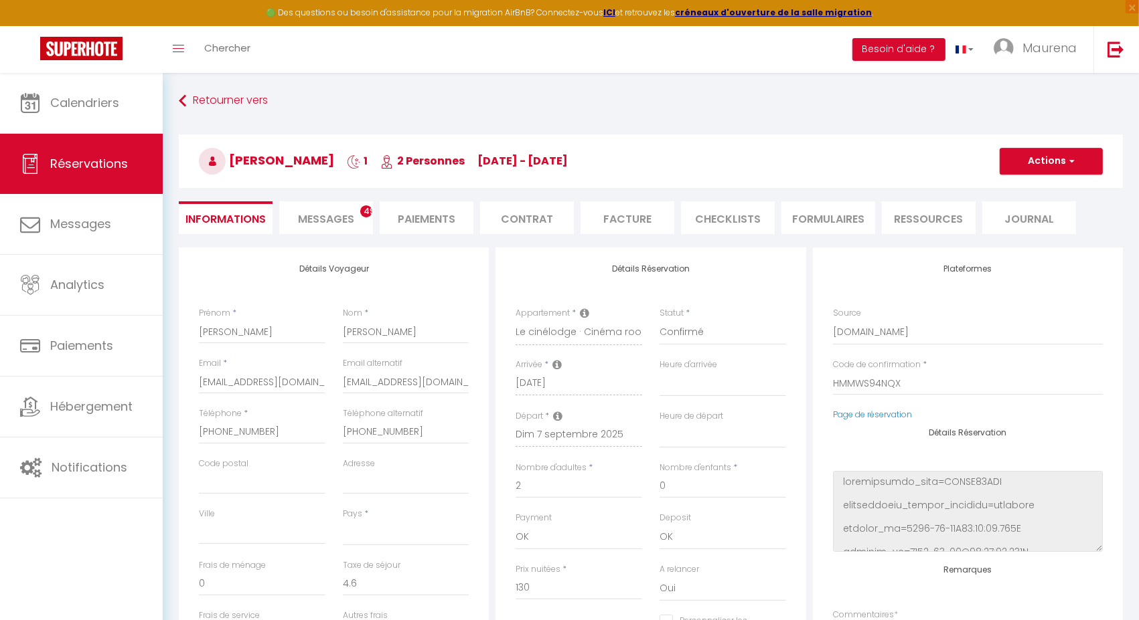
select select
checkbox input "false"
select select "18:00"
select select "11:00"
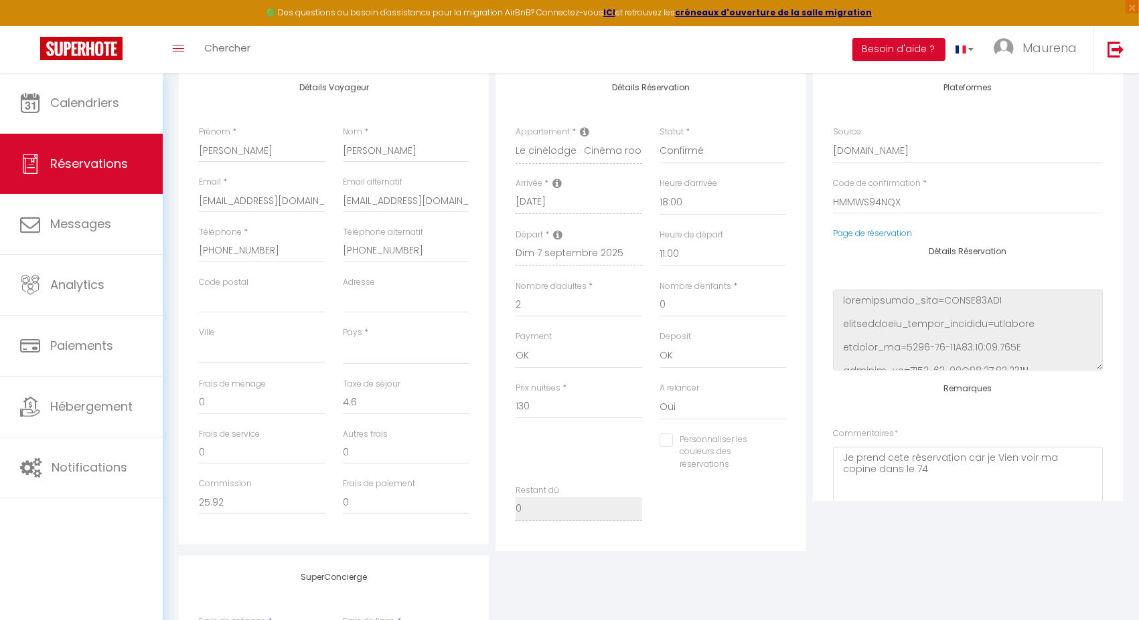
scroll to position [181, 0]
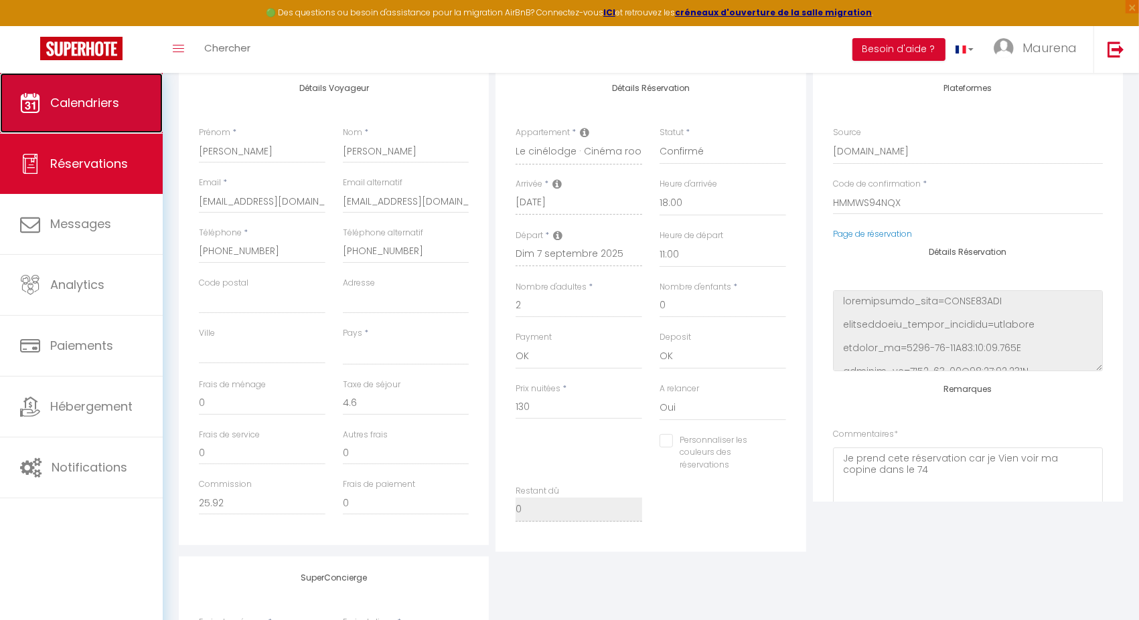
click at [96, 122] on link "Calendriers" at bounding box center [81, 103] width 163 height 60
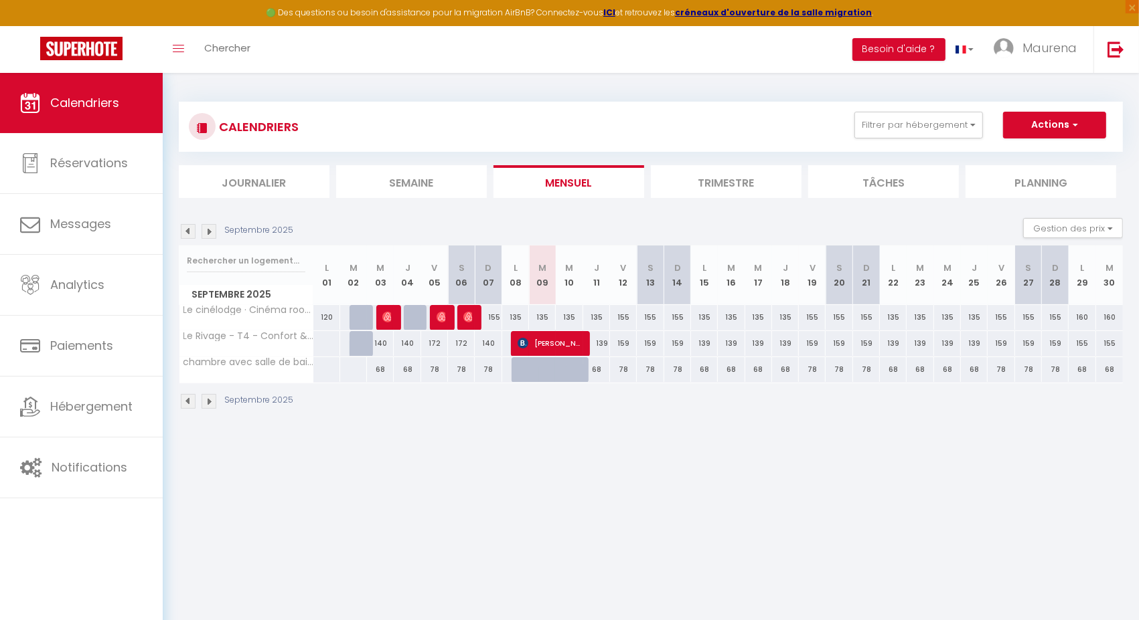
click at [205, 235] on img at bounding box center [208, 231] width 15 height 15
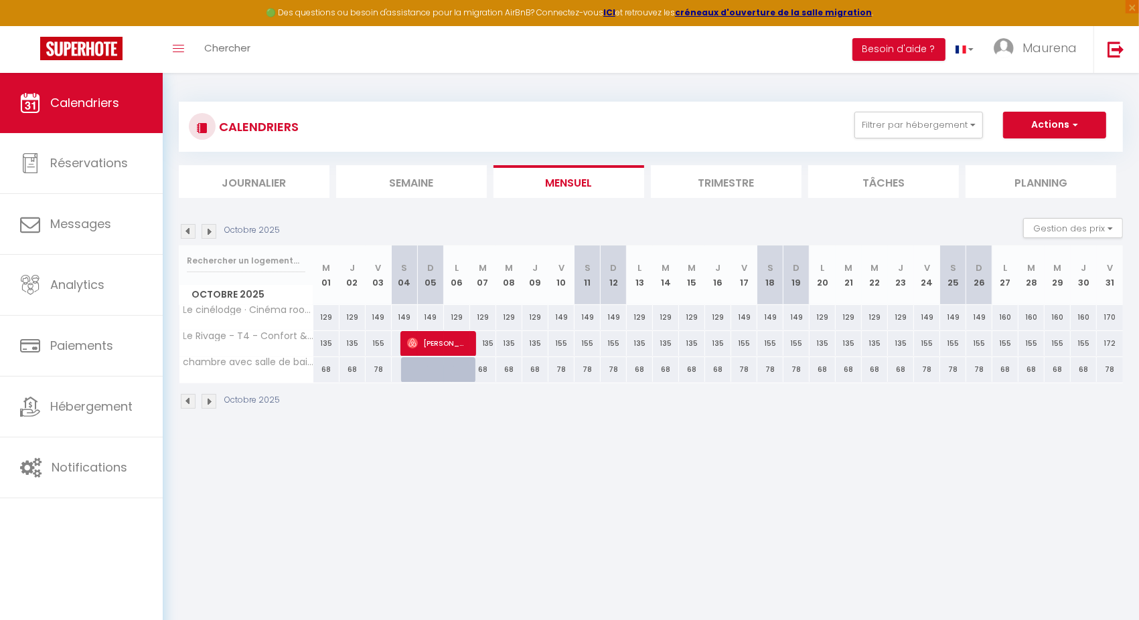
click at [205, 235] on img at bounding box center [208, 231] width 15 height 15
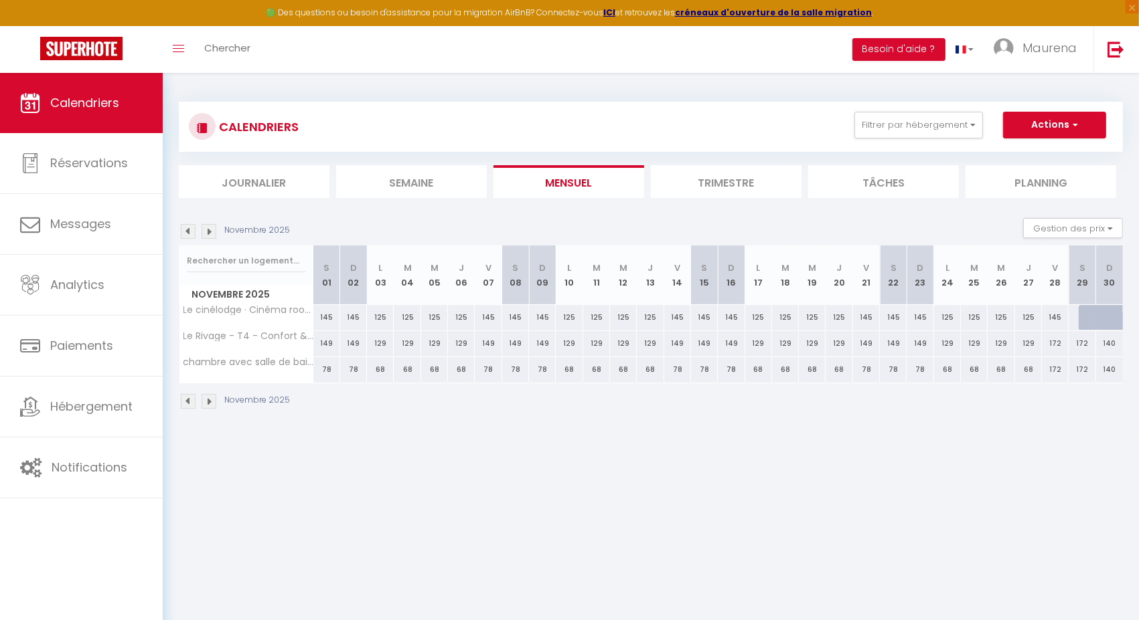
click at [205, 235] on img at bounding box center [208, 231] width 15 height 15
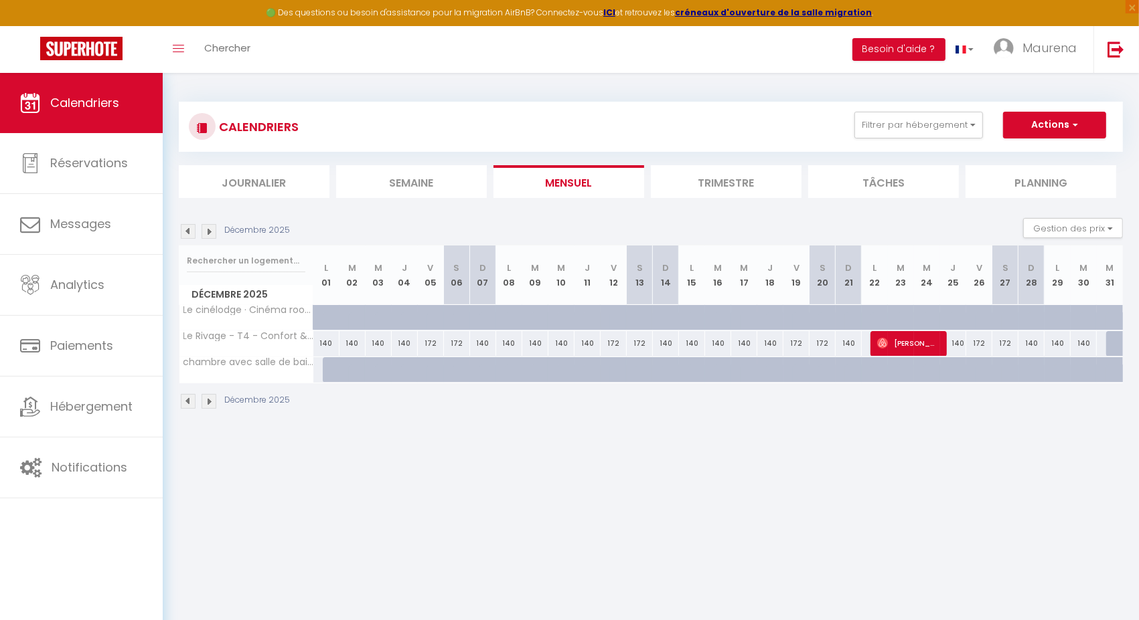
click at [205, 235] on img at bounding box center [208, 231] width 15 height 15
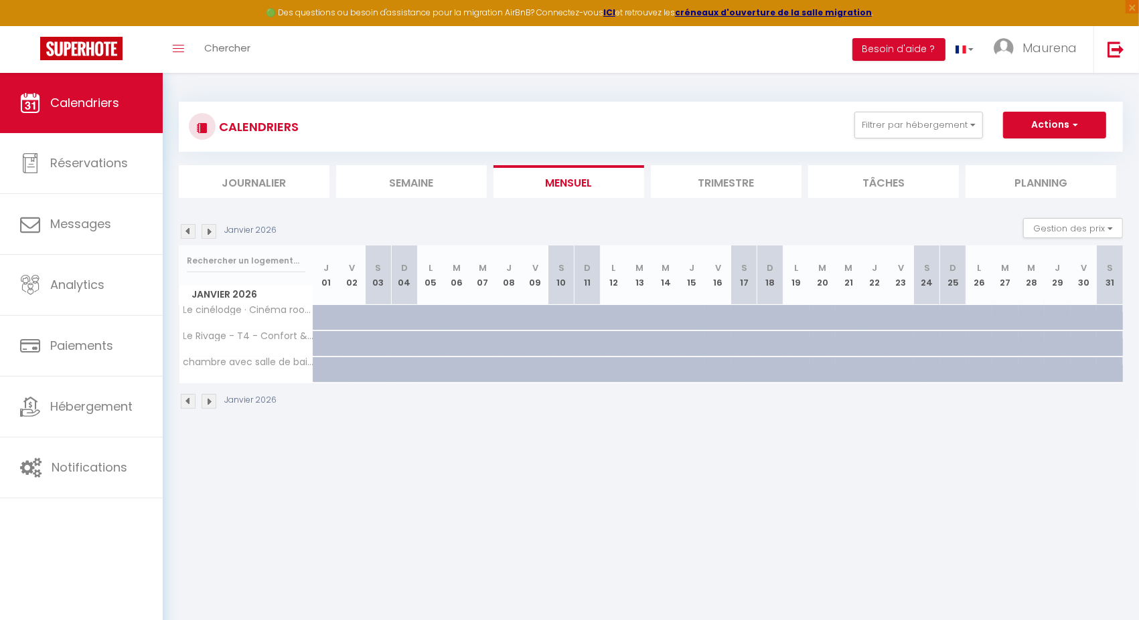
click at [187, 235] on img at bounding box center [188, 231] width 15 height 15
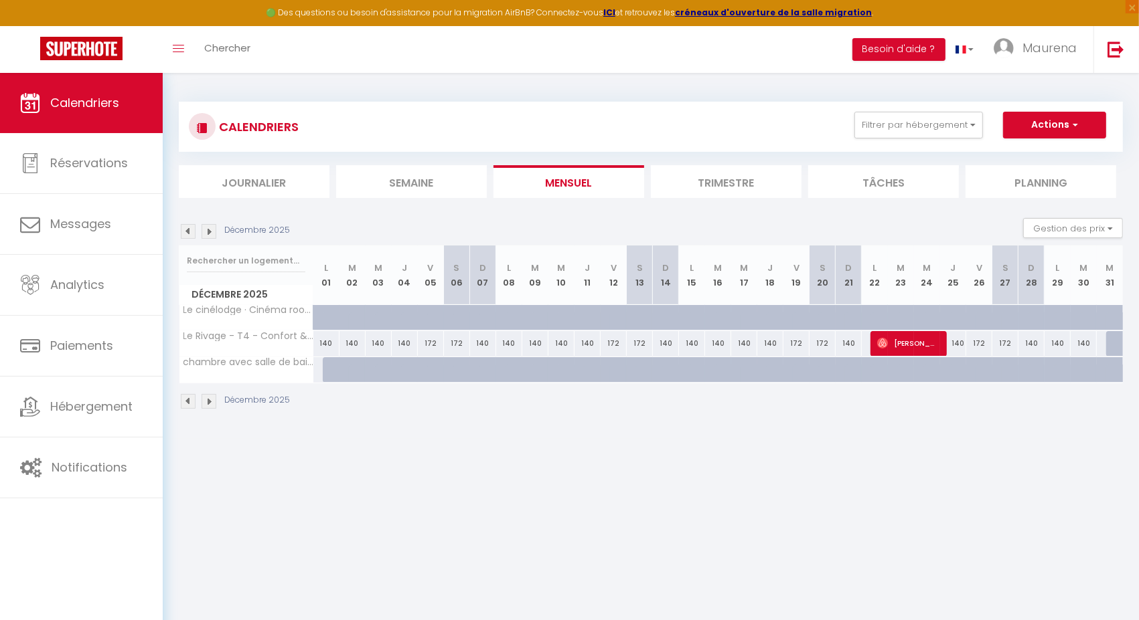
click at [187, 235] on img at bounding box center [188, 231] width 15 height 15
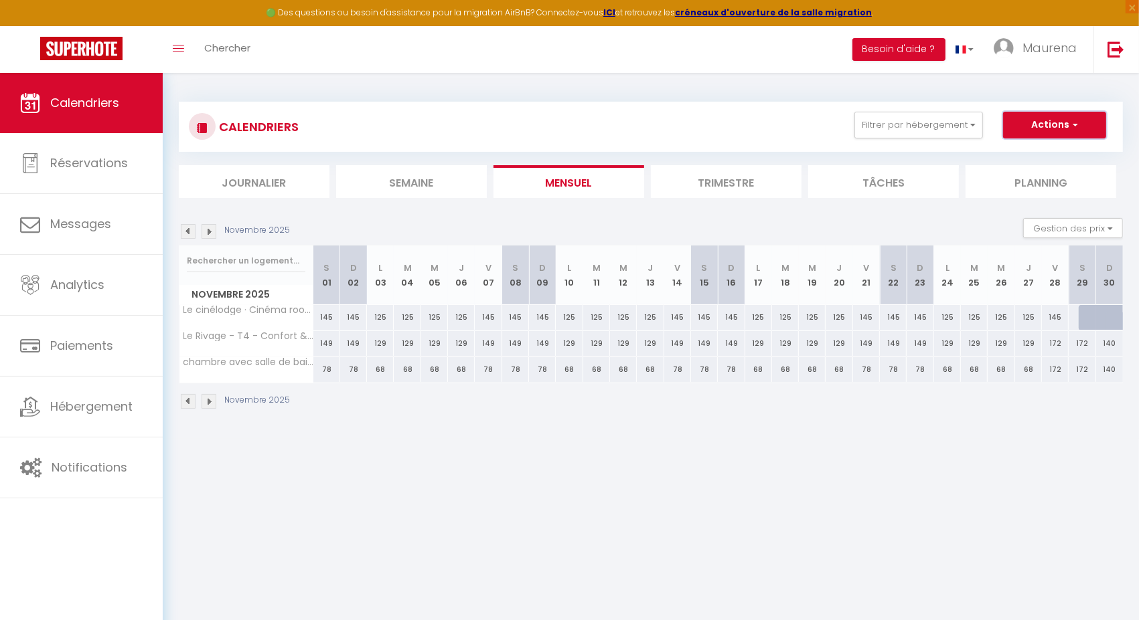
click at [1047, 122] on button "Actions" at bounding box center [1054, 125] width 103 height 27
click at [1026, 151] on link "Nouvelle réservation" at bounding box center [1040, 156] width 116 height 20
select select
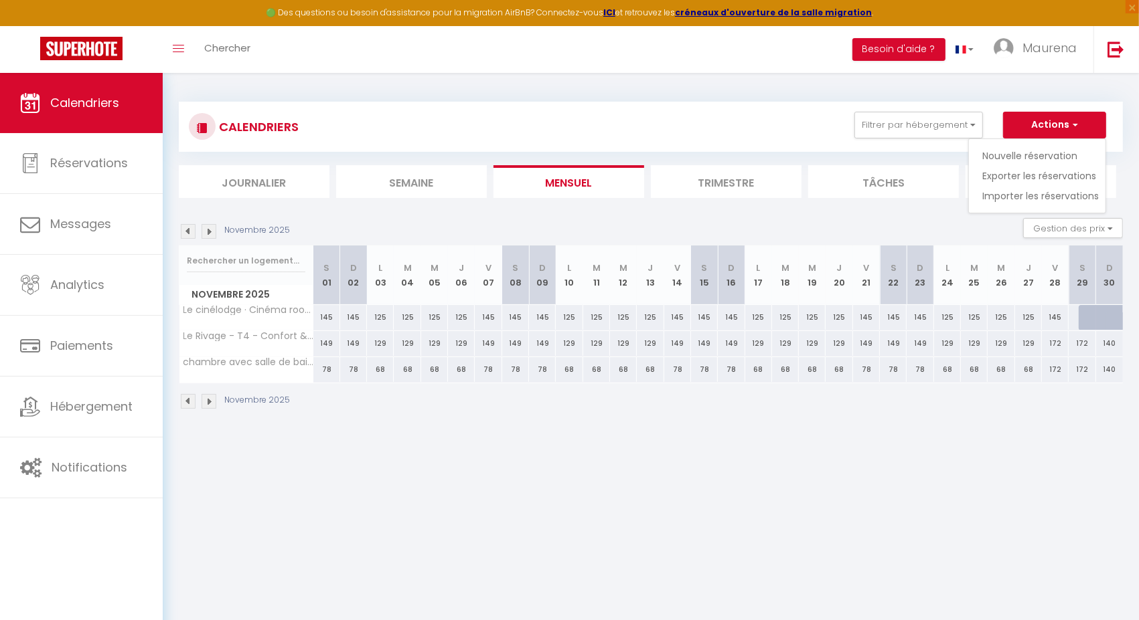
select select
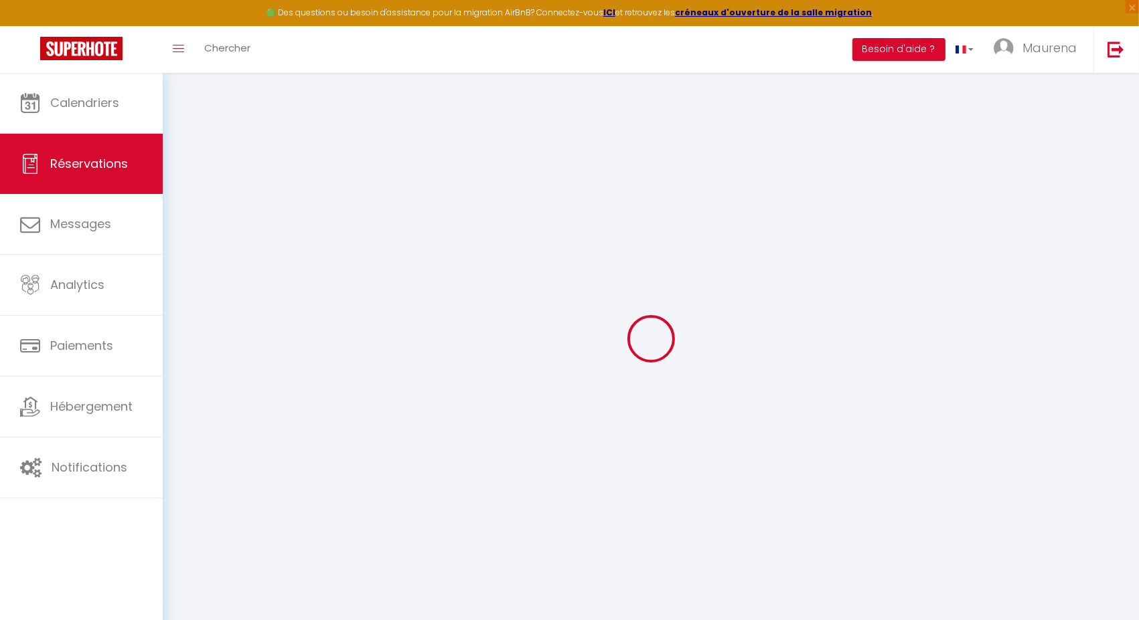
select select
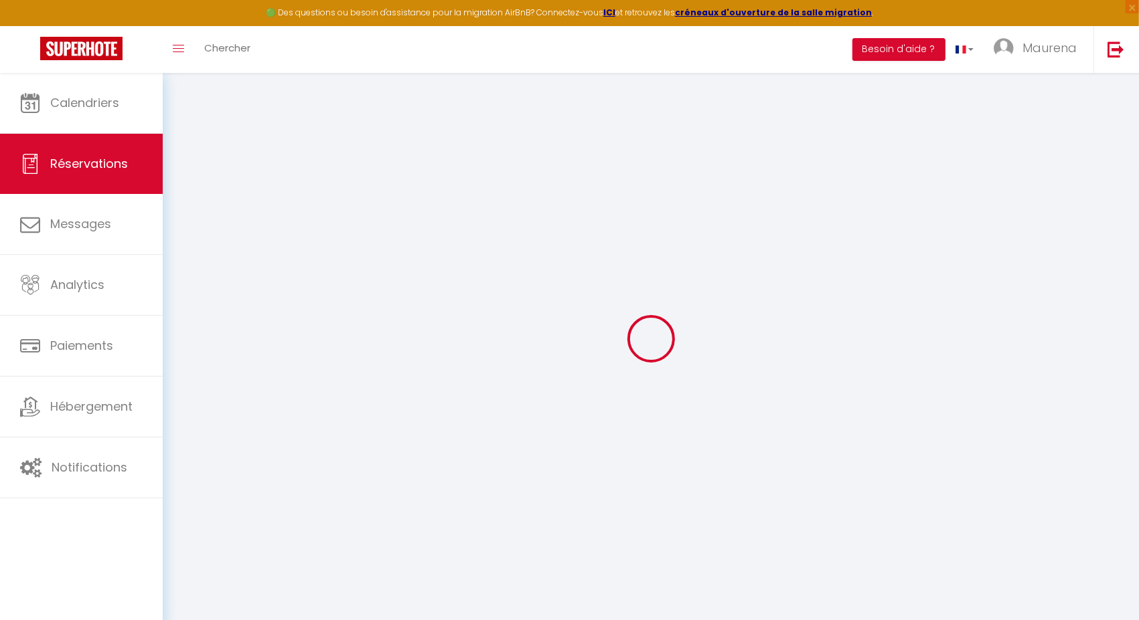
select select
checkbox input "false"
select select
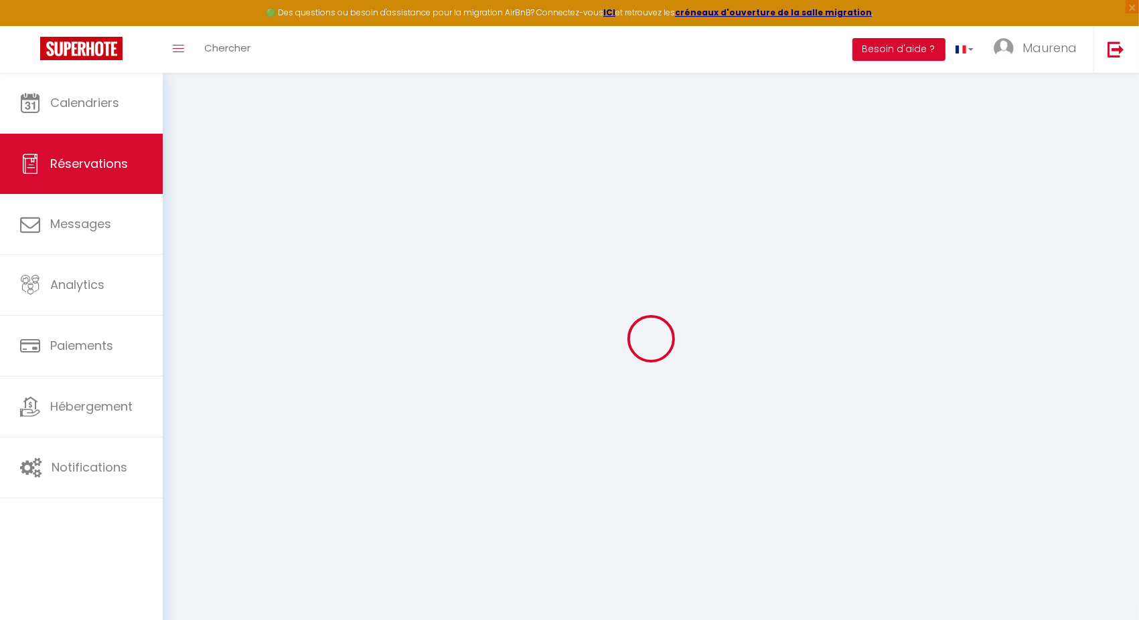
select select
checkbox input "false"
select select
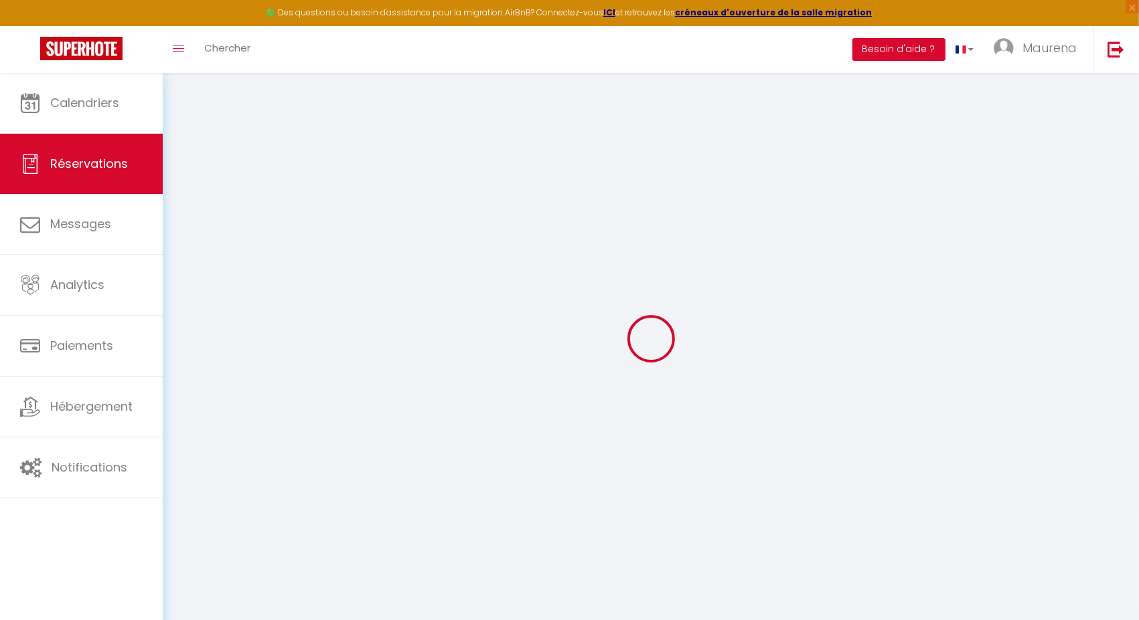
select select
checkbox input "false"
select select
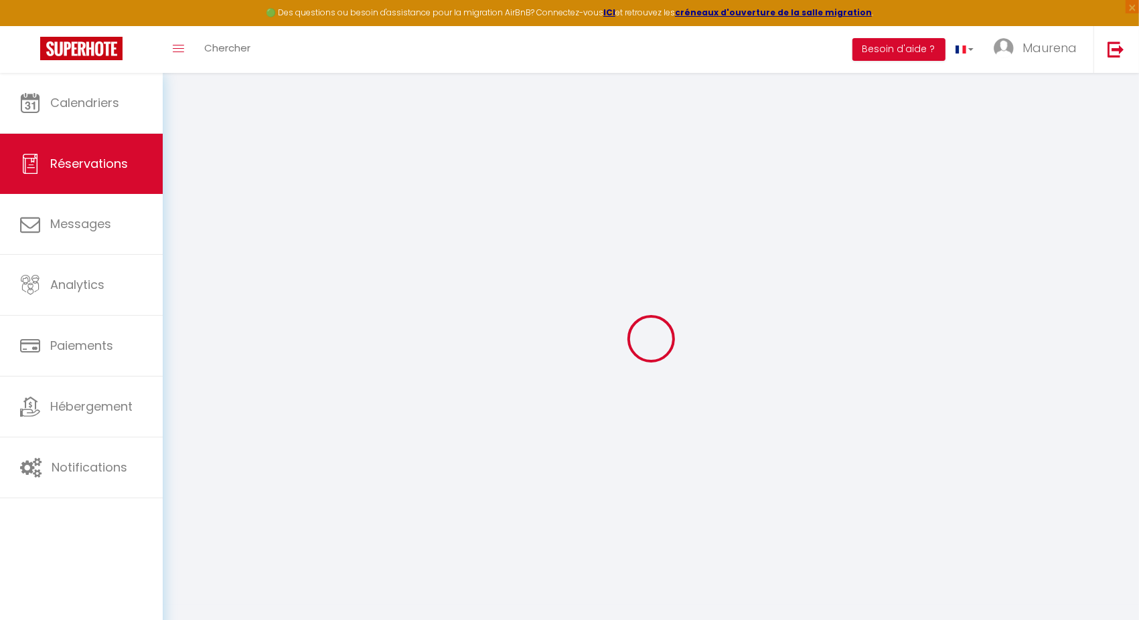
select select
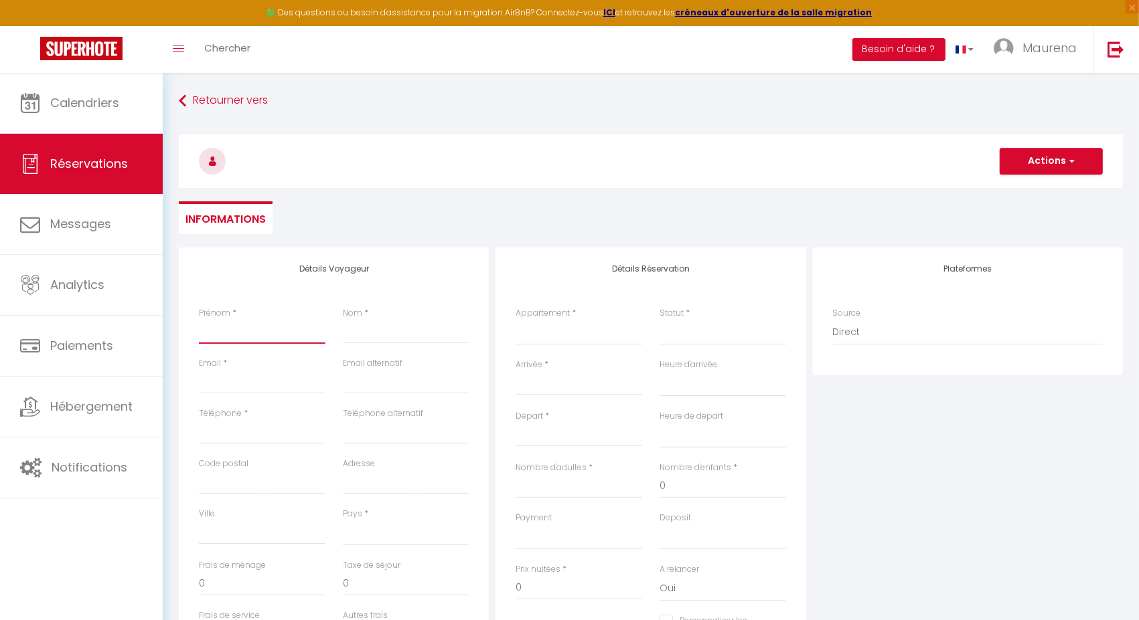
click at [232, 332] on input "Prénom" at bounding box center [262, 332] width 127 height 24
type input "t"
select select
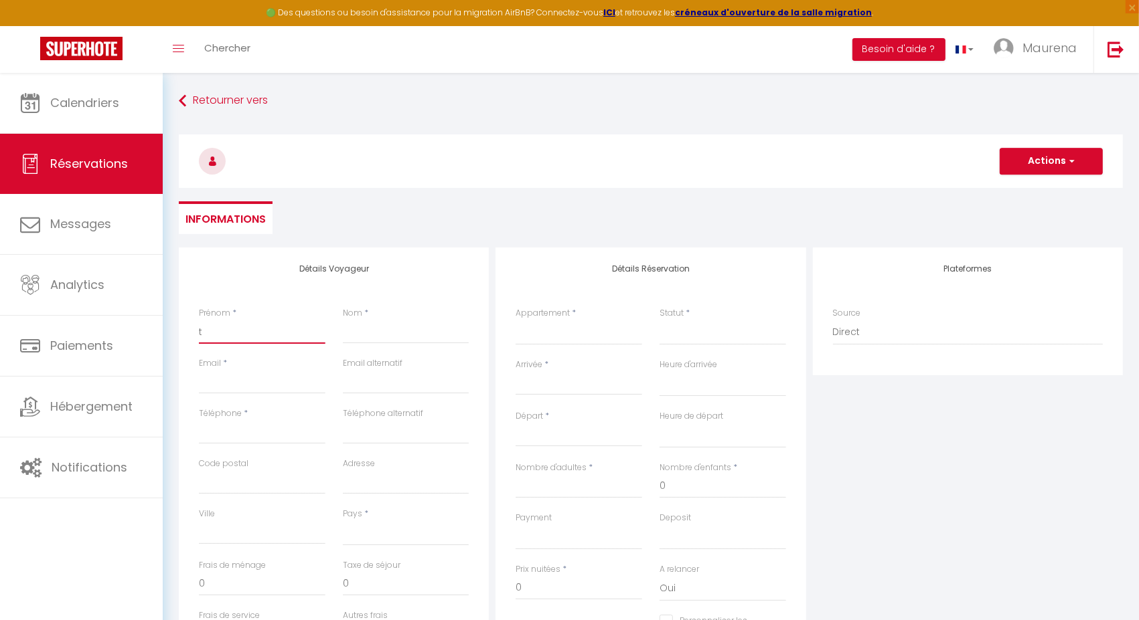
select select
checkbox input "false"
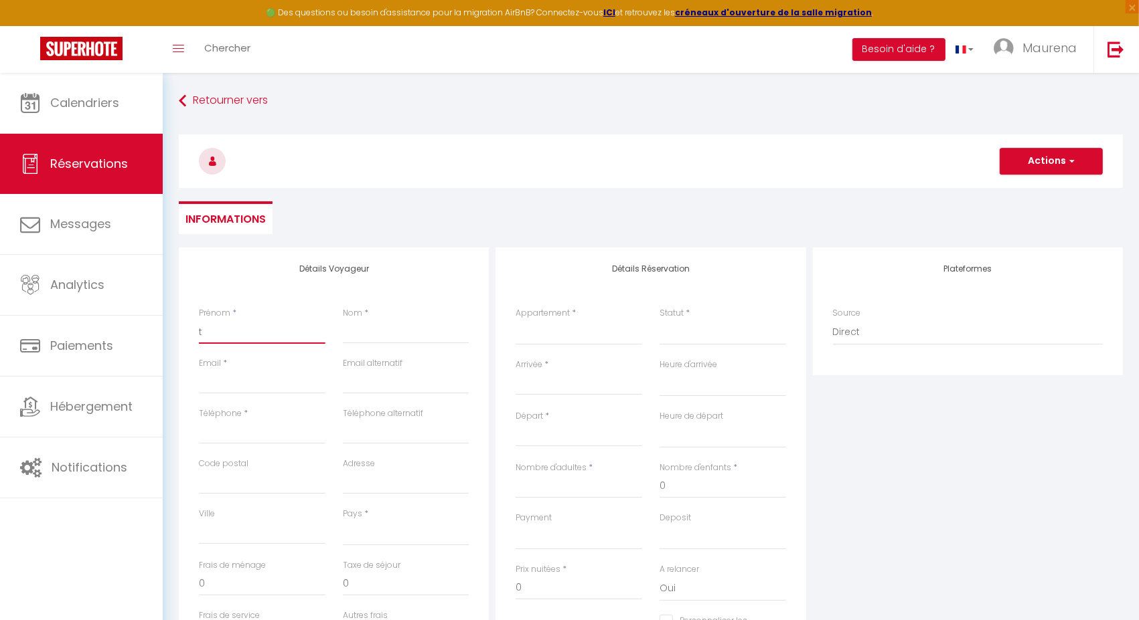
type input "te"
select select
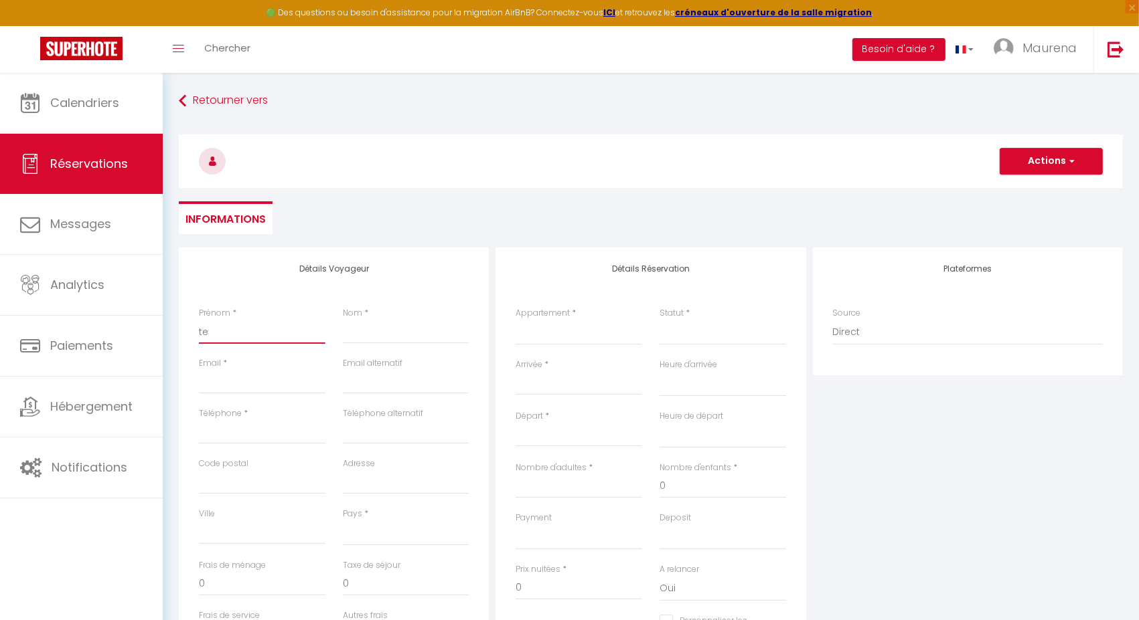
select select
checkbox input "false"
type input "tes"
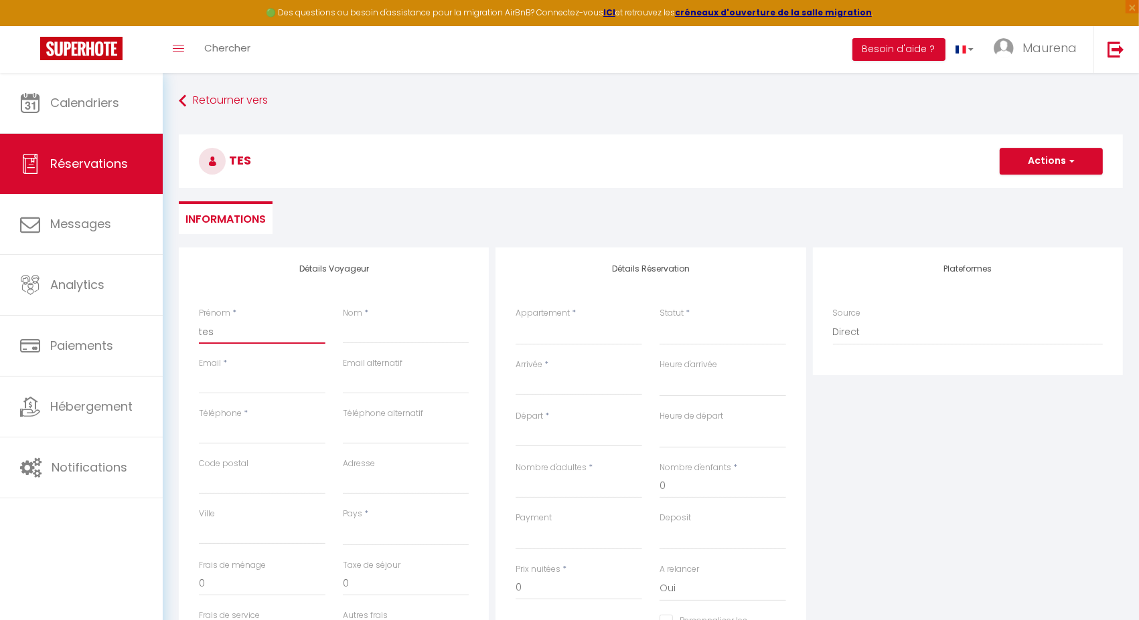
select select
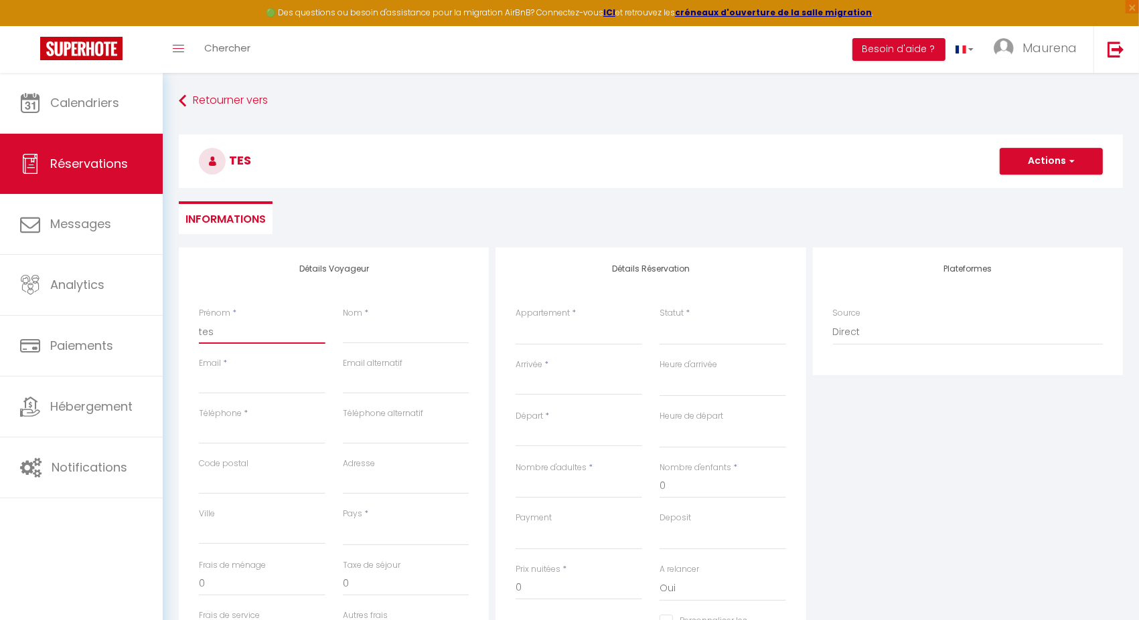
select select
checkbox input "false"
